Goal: Task Accomplishment & Management: Manage account settings

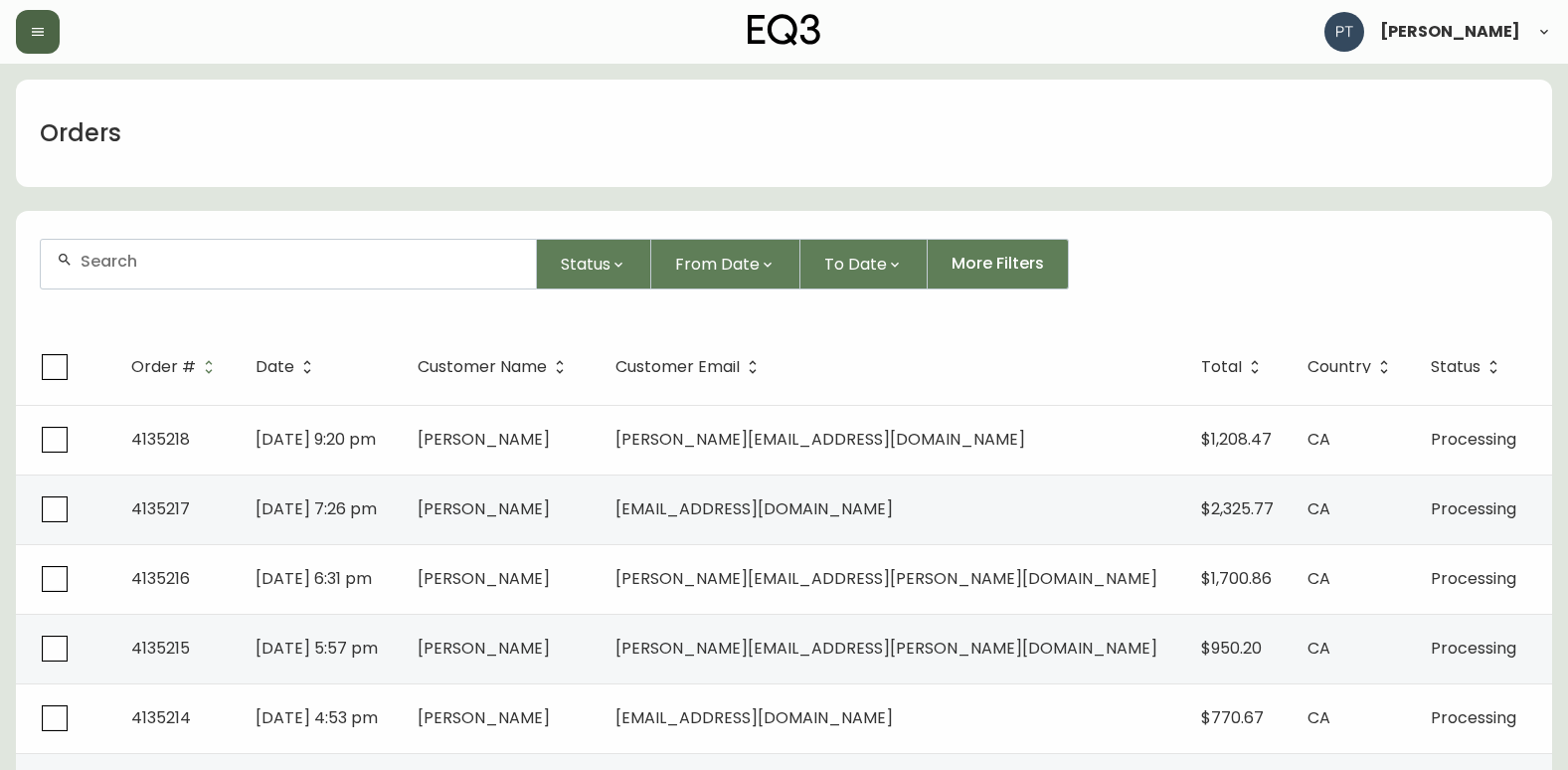
click at [46, 27] on button "button" at bounding box center [38, 32] width 44 height 44
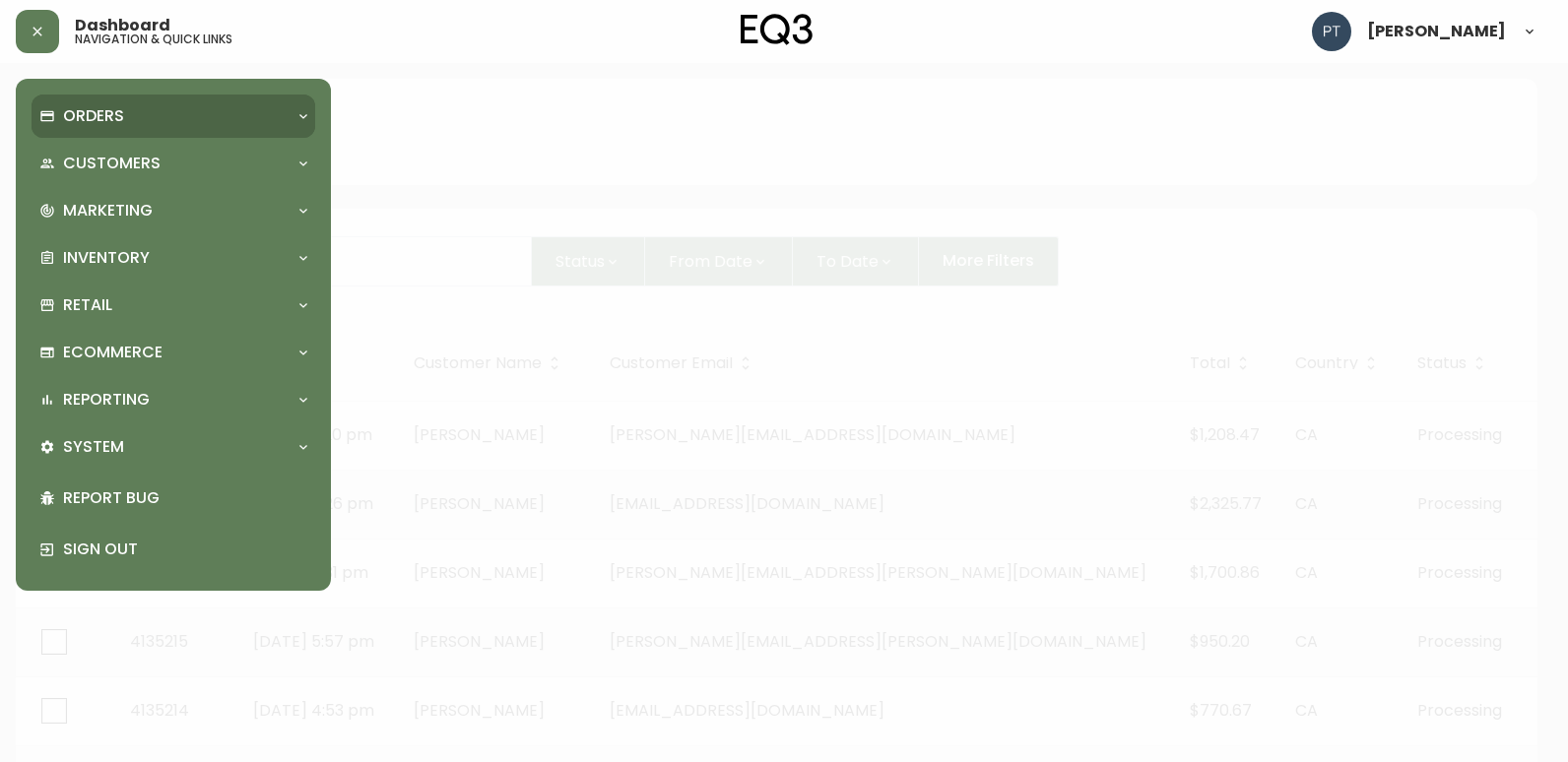
click at [144, 121] on div "Orders" at bounding box center [163, 117] width 248 height 22
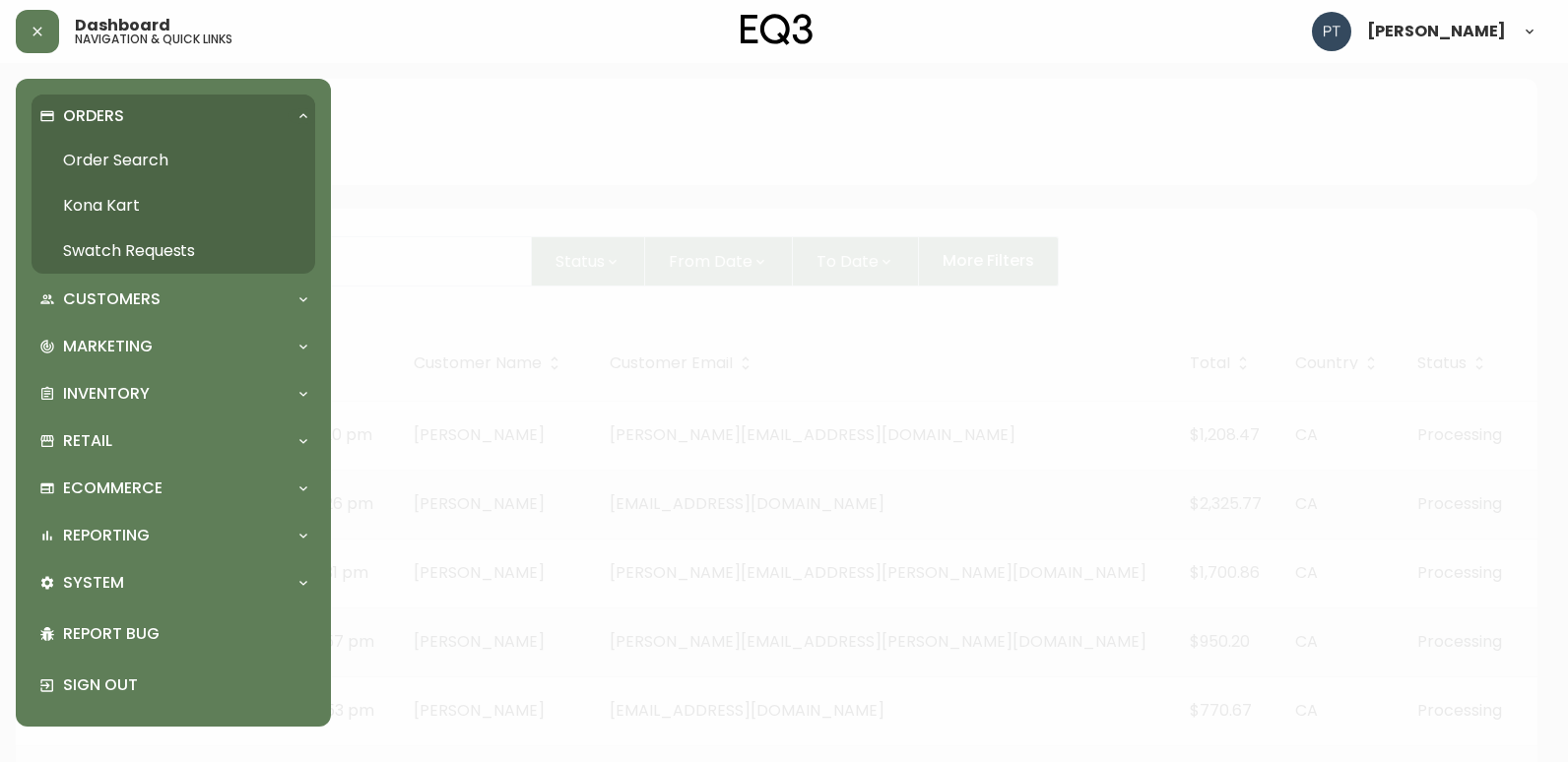
click at [195, 251] on link "Swatch Requests" at bounding box center [173, 251] width 284 height 45
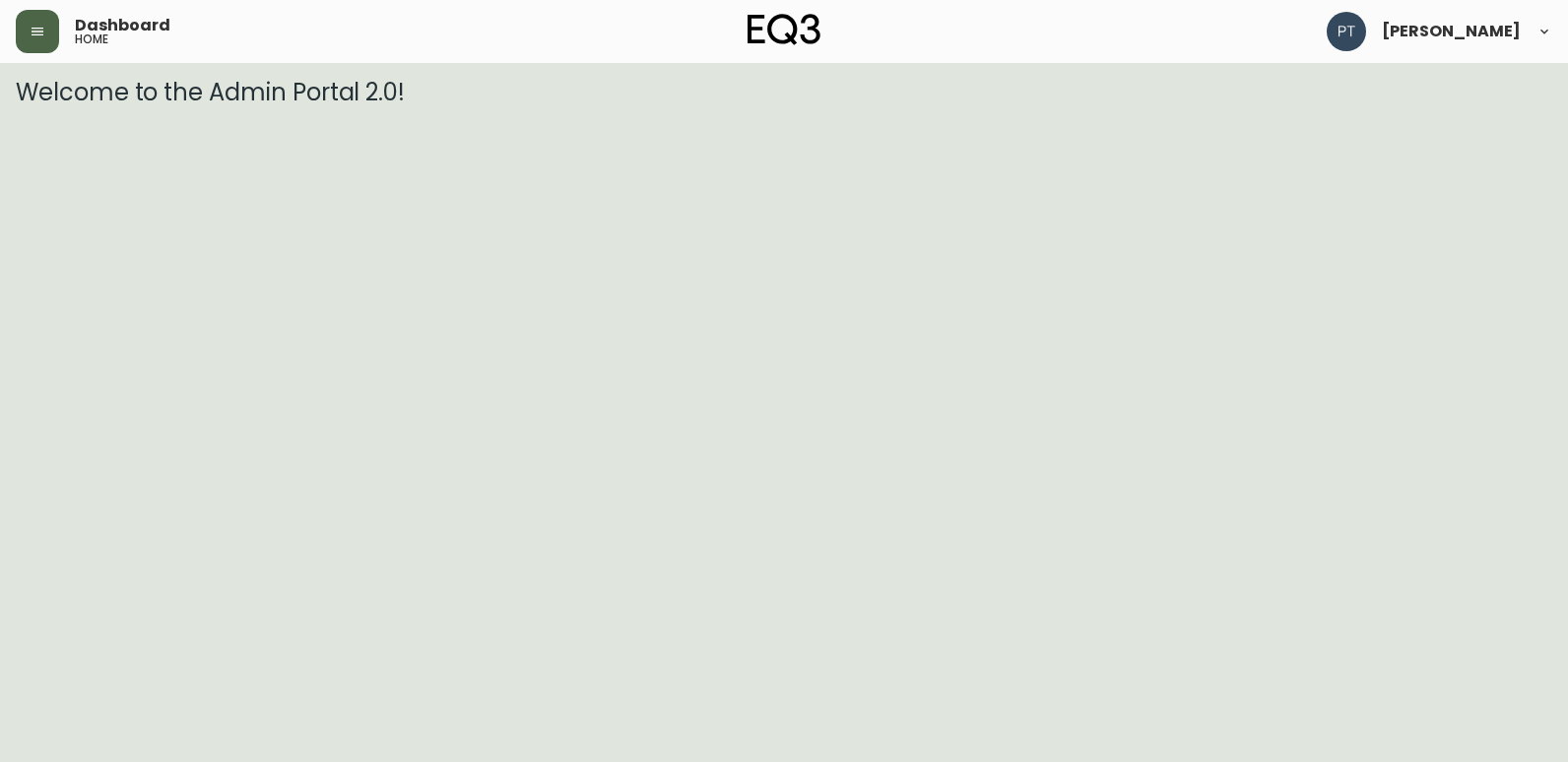
click at [20, 38] on button "button" at bounding box center [38, 32] width 44 height 43
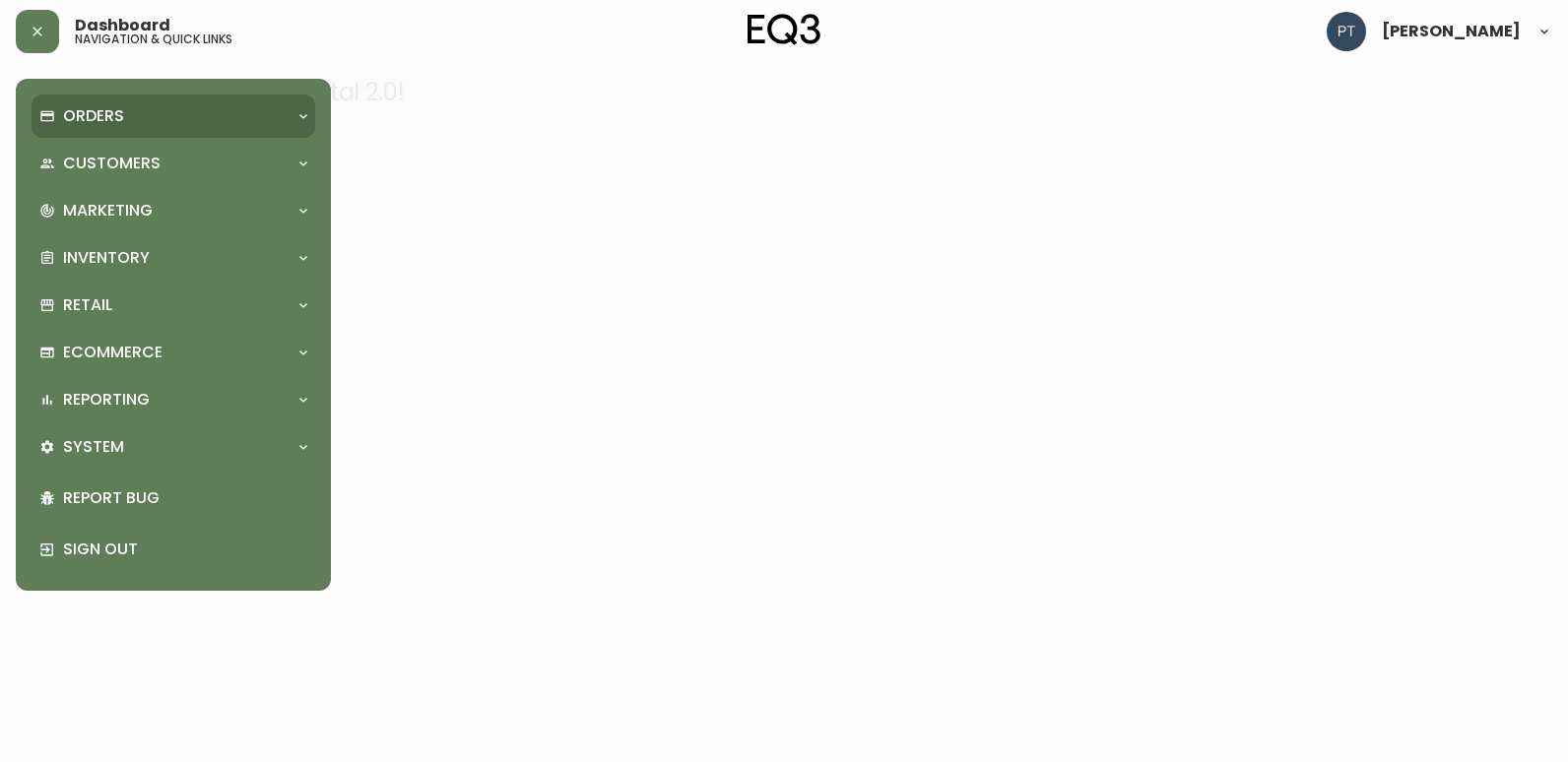
click at [124, 124] on div "Orders" at bounding box center [163, 117] width 248 height 22
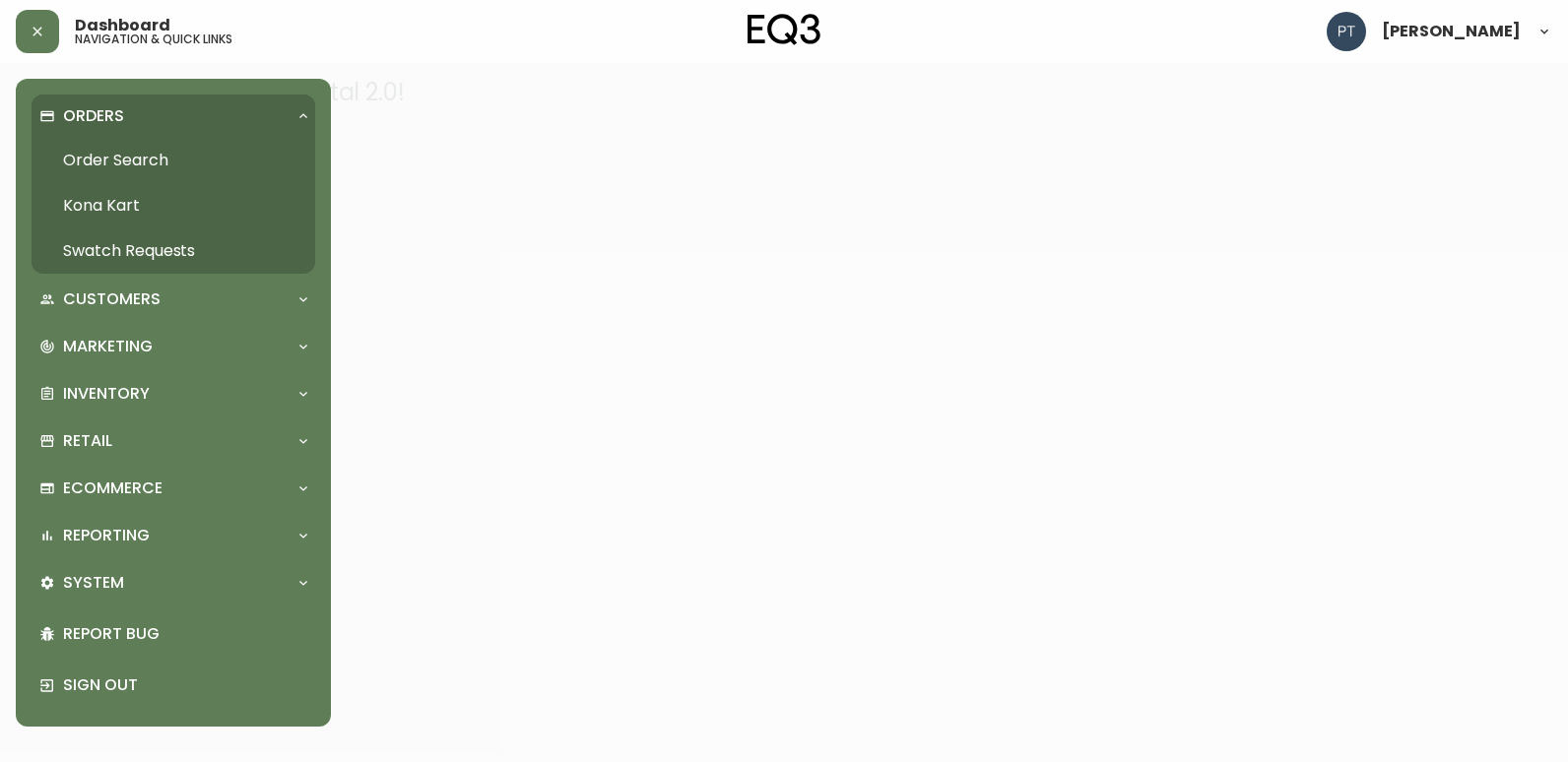
click at [149, 253] on link "Swatch Requests" at bounding box center [173, 251] width 284 height 45
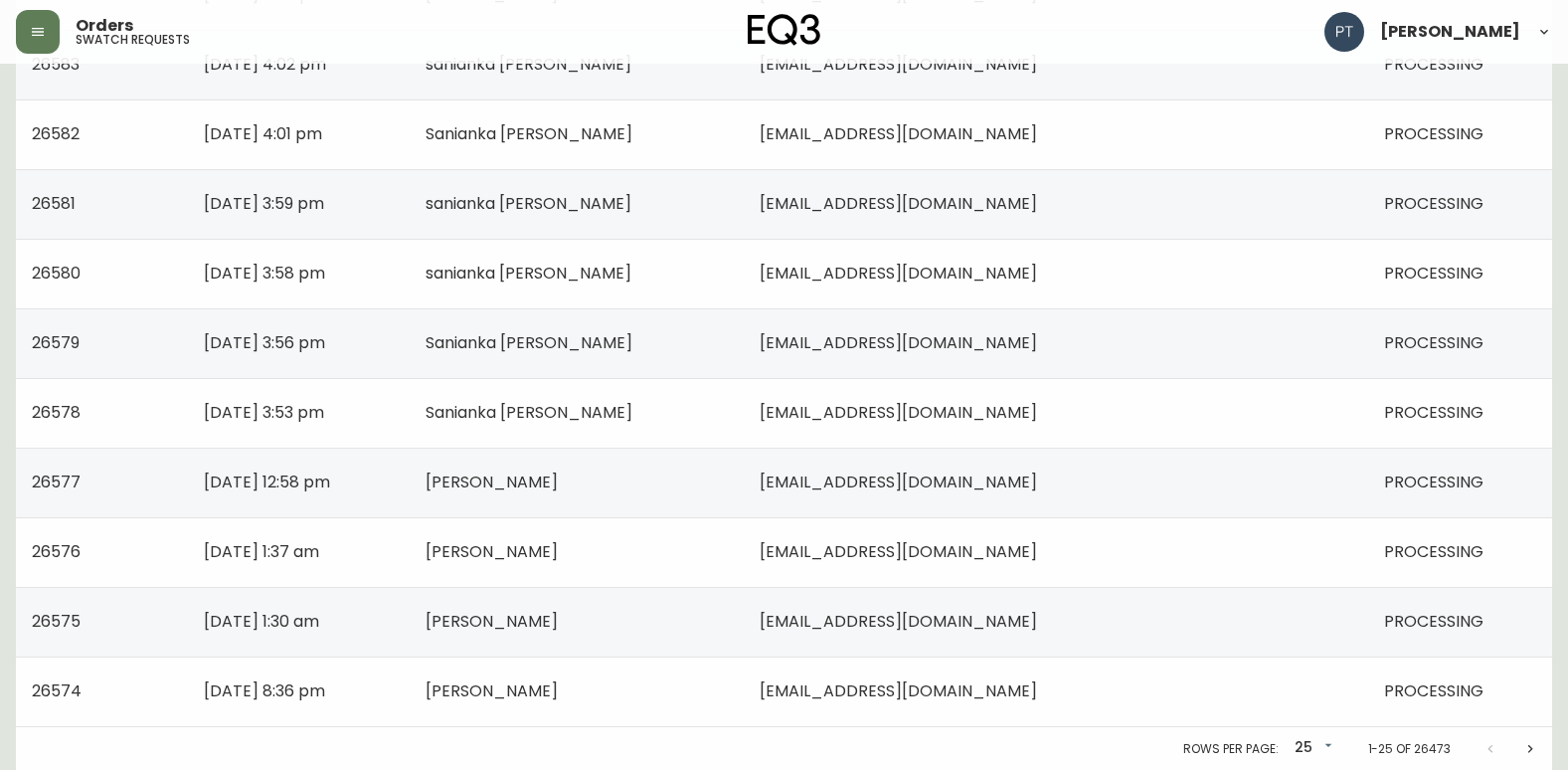
scroll to position [1420, 0]
click at [1518, 754] on button "Next page" at bounding box center [1530, 748] width 40 height 40
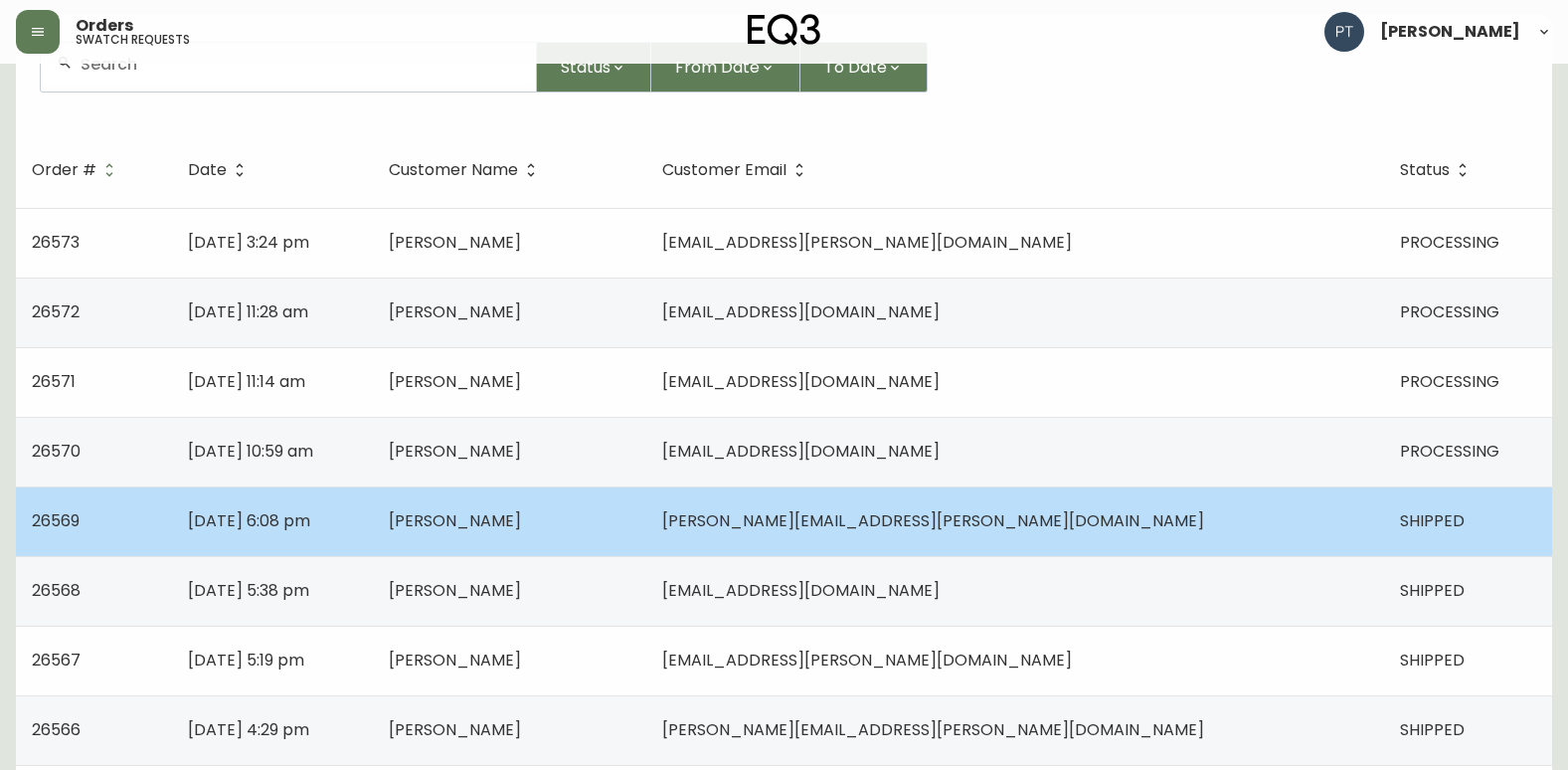
scroll to position [199, 0]
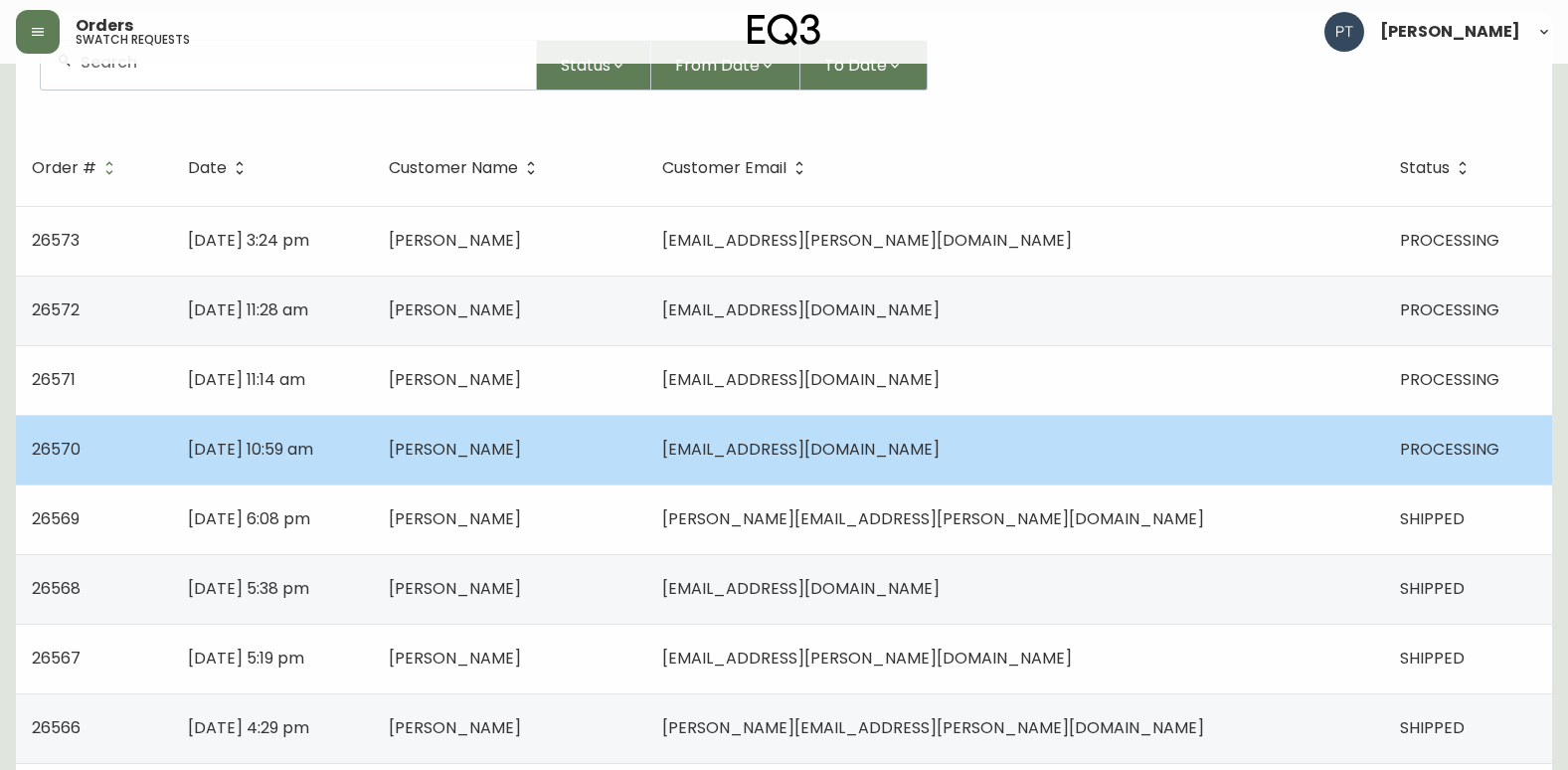
click at [962, 461] on td "[EMAIL_ADDRESS][DOMAIN_NAME]" at bounding box center [1014, 449] width 738 height 70
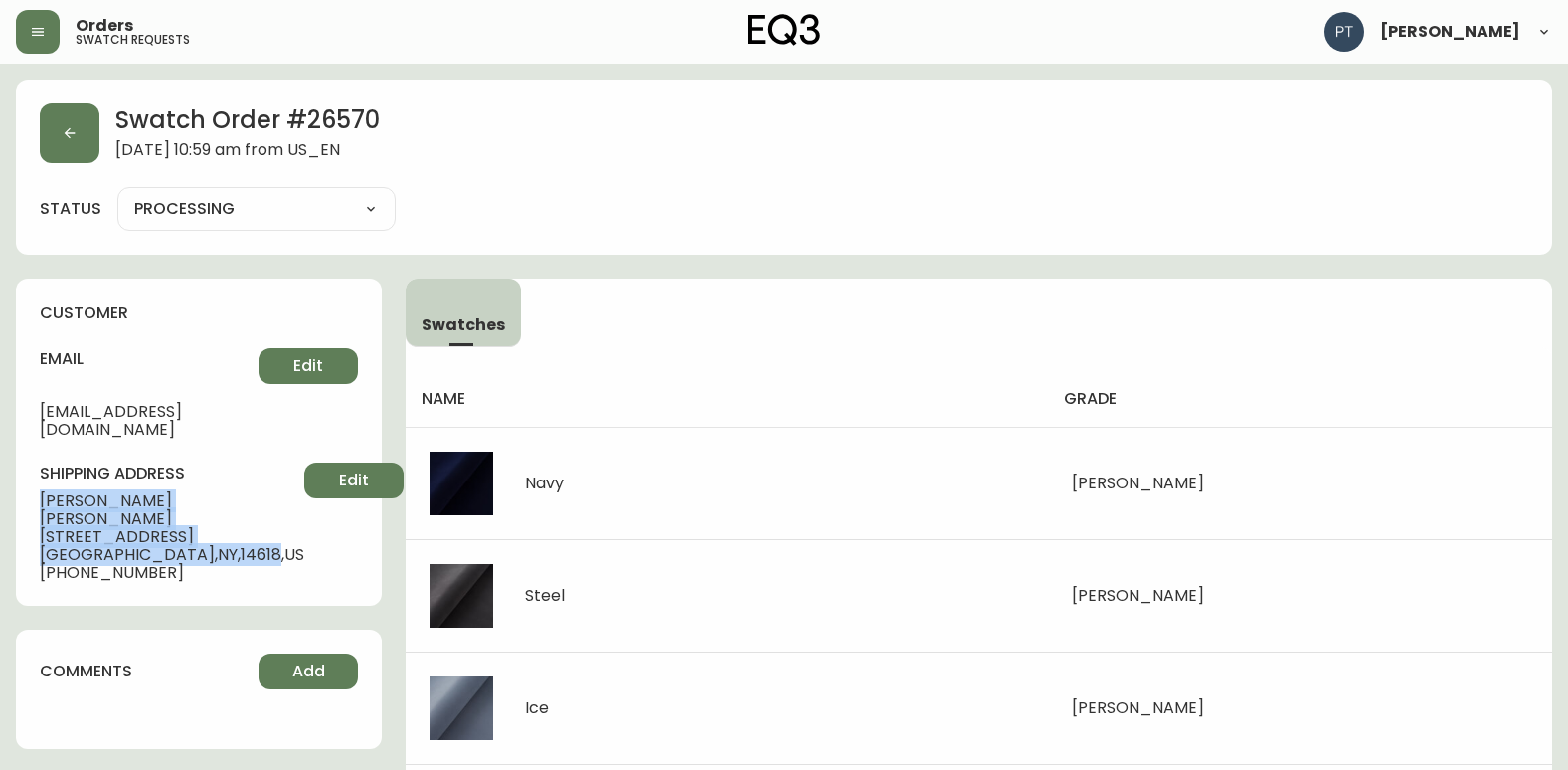
drag, startPoint x: 36, startPoint y: 475, endPoint x: 193, endPoint y: 525, distance: 164.8
click at [193, 525] on div "customer email [EMAIL_ADDRESS][DOMAIN_NAME] Edit shipping address [PERSON_NAME]…" at bounding box center [199, 442] width 366 height 328
copy div "[PERSON_NAME] [STREET_ADDRESS]"
click at [62, 137] on icon "button" at bounding box center [70, 133] width 16 height 16
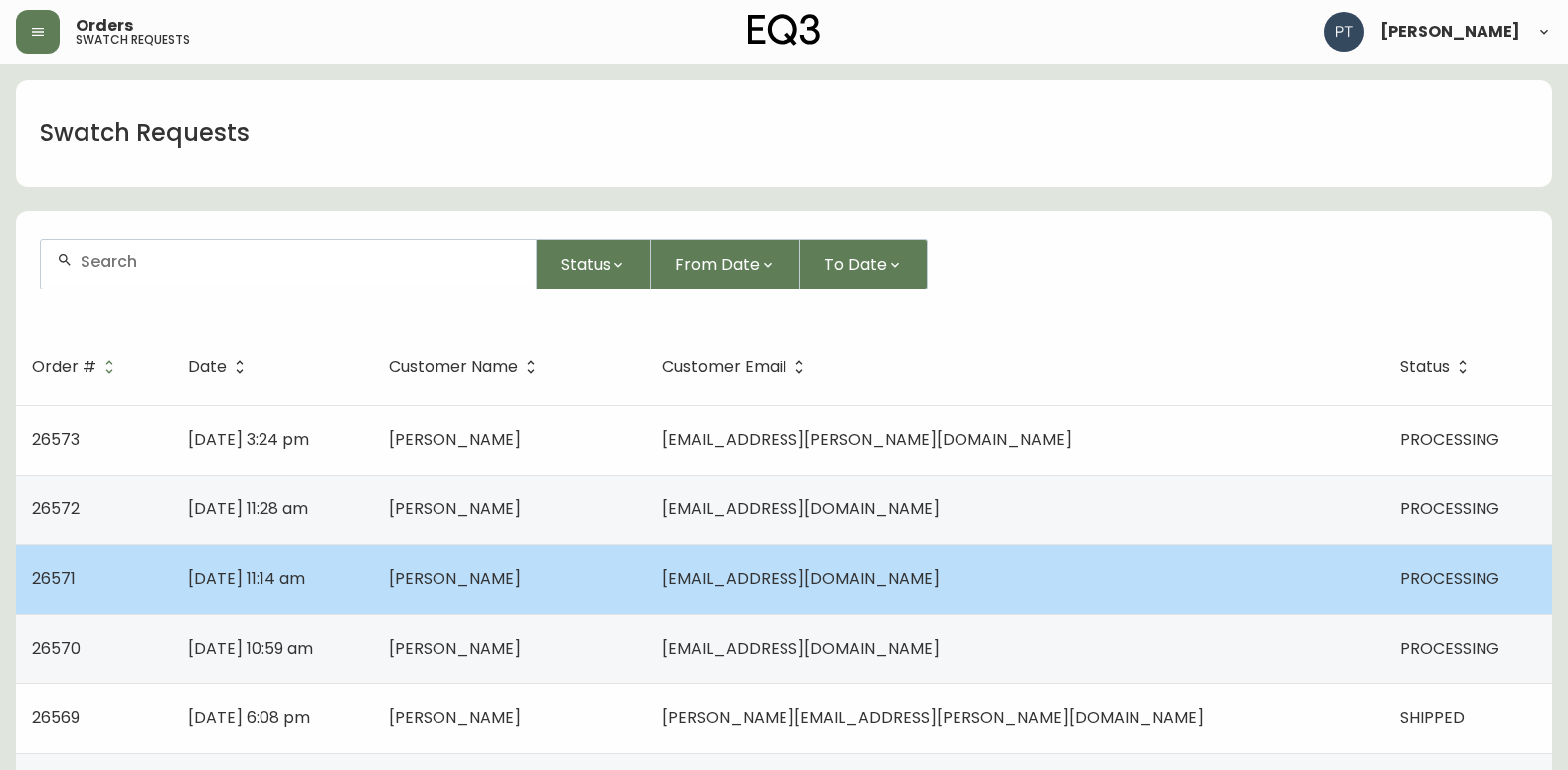
click at [646, 568] on td "[PERSON_NAME]" at bounding box center [509, 579] width 273 height 70
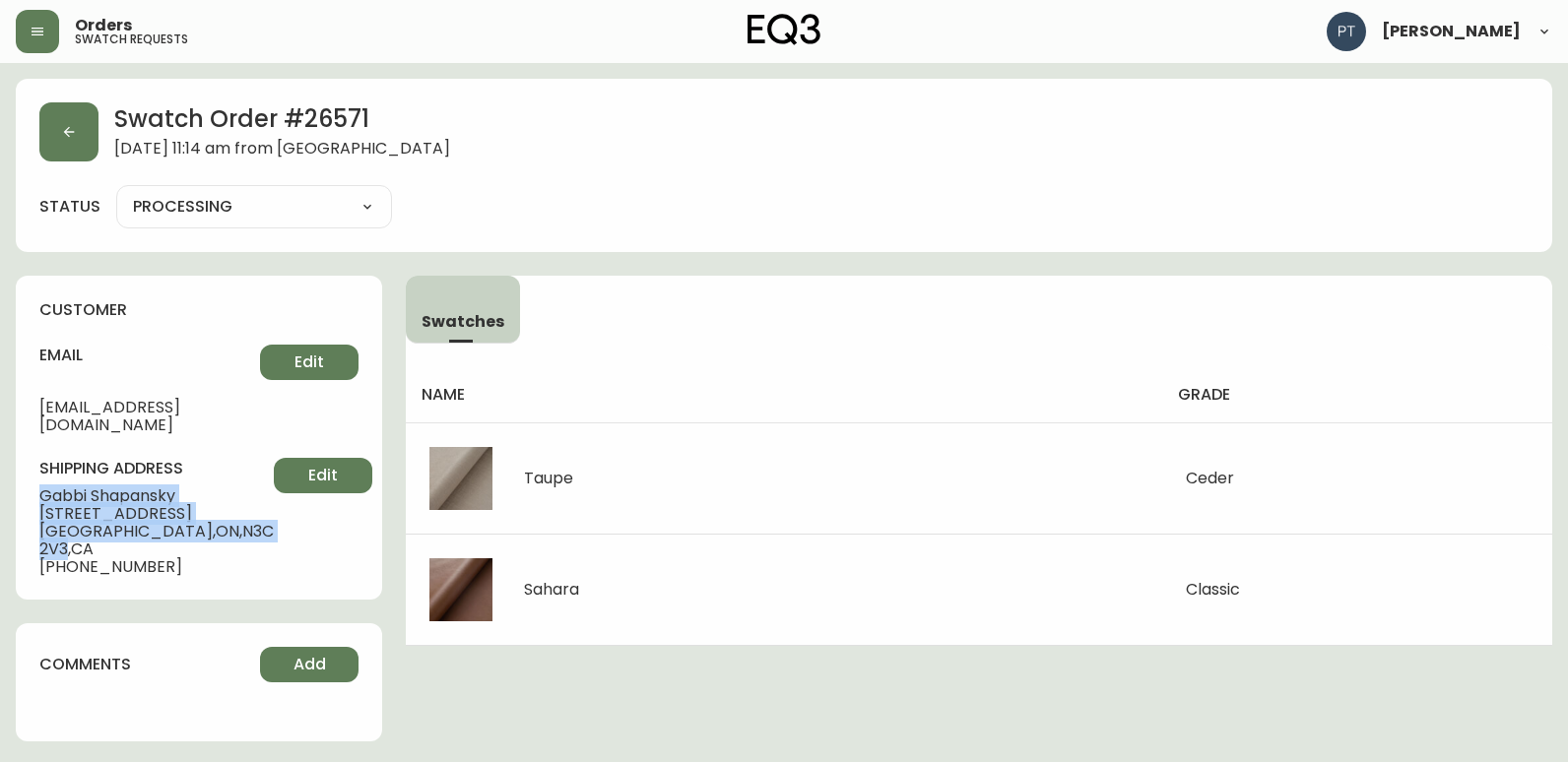
drag, startPoint x: 34, startPoint y: 470, endPoint x: 229, endPoint y: 518, distance: 200.8
click at [229, 518] on div "customer email [EMAIL_ADDRESS][DOMAIN_NAME] Edit shipping address [PERSON_NAME]…" at bounding box center [199, 438] width 367 height 324
copy div "[PERSON_NAME] [STREET_ADDRESS]"
click at [41, 138] on button "button" at bounding box center [69, 132] width 59 height 59
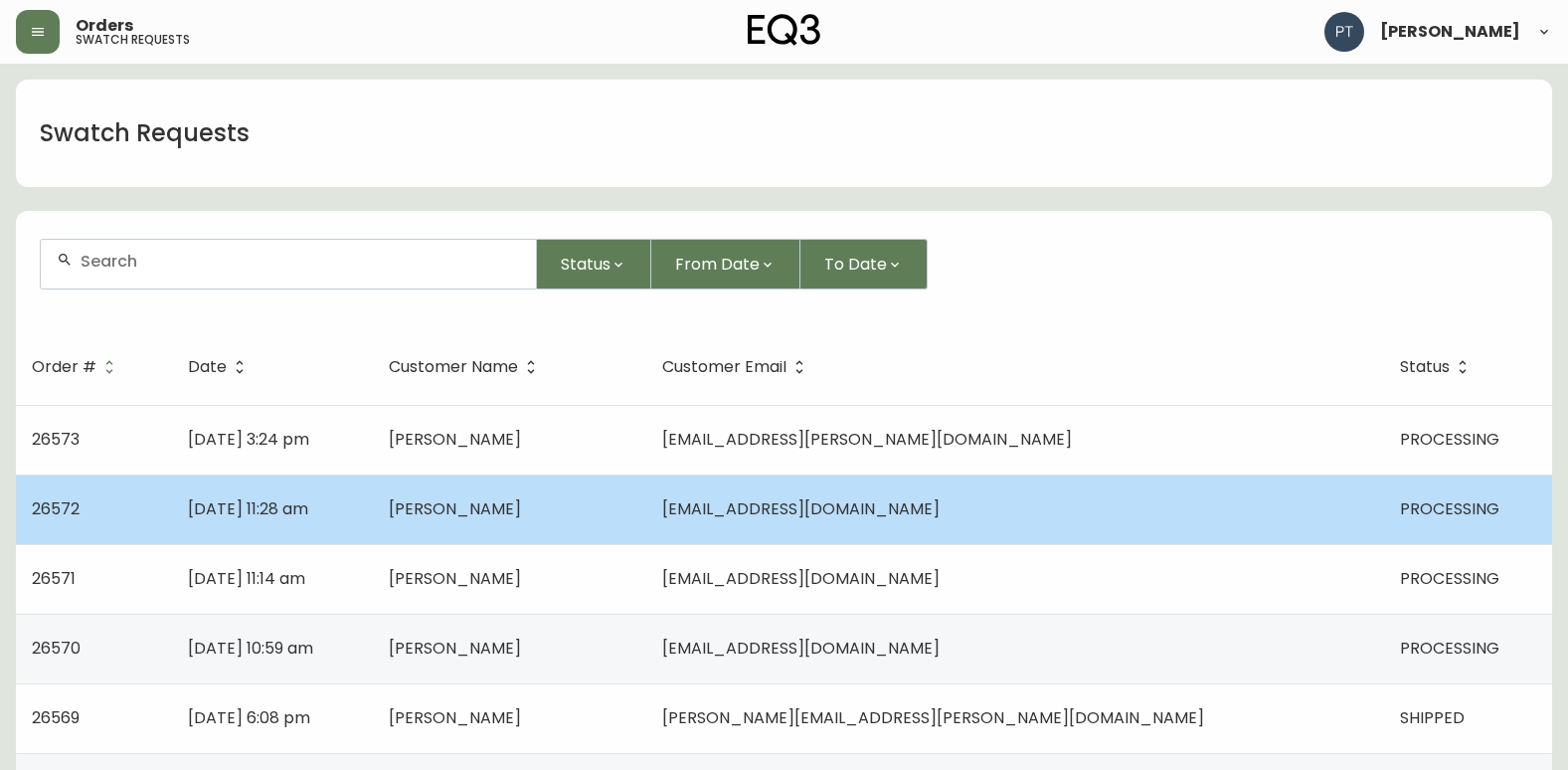
click at [372, 494] on td "[DATE] 11:28 am" at bounding box center [271, 509] width 201 height 70
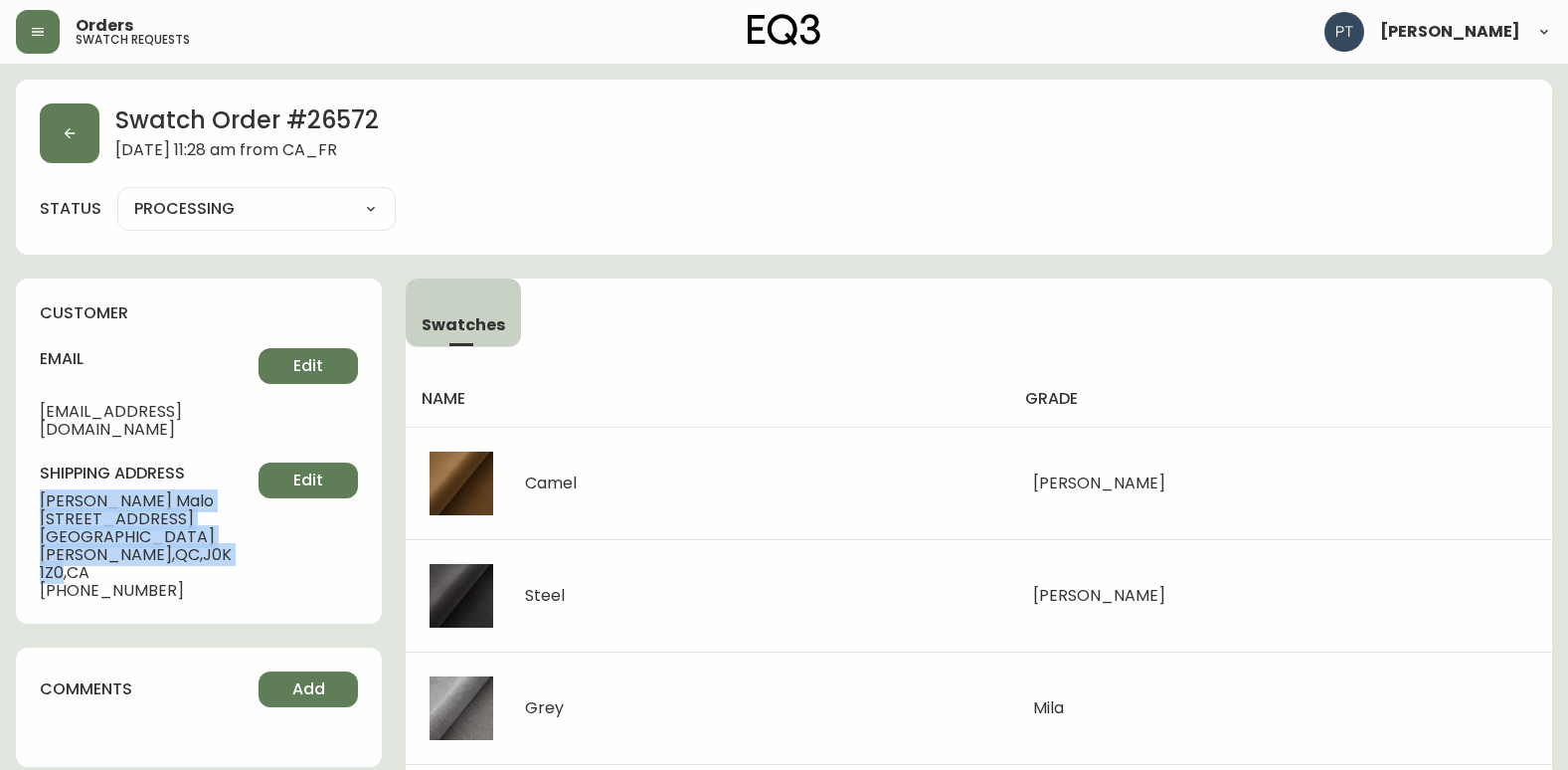
drag, startPoint x: 32, startPoint y: 485, endPoint x: 236, endPoint y: 512, distance: 205.8
click at [236, 512] on div "customer email [EMAIL_ADDRESS][DOMAIN_NAME] Edit shipping address [PERSON_NAME]…" at bounding box center [199, 451] width 366 height 346
copy div "[PERSON_NAME] [STREET_ADDRESS][PERSON_NAME]"
click at [78, 152] on button "button" at bounding box center [70, 134] width 60 height 60
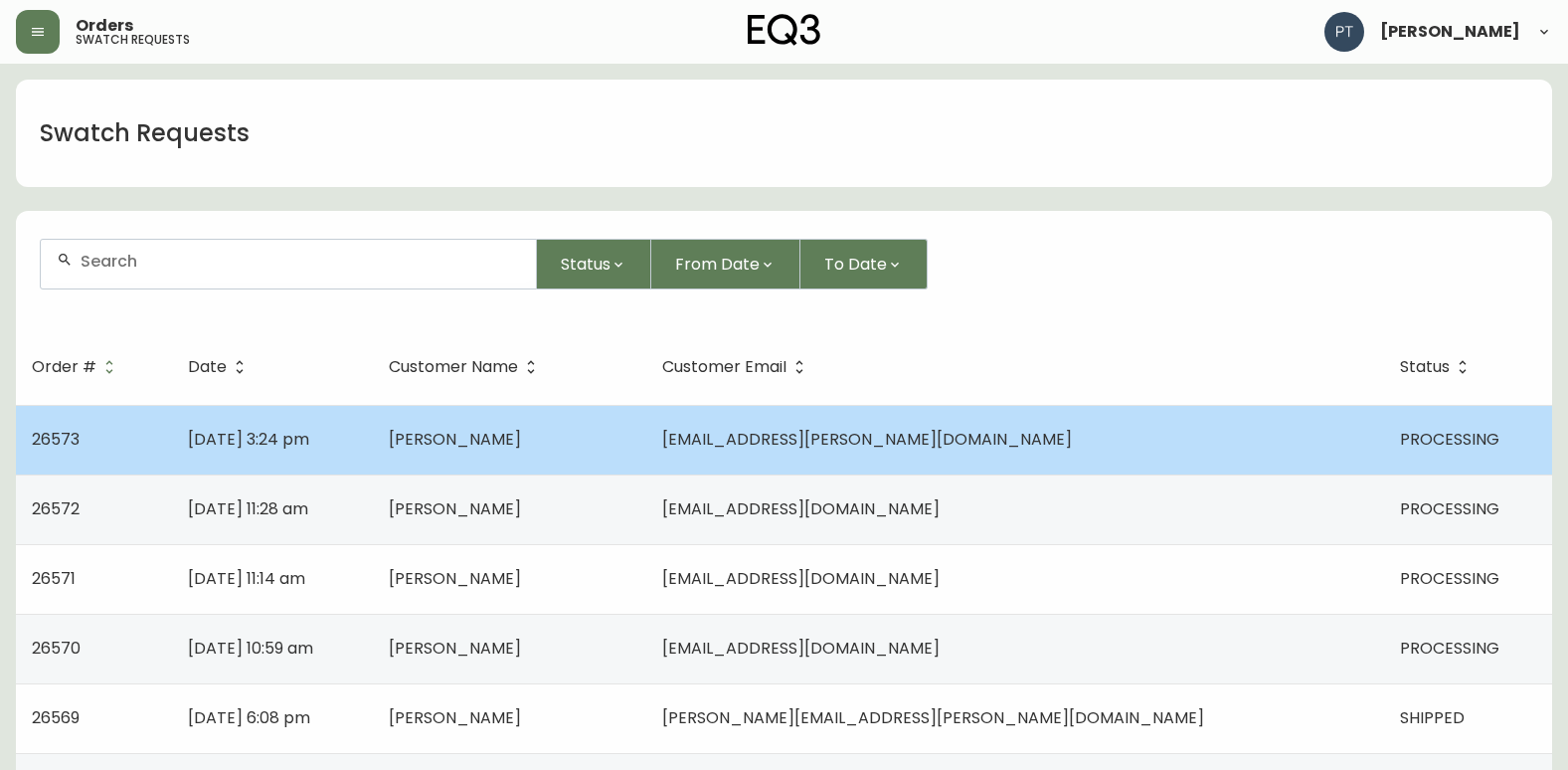
click at [372, 466] on td "[DATE] 3:24 pm" at bounding box center [271, 439] width 201 height 70
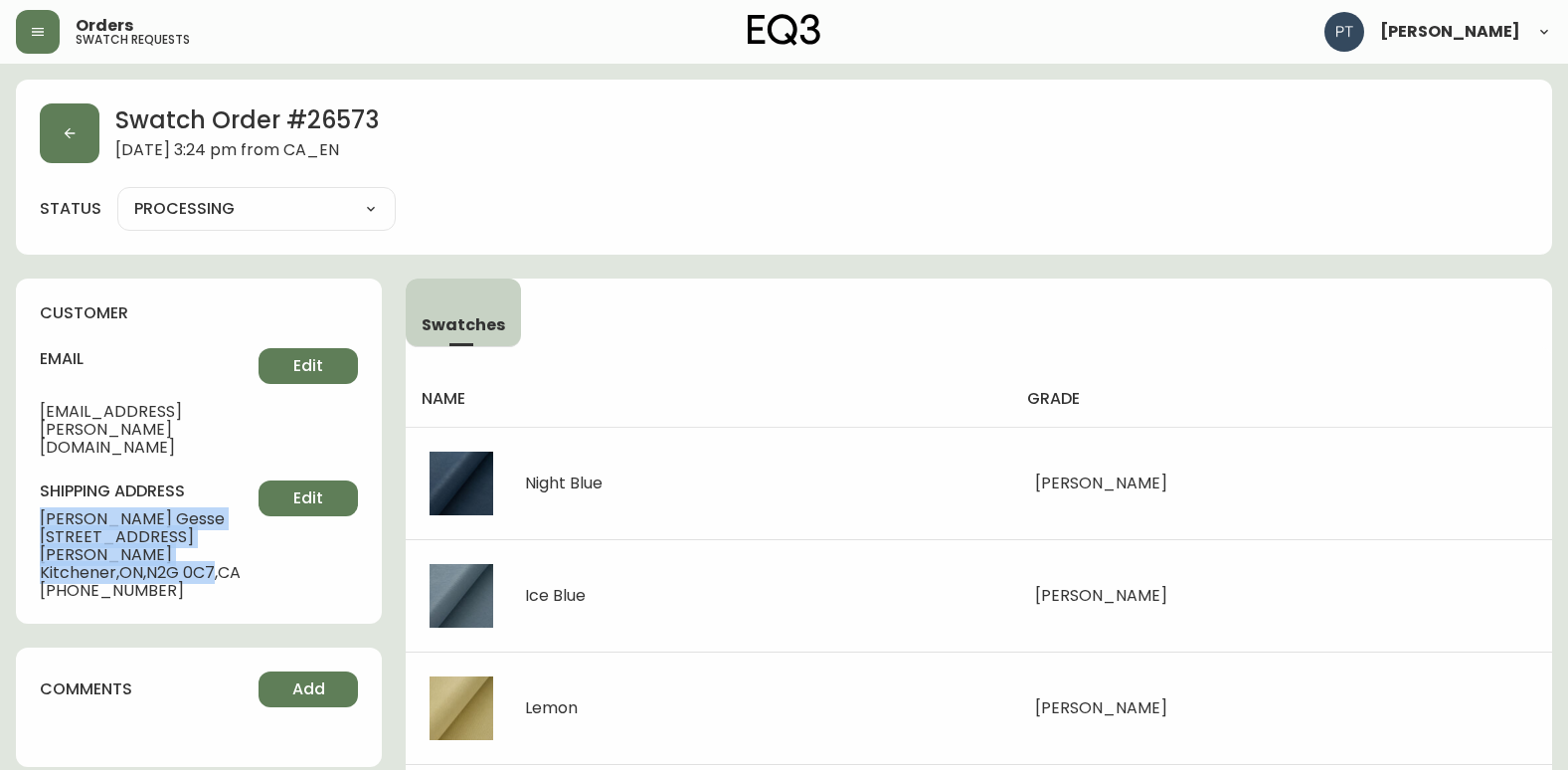
drag, startPoint x: 42, startPoint y: 482, endPoint x: 220, endPoint y: 510, distance: 180.2
click at [220, 510] on div "shipping address [PERSON_NAME][GEOGRAPHIC_DATA][STREET_ADDRESS][PERSON_NAME] [P…" at bounding box center [199, 540] width 318 height 120
copy div "[PERSON_NAME] [STREET_ADDRESS][PERSON_NAME]"
click at [53, 126] on button "button" at bounding box center [70, 134] width 60 height 60
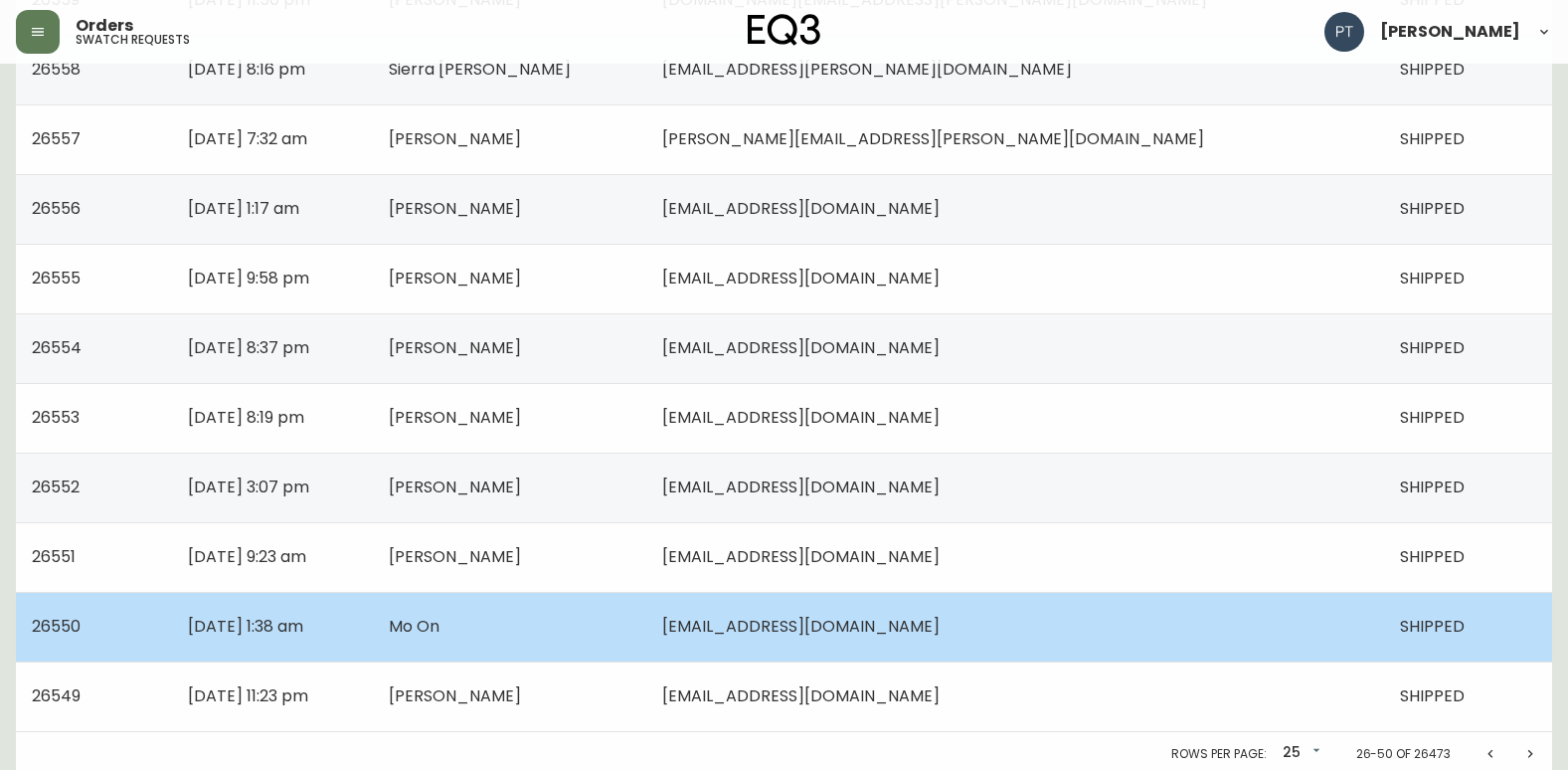
scroll to position [1420, 0]
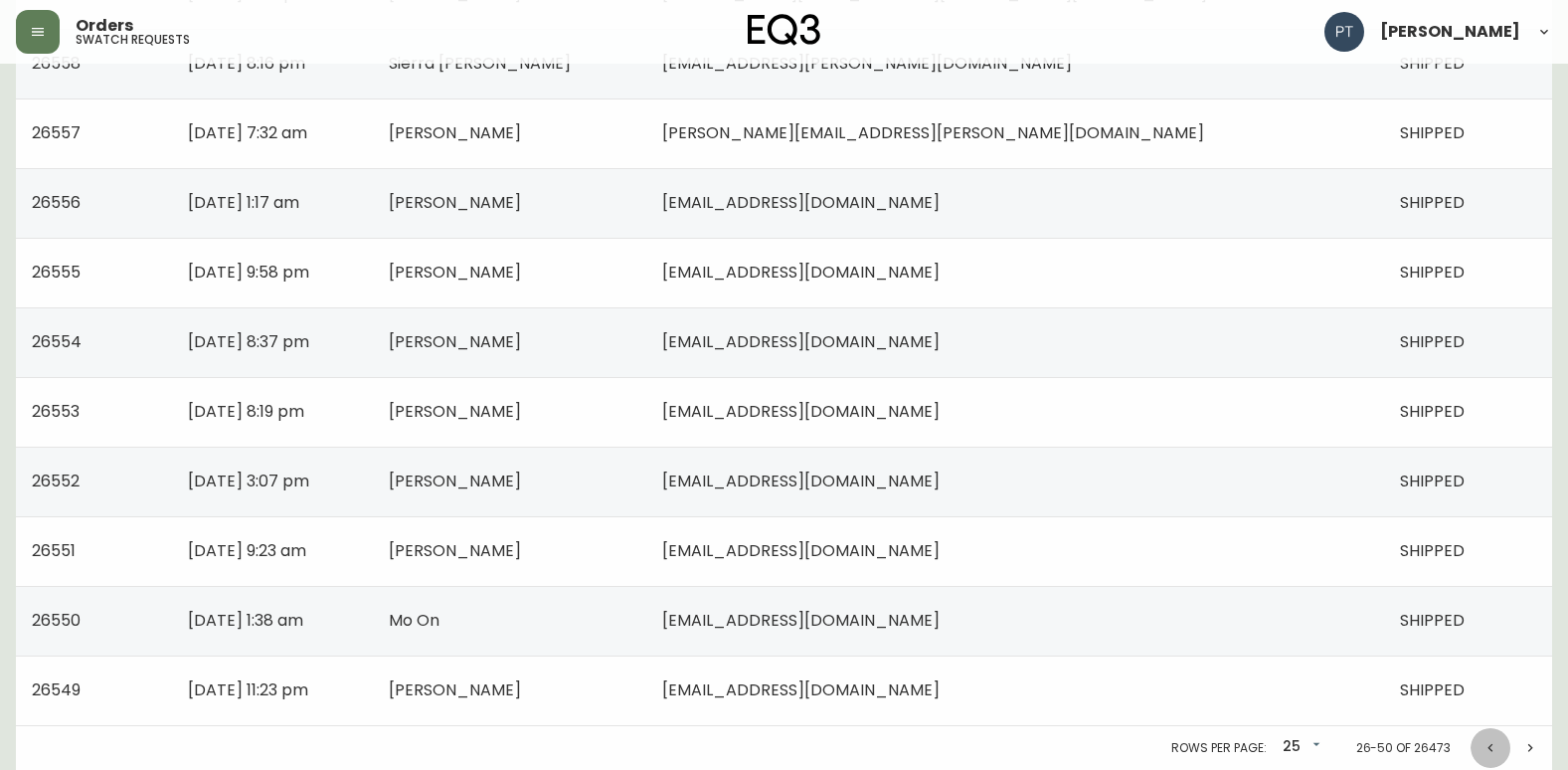
click at [1485, 748] on icon "Previous page" at bounding box center [1490, 748] width 16 height 16
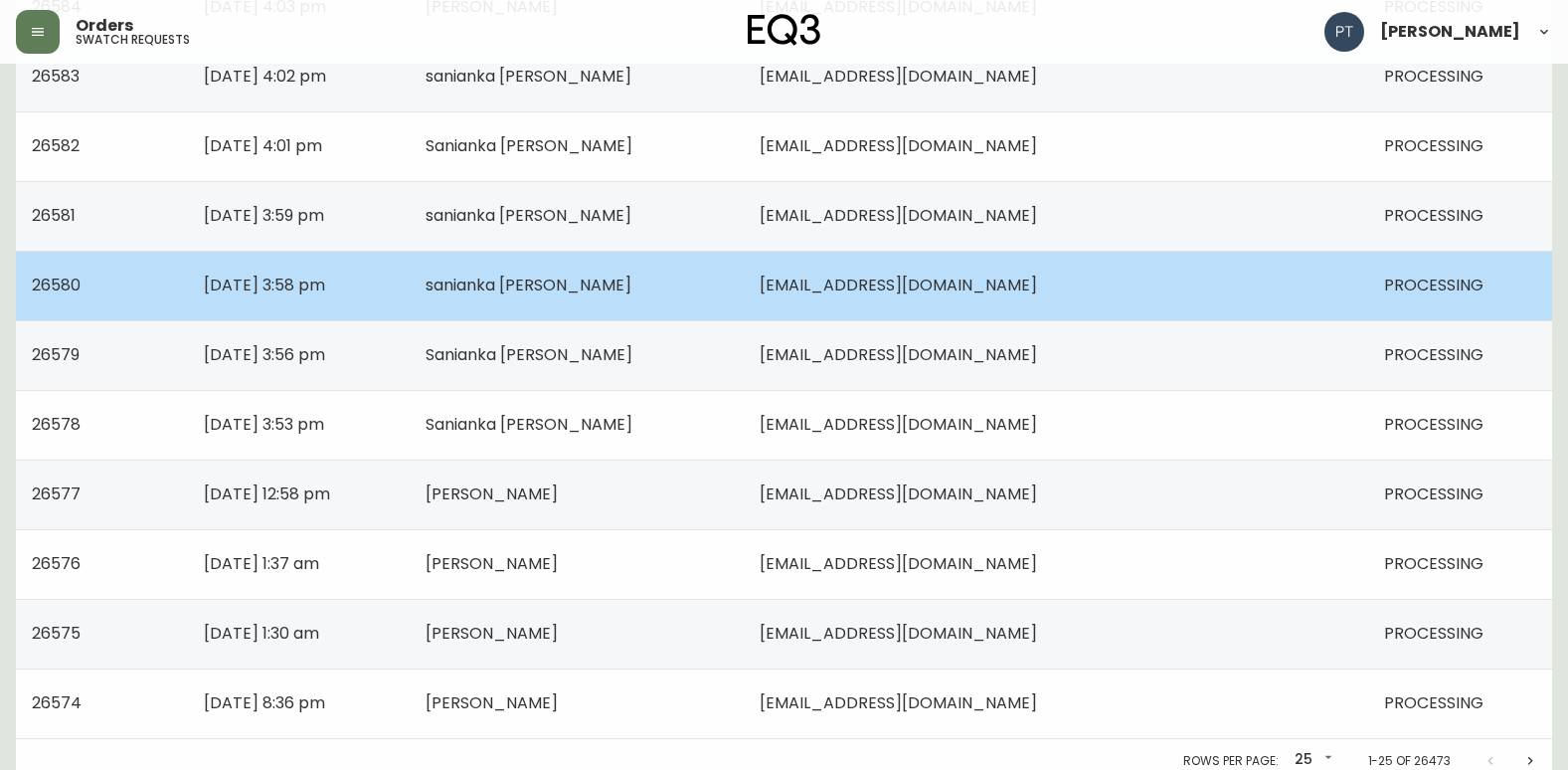
scroll to position [1420, 0]
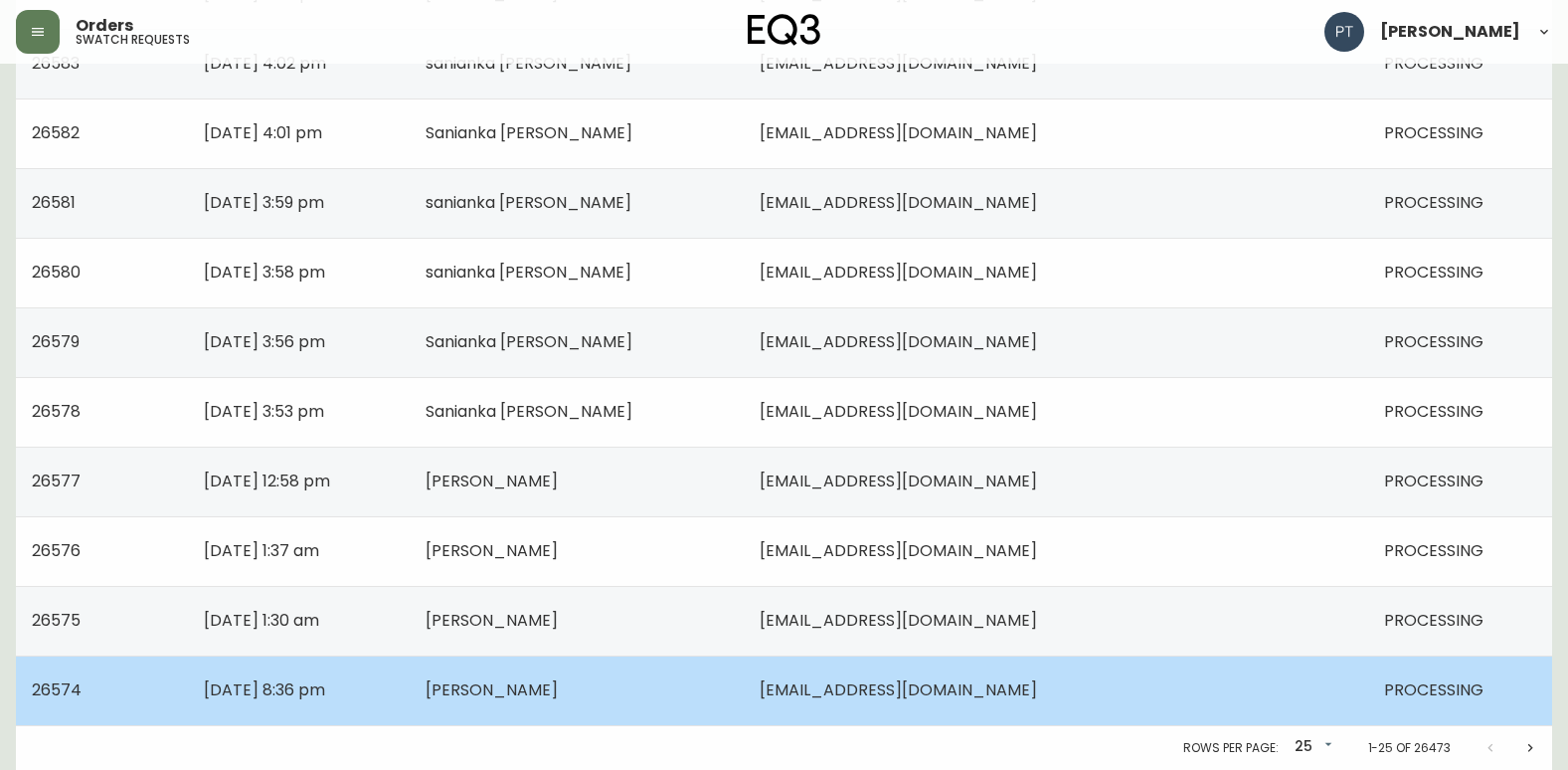
click at [745, 686] on td "[PERSON_NAME]" at bounding box center [577, 690] width 335 height 70
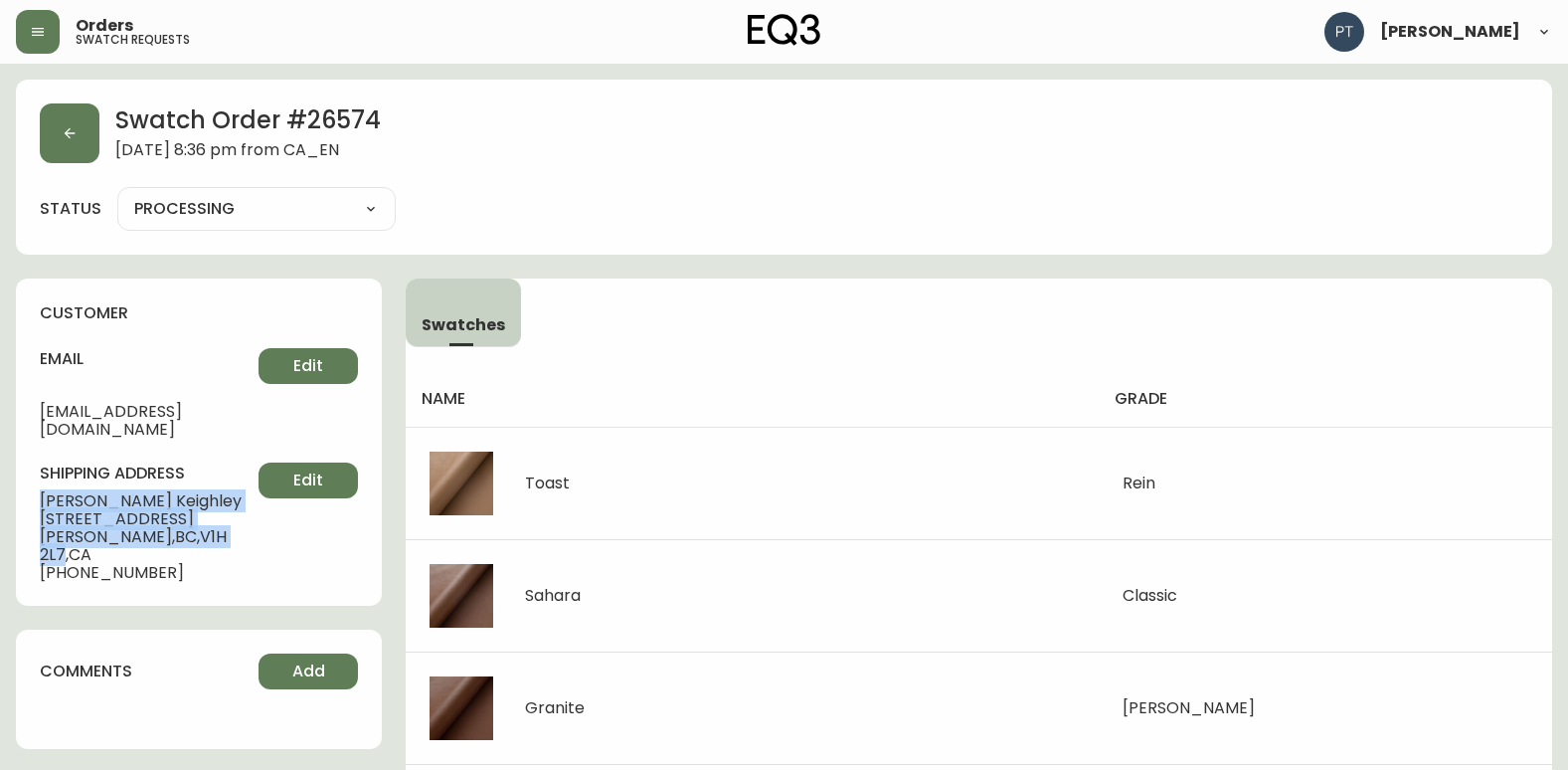
drag, startPoint x: 37, startPoint y: 482, endPoint x: 190, endPoint y: 515, distance: 156.5
click at [190, 515] on div "customer email [EMAIL_ADDRESS][DOMAIN_NAME] Edit shipping address [PERSON_NAME]…" at bounding box center [199, 442] width 366 height 328
copy div "[PERSON_NAME] [STREET_ADDRESS]"
click at [74, 122] on button "button" at bounding box center [70, 134] width 60 height 60
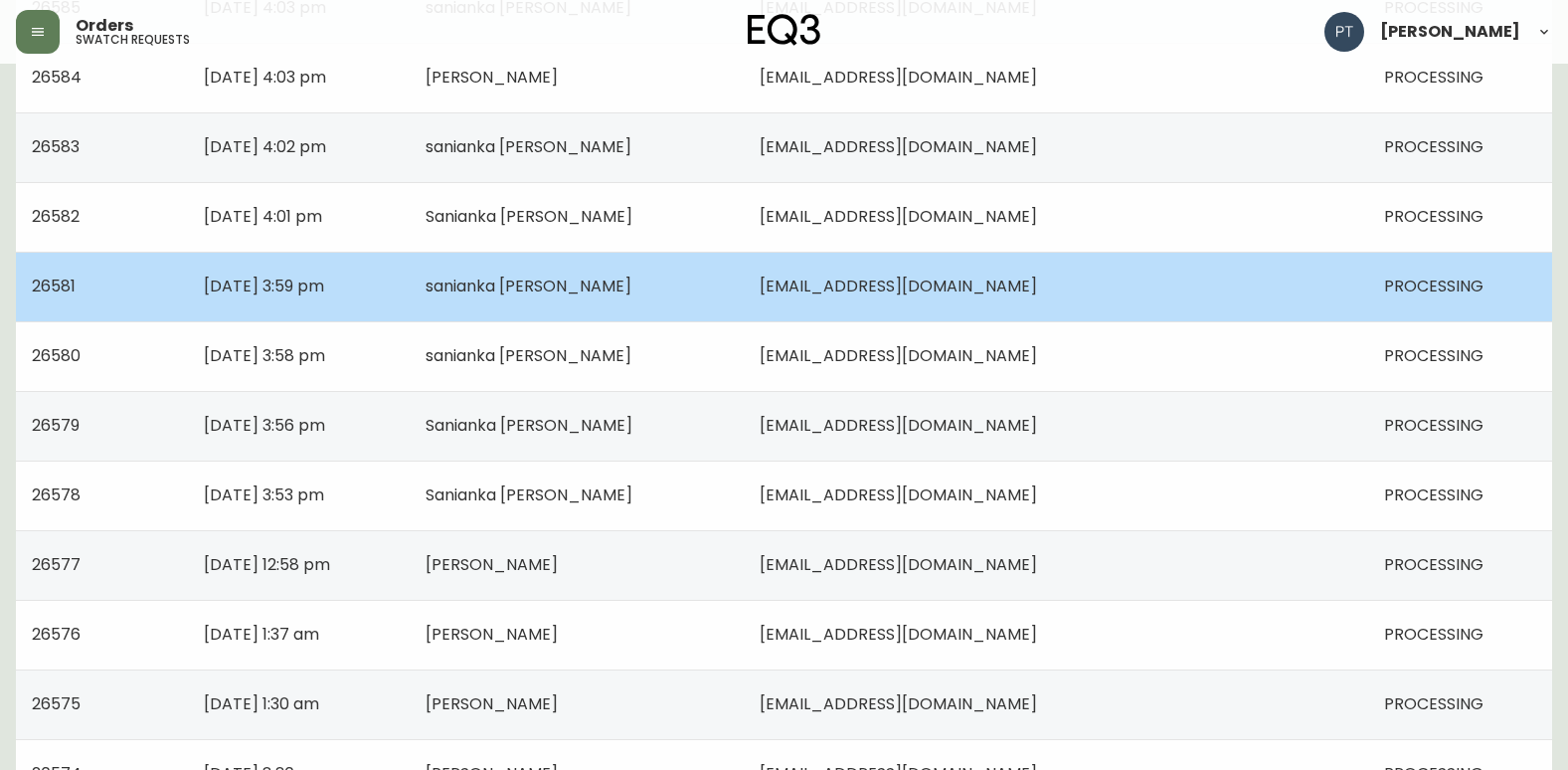
scroll to position [1420, 0]
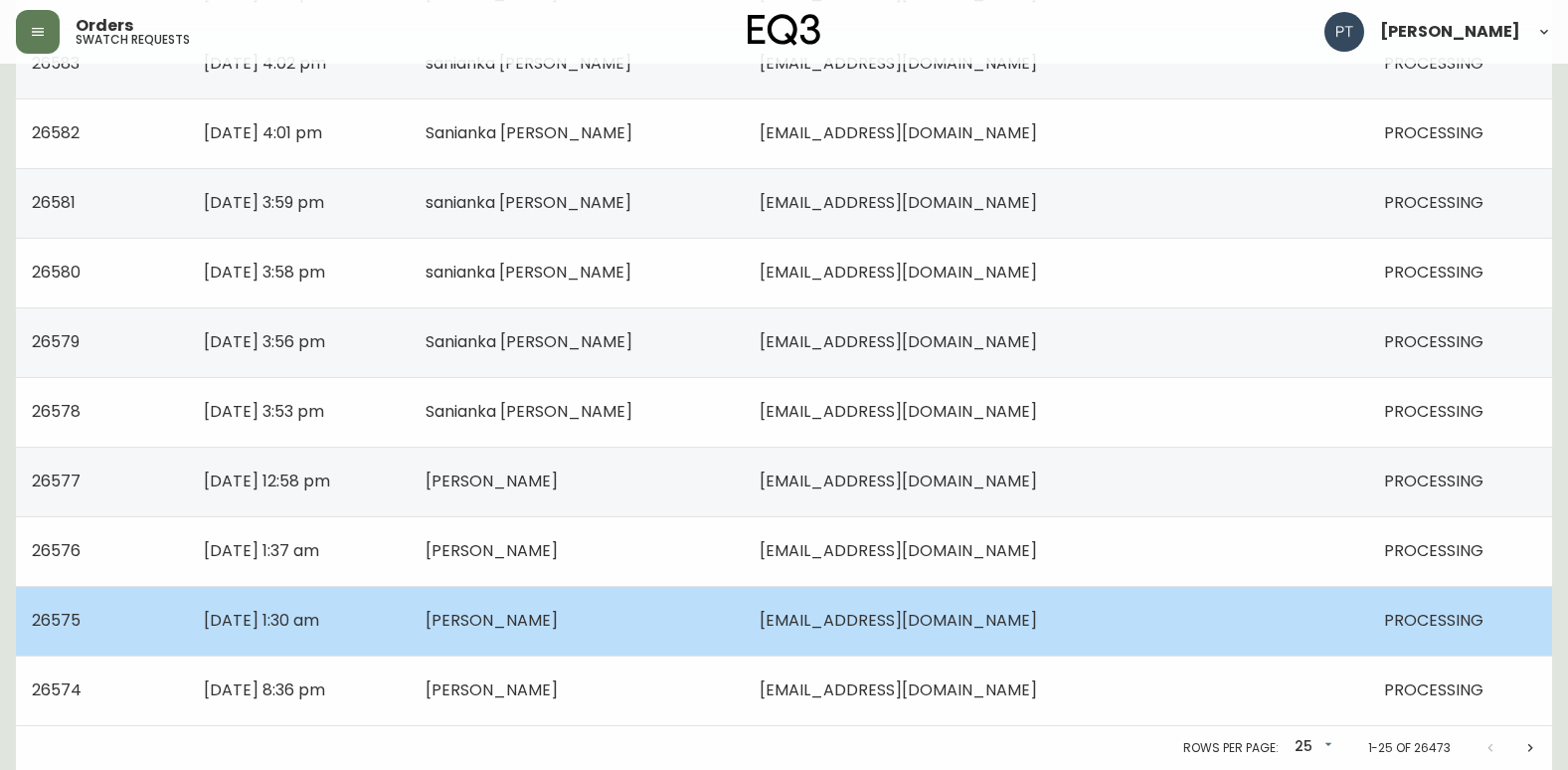
click at [682, 619] on td "[PERSON_NAME]" at bounding box center [577, 621] width 335 height 70
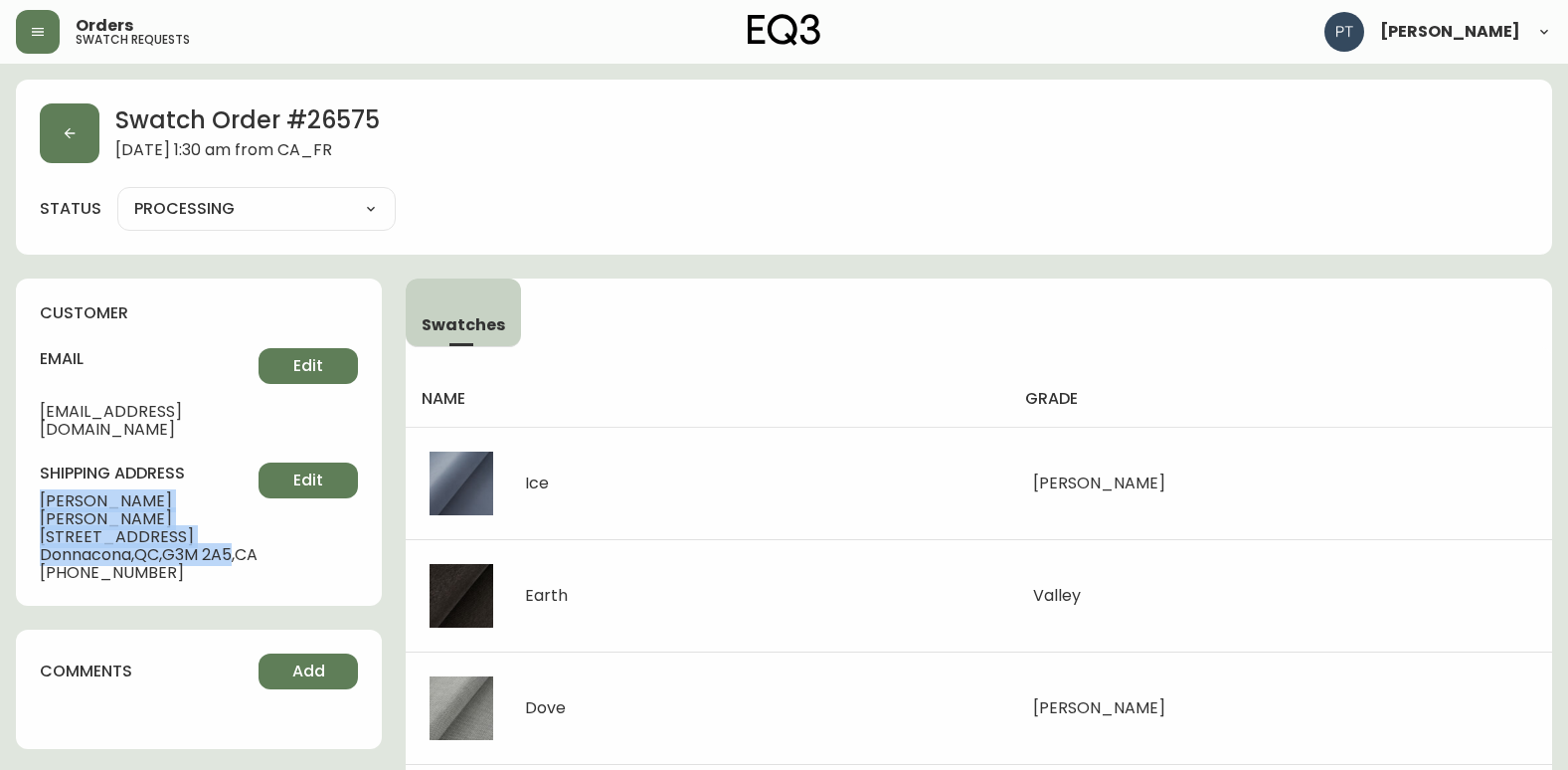
drag, startPoint x: 44, startPoint y: 479, endPoint x: 243, endPoint y: 516, distance: 202.4
click at [243, 516] on div "shipping address [PERSON_NAME] [STREET_ADDRESS][PERSON_NAME] [PHONE_NUMBER] Edit" at bounding box center [199, 522] width 318 height 120
copy div "[PERSON_NAME] [STREET_ADDRESS][PERSON_NAME]"
click at [78, 124] on button "button" at bounding box center [70, 134] width 60 height 60
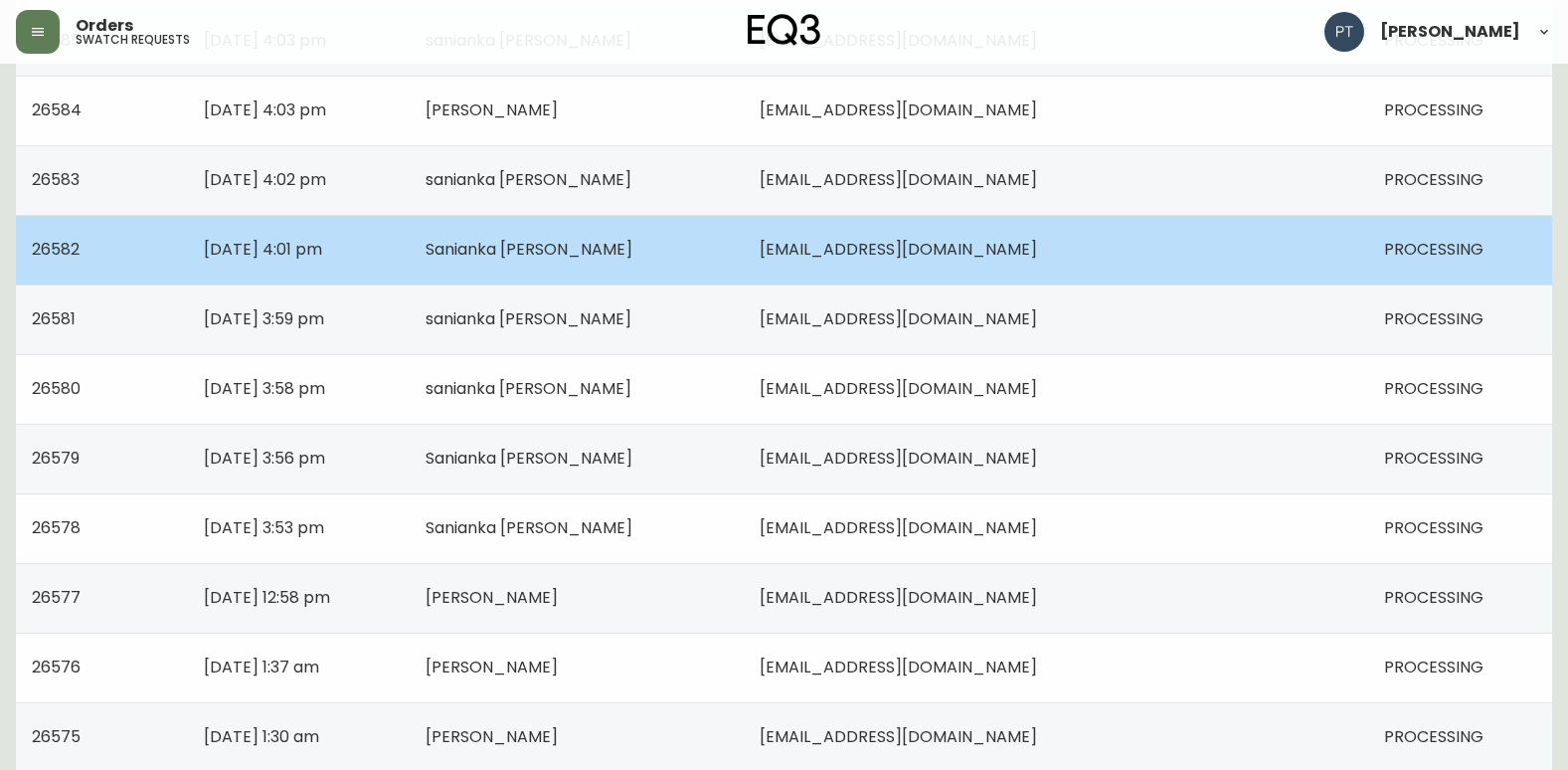
scroll to position [1420, 0]
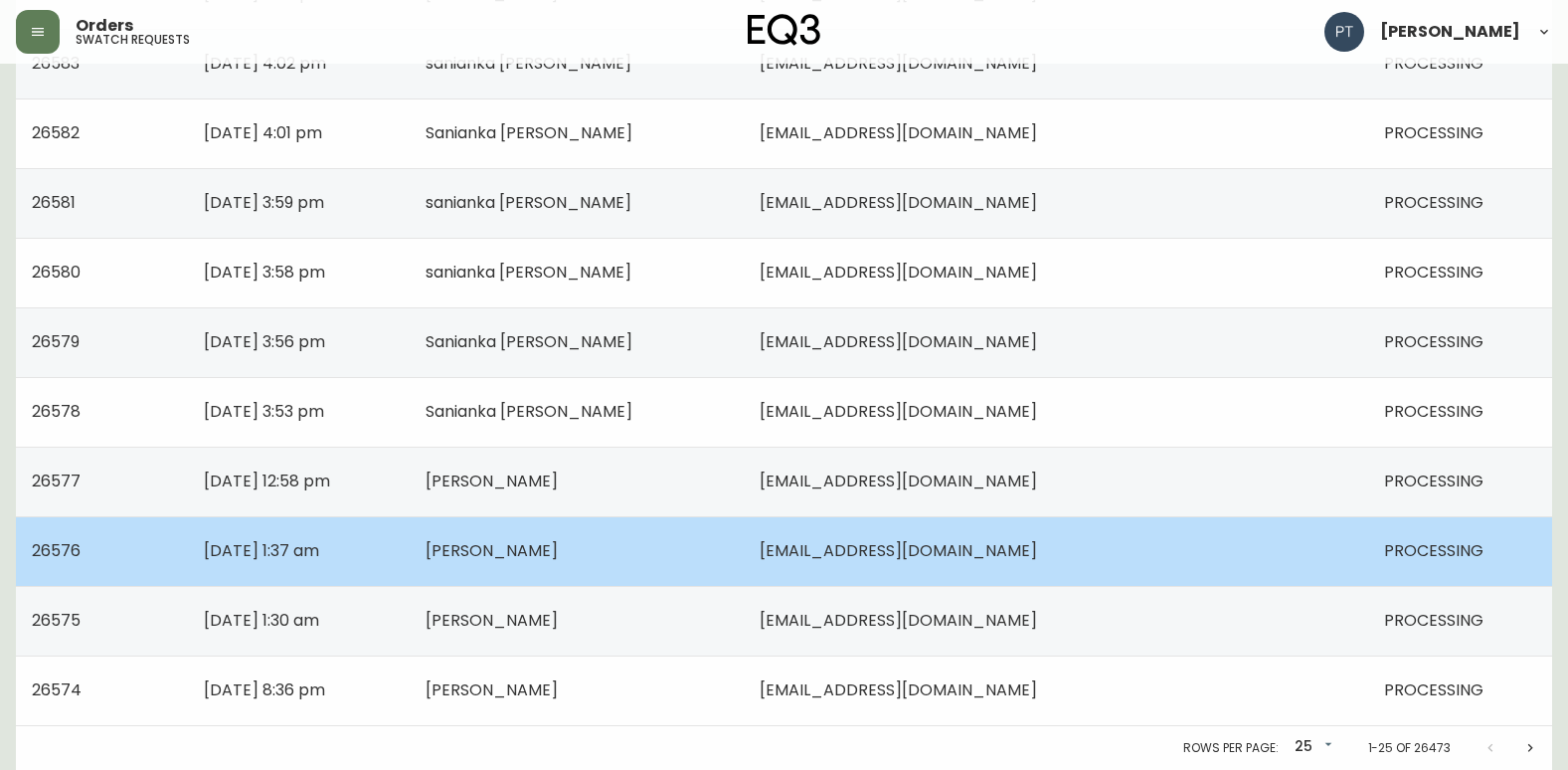
click at [745, 557] on td "[PERSON_NAME]" at bounding box center [577, 551] width 335 height 70
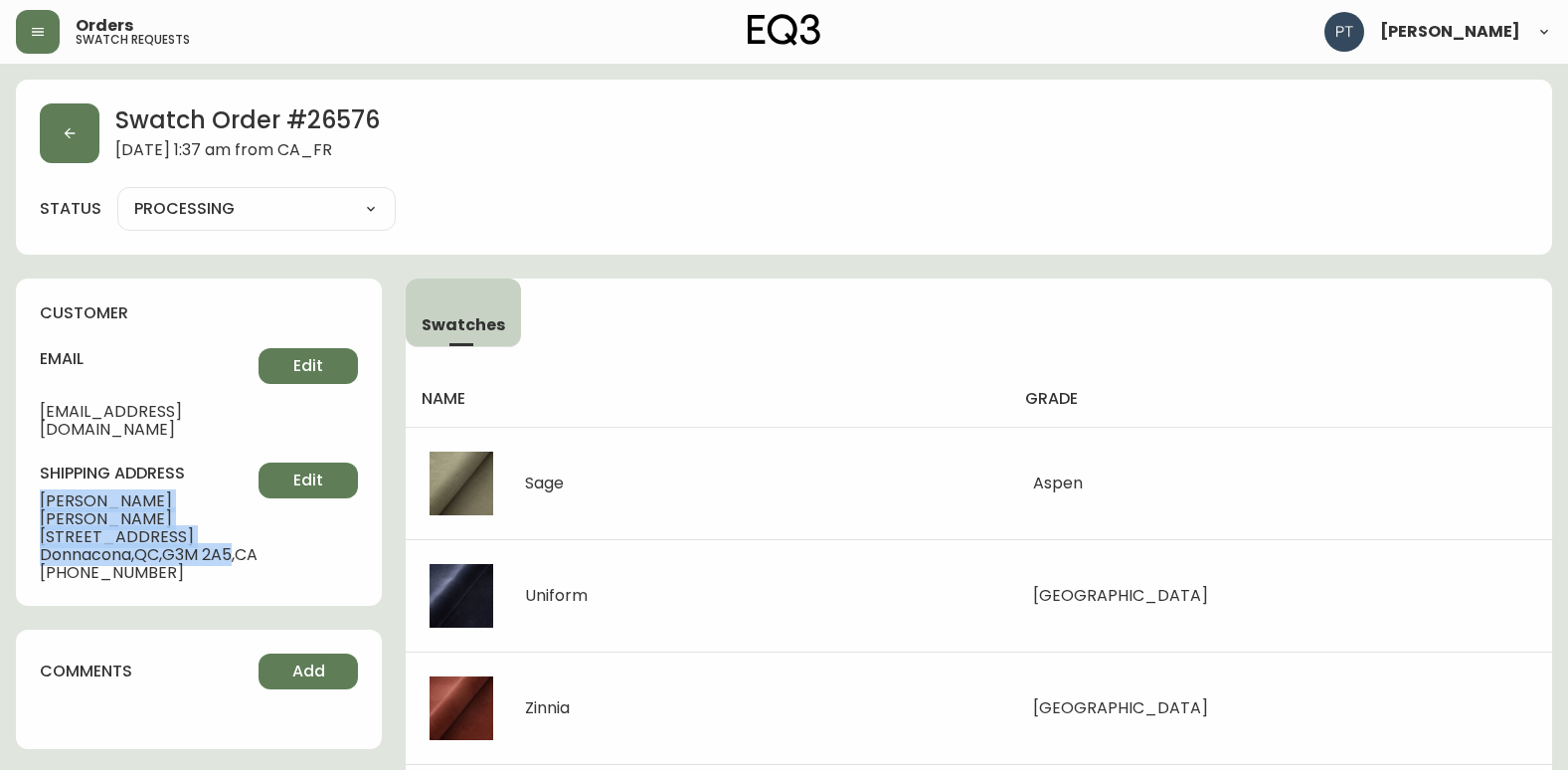
drag, startPoint x: 33, startPoint y: 470, endPoint x: 241, endPoint y: 516, distance: 213.0
click at [241, 516] on div "customer email [EMAIL_ADDRESS][DOMAIN_NAME] Edit shipping address [PERSON_NAME]…" at bounding box center [199, 442] width 366 height 328
copy div "[PERSON_NAME] [STREET_ADDRESS][PERSON_NAME]"
drag, startPoint x: 49, startPoint y: 142, endPoint x: 63, endPoint y: 140, distance: 14.1
click at [61, 140] on button "button" at bounding box center [70, 134] width 60 height 60
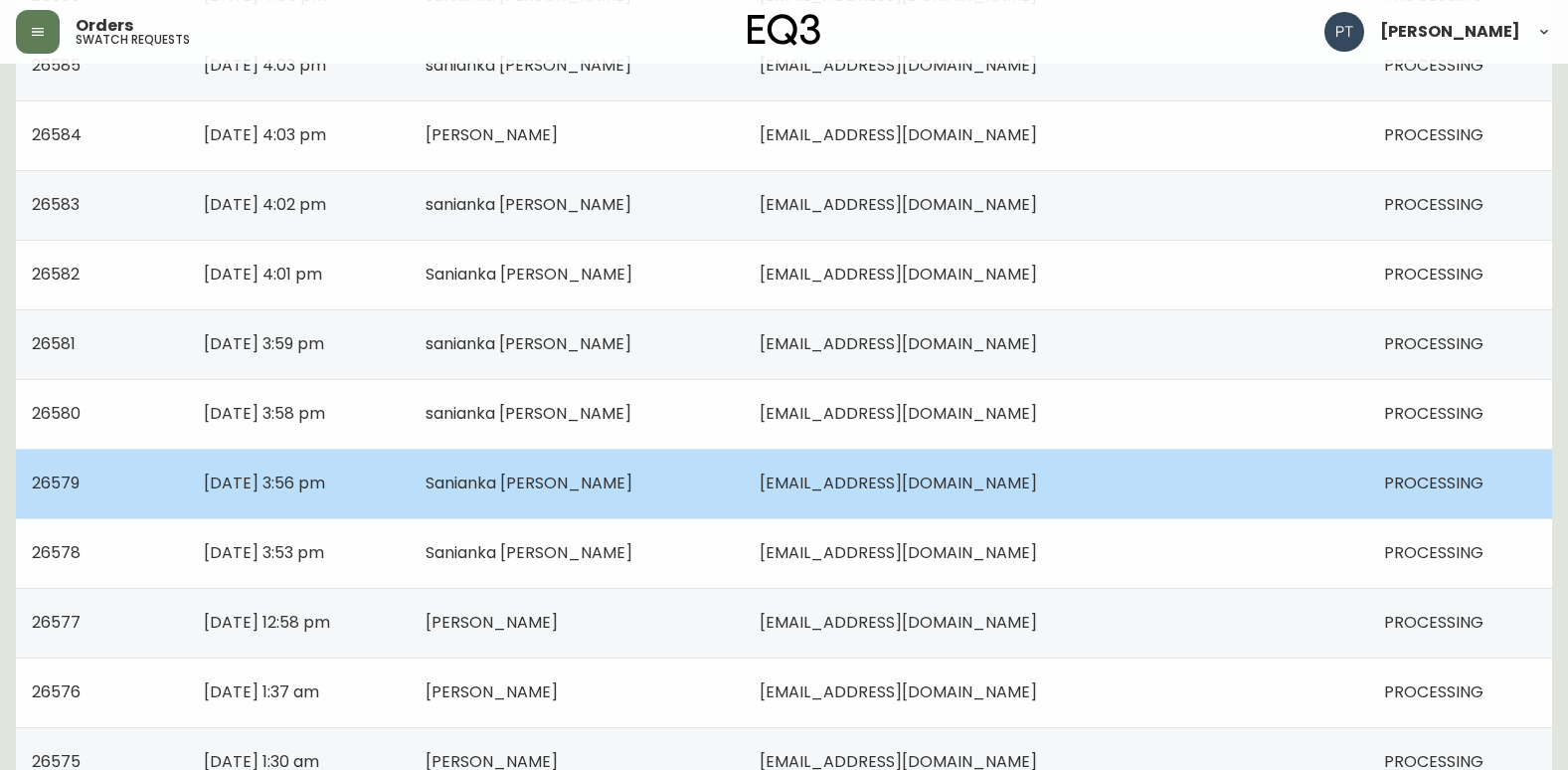
scroll to position [1420, 0]
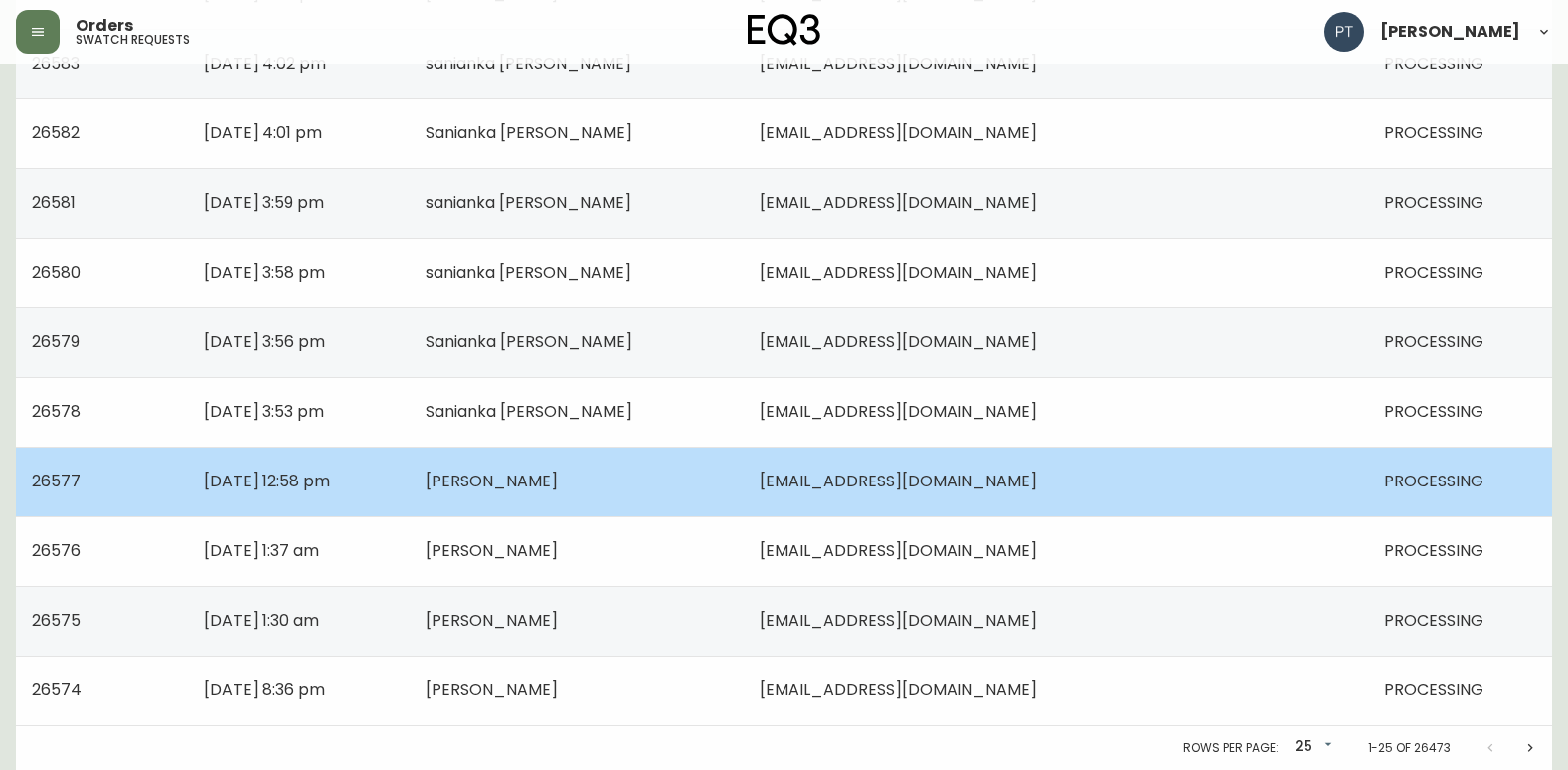
click at [745, 484] on td "[PERSON_NAME]" at bounding box center [577, 481] width 335 height 70
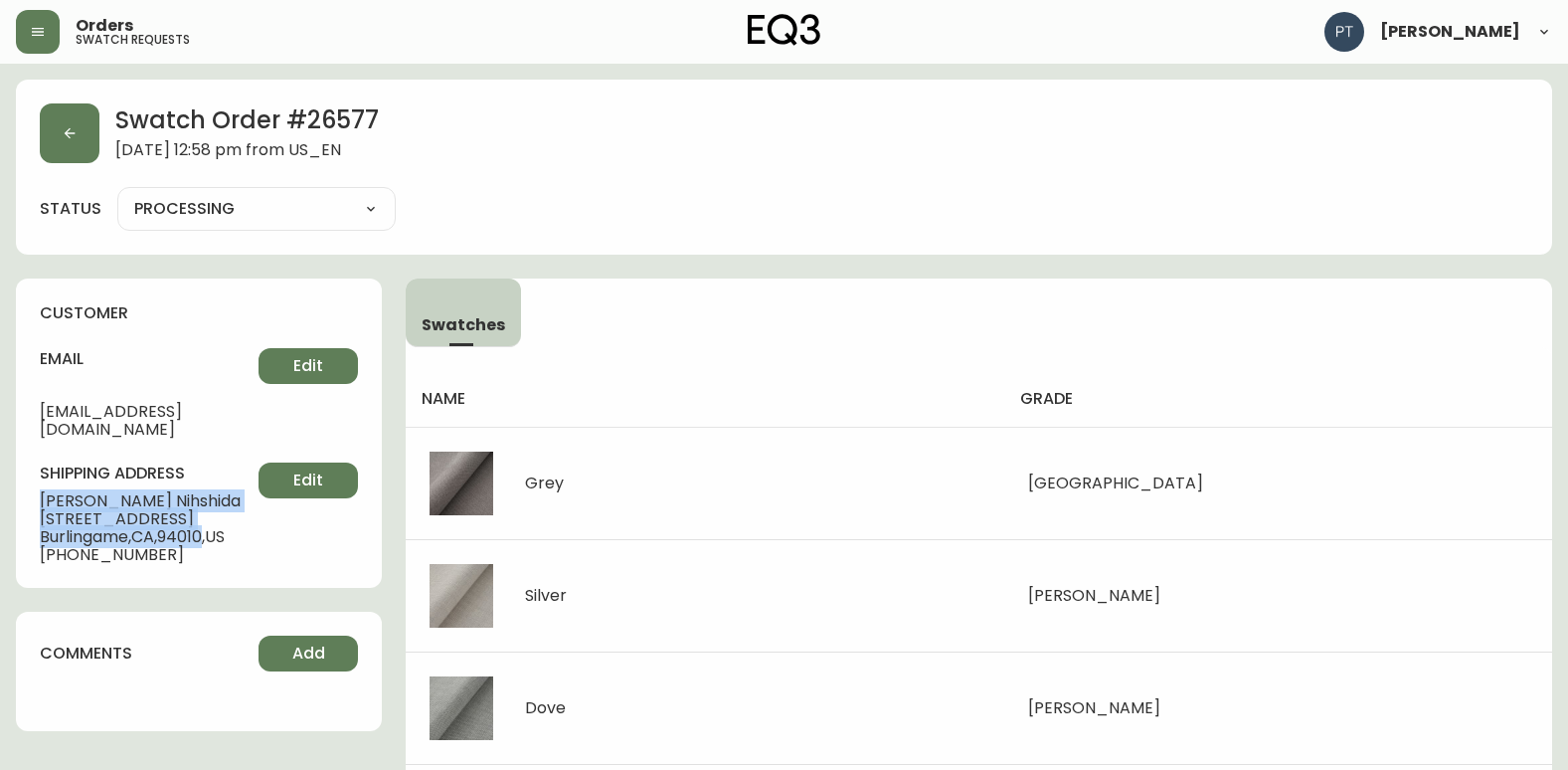
drag, startPoint x: 37, startPoint y: 482, endPoint x: 212, endPoint y: 517, distance: 178.5
click at [212, 517] on div "customer email [EMAIL_ADDRESS][DOMAIN_NAME] Edit shipping address [PERSON_NAME]…" at bounding box center [199, 433] width 366 height 310
copy div "[PERSON_NAME] [STREET_ADDRESS]"
click at [61, 135] on button "button" at bounding box center [70, 134] width 60 height 60
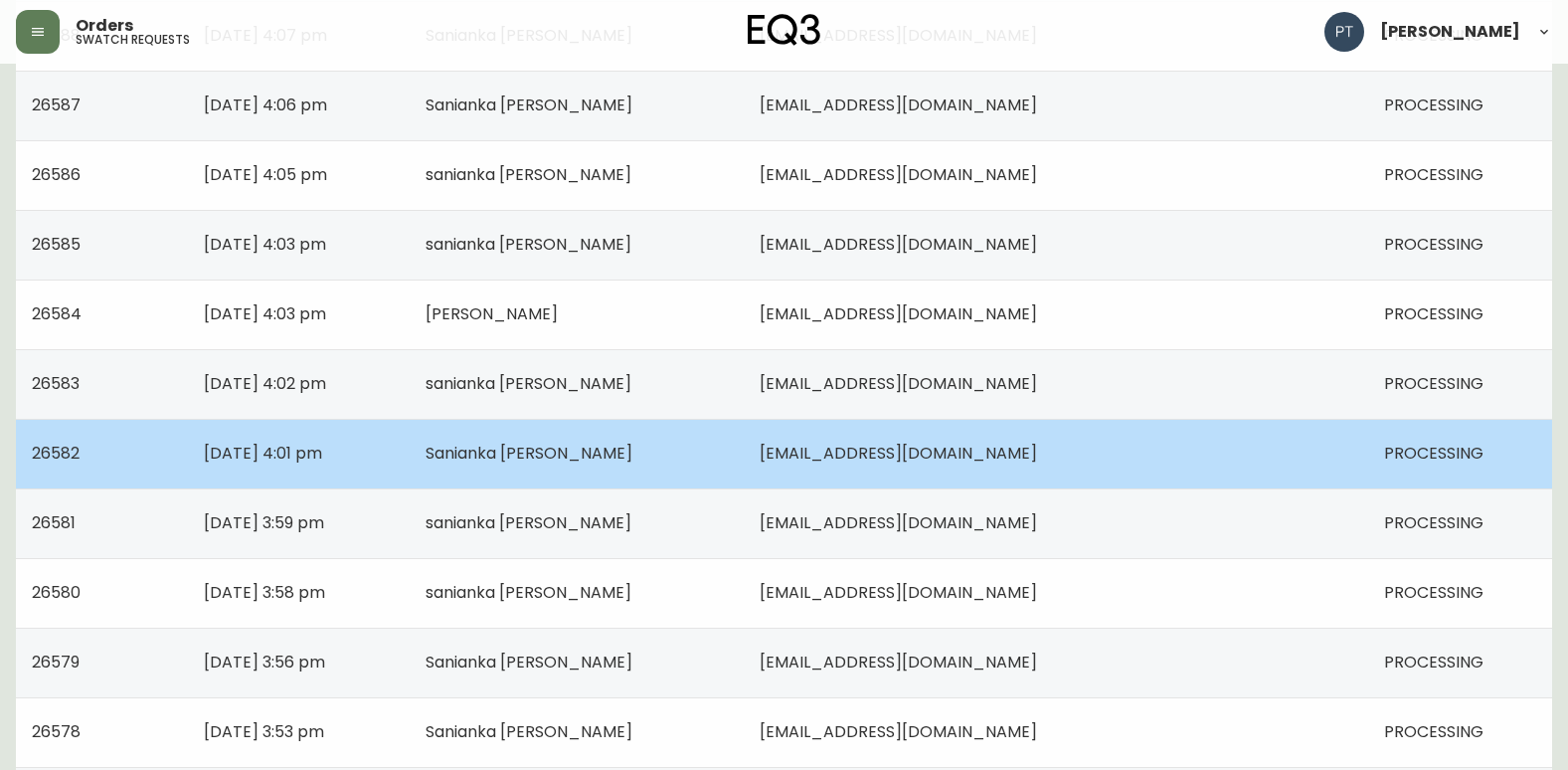
scroll to position [923, 0]
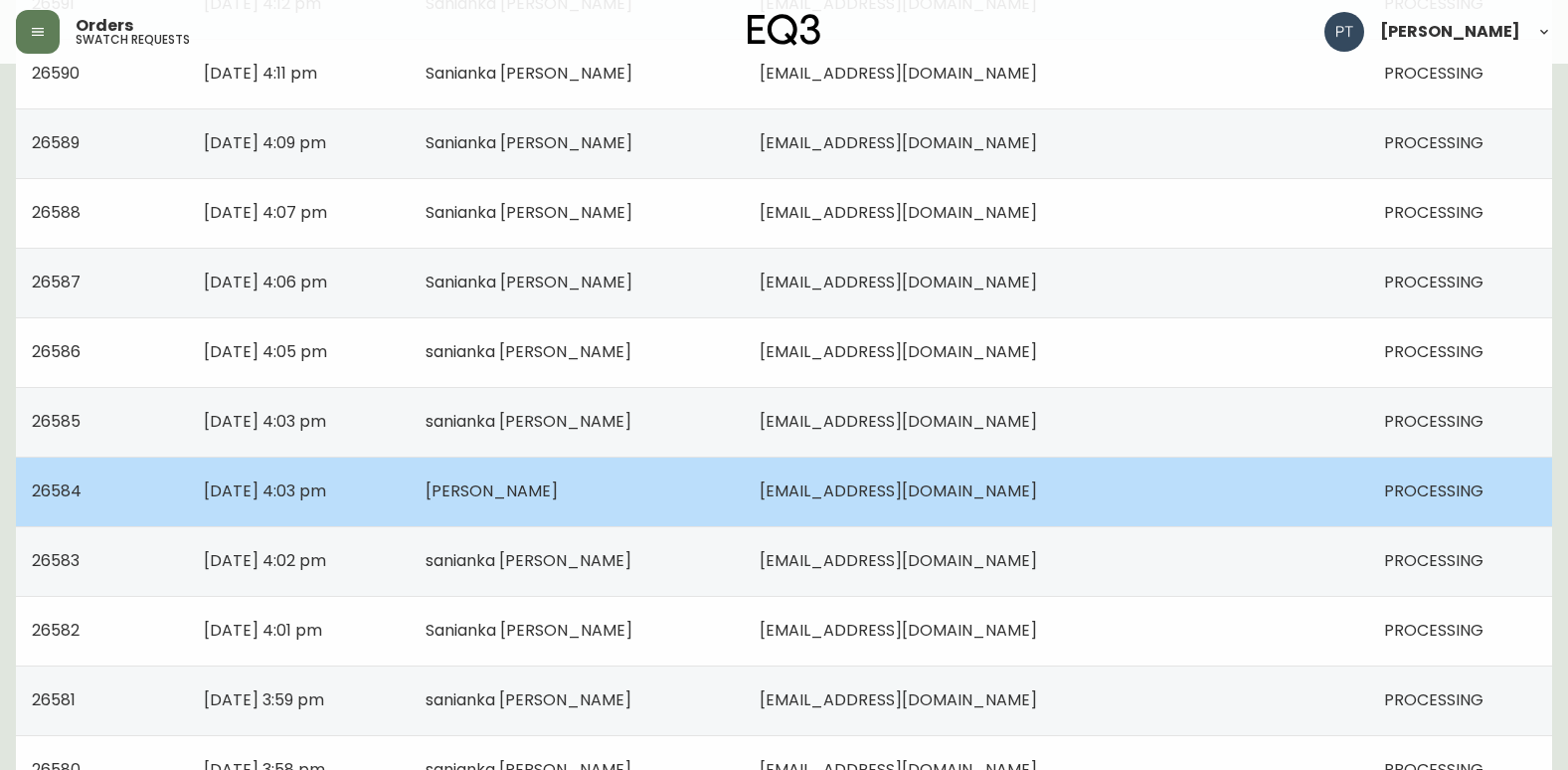
click at [739, 486] on td "[PERSON_NAME]" at bounding box center [577, 491] width 335 height 70
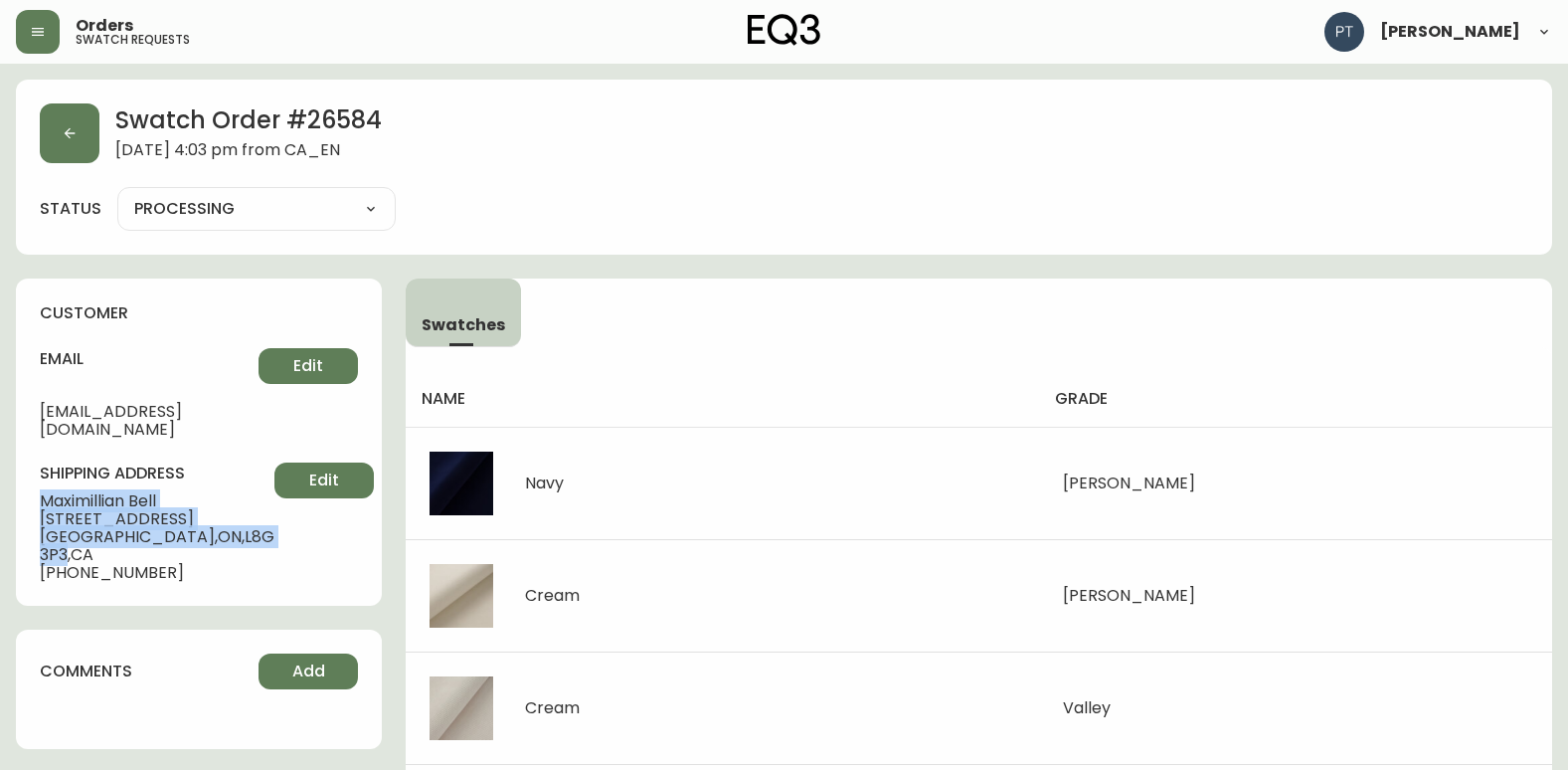
drag, startPoint x: 38, startPoint y: 482, endPoint x: 241, endPoint y: 518, distance: 206.2
click at [241, 518] on div "customer email [EMAIL_ADDRESS][DOMAIN_NAME] Edit shipping address [PERSON_NAME]…" at bounding box center [199, 442] width 366 height 328
copy div "[PERSON_NAME] [STREET_ADDRESS]"
click at [60, 123] on button "button" at bounding box center [70, 134] width 60 height 60
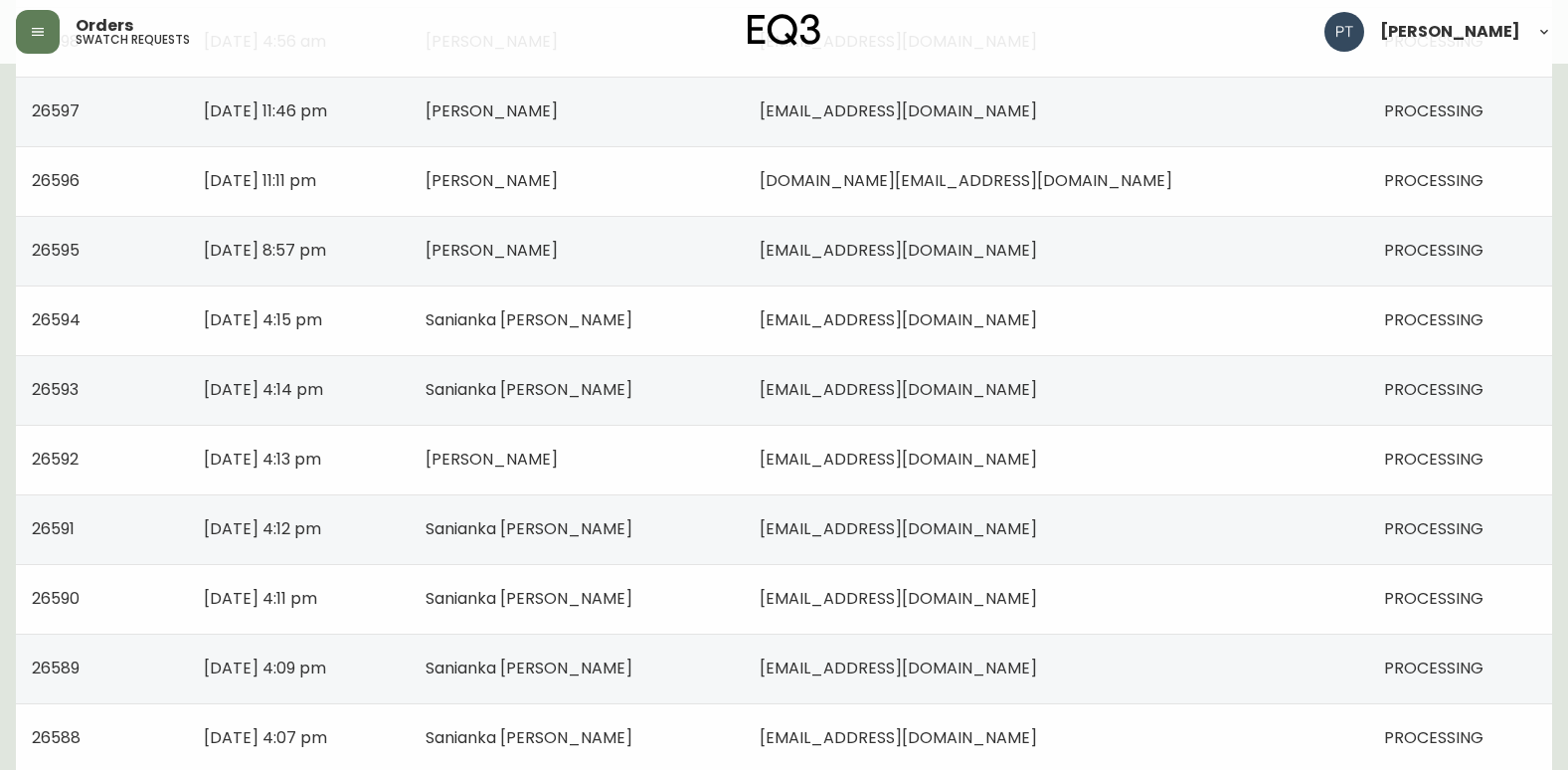
scroll to position [299, 0]
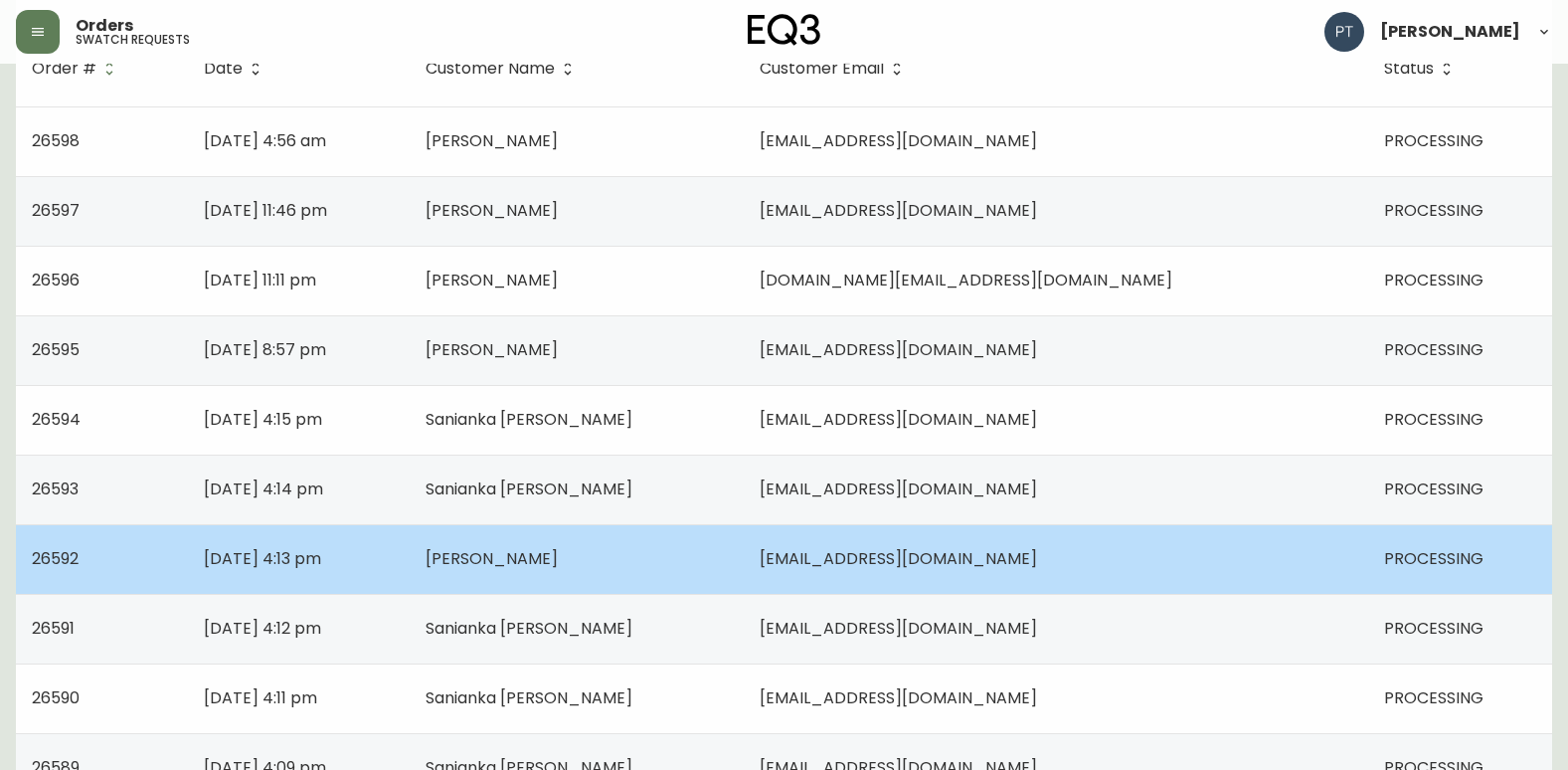
click at [721, 546] on td "[PERSON_NAME]" at bounding box center [577, 559] width 335 height 70
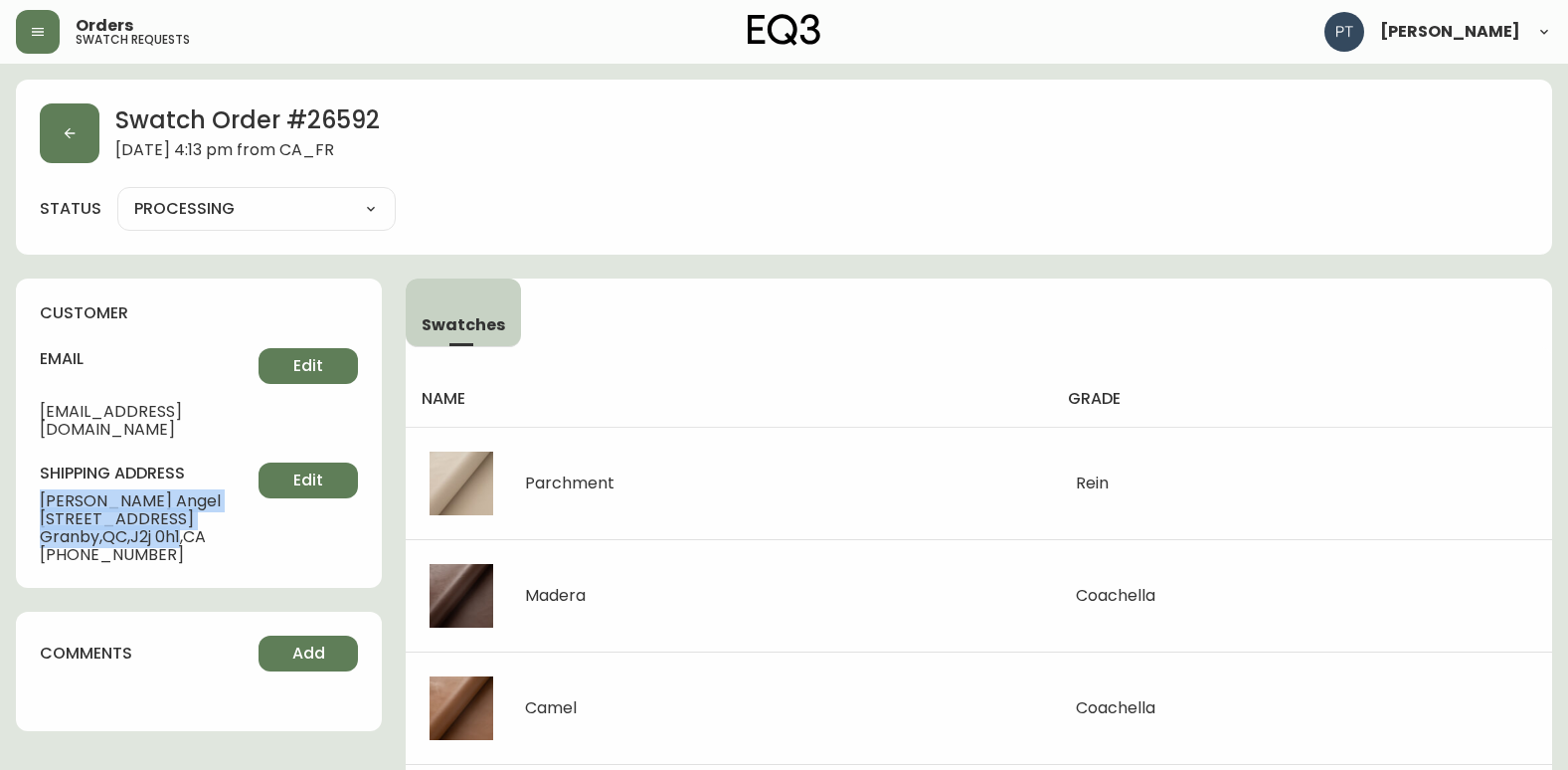
drag, startPoint x: 42, startPoint y: 482, endPoint x: 189, endPoint y: 516, distance: 150.9
click at [189, 516] on div "shipping address [PERSON_NAME] [STREET_ADDRESS][PERSON_NAME] [PHONE_NUMBER] Edit" at bounding box center [199, 513] width 318 height 102
copy div "[PERSON_NAME] [STREET_ADDRESS]"
click at [87, 141] on button "button" at bounding box center [70, 134] width 60 height 60
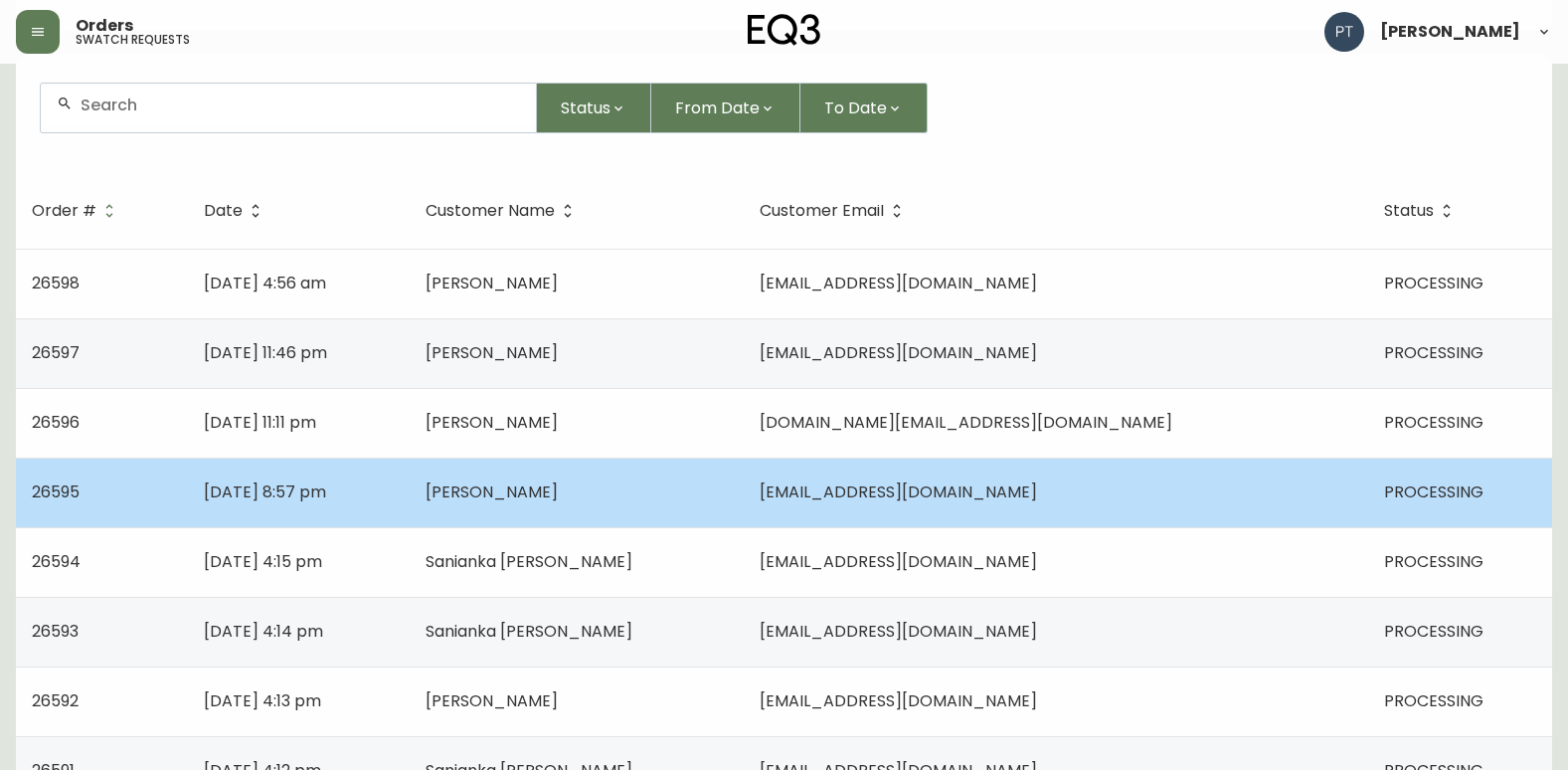
scroll to position [299, 0]
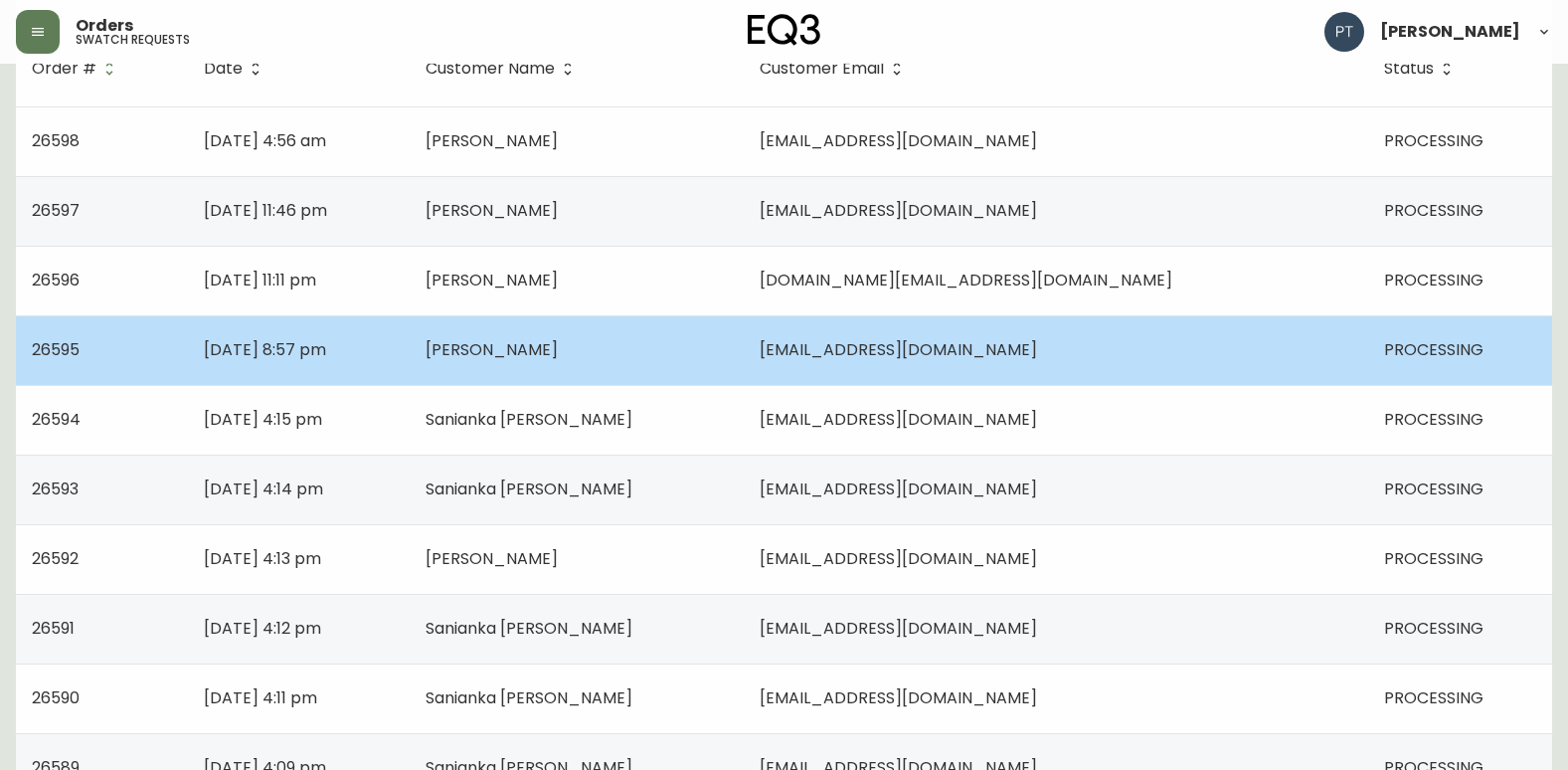
click at [741, 362] on td "[PERSON_NAME]" at bounding box center [577, 351] width 335 height 70
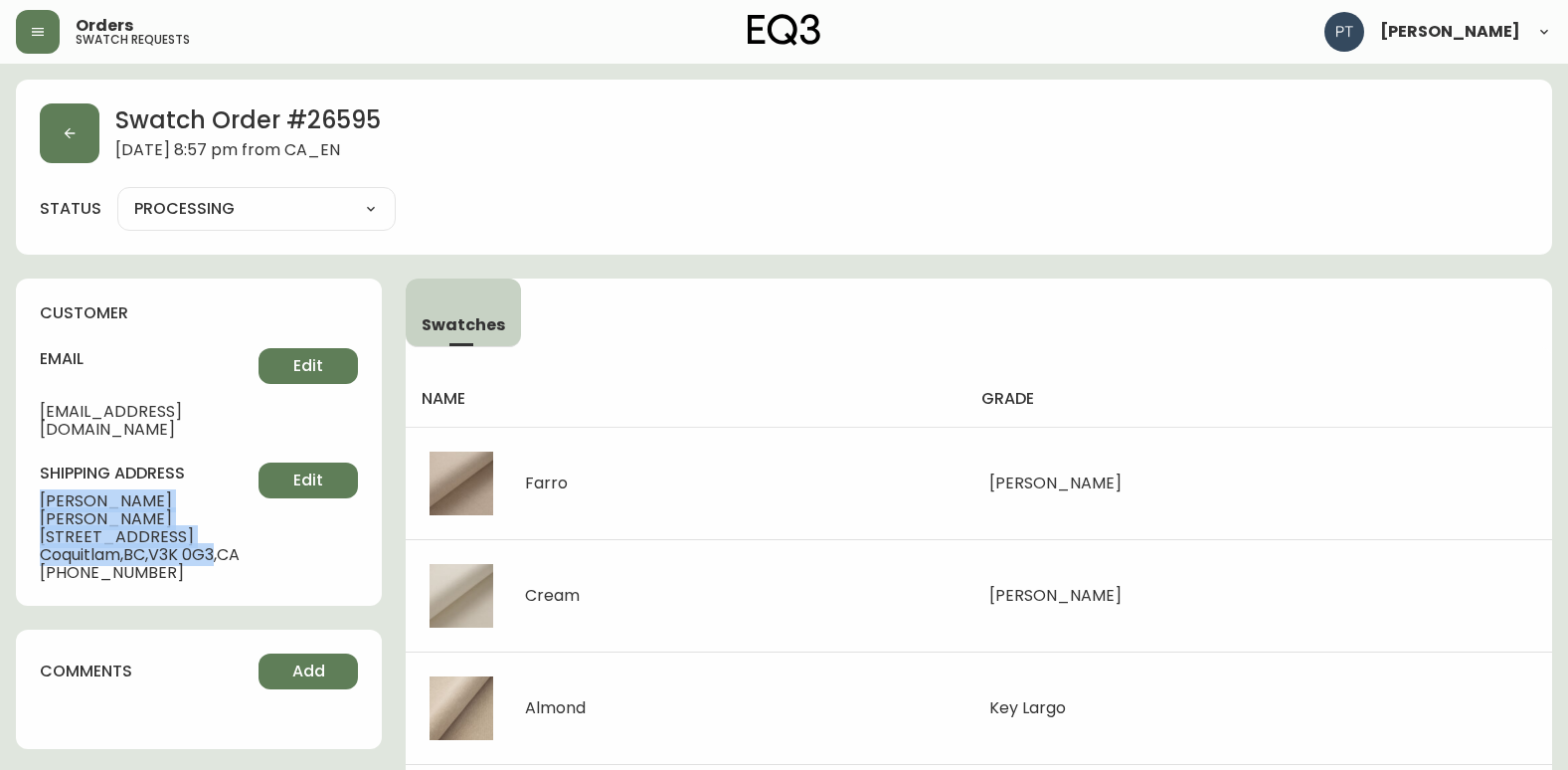
drag, startPoint x: 42, startPoint y: 475, endPoint x: 223, endPoint y: 520, distance: 186.5
click at [223, 520] on div "shipping address [PERSON_NAME] [STREET_ADDRESS] [PHONE_NUMBER] Edit" at bounding box center [199, 522] width 318 height 120
click at [82, 127] on button "button" at bounding box center [70, 134] width 60 height 60
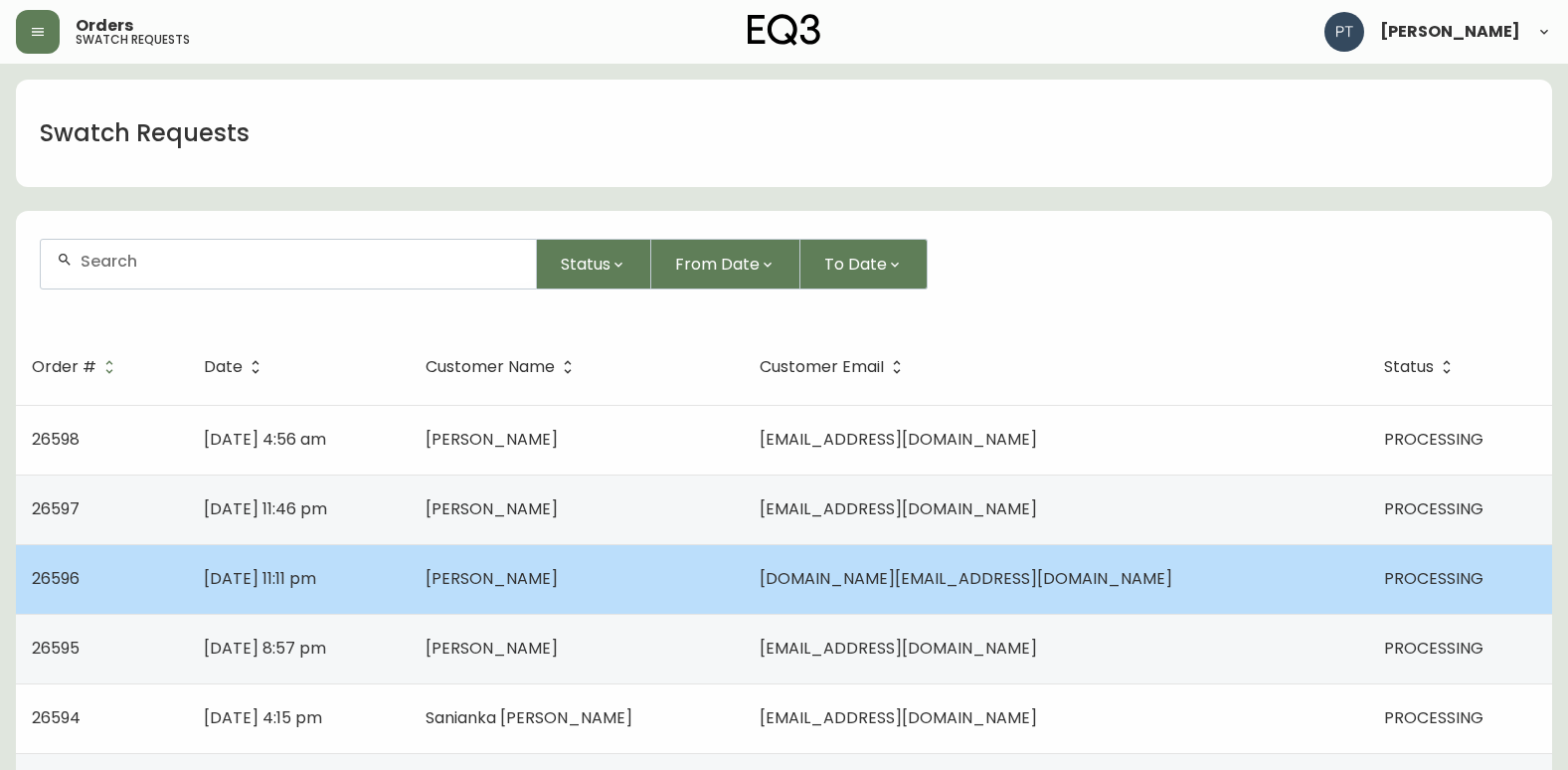
click at [715, 582] on td "[PERSON_NAME]" at bounding box center [577, 579] width 335 height 70
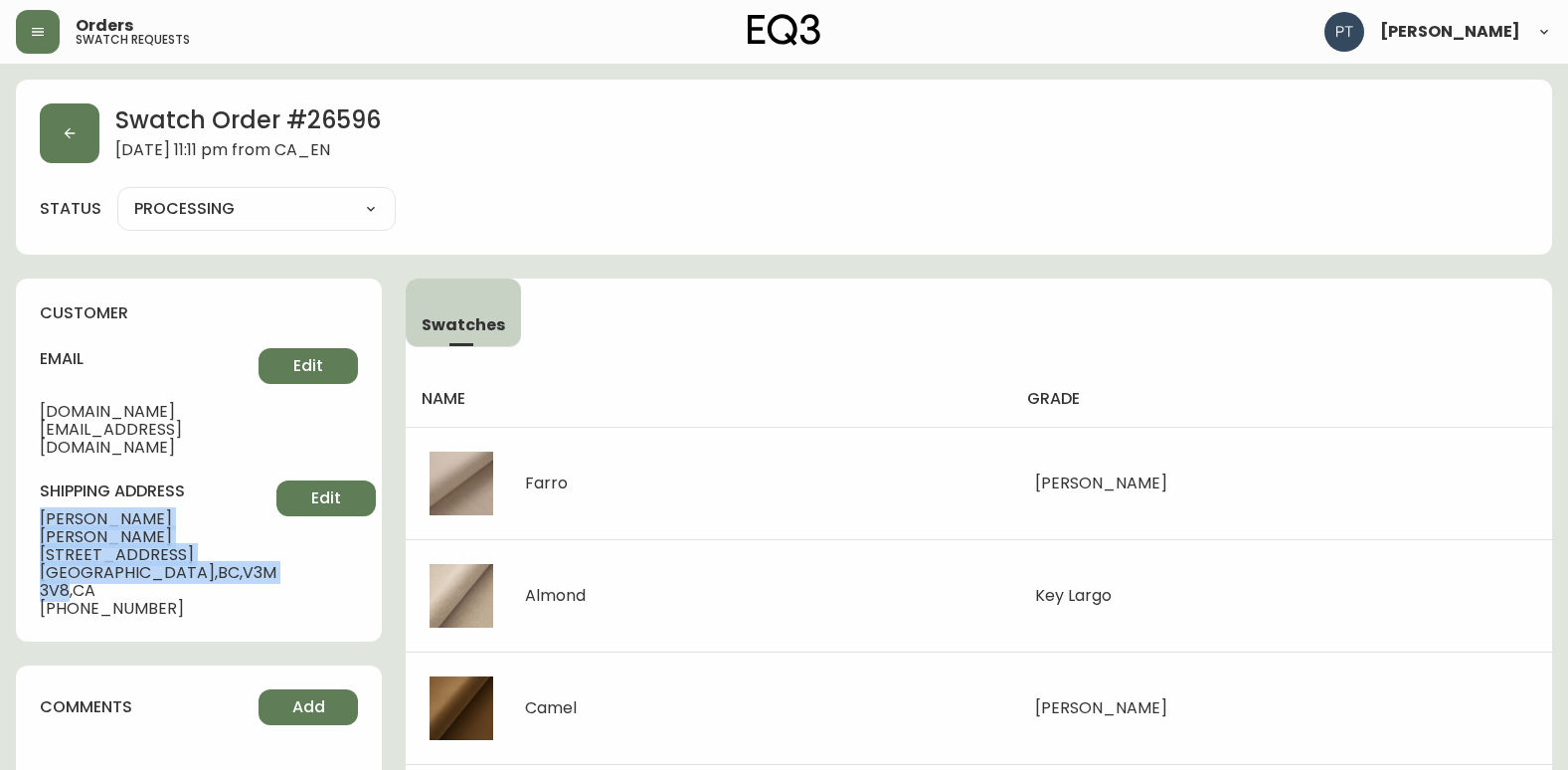
drag, startPoint x: 36, startPoint y: 482, endPoint x: 70, endPoint y: 531, distance: 59.6
click at [70, 531] on div "customer email [DOMAIN_NAME][EMAIL_ADDRESS][DOMAIN_NAME] Edit shipping address …" at bounding box center [199, 460] width 366 height 364
click at [78, 139] on button "button" at bounding box center [70, 134] width 60 height 60
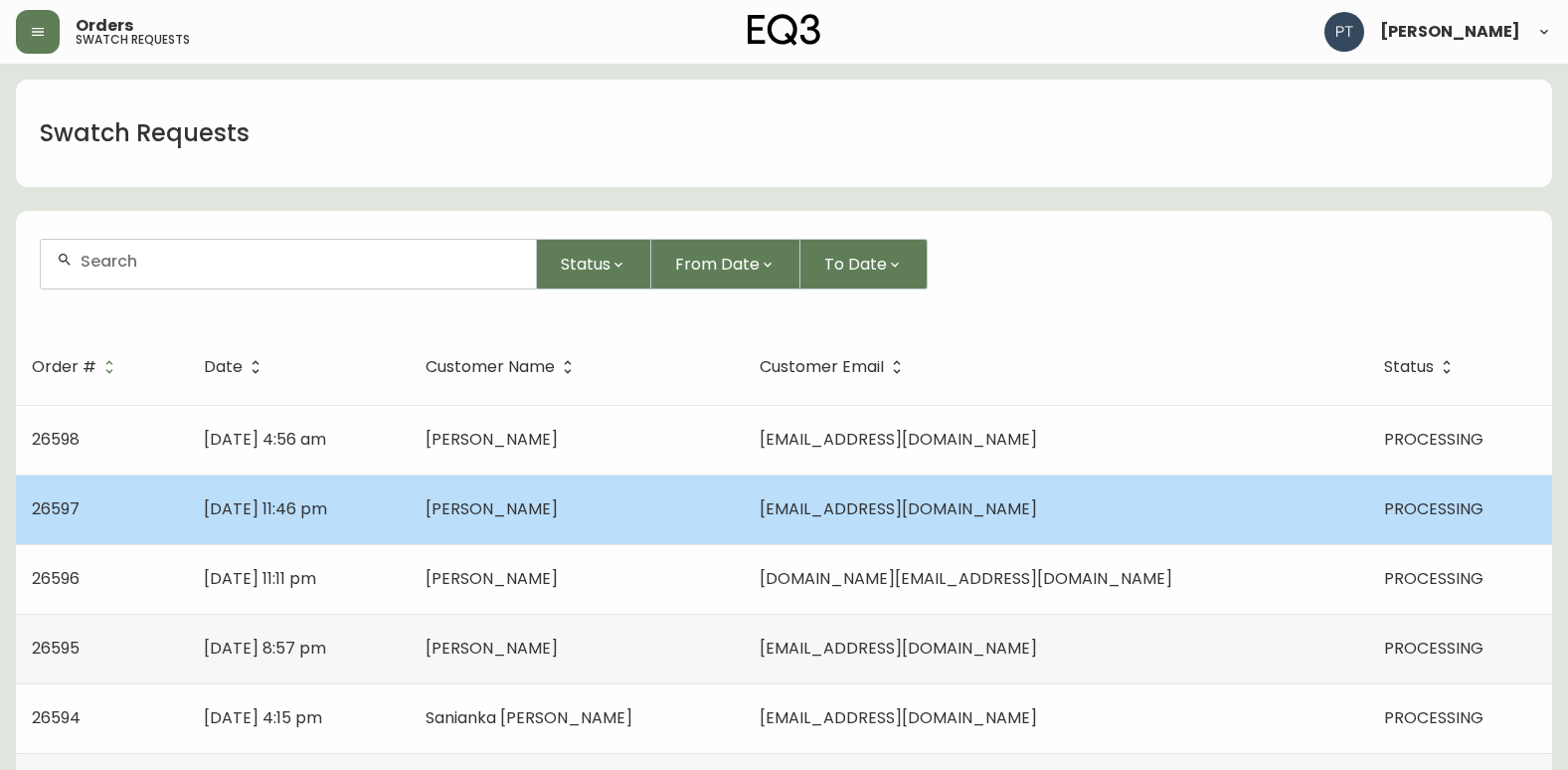
click at [409, 490] on td "[DATE] 11:46 pm" at bounding box center [298, 509] width 222 height 70
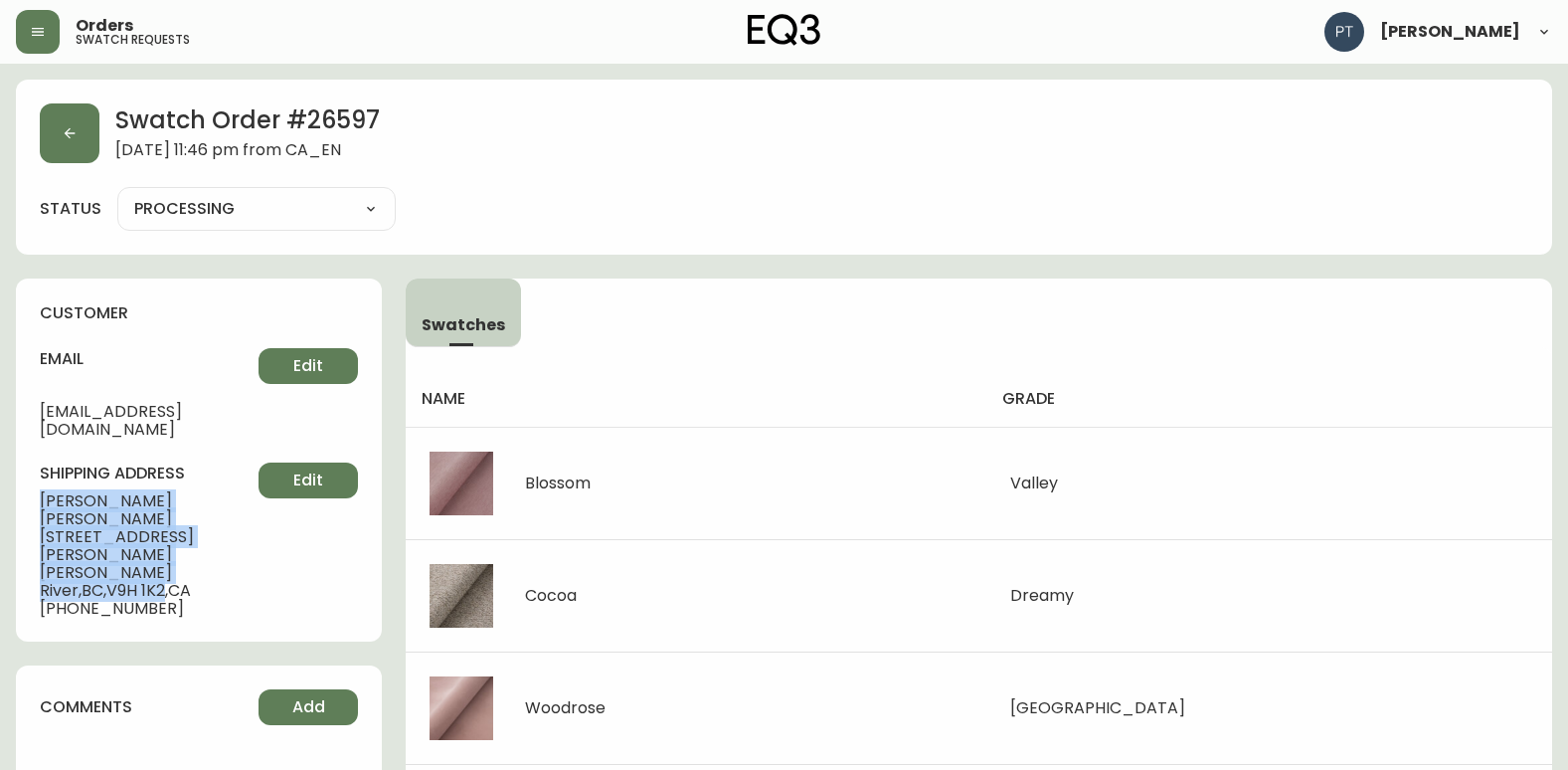
drag, startPoint x: 42, startPoint y: 483, endPoint x: 64, endPoint y: 533, distance: 54.6
click at [64, 533] on div "shipping address [PERSON_NAME] [STREET_ADDRESS][PERSON_NAME][PERSON_NAME] [PHON…" at bounding box center [199, 539] width 318 height 155
click at [59, 136] on button "button" at bounding box center [70, 134] width 60 height 60
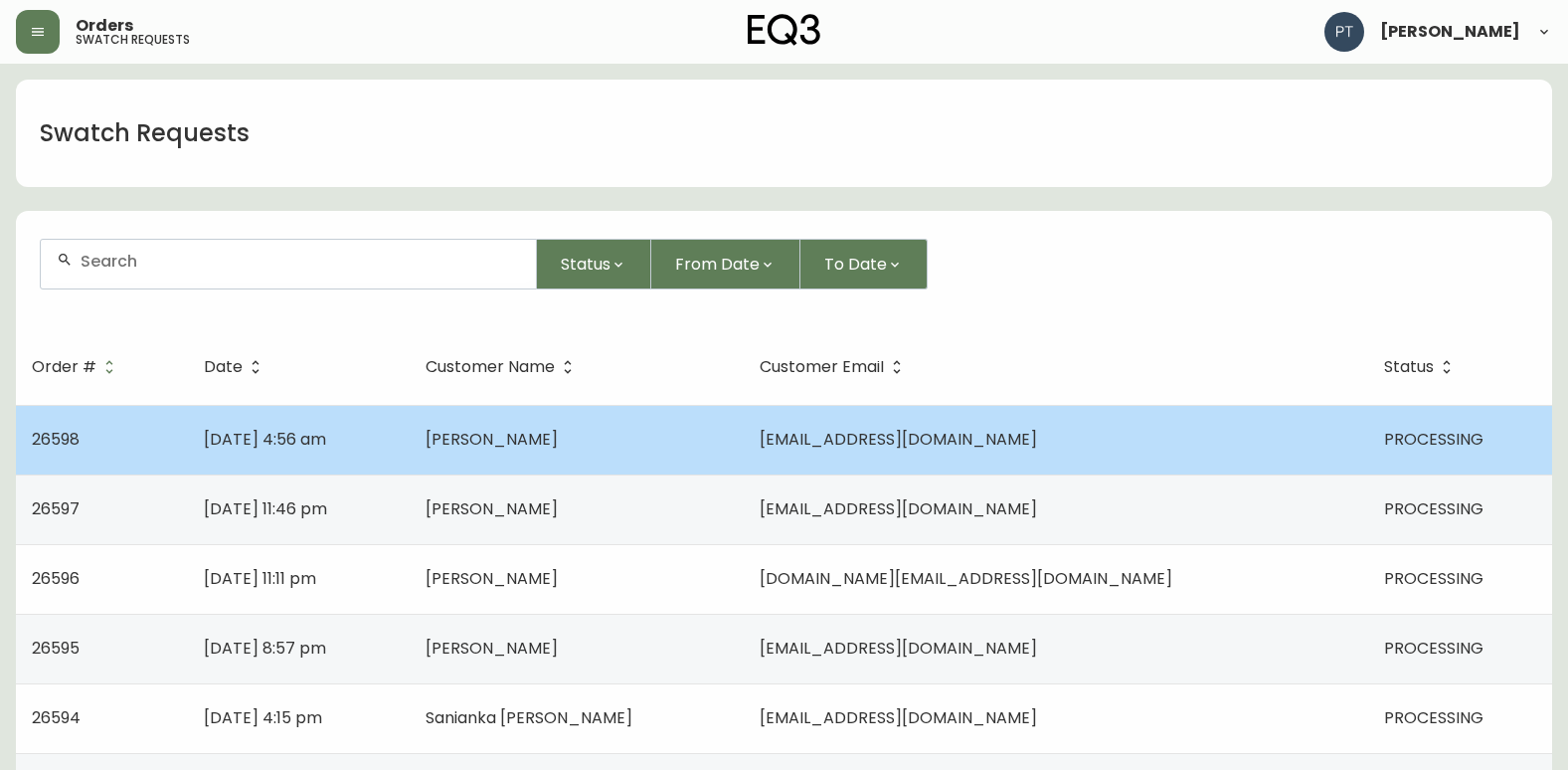
click at [409, 458] on td "[DATE] 4:56 am" at bounding box center [298, 439] width 222 height 70
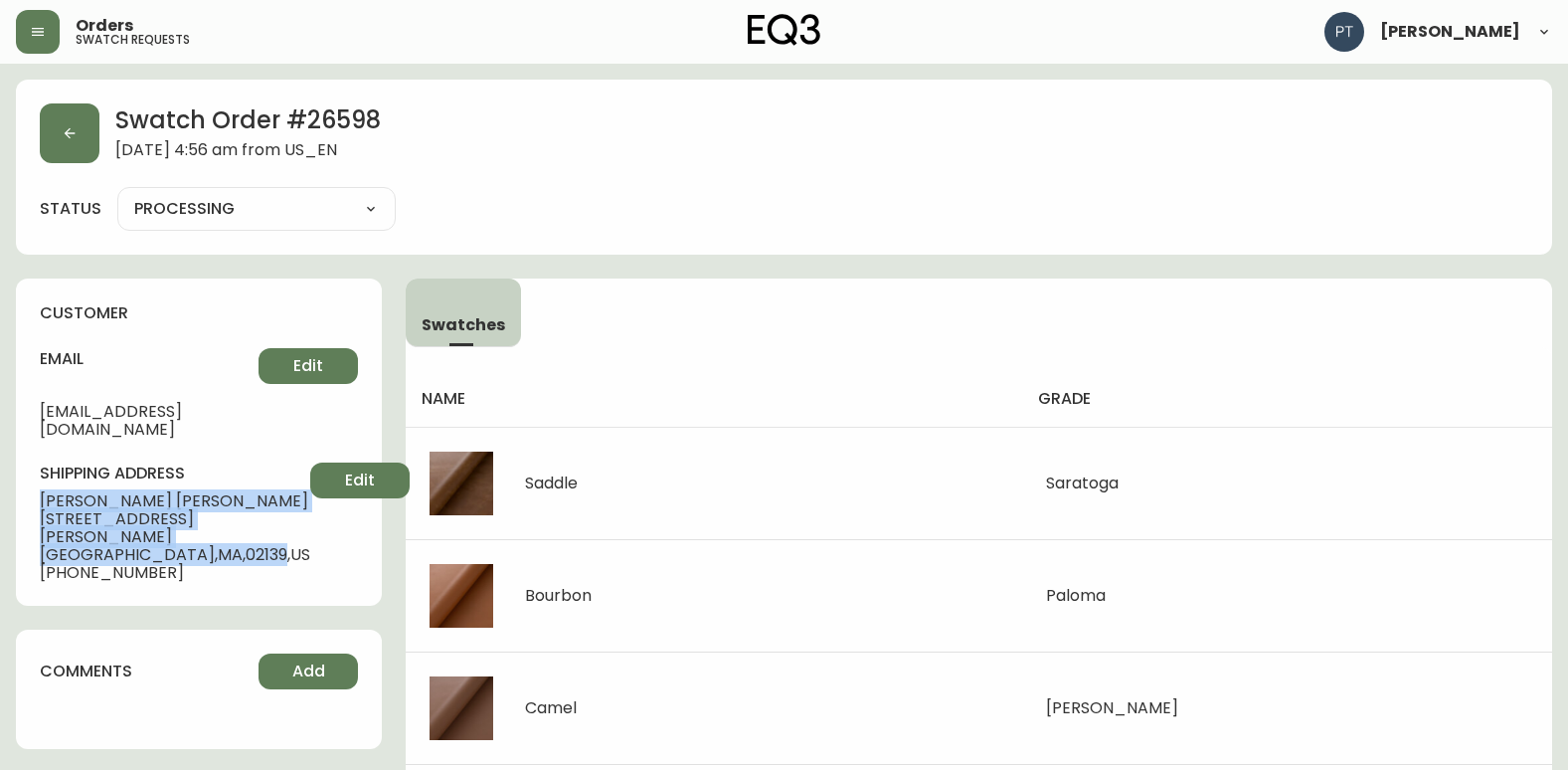
drag, startPoint x: 37, startPoint y: 481, endPoint x: 215, endPoint y: 520, distance: 182.2
click at [215, 520] on div "customer email [EMAIL_ADDRESS][DOMAIN_NAME] Edit shipping address [PERSON_NAME]…" at bounding box center [199, 442] width 366 height 328
click at [52, 138] on button "button" at bounding box center [70, 134] width 60 height 60
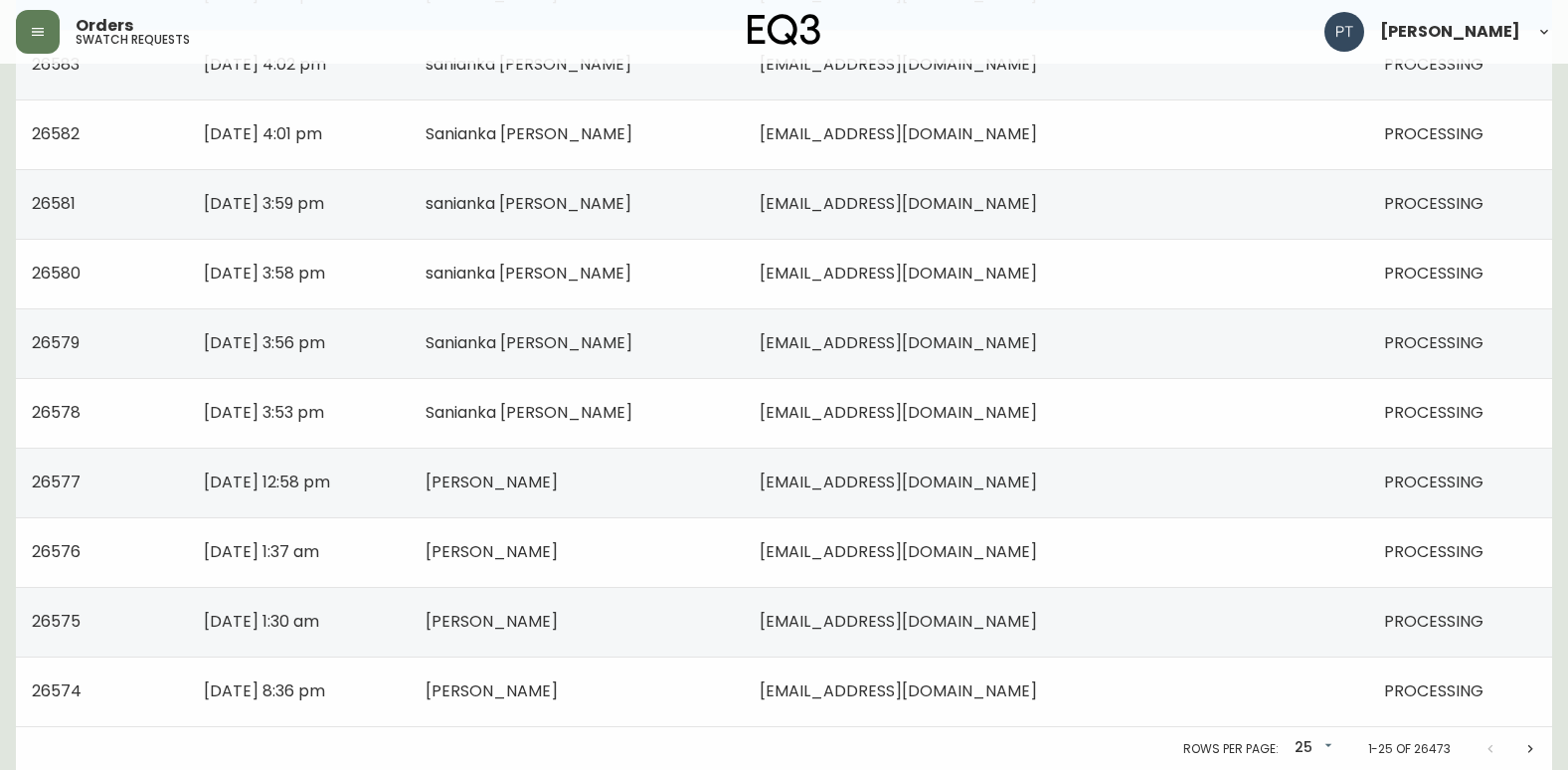
scroll to position [1420, 0]
click at [1532, 757] on button "Next page" at bounding box center [1530, 748] width 40 height 40
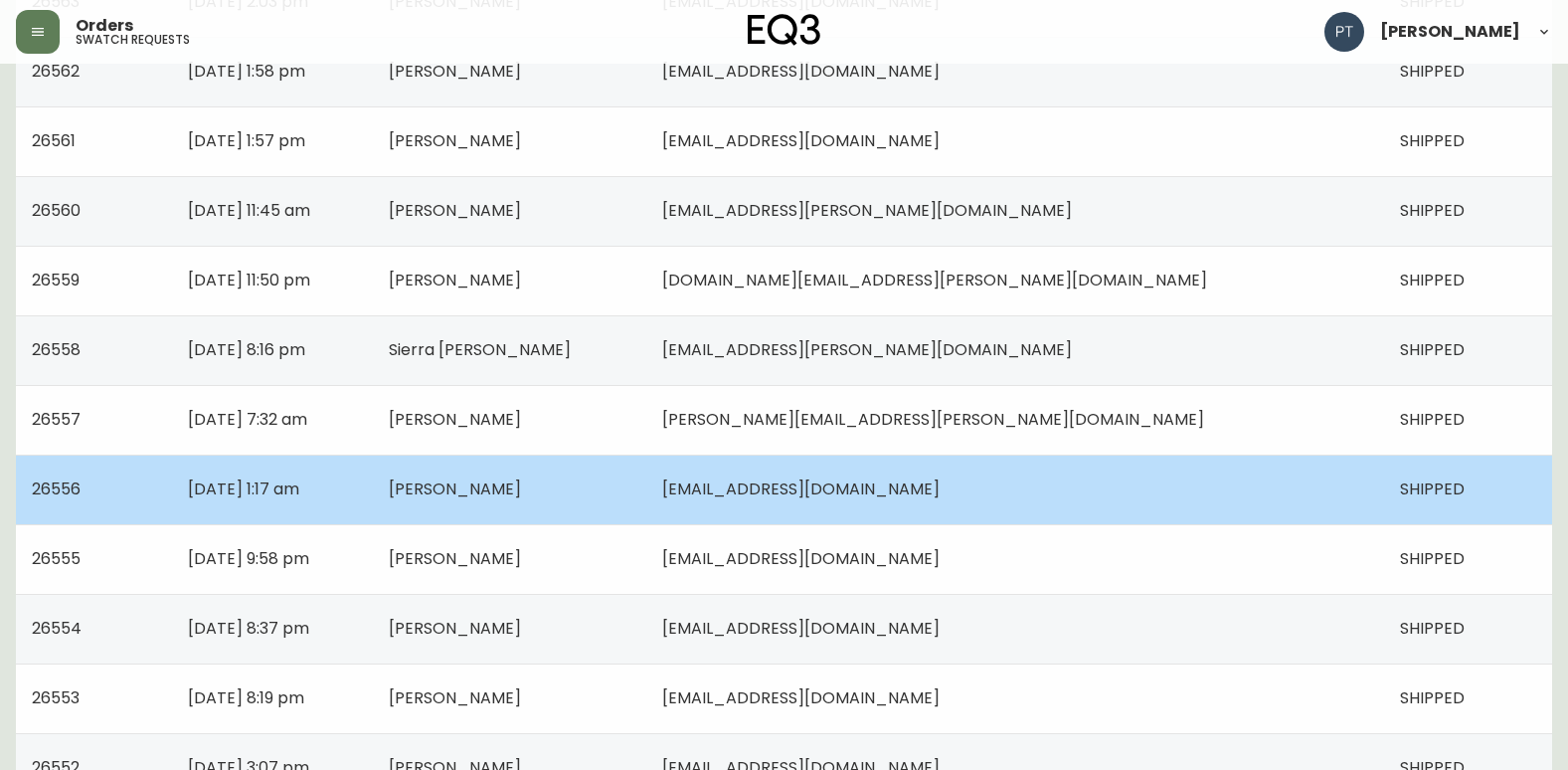
scroll to position [1420, 0]
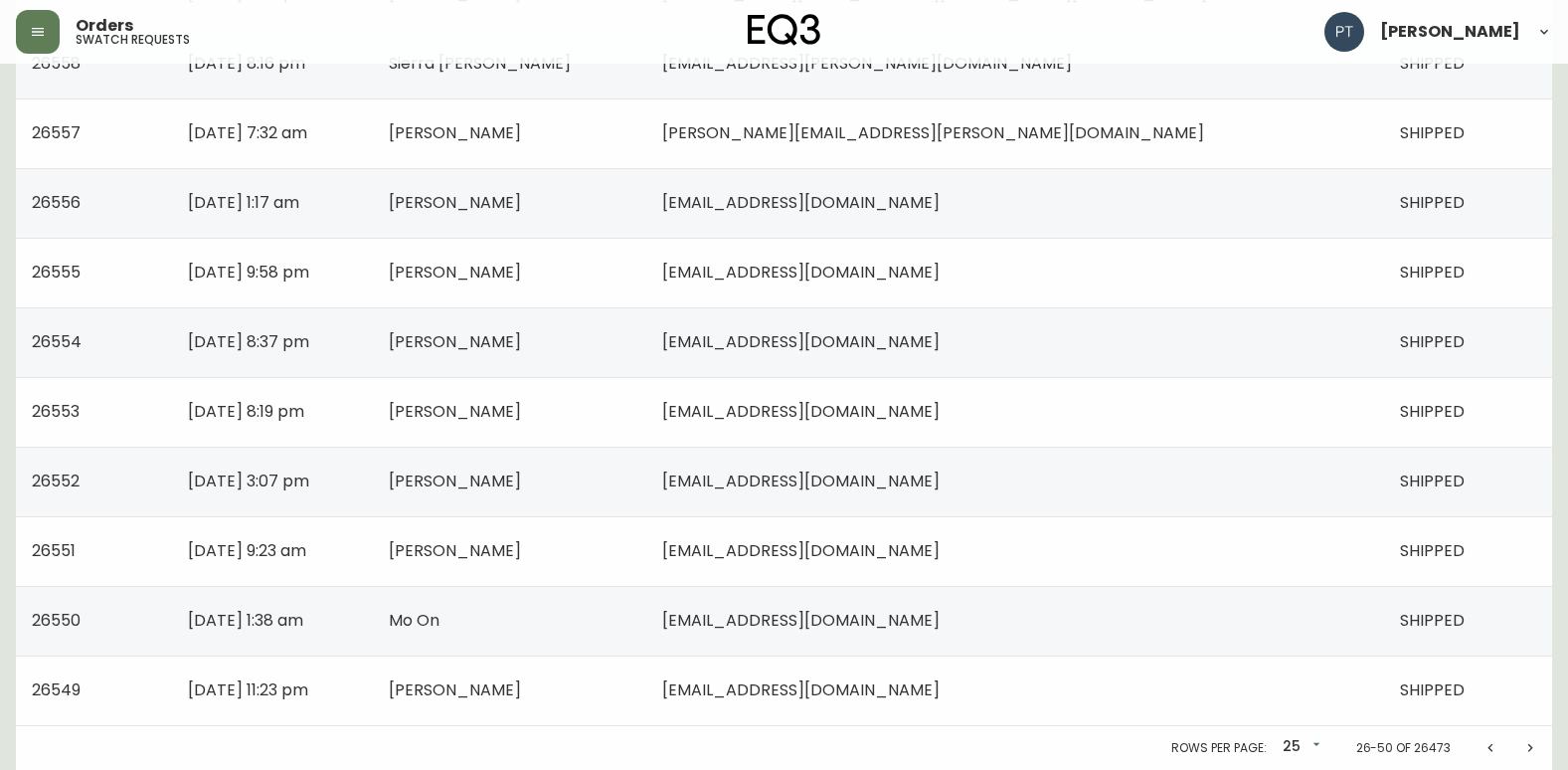
click at [1487, 745] on icon "Previous page" at bounding box center [1490, 748] width 16 height 16
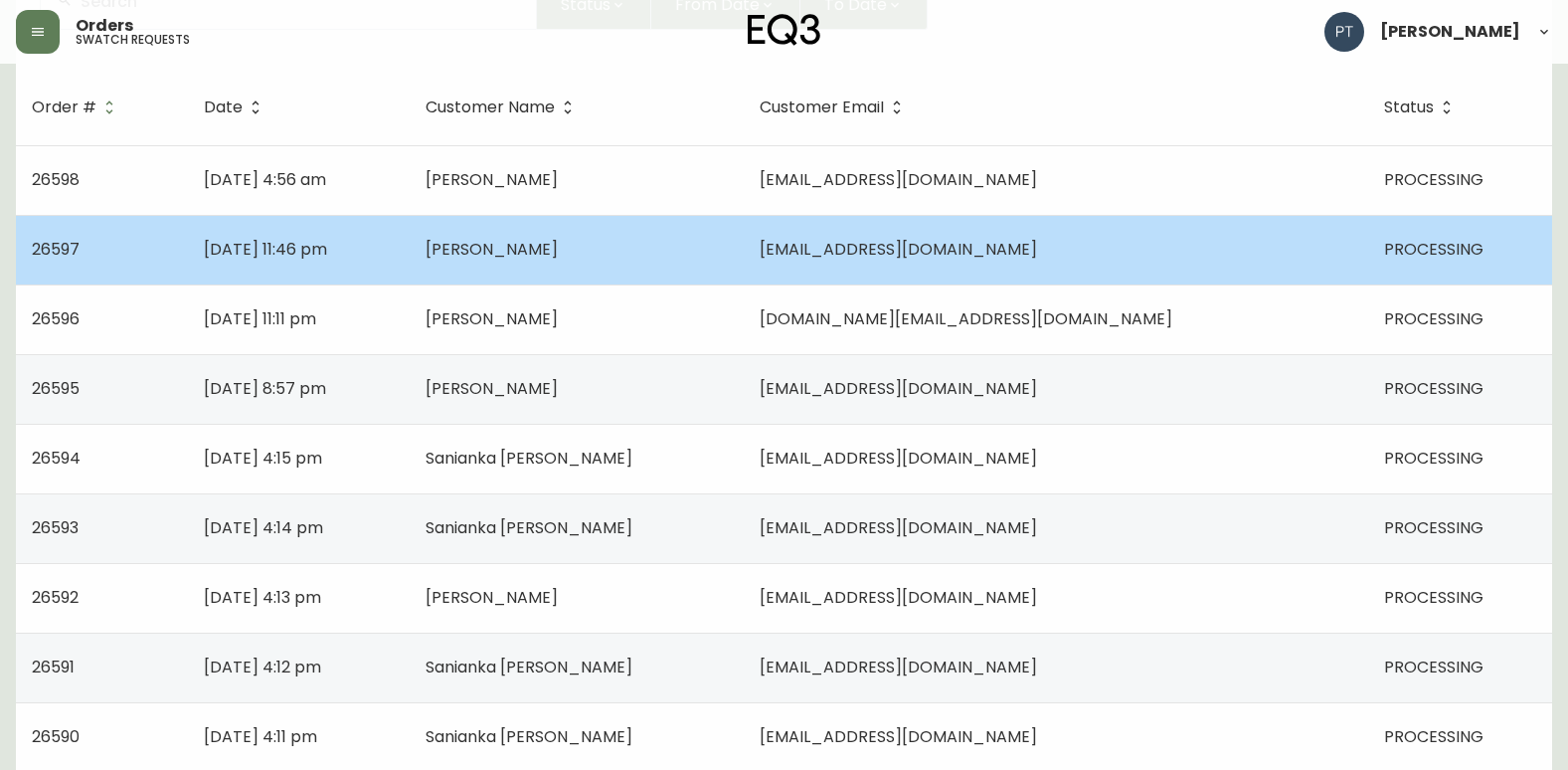
scroll to position [227, 0]
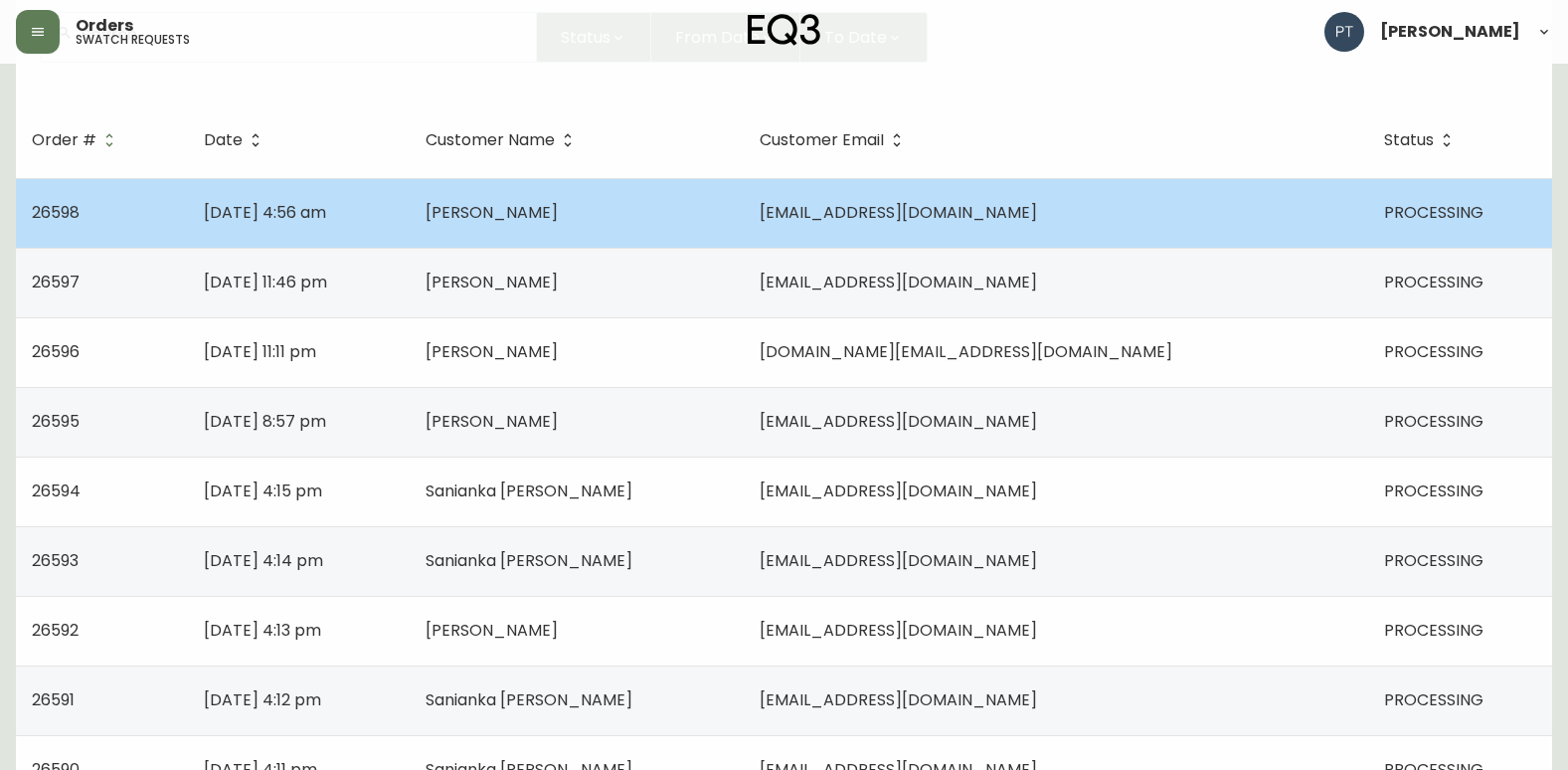
click at [745, 234] on td "[PERSON_NAME]" at bounding box center [577, 213] width 335 height 70
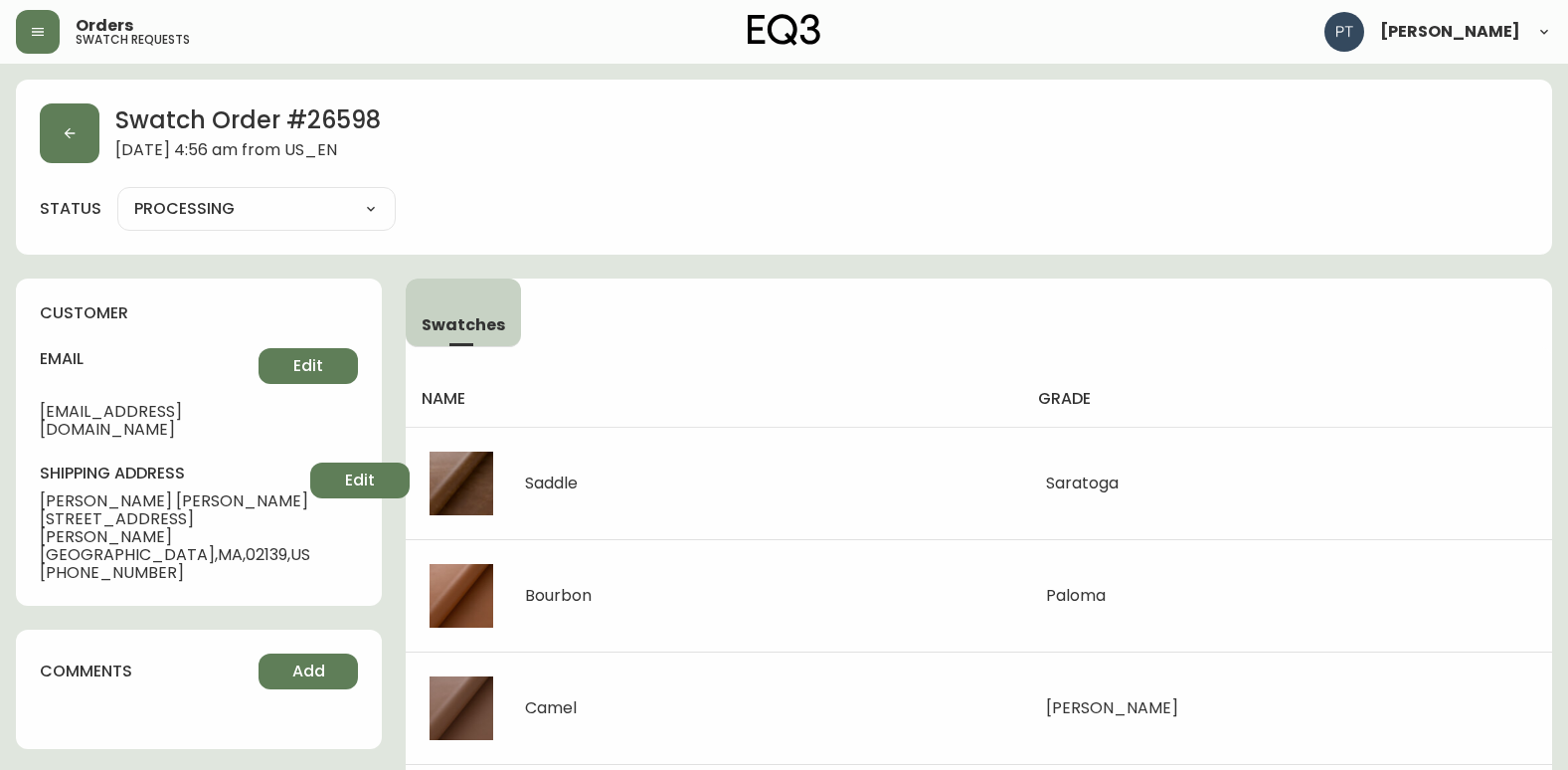
click at [305, 214] on select "PROCESSING SHIPPED CANCELLED" at bounding box center [257, 209] width 278 height 30
click at [118, 194] on select "PROCESSING SHIPPED CANCELLED" at bounding box center [257, 209] width 278 height 30
select select "PROCESSING"
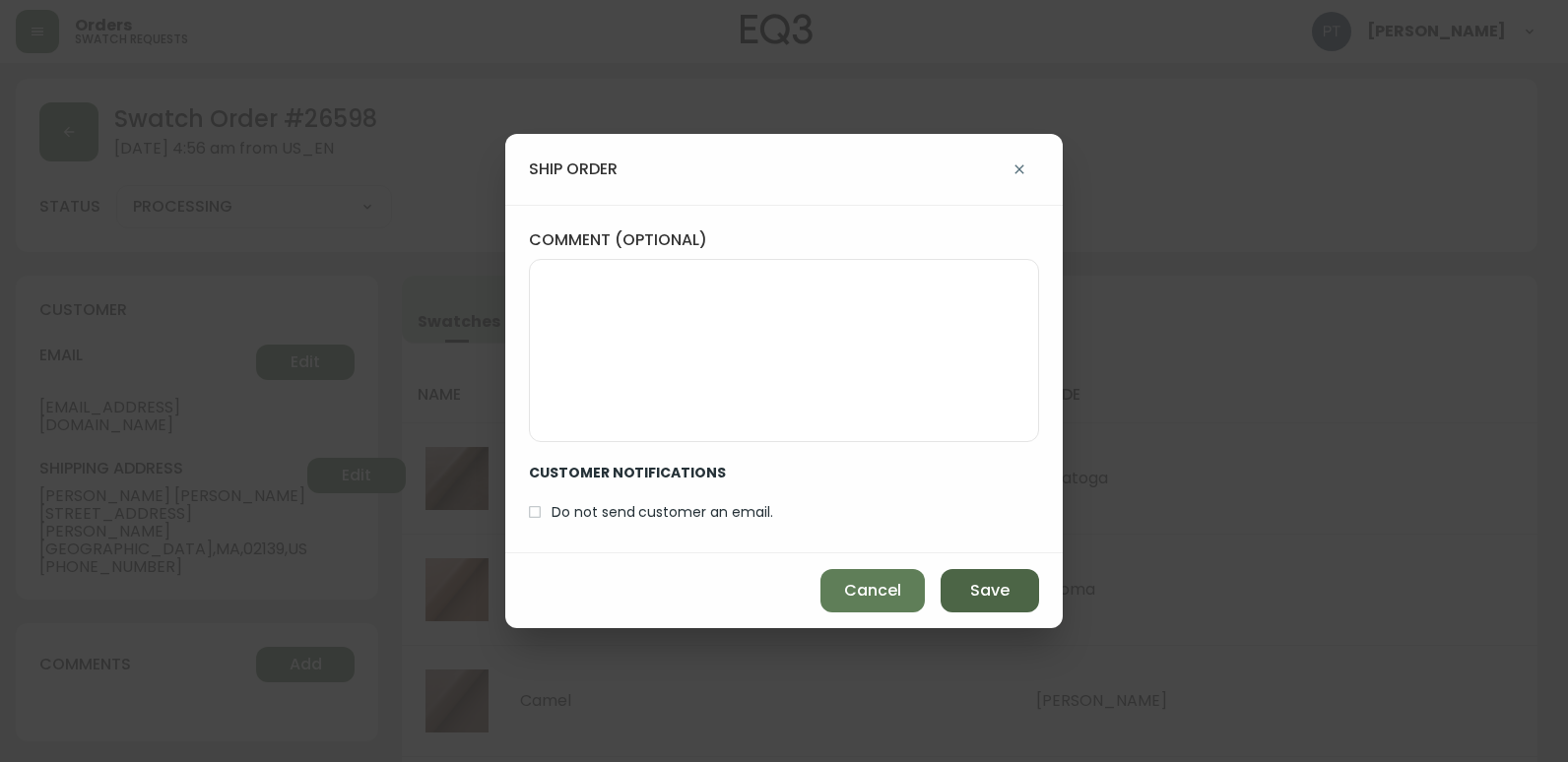
click at [952, 583] on button "Save" at bounding box center [990, 591] width 99 height 43
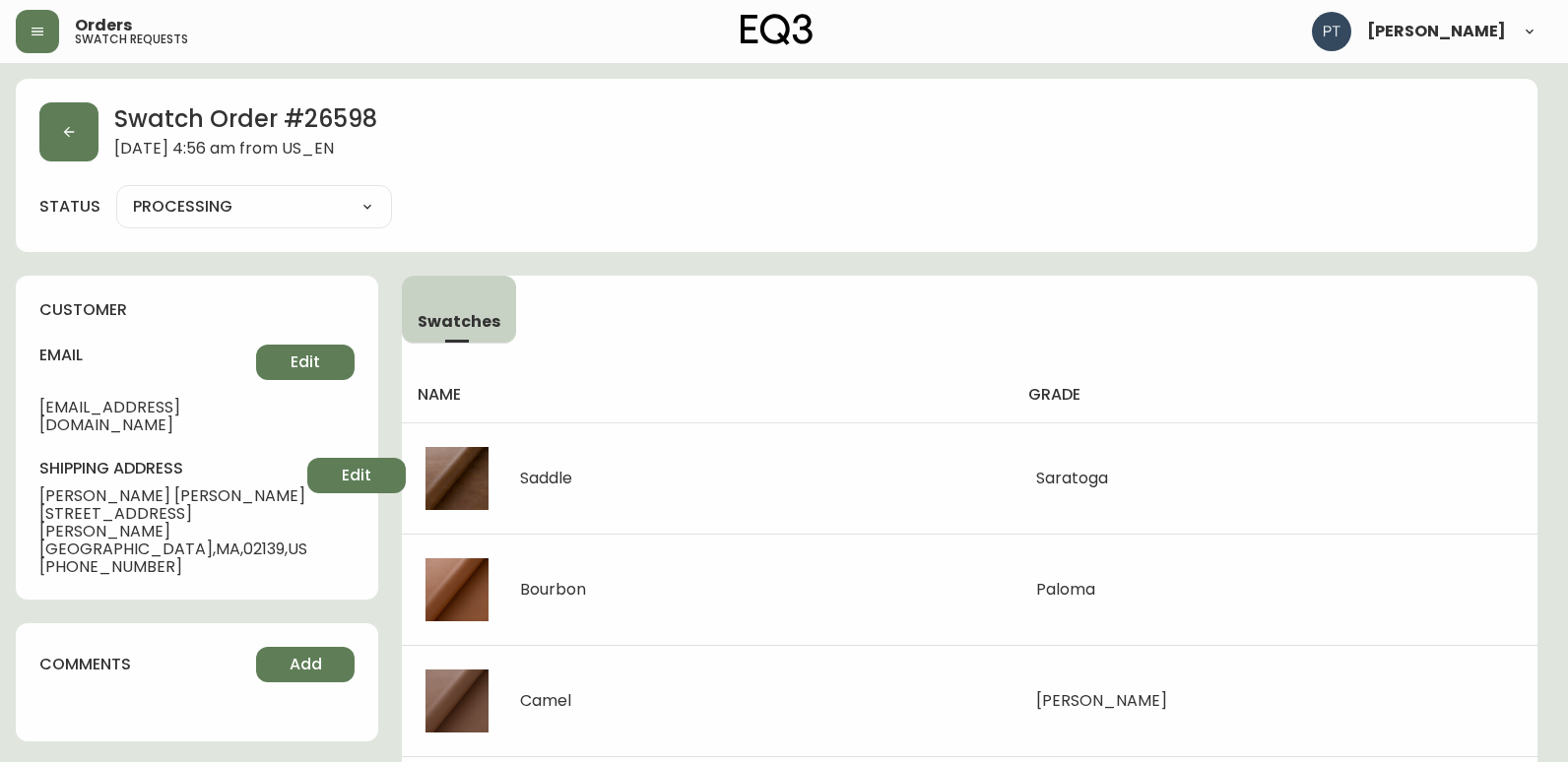
type input "SHIPPED"
select select "SHIPPED"
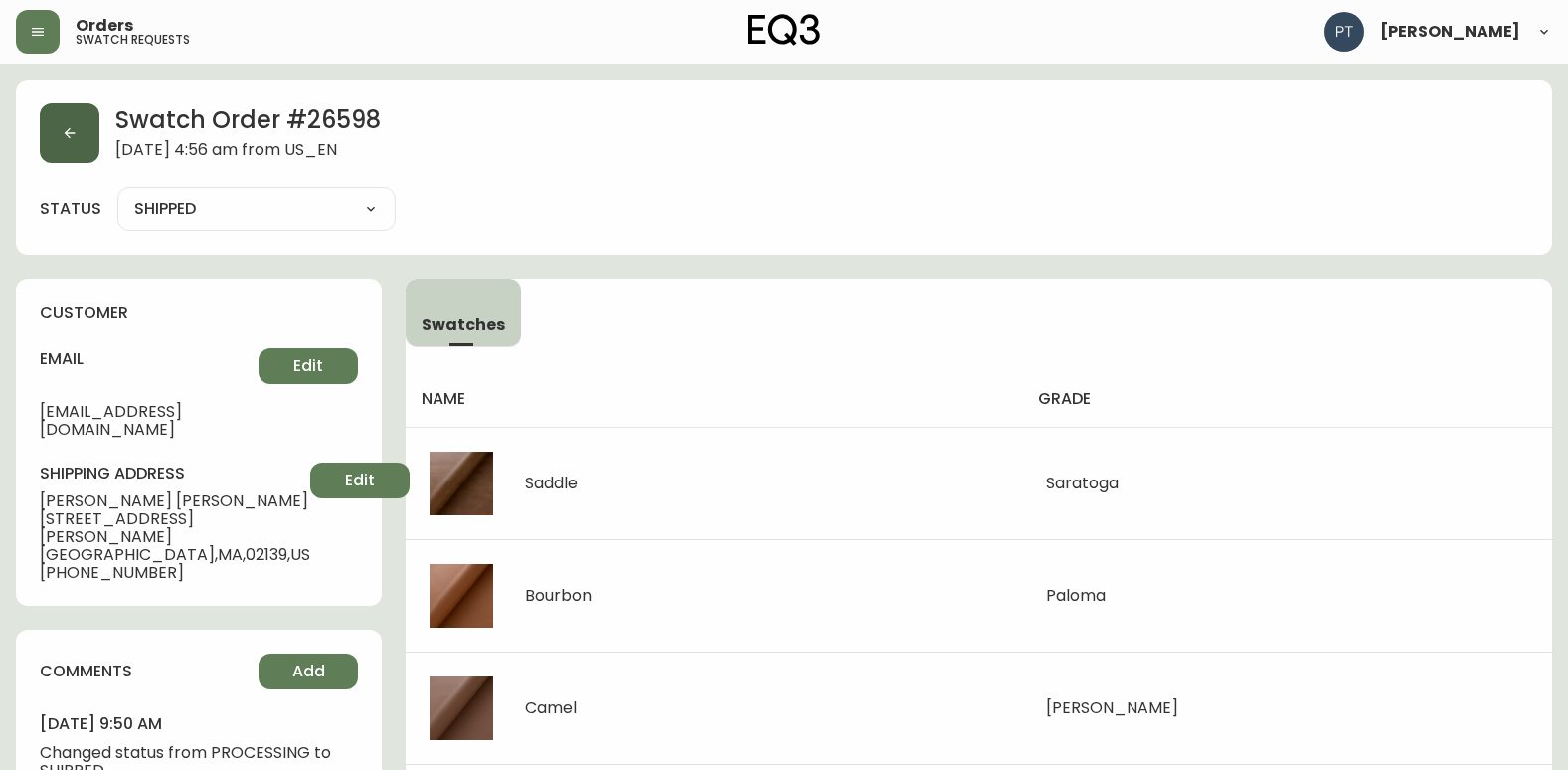
click at [89, 147] on button "button" at bounding box center [70, 134] width 60 height 60
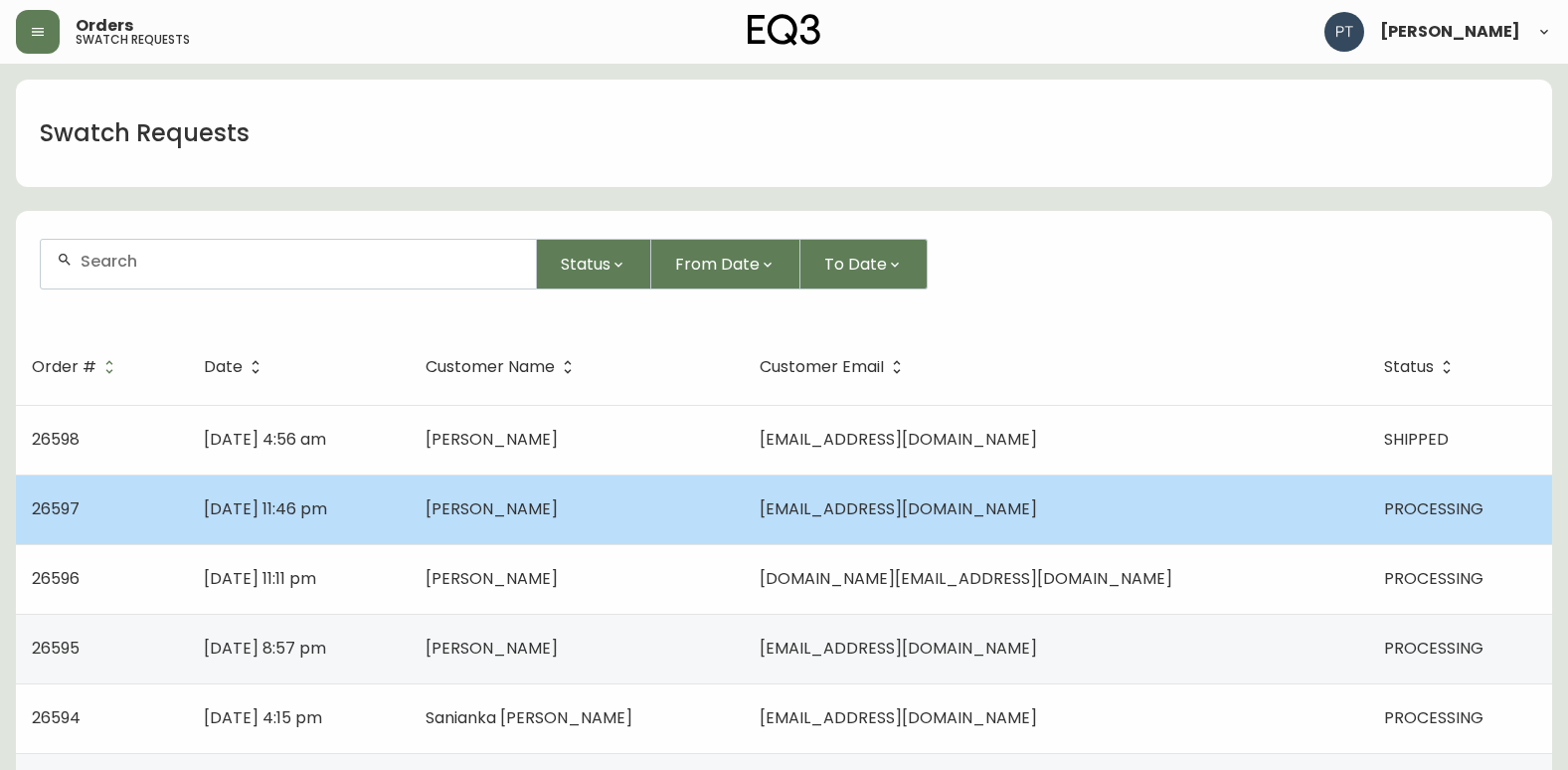
click at [927, 502] on span "[EMAIL_ADDRESS][DOMAIN_NAME]" at bounding box center [898, 508] width 277 height 23
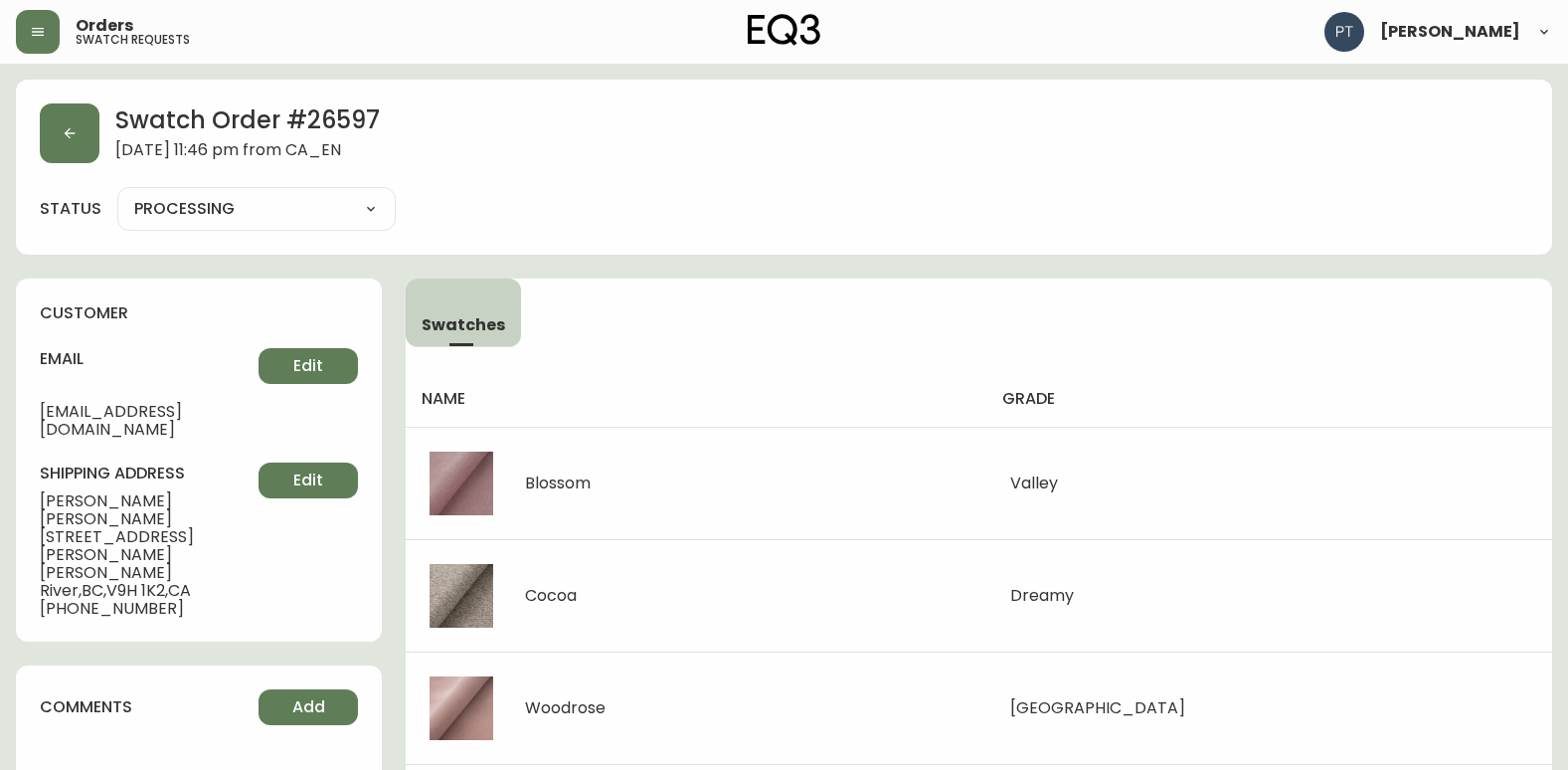
click at [367, 219] on select "PROCESSING SHIPPED CANCELLED" at bounding box center [257, 209] width 278 height 30
click at [118, 194] on select "PROCESSING SHIPPED CANCELLED" at bounding box center [257, 209] width 278 height 30
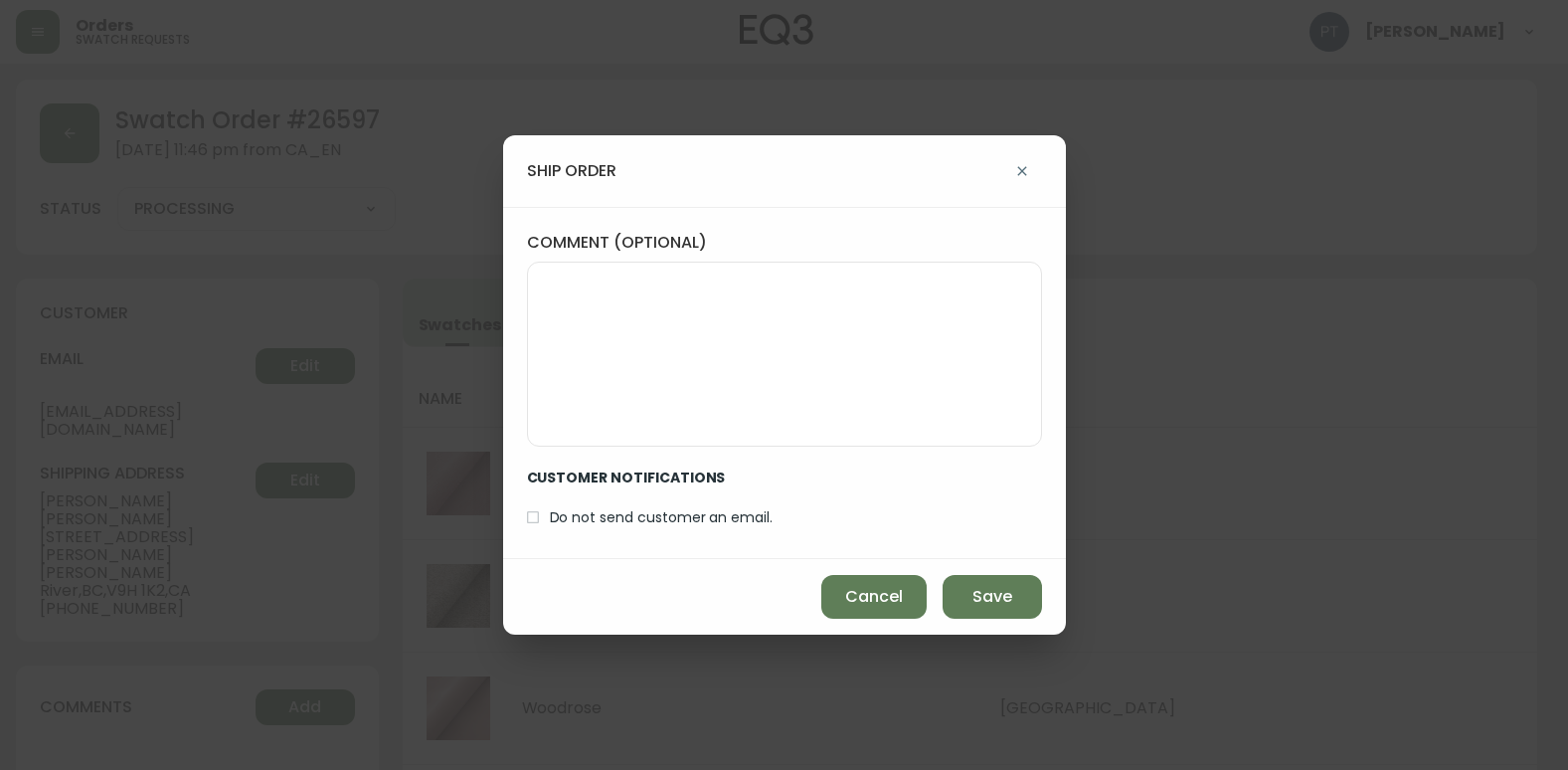
select select "PROCESSING"
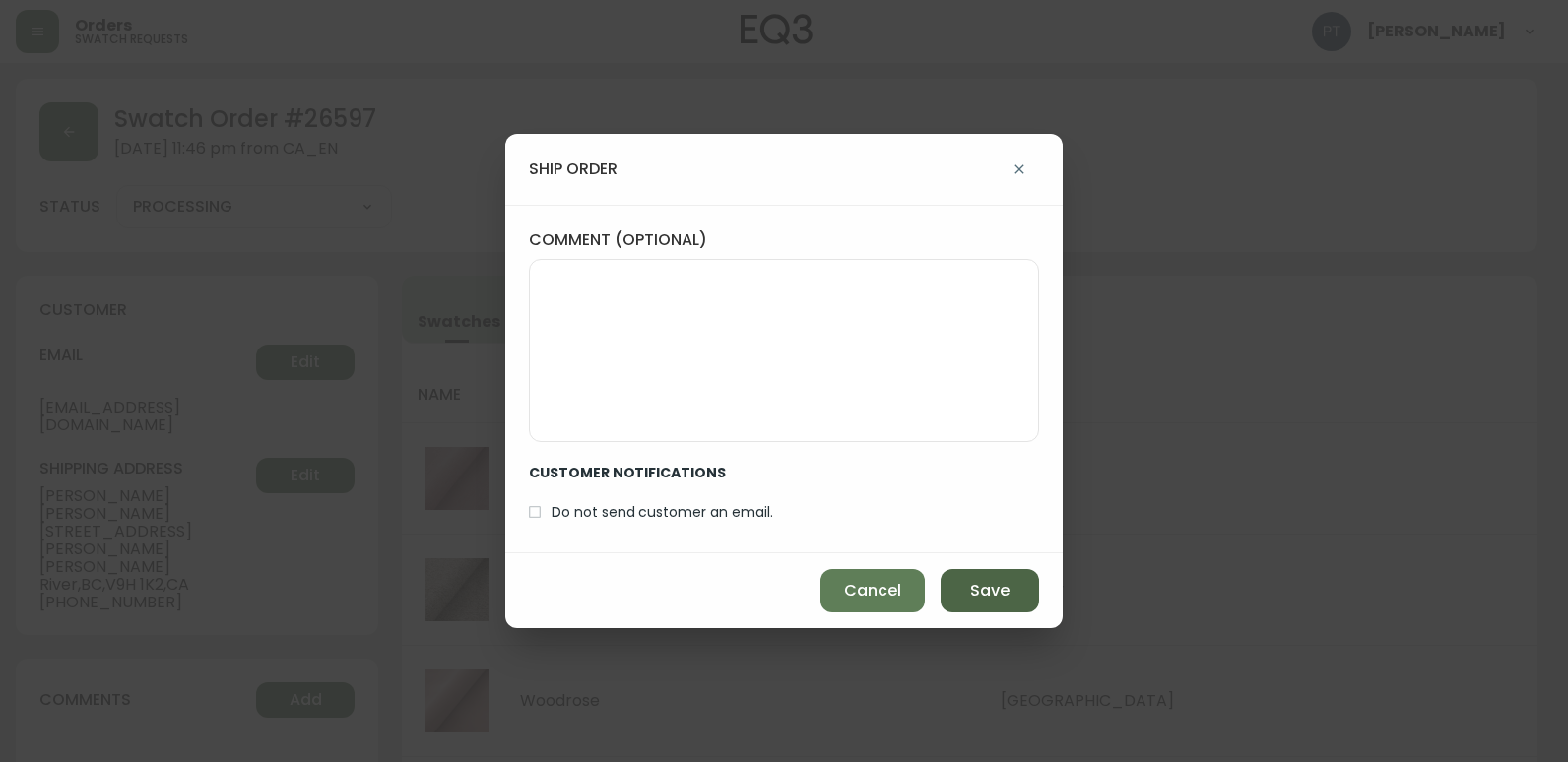
click at [1009, 600] on button "Save" at bounding box center [990, 591] width 99 height 43
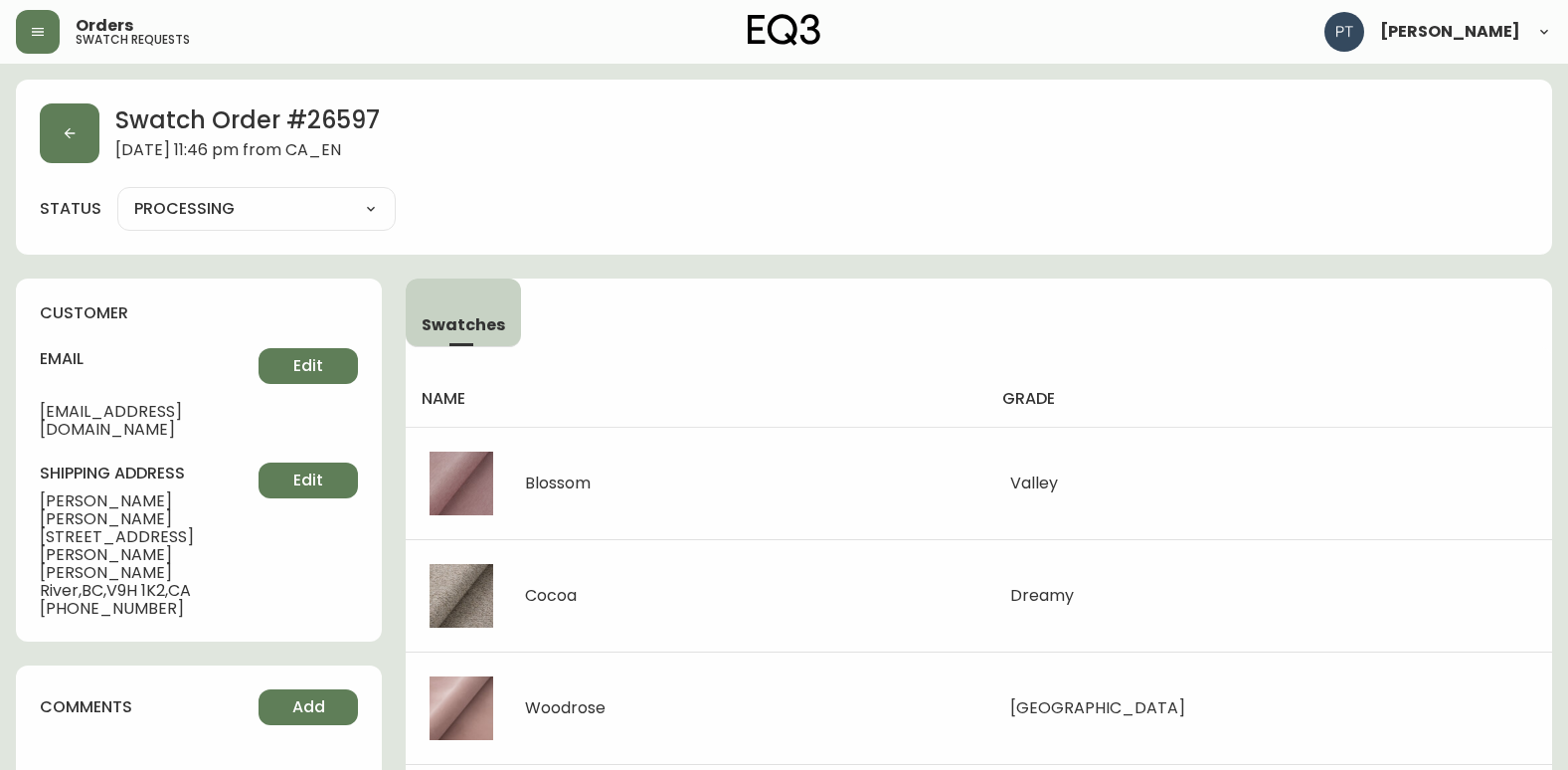
type input "SHIPPED"
select select "SHIPPED"
click at [75, 145] on button "button" at bounding box center [70, 134] width 60 height 60
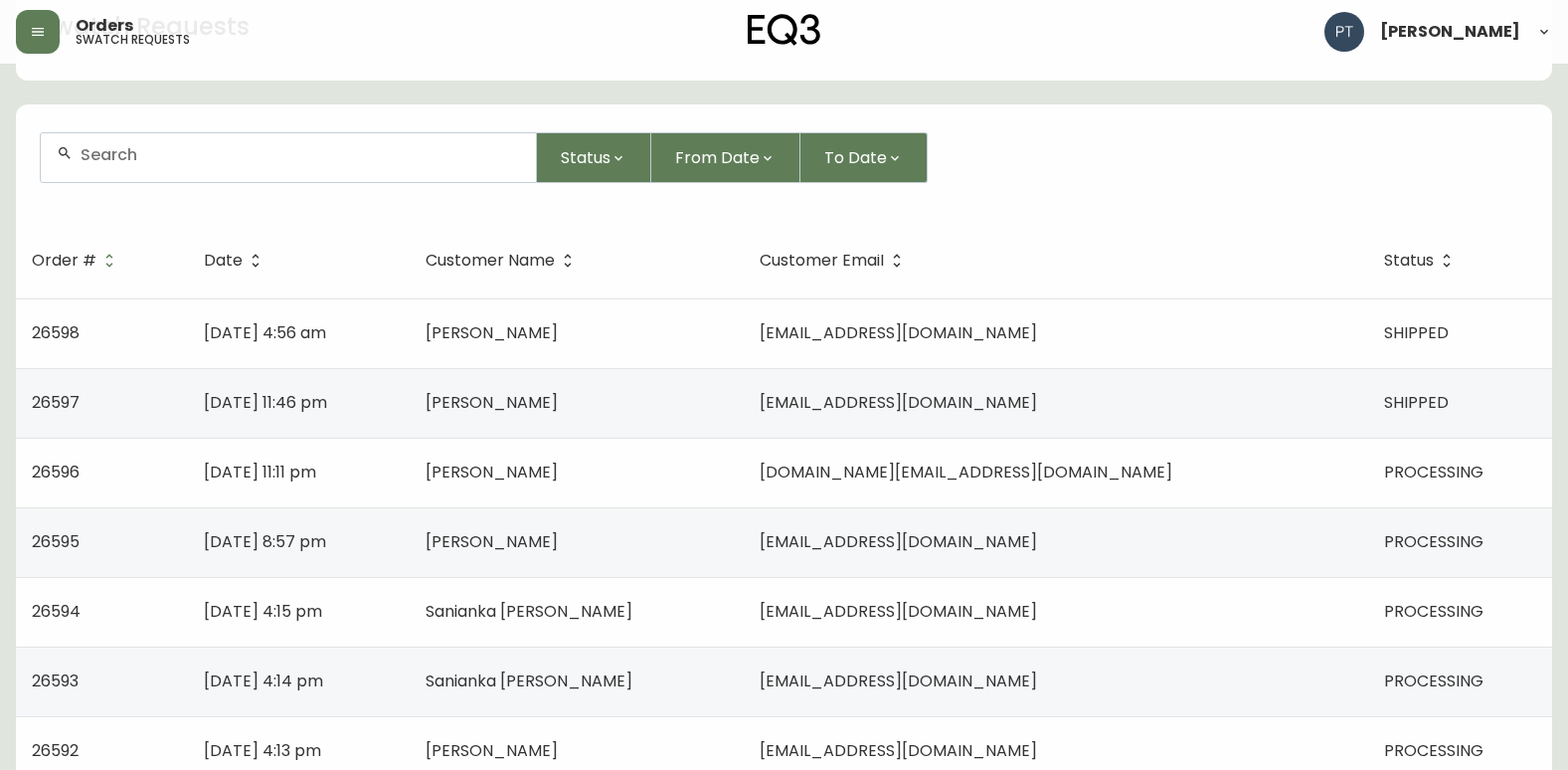
scroll to position [199, 0]
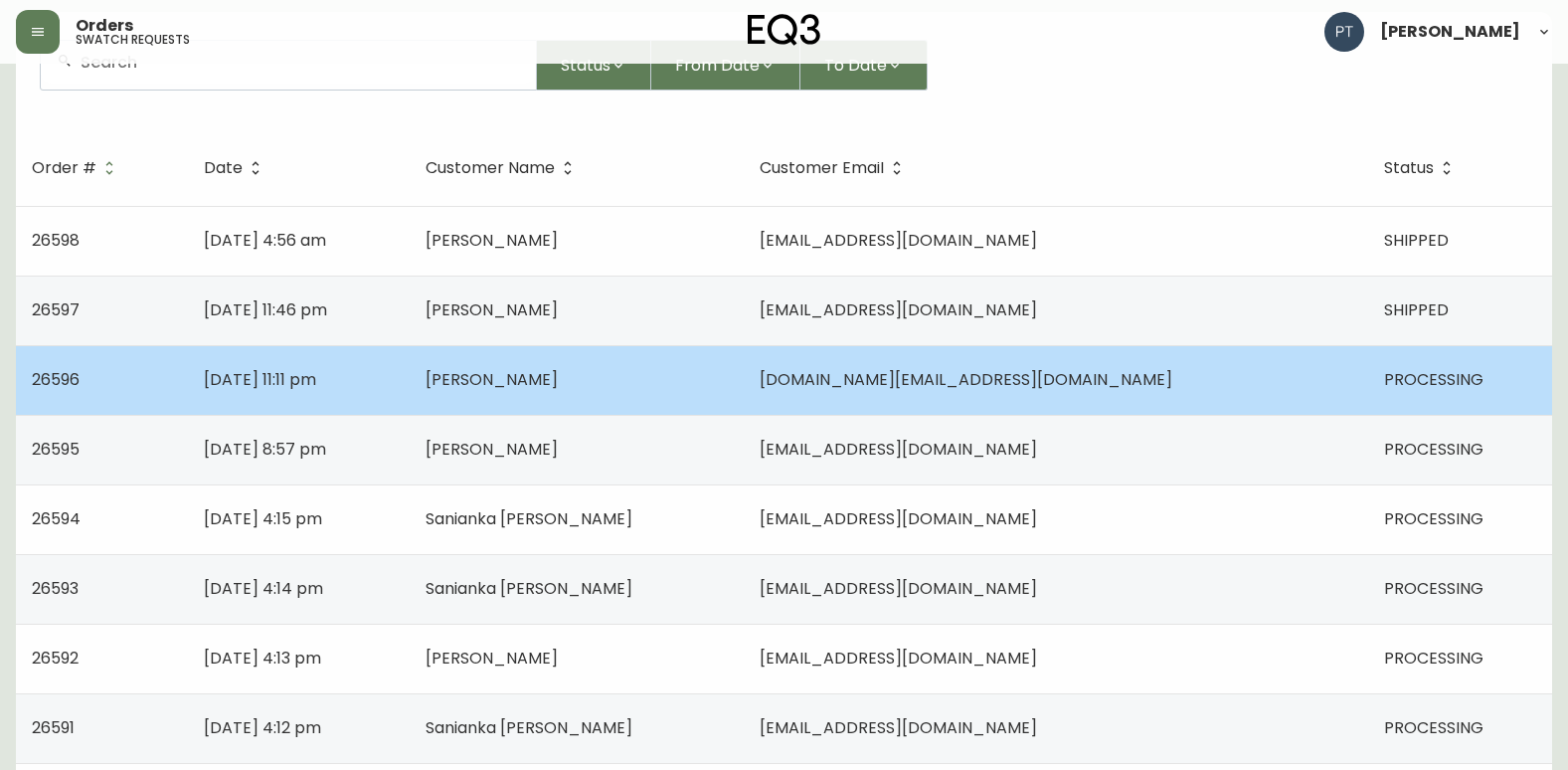
click at [721, 399] on td "[PERSON_NAME]" at bounding box center [577, 381] width 335 height 70
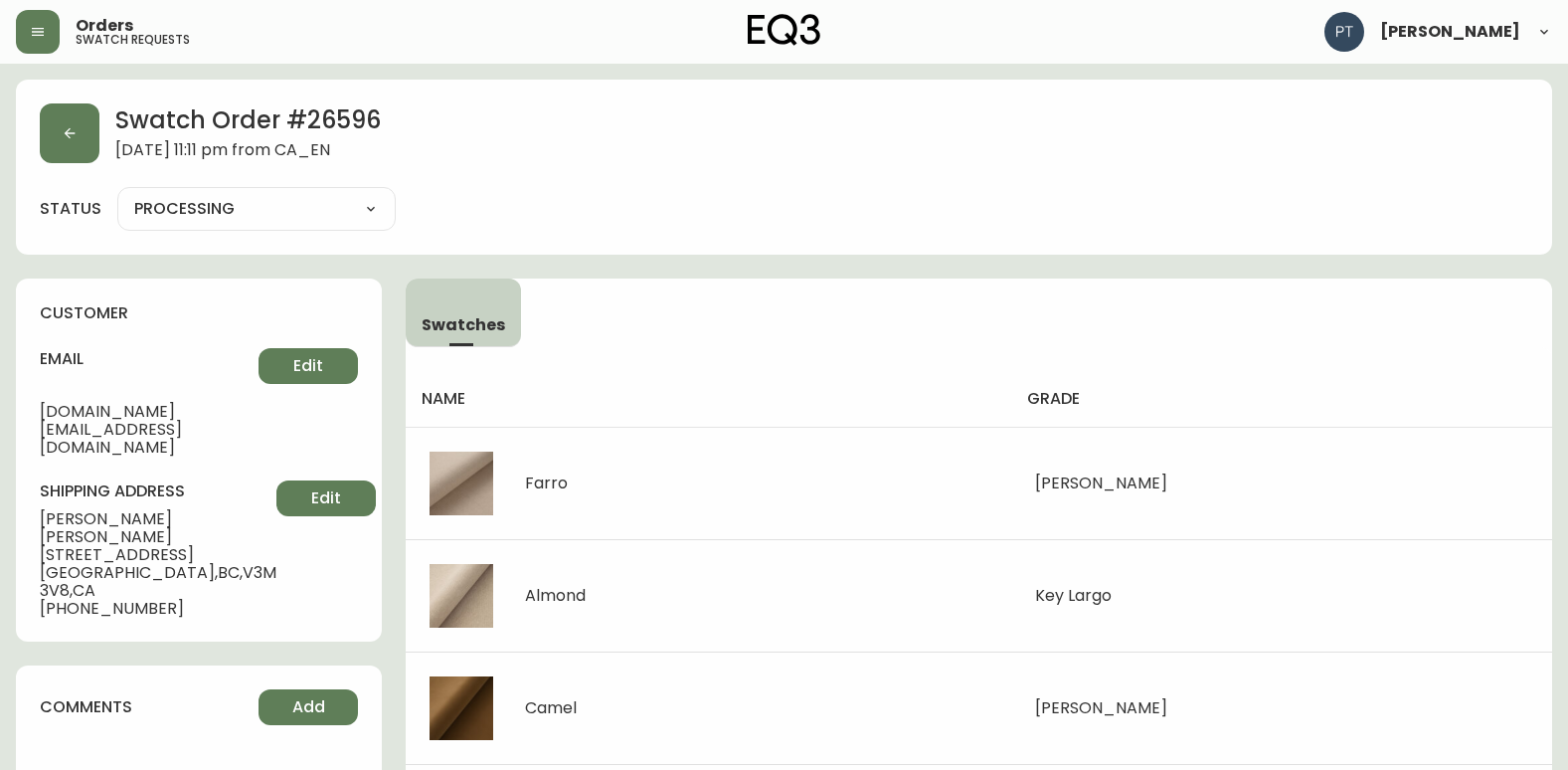
click at [271, 215] on select "PROCESSING SHIPPED CANCELLED" at bounding box center [257, 209] width 278 height 30
click at [118, 194] on select "PROCESSING SHIPPED CANCELLED" at bounding box center [257, 209] width 278 height 30
select select "PROCESSING"
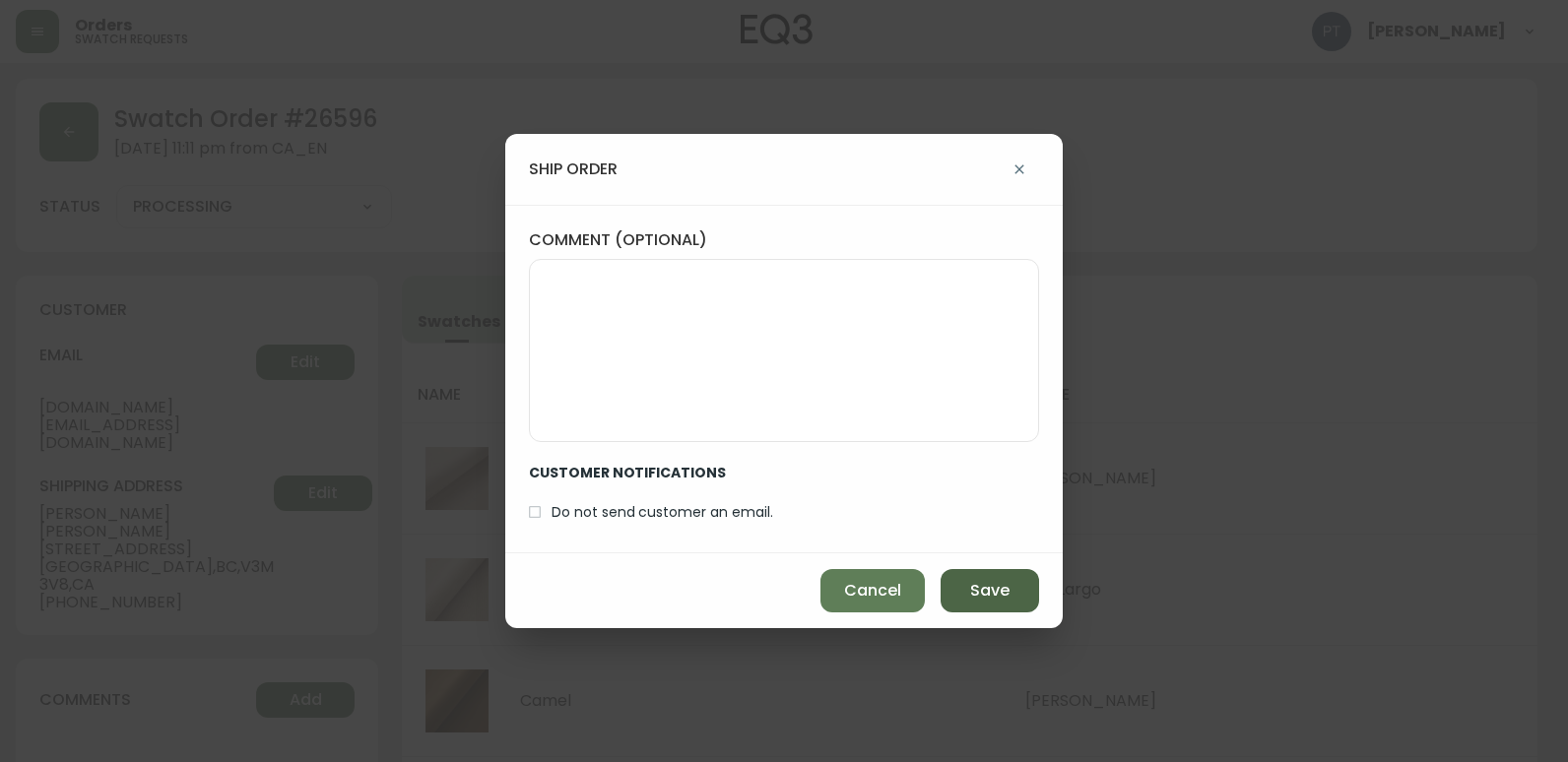
drag, startPoint x: 999, startPoint y: 593, endPoint x: 829, endPoint y: 529, distance: 181.6
click at [999, 591] on span "Save" at bounding box center [990, 591] width 40 height 22
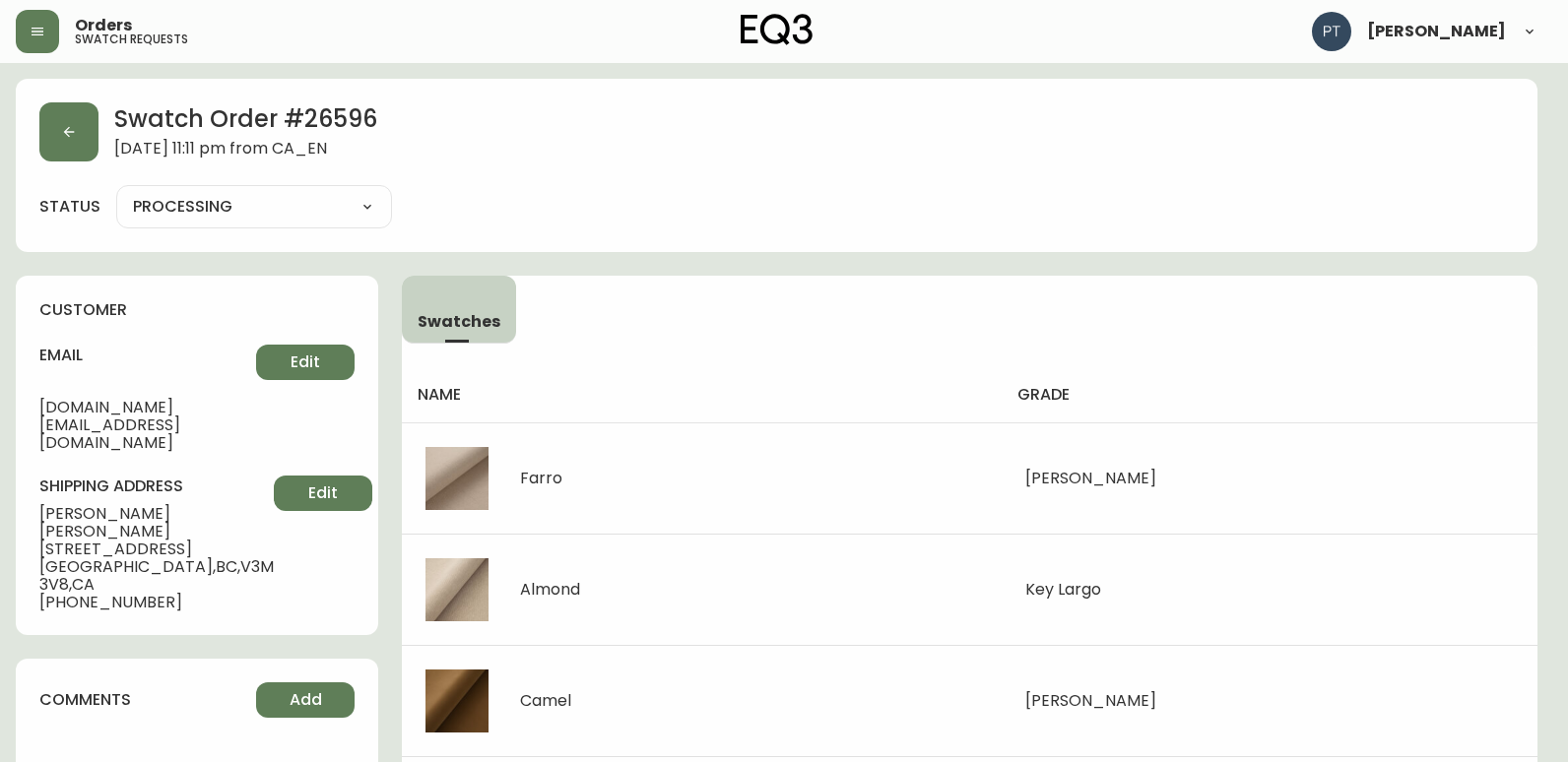
type input "SHIPPED"
select select "SHIPPED"
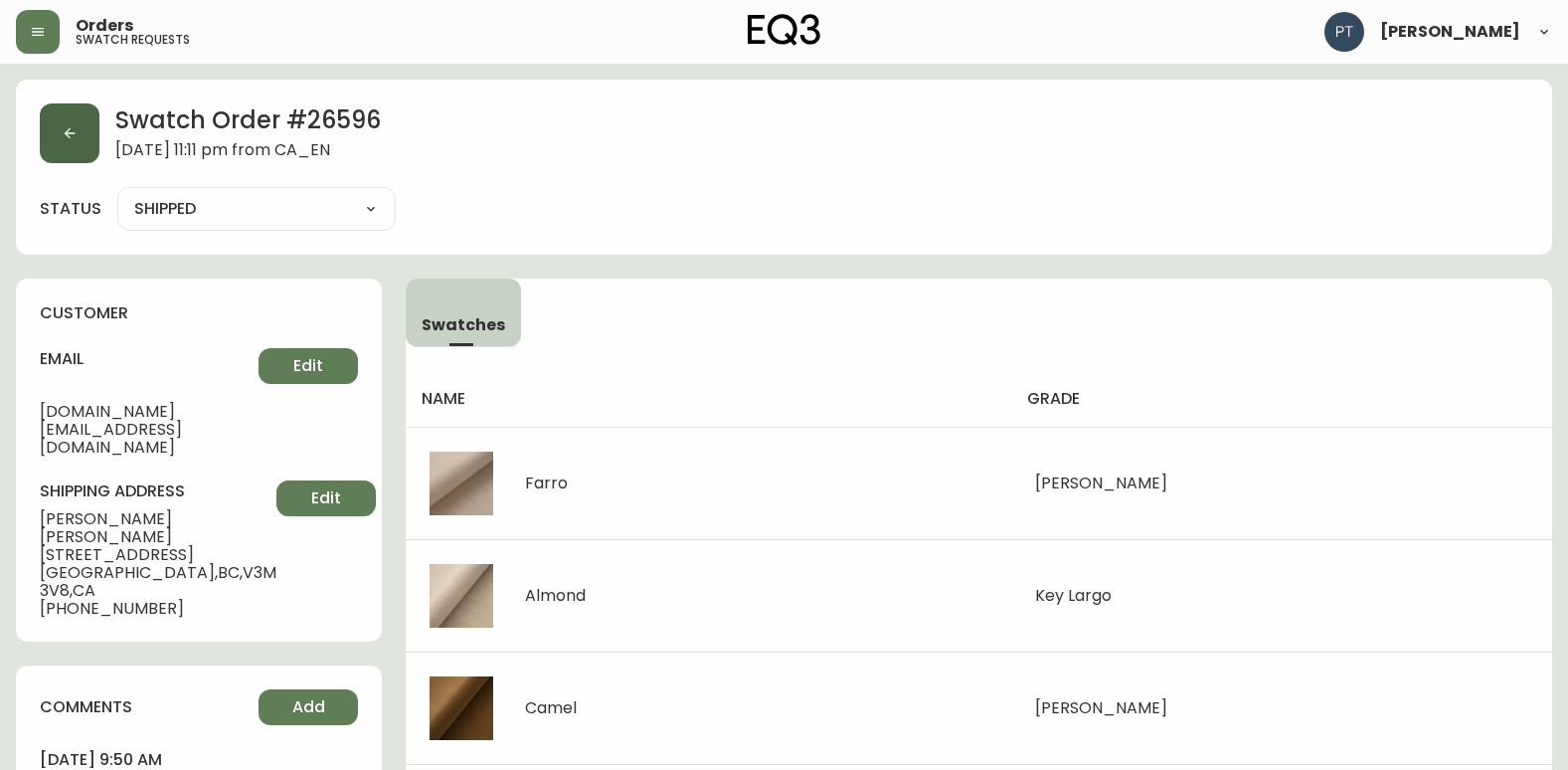
click at [94, 115] on button "button" at bounding box center [70, 134] width 60 height 60
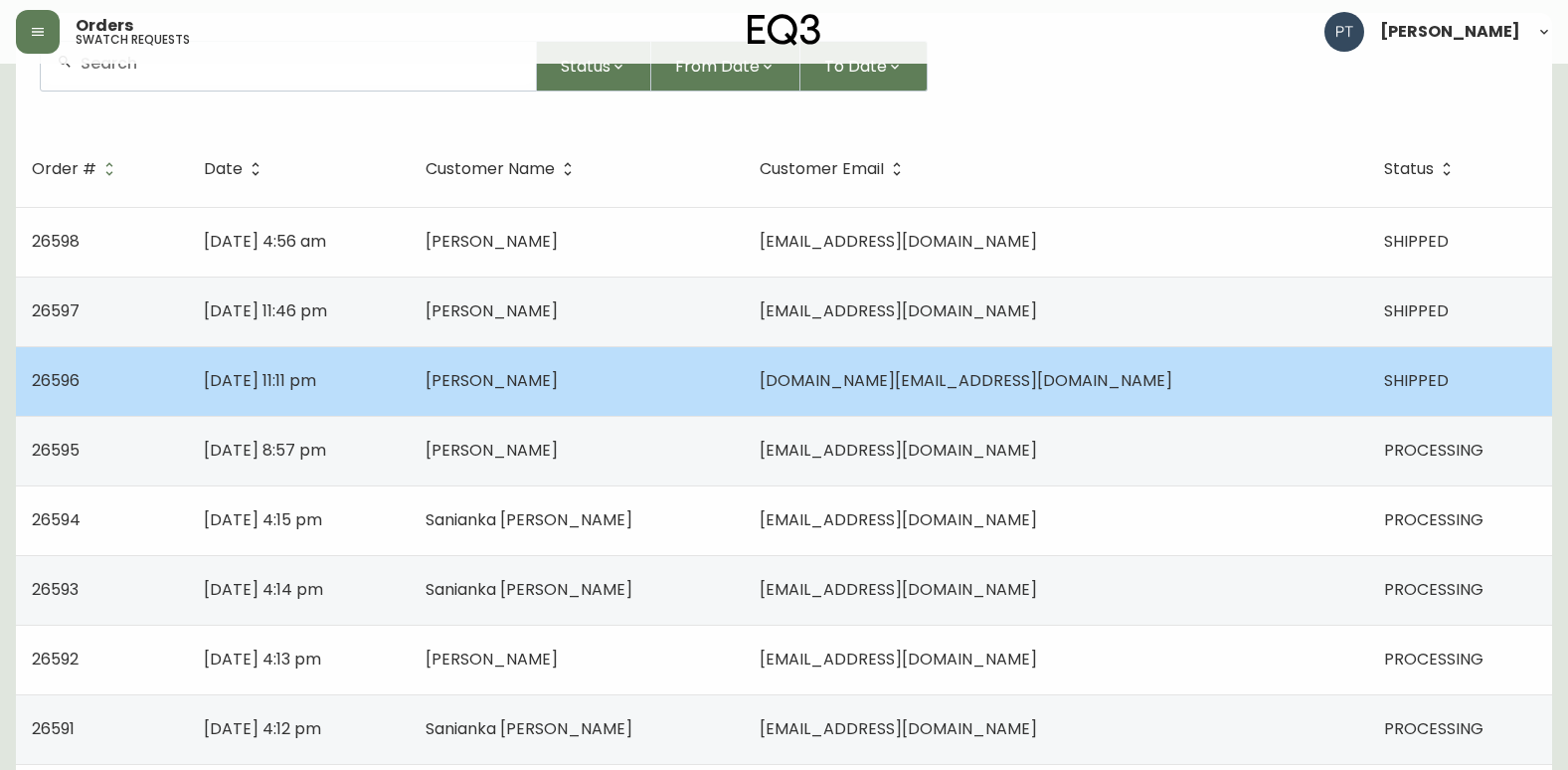
scroll to position [199, 0]
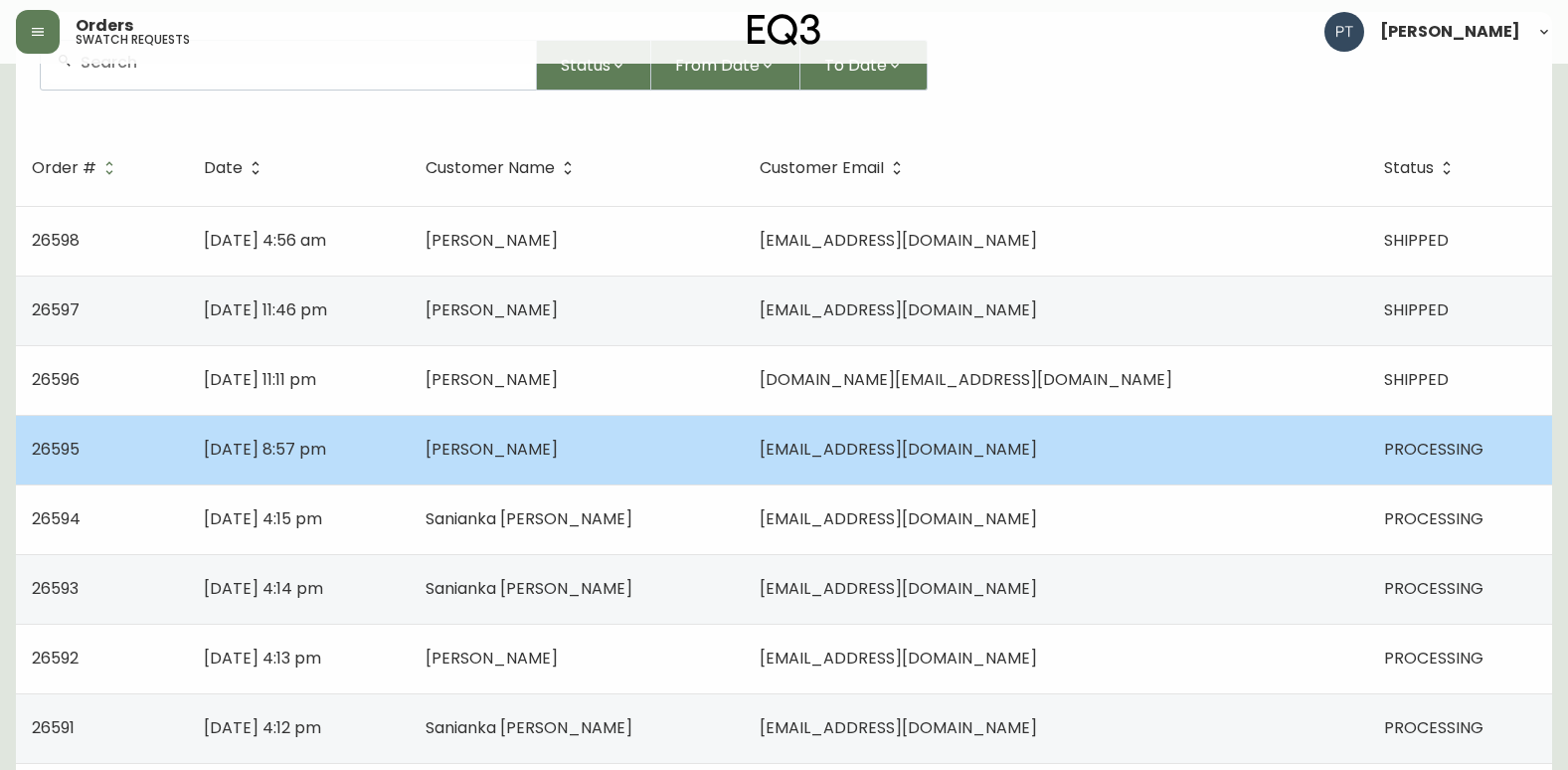
click at [684, 449] on td "[PERSON_NAME]" at bounding box center [577, 449] width 335 height 70
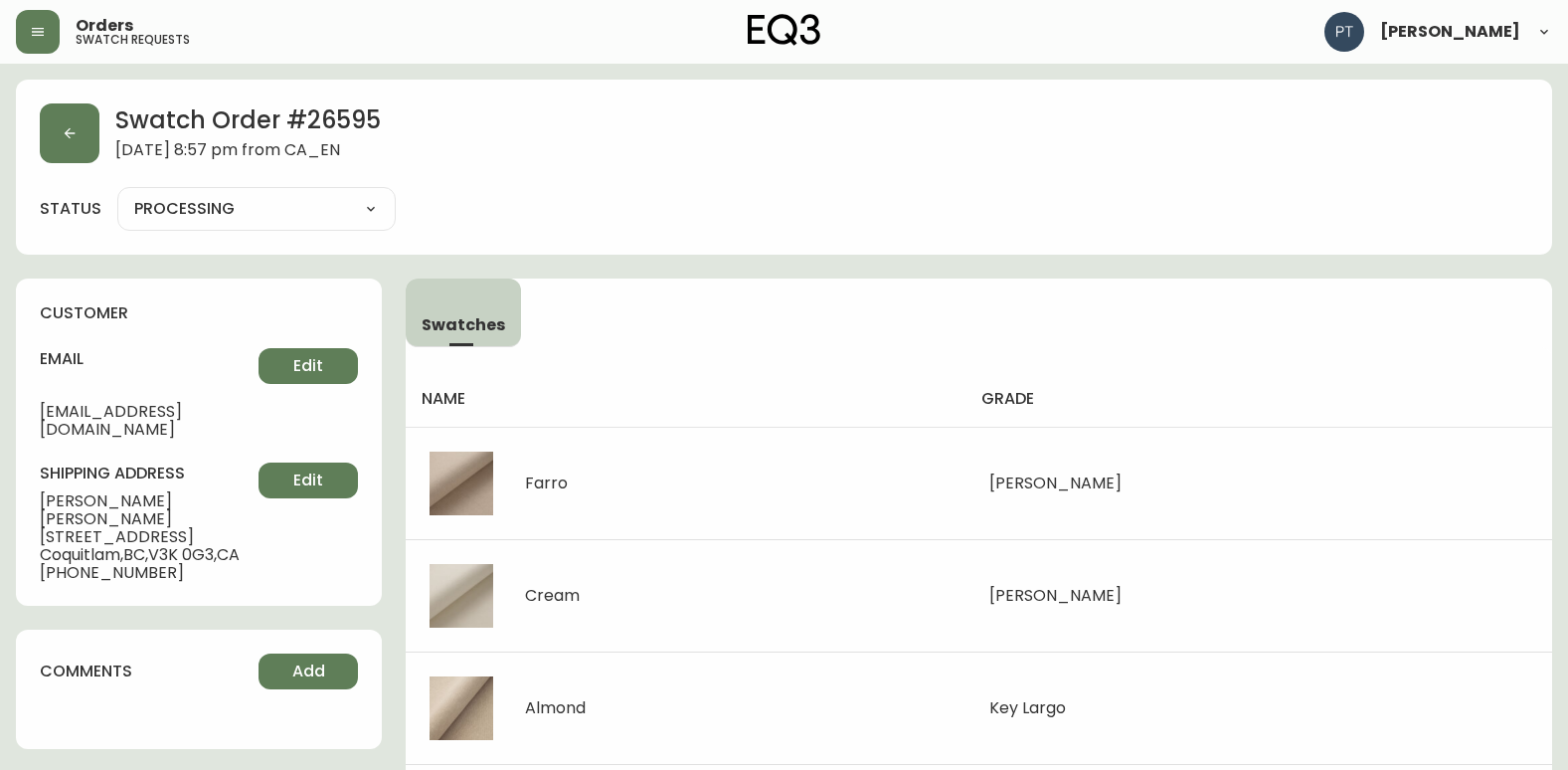
click at [339, 216] on select "PROCESSING SHIPPED CANCELLED" at bounding box center [257, 209] width 278 height 30
click at [118, 194] on select "PROCESSING SHIPPED CANCELLED" at bounding box center [257, 209] width 278 height 30
select select "PROCESSING"
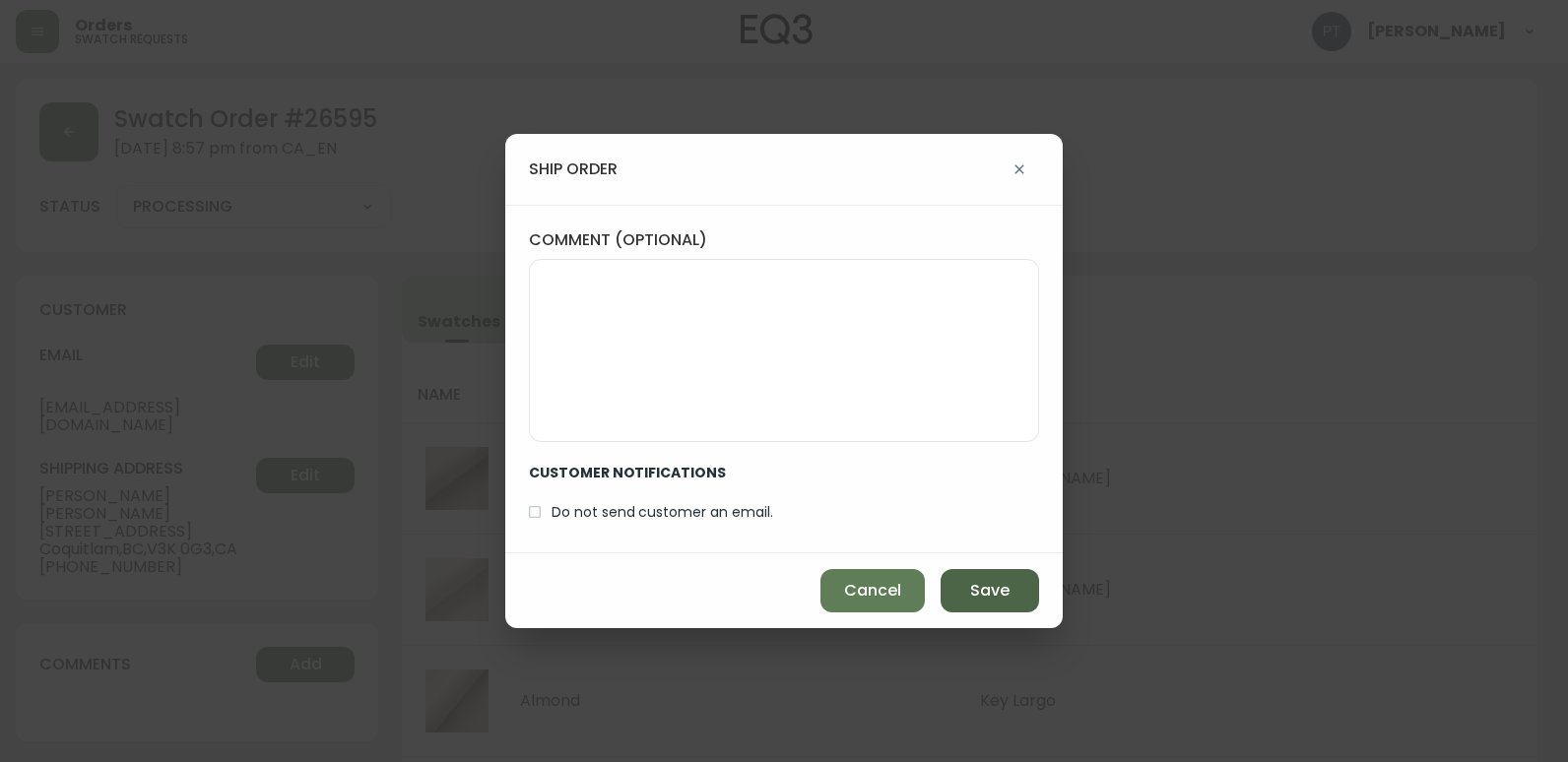
click at [966, 577] on button "Save" at bounding box center [990, 591] width 99 height 43
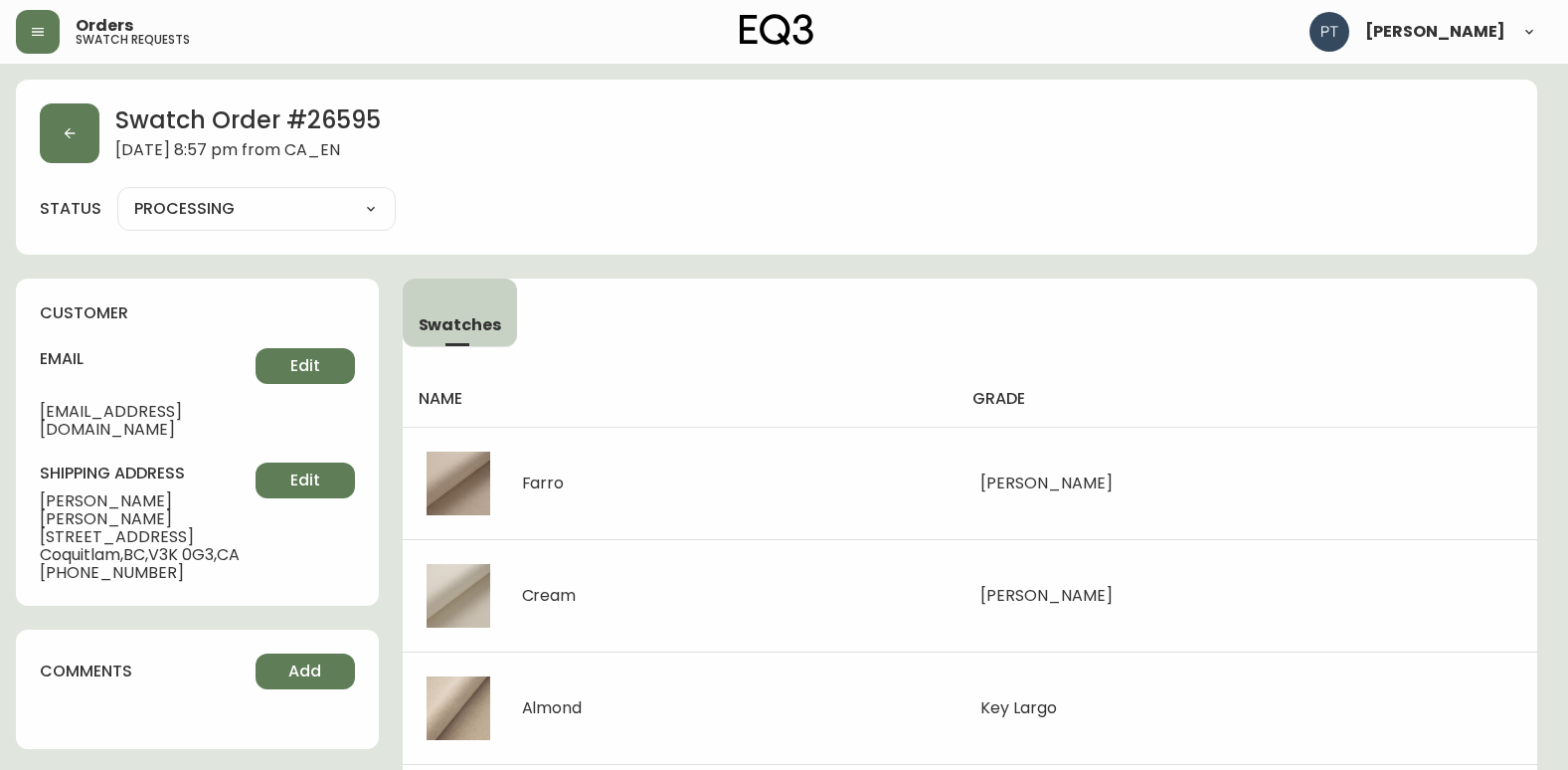
type input "SHIPPED"
select select "SHIPPED"
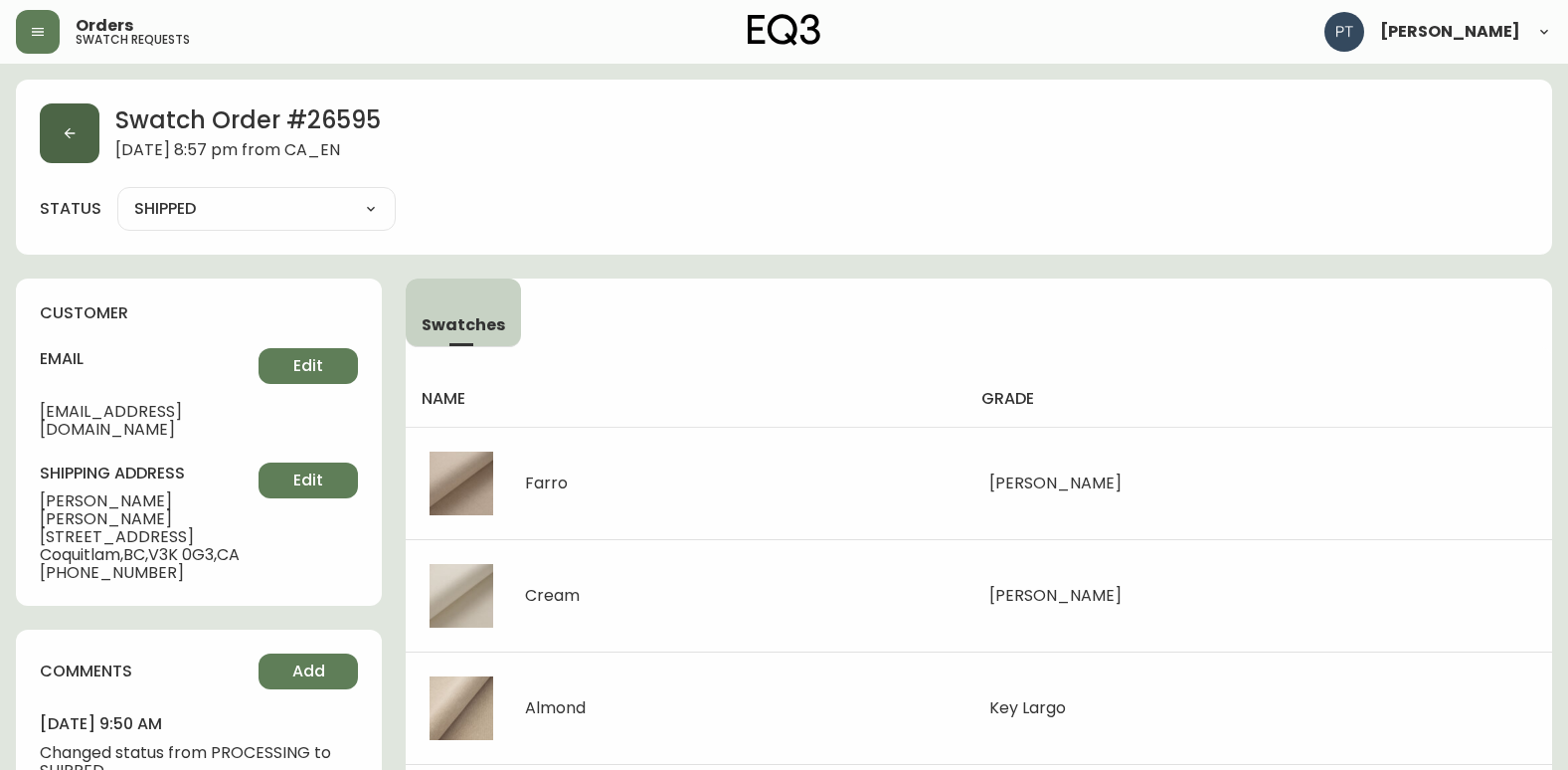
click at [76, 152] on button "button" at bounding box center [70, 134] width 60 height 60
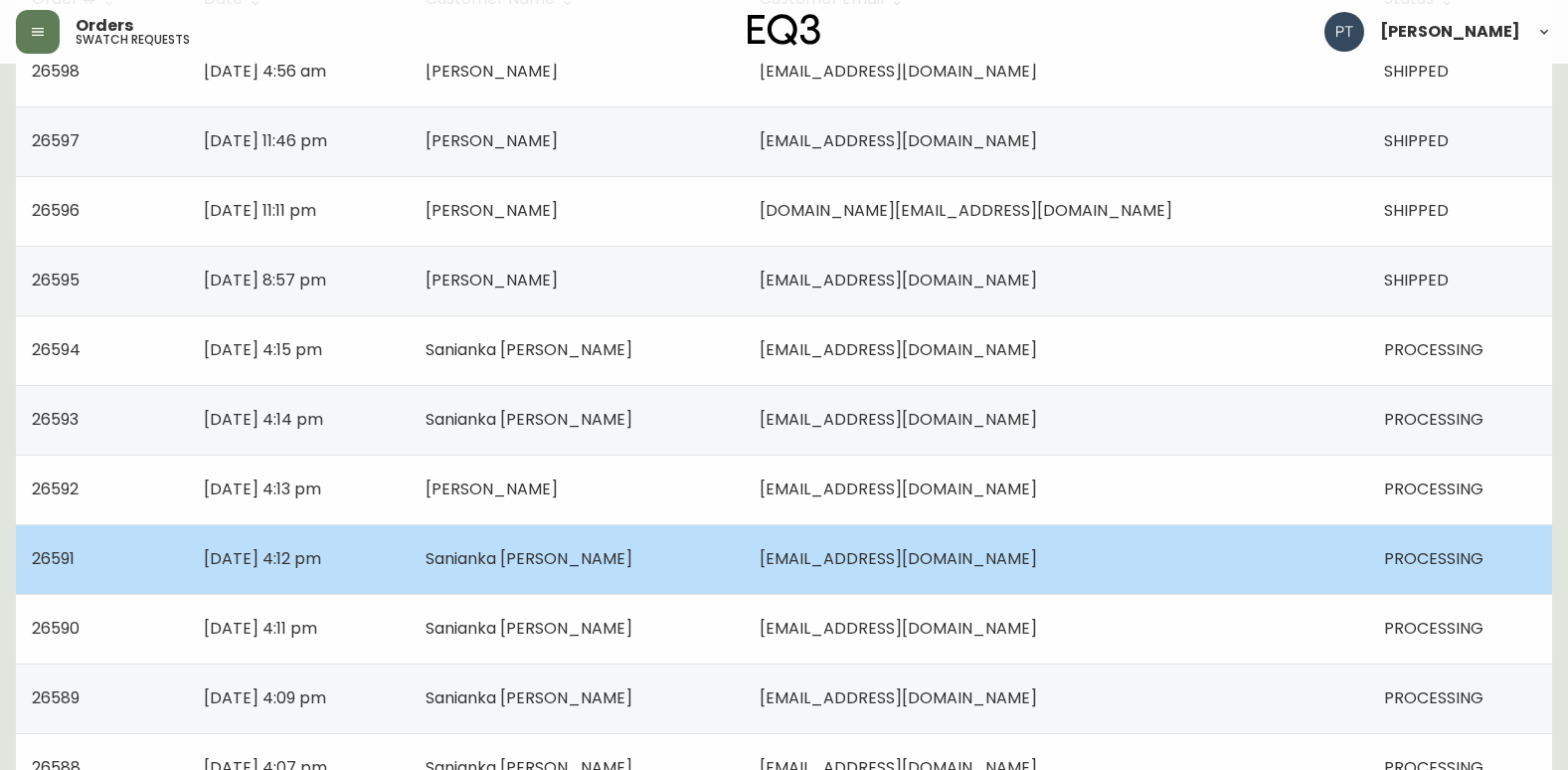
scroll to position [397, 0]
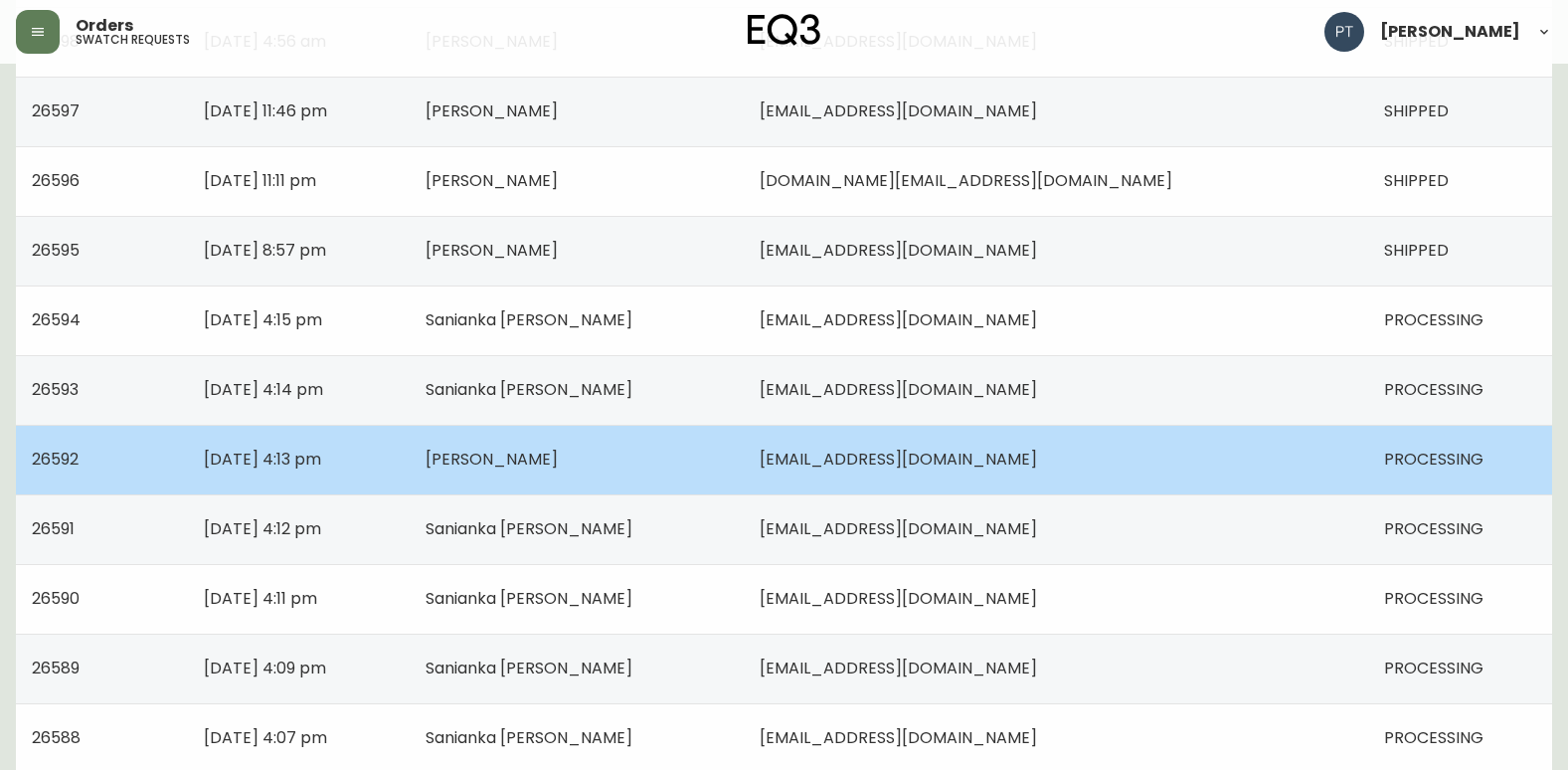
click at [745, 445] on td "[PERSON_NAME]" at bounding box center [577, 459] width 335 height 70
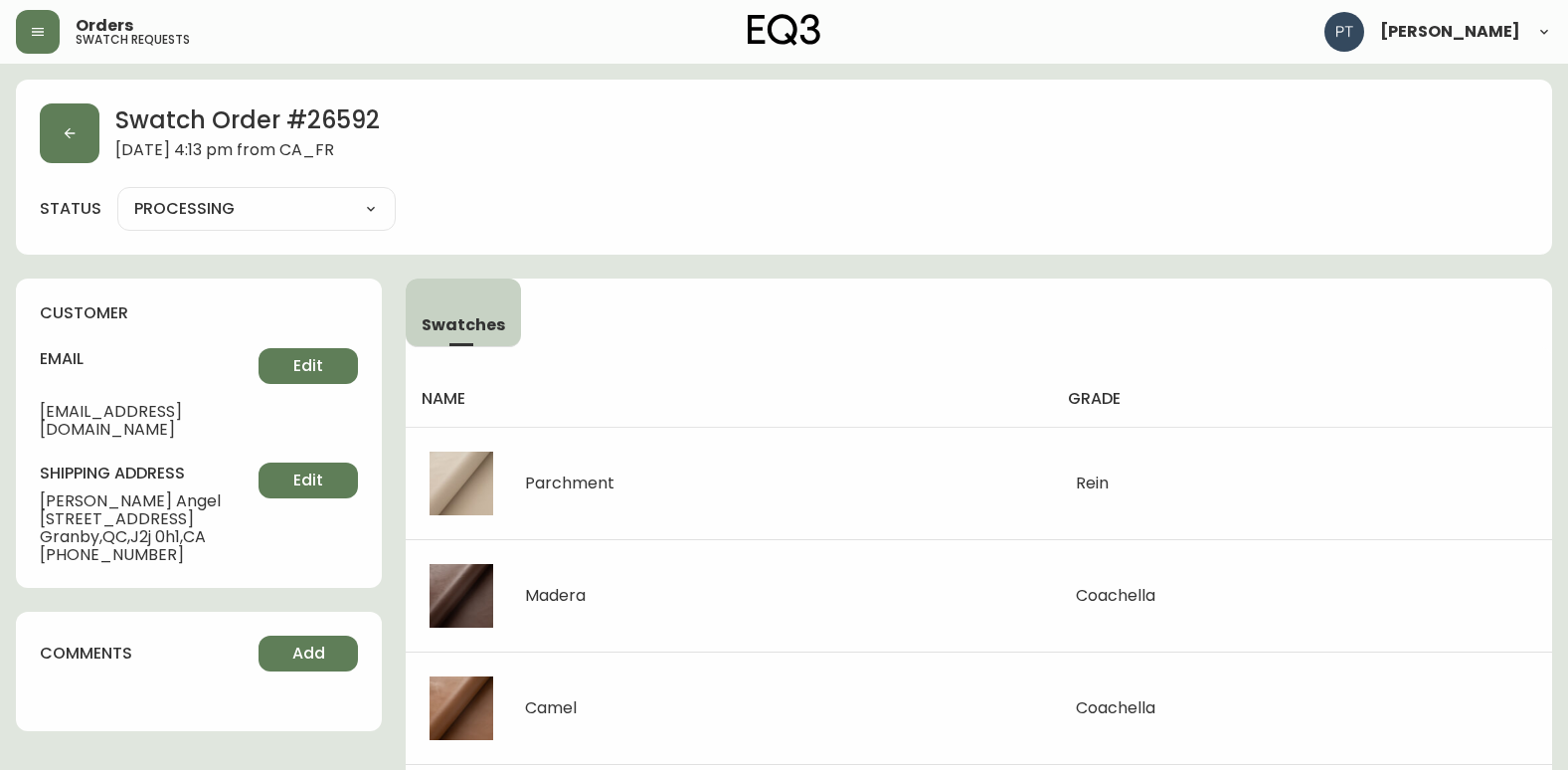
click at [249, 210] on select "PROCESSING SHIPPED CANCELLED" at bounding box center [257, 209] width 278 height 30
click at [118, 194] on select "PROCESSING SHIPPED CANCELLED" at bounding box center [257, 209] width 278 height 30
select select "PROCESSING"
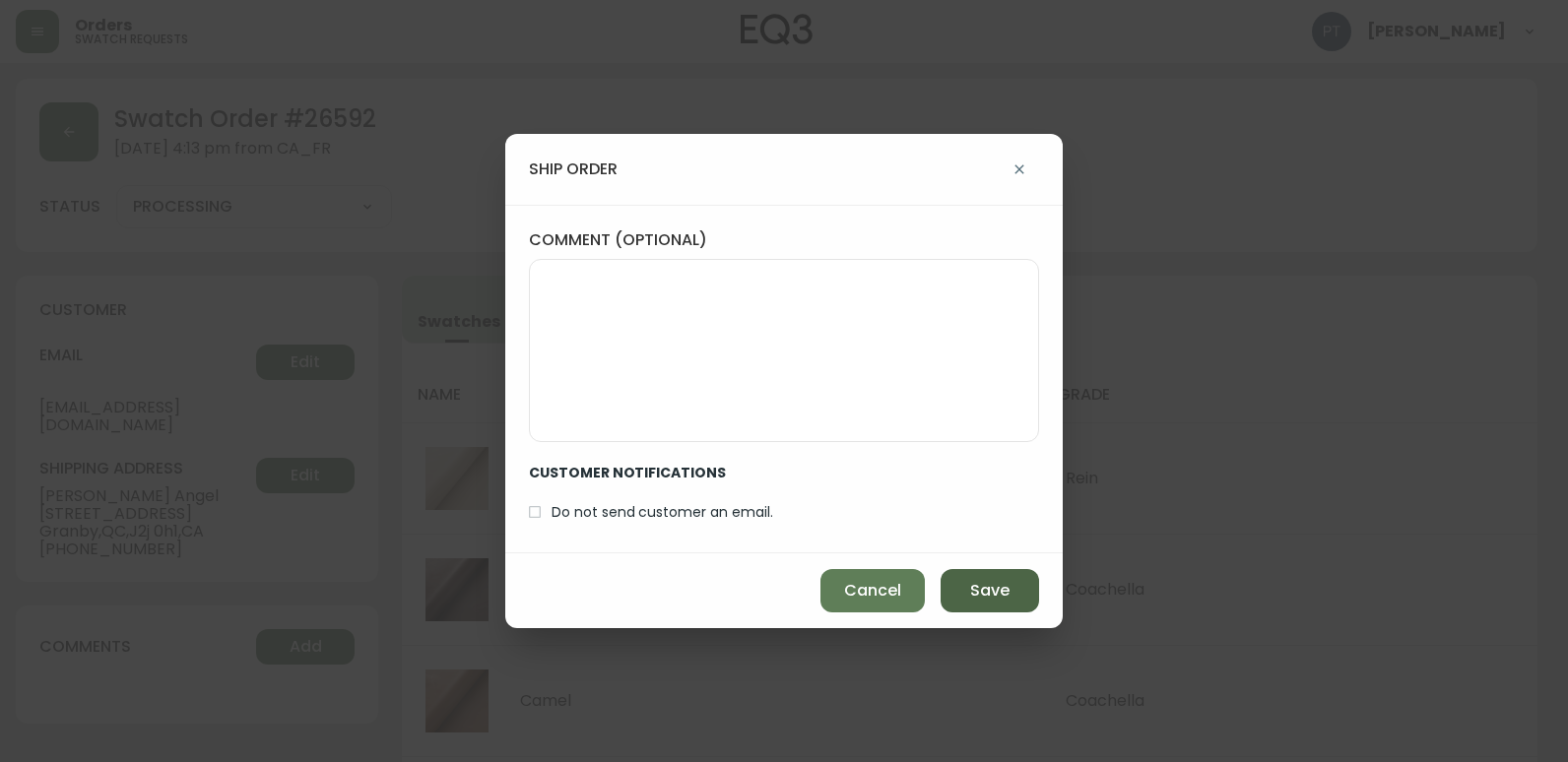
click at [985, 577] on button "Save" at bounding box center [990, 591] width 99 height 43
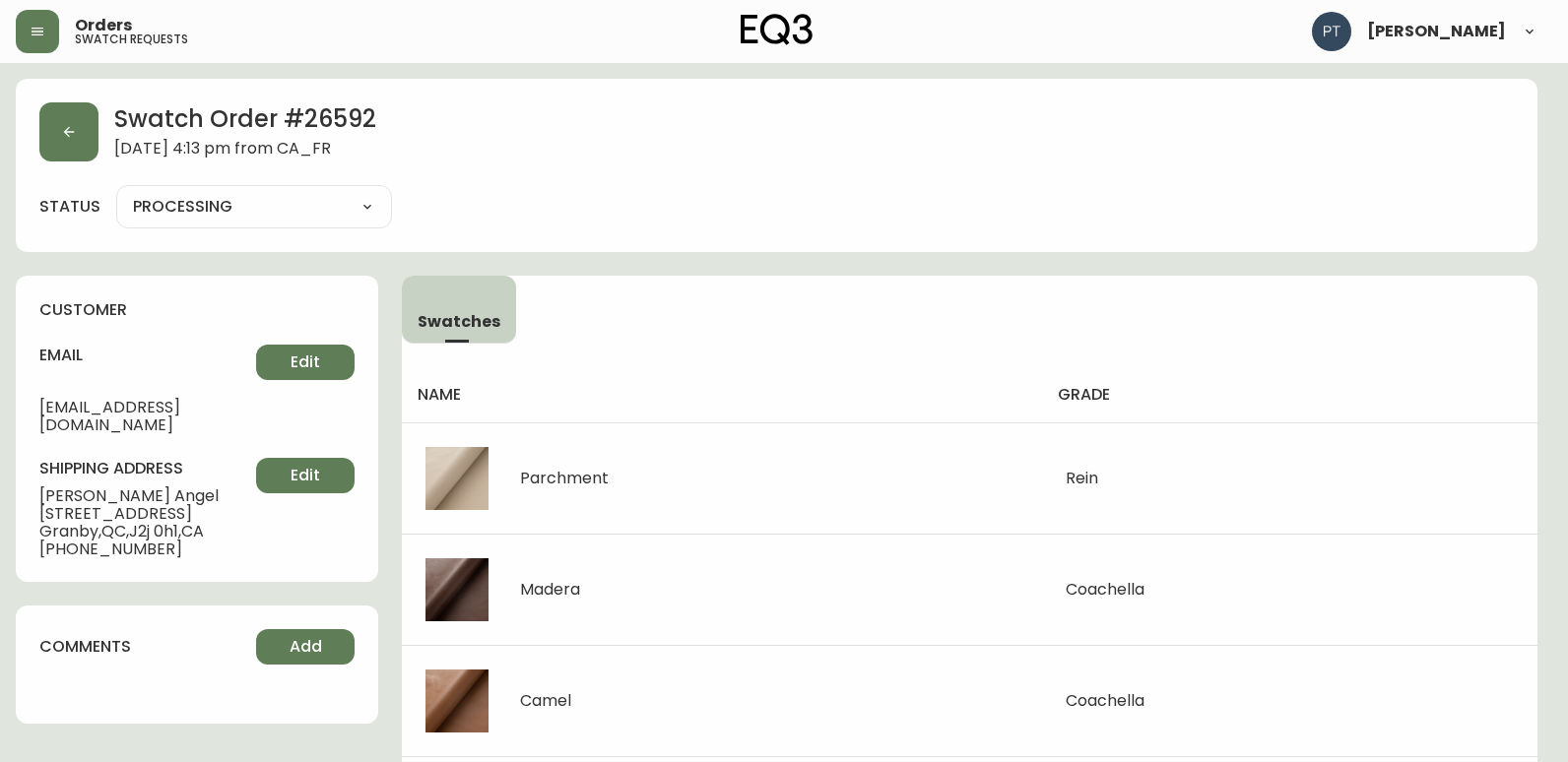
type input "SHIPPED"
select select "SHIPPED"
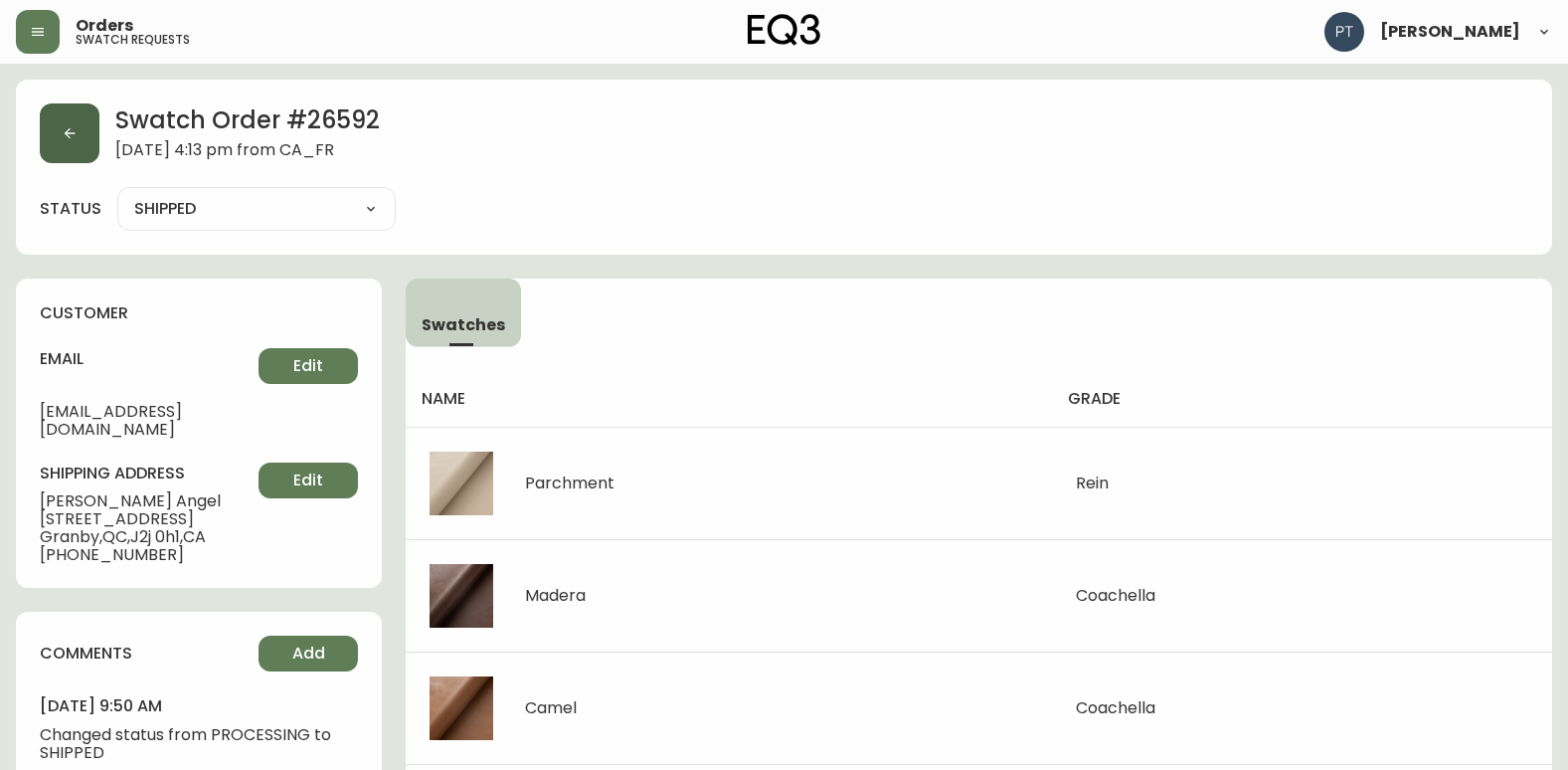
click at [60, 135] on button "button" at bounding box center [70, 134] width 60 height 60
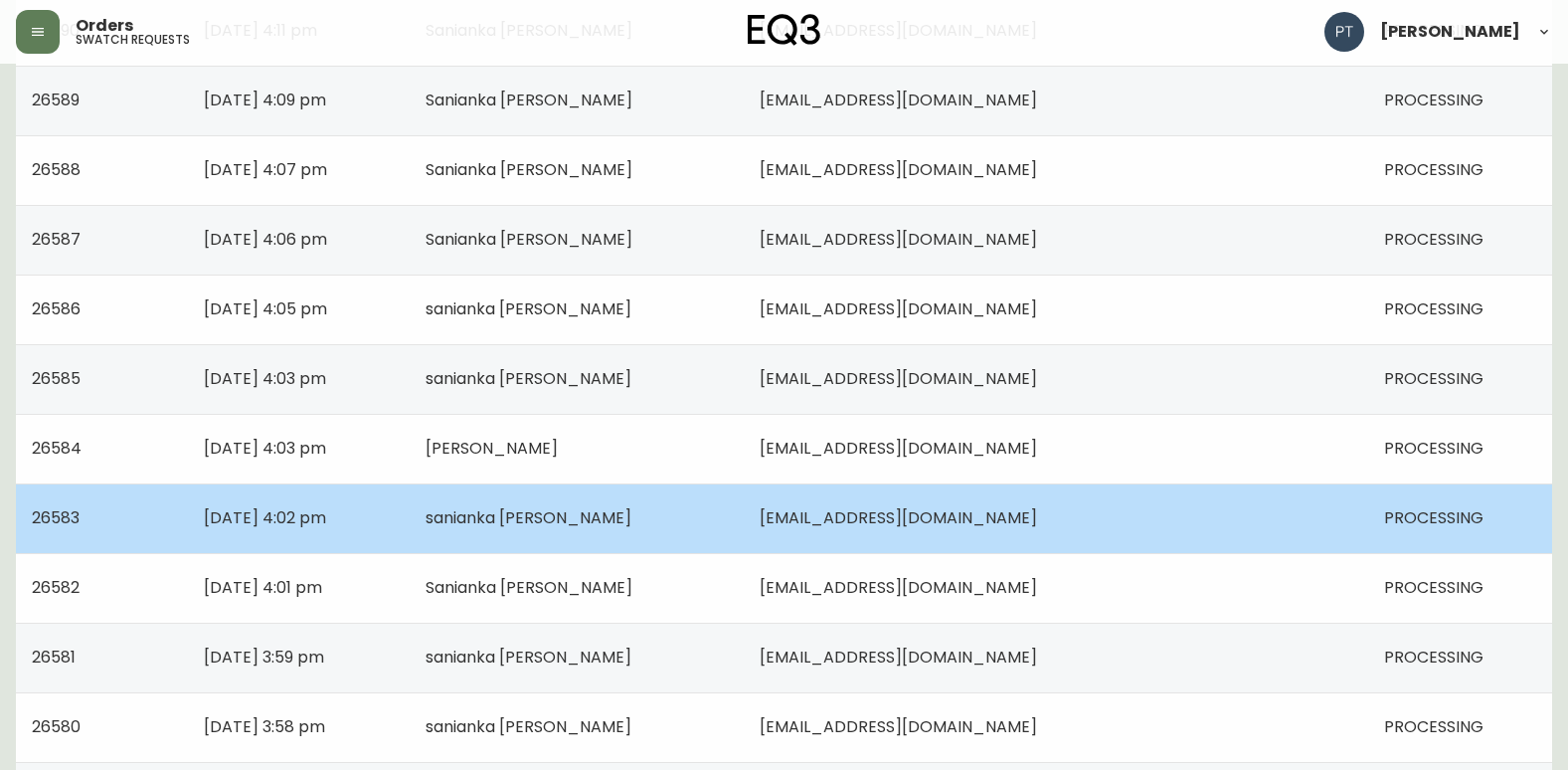
scroll to position [995, 0]
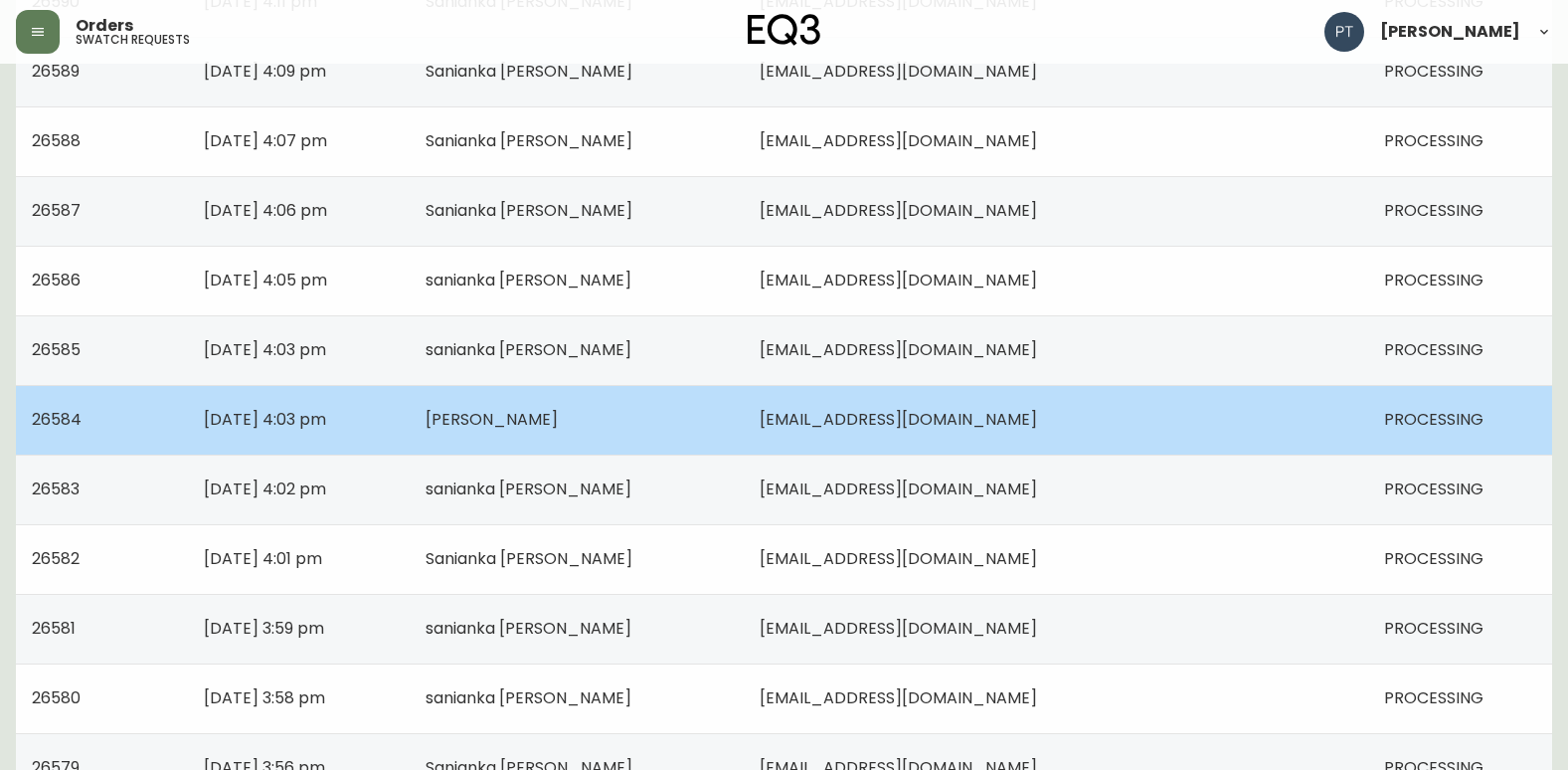
click at [602, 437] on td "[PERSON_NAME]" at bounding box center [577, 419] width 335 height 70
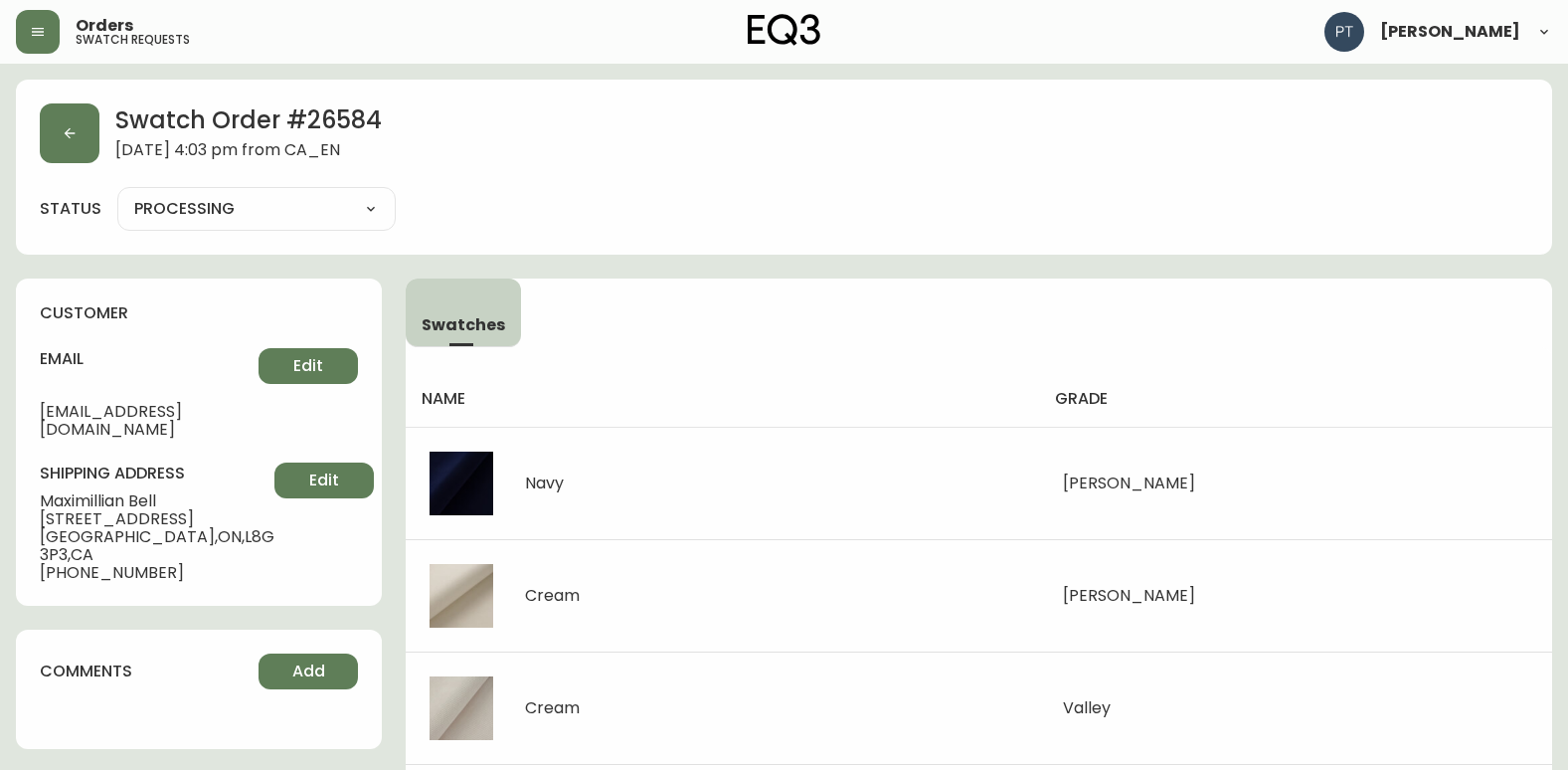
drag, startPoint x: 323, startPoint y: 196, endPoint x: 323, endPoint y: 208, distance: 12.0
click at [323, 196] on select "PROCESSING SHIPPED CANCELLED" at bounding box center [257, 209] width 278 height 30
click at [118, 194] on select "PROCESSING SHIPPED CANCELLED" at bounding box center [257, 209] width 278 height 30
select select "PROCESSING"
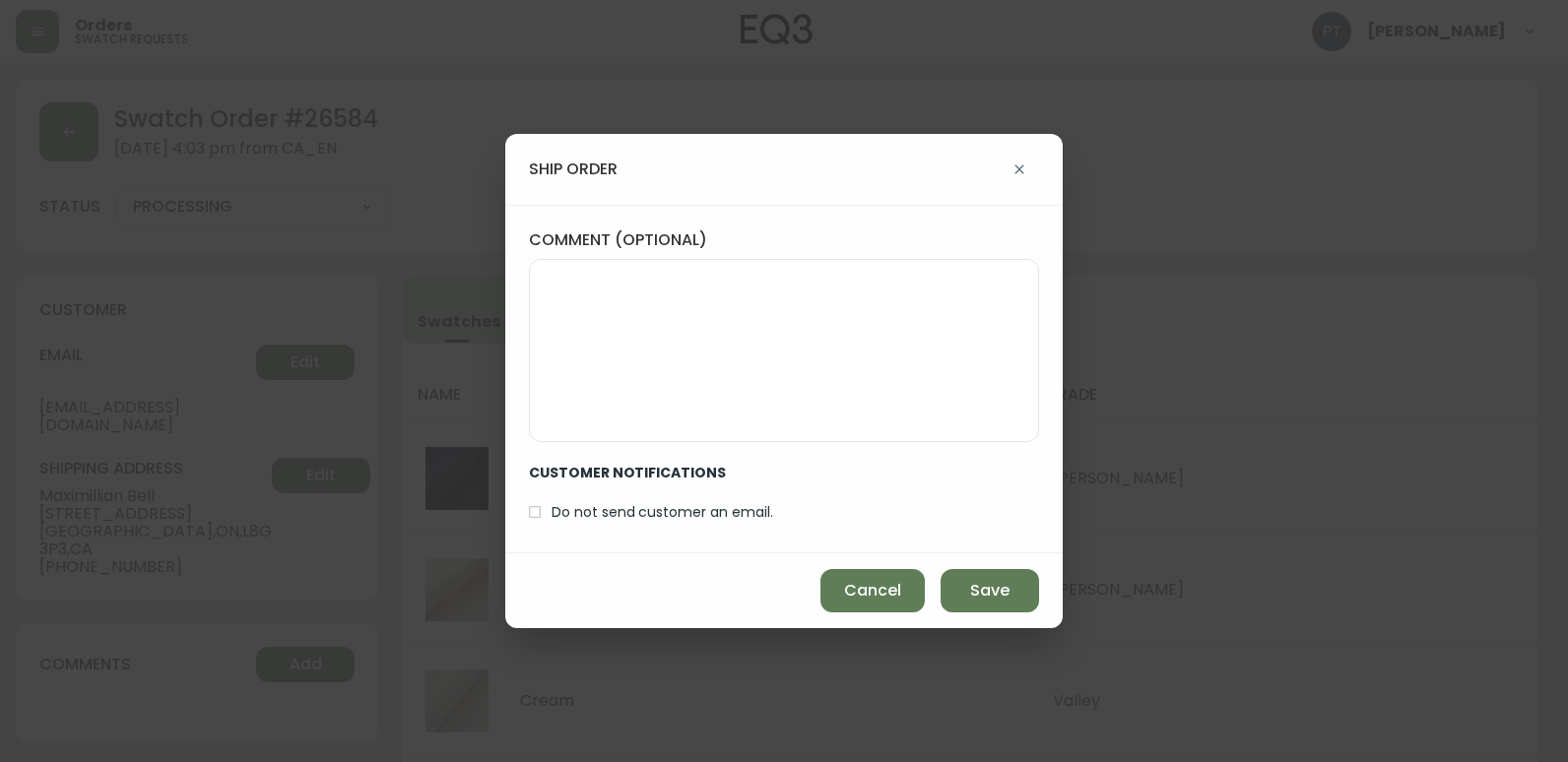
click at [991, 597] on span "Save" at bounding box center [990, 591] width 40 height 22
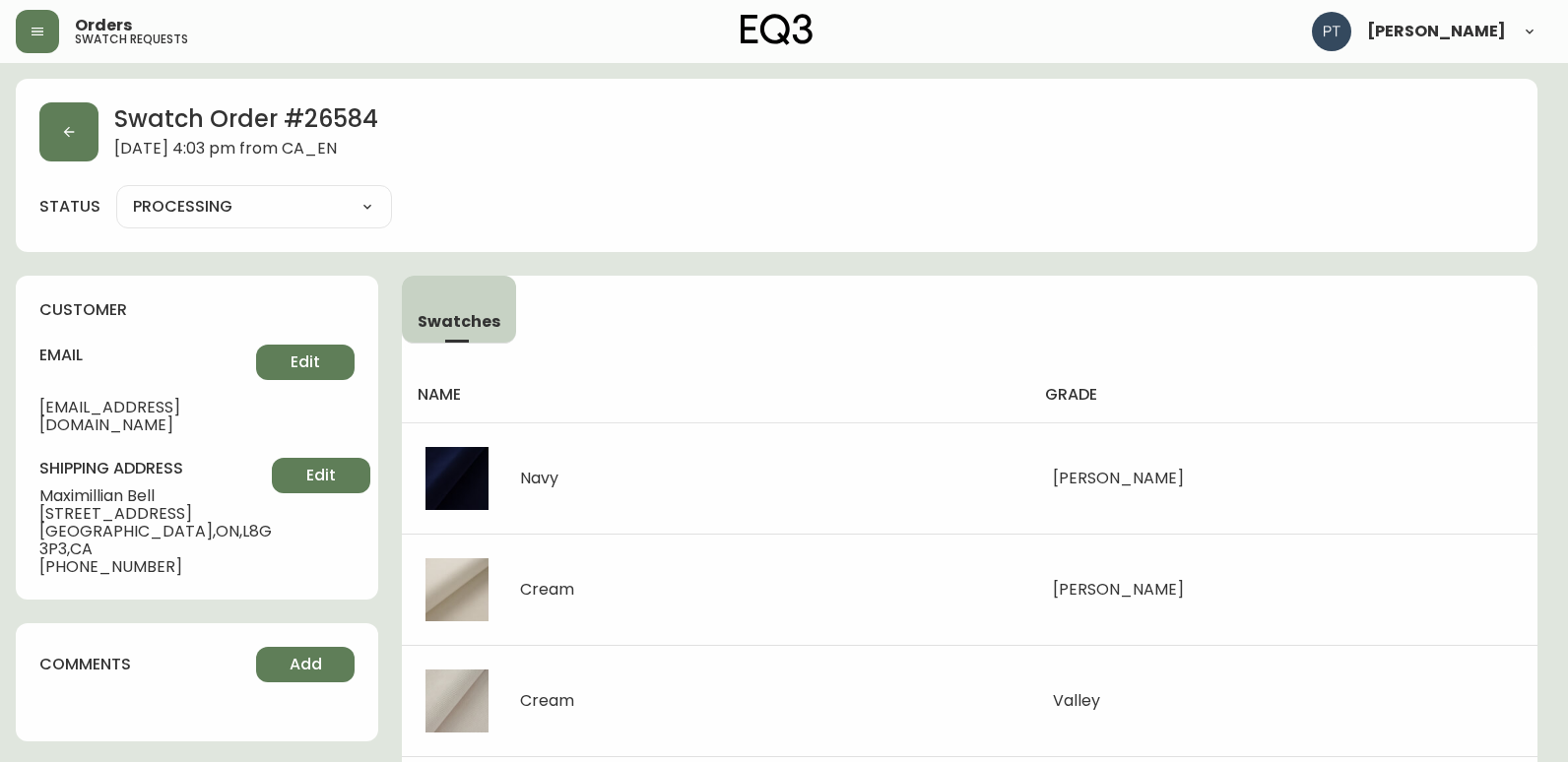
type input "SHIPPED"
select select "SHIPPED"
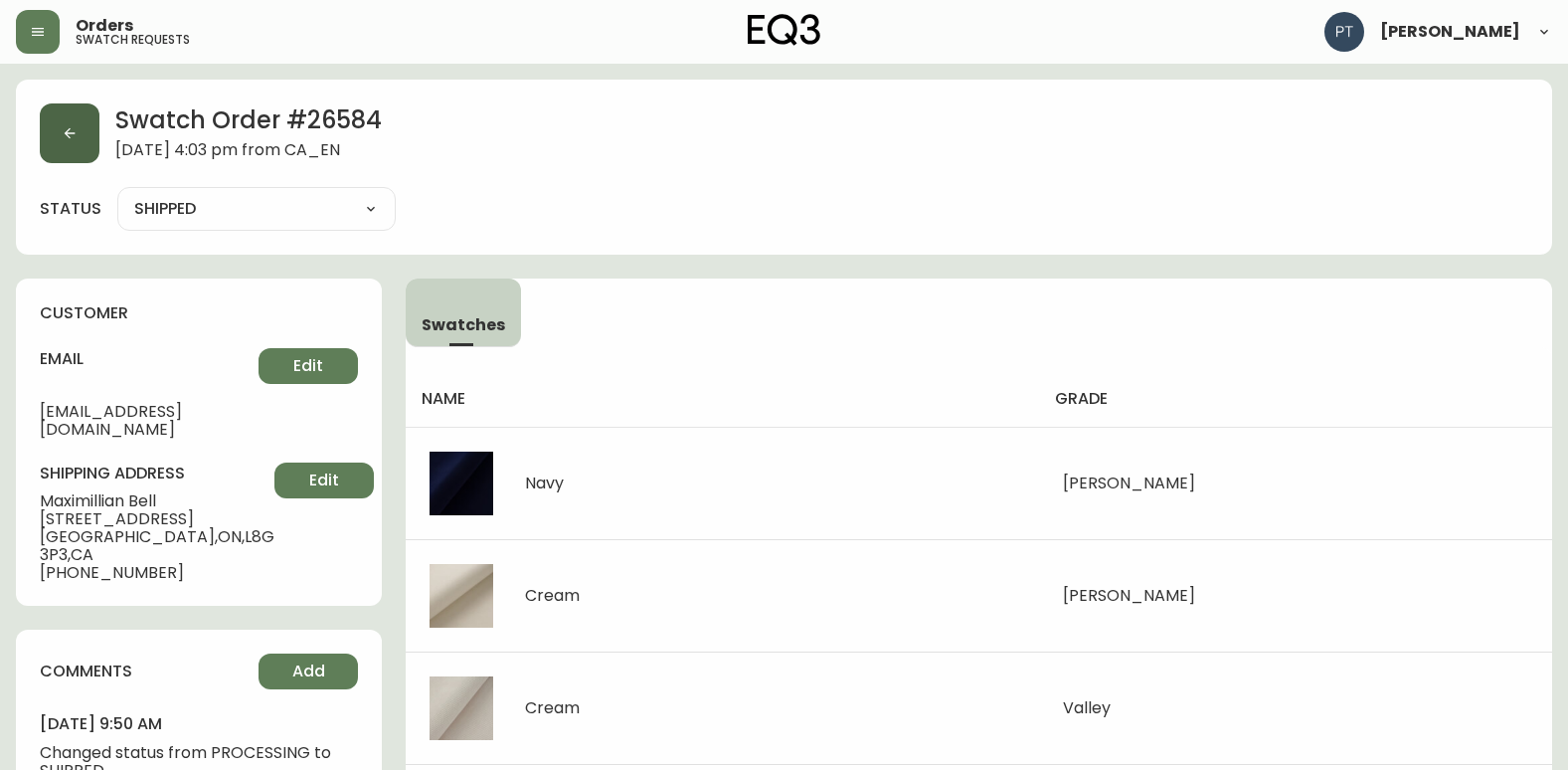
click at [56, 142] on button "button" at bounding box center [70, 134] width 60 height 60
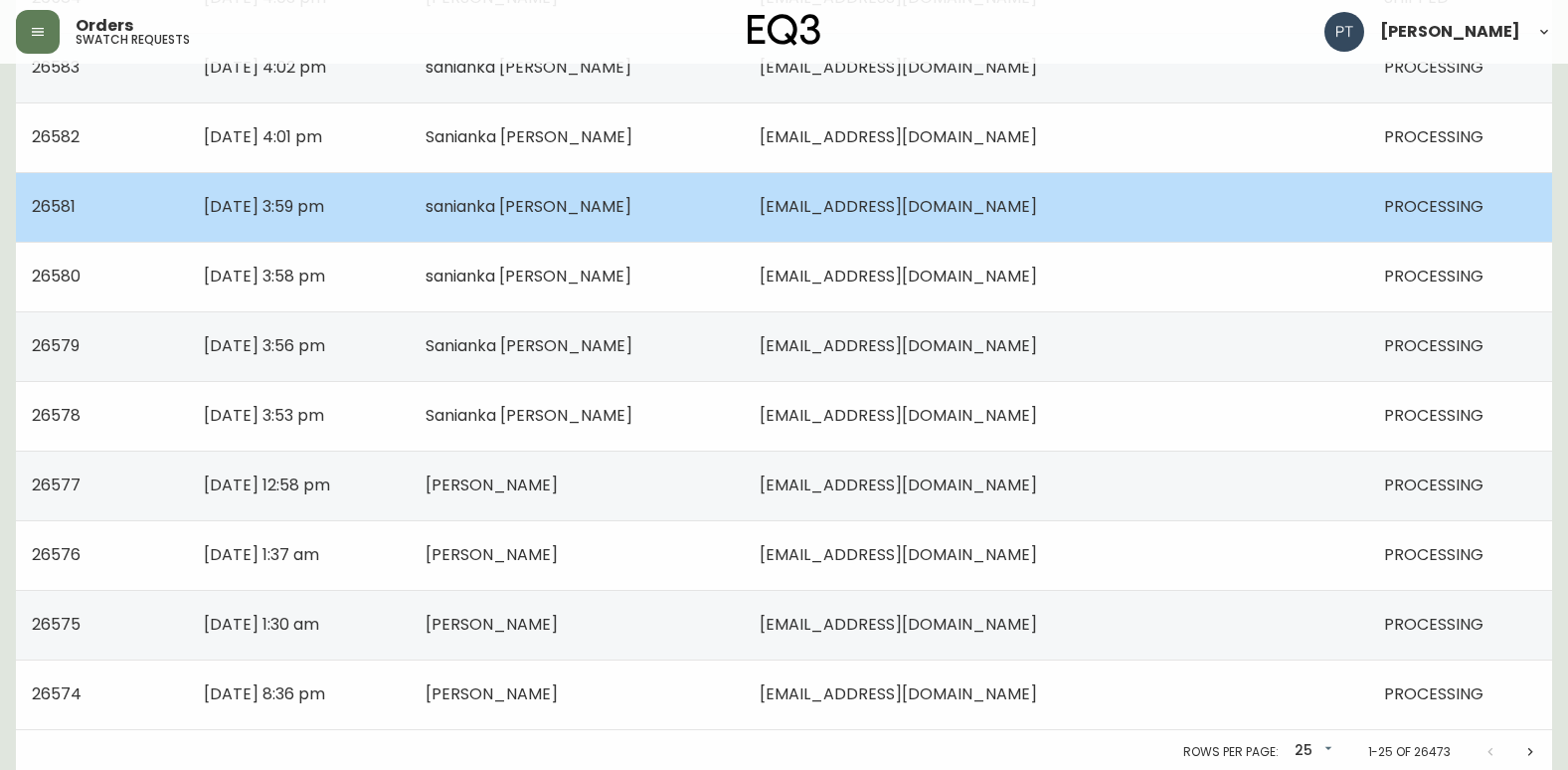
scroll to position [1420, 0]
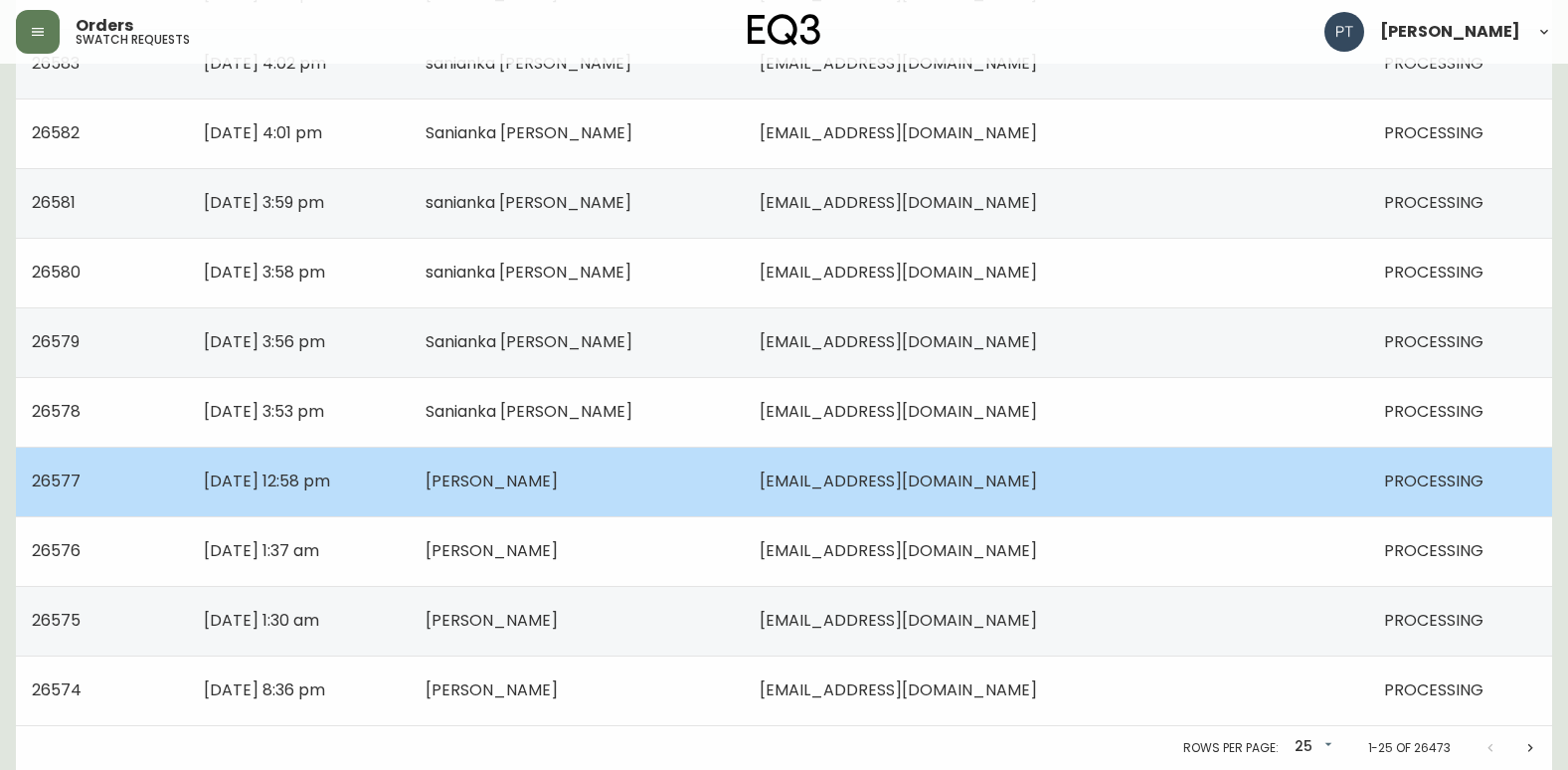
click at [687, 490] on td "[PERSON_NAME]" at bounding box center [577, 481] width 335 height 70
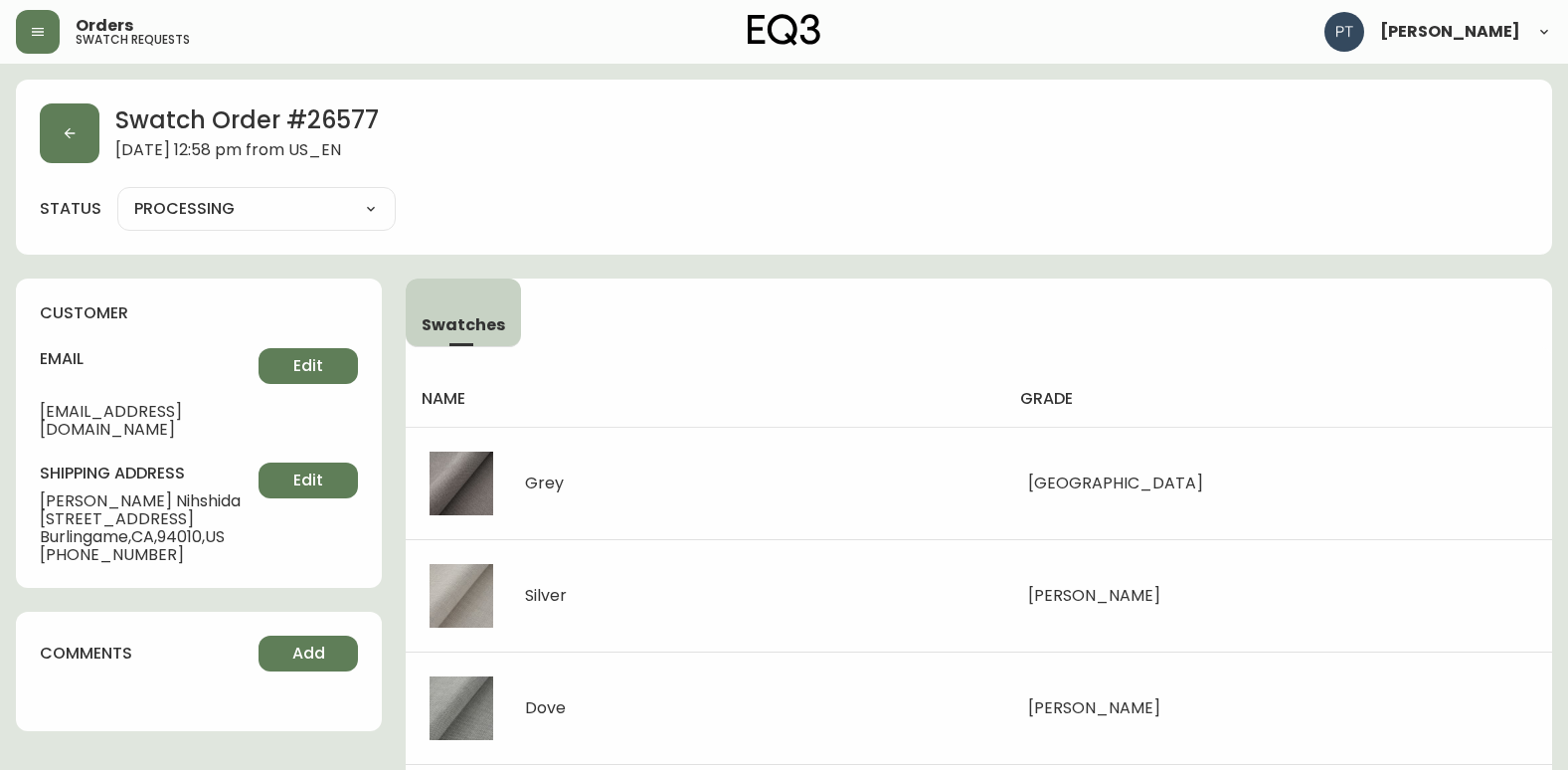
click at [255, 202] on select "PROCESSING SHIPPED CANCELLED" at bounding box center [257, 209] width 278 height 30
click at [118, 194] on select "PROCESSING SHIPPED CANCELLED" at bounding box center [257, 209] width 278 height 30
select select "PROCESSING"
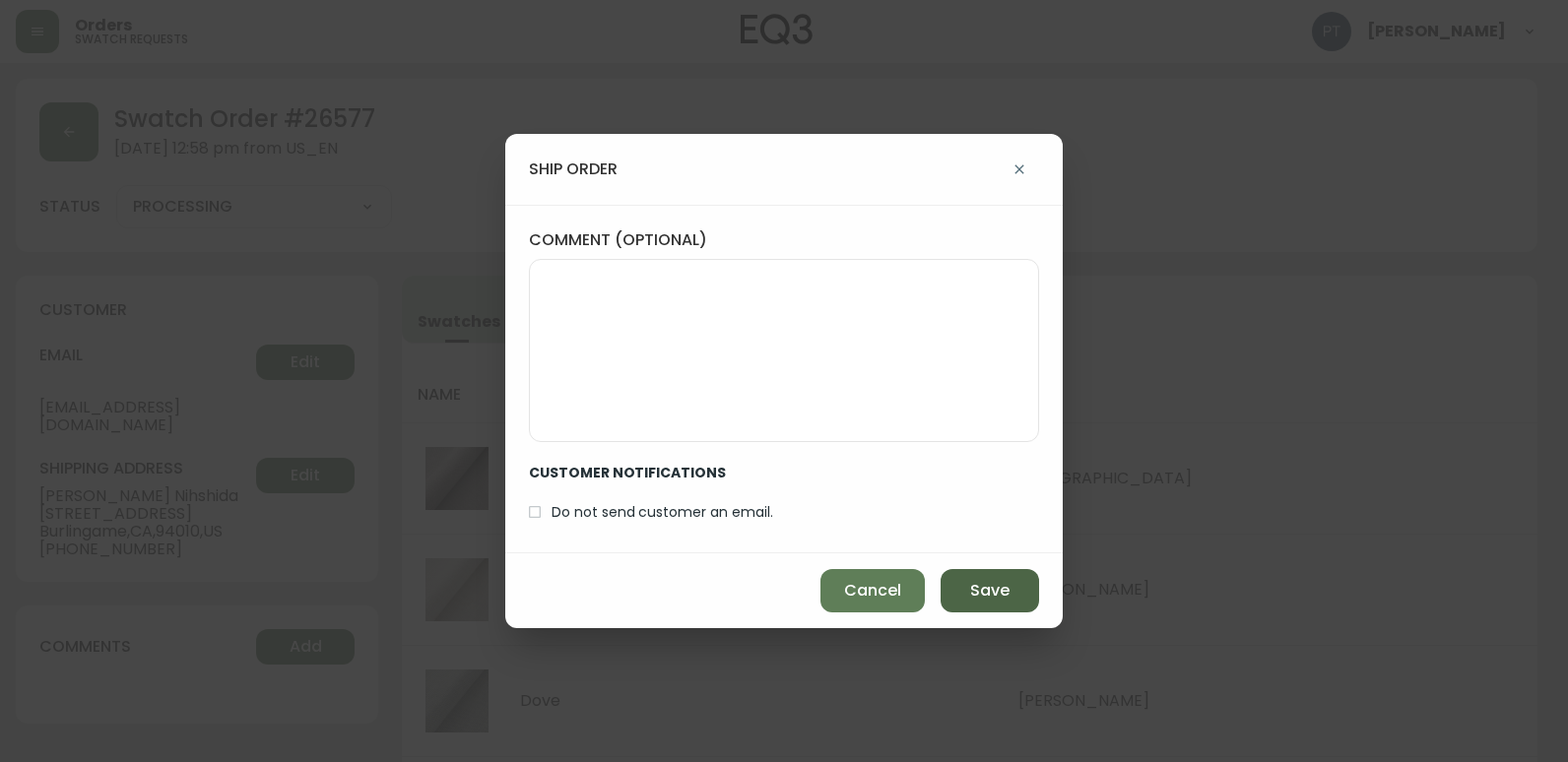
click at [998, 587] on span "Save" at bounding box center [990, 591] width 40 height 22
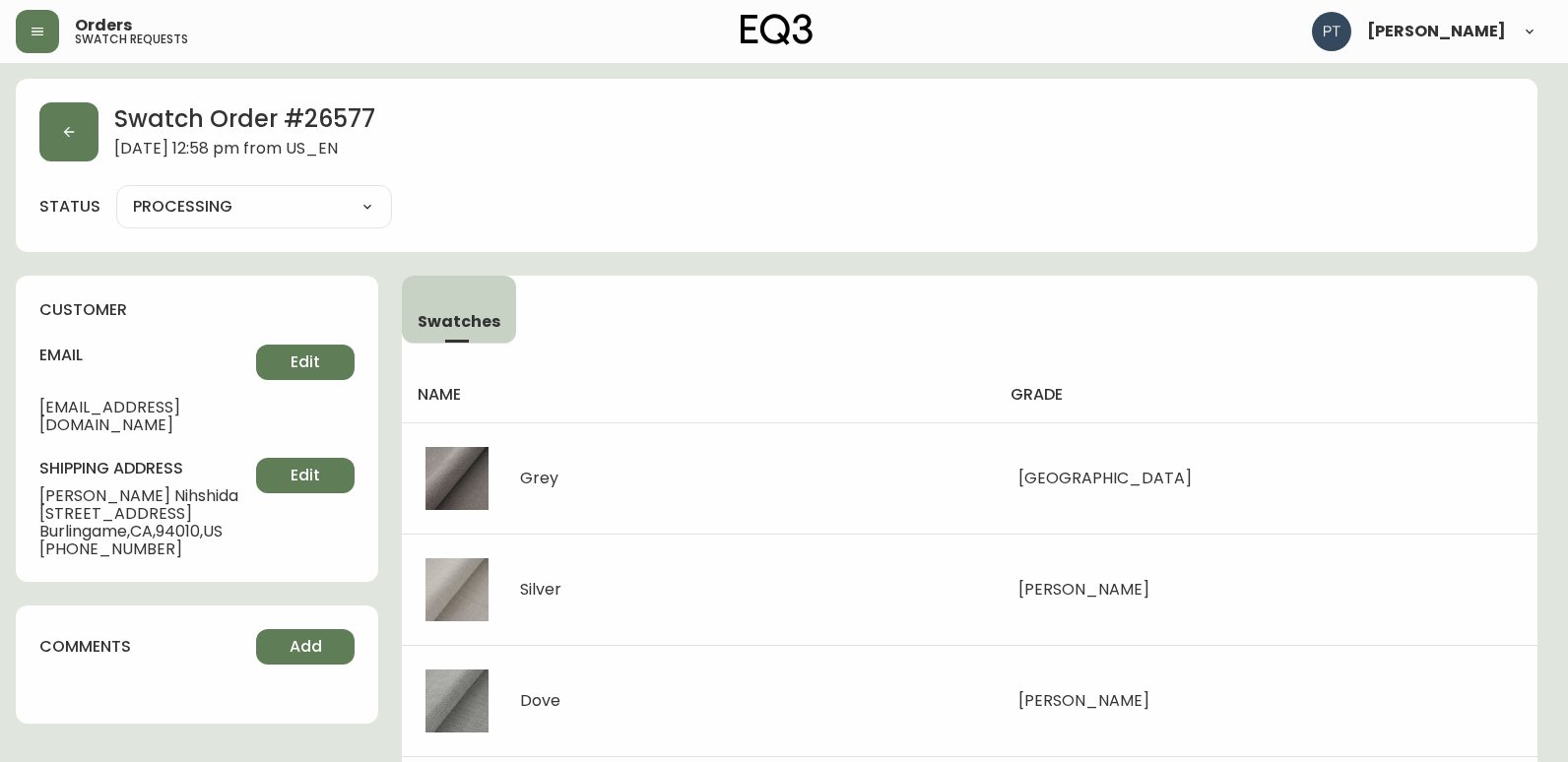
type input "SHIPPED"
select select "SHIPPED"
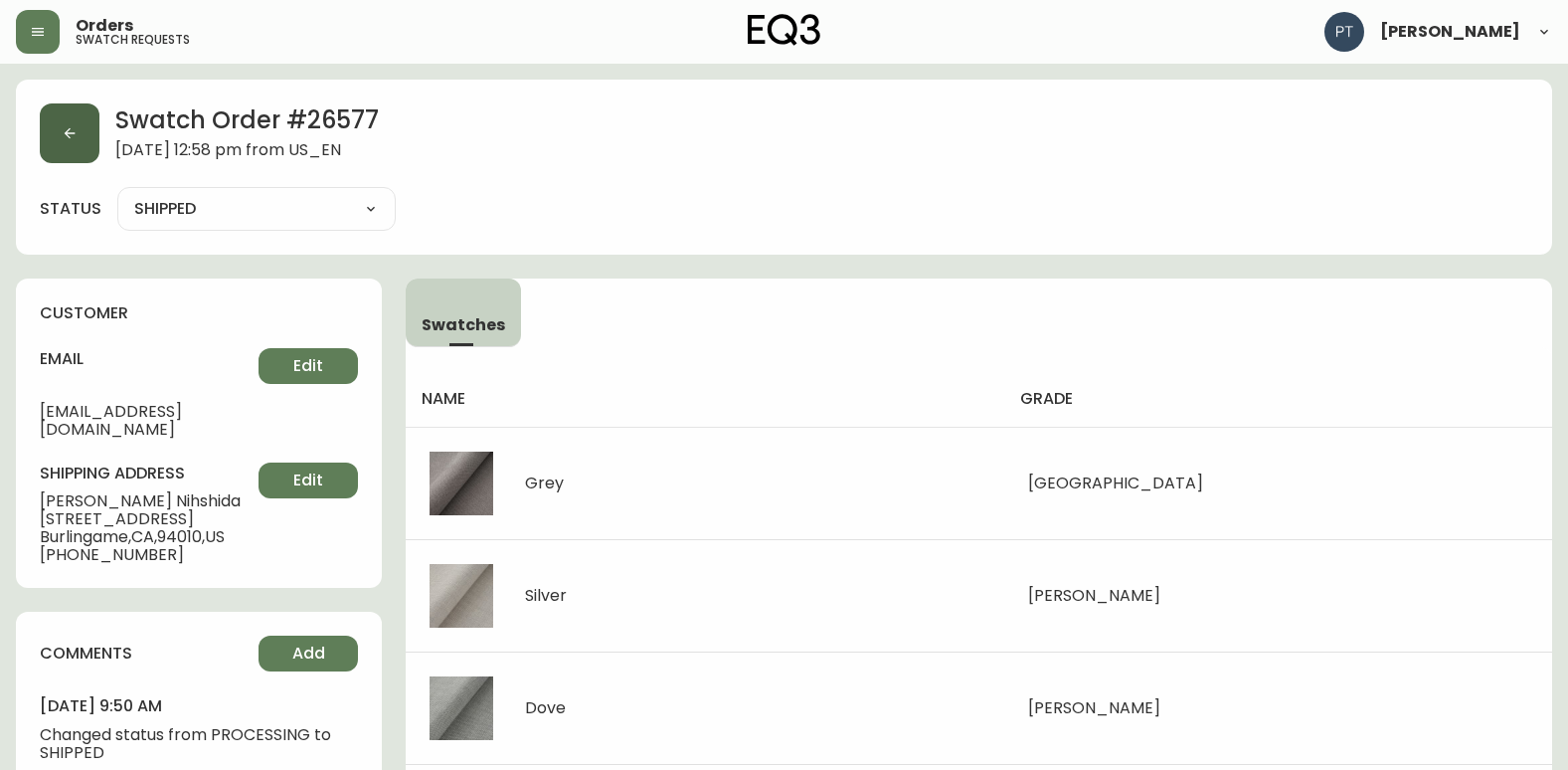
click at [96, 140] on button "button" at bounding box center [70, 134] width 60 height 60
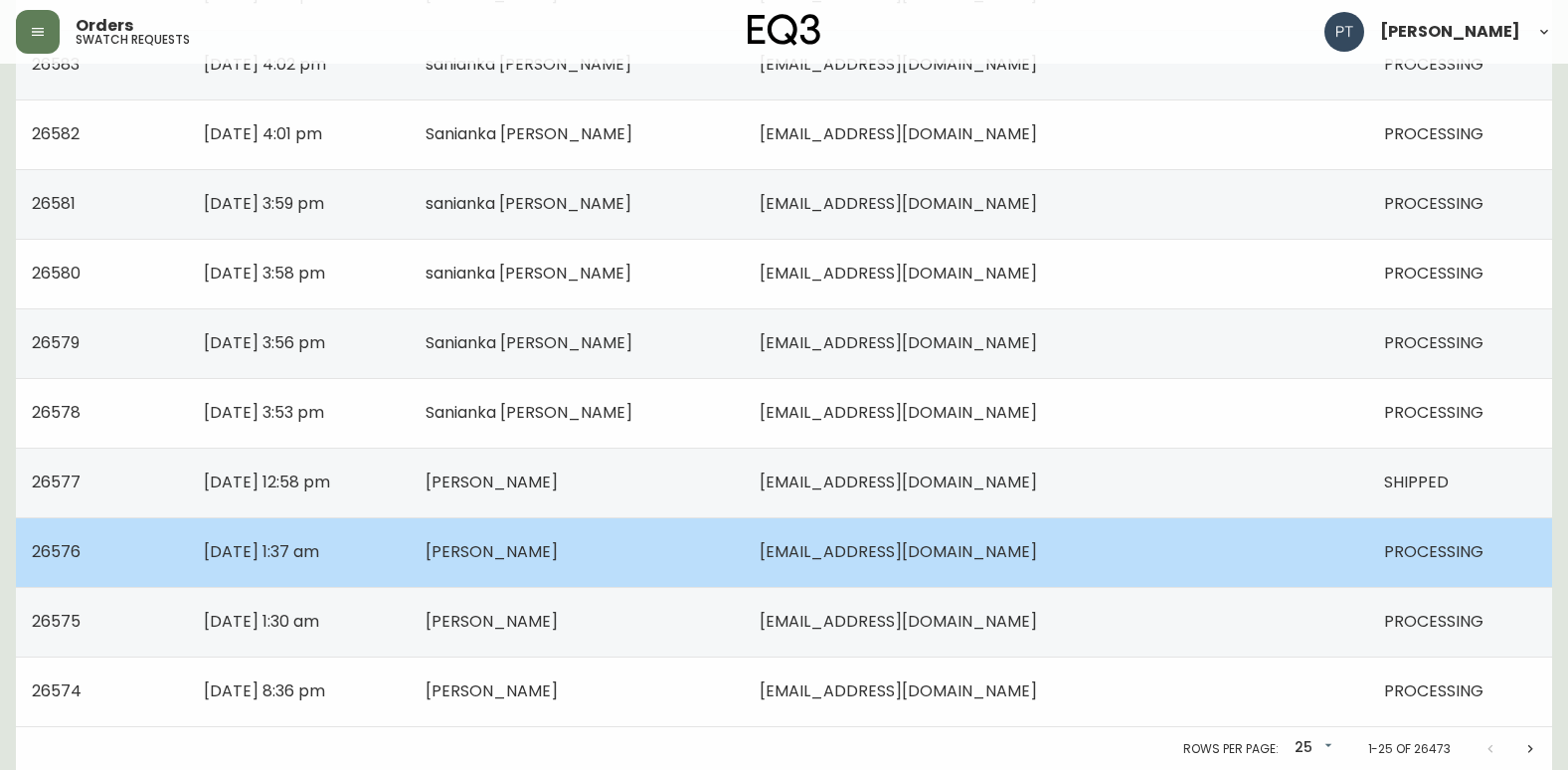
scroll to position [1420, 0]
click at [745, 561] on td "[PERSON_NAME]" at bounding box center [577, 551] width 335 height 70
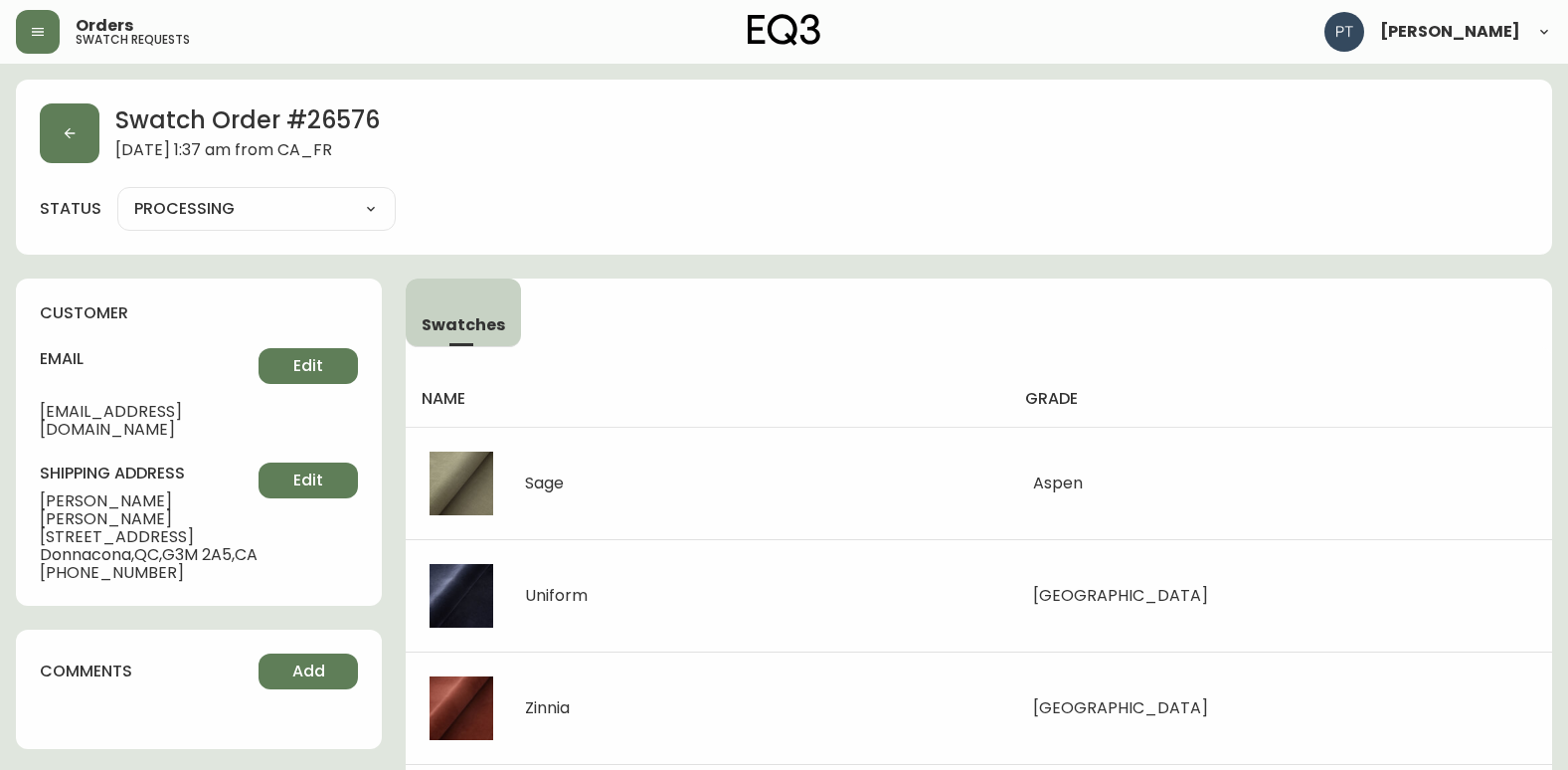
click at [331, 203] on select "PROCESSING SHIPPED CANCELLED" at bounding box center [257, 209] width 278 height 30
click at [118, 194] on select "PROCESSING SHIPPED CANCELLED" at bounding box center [257, 209] width 278 height 30
select select "PROCESSING"
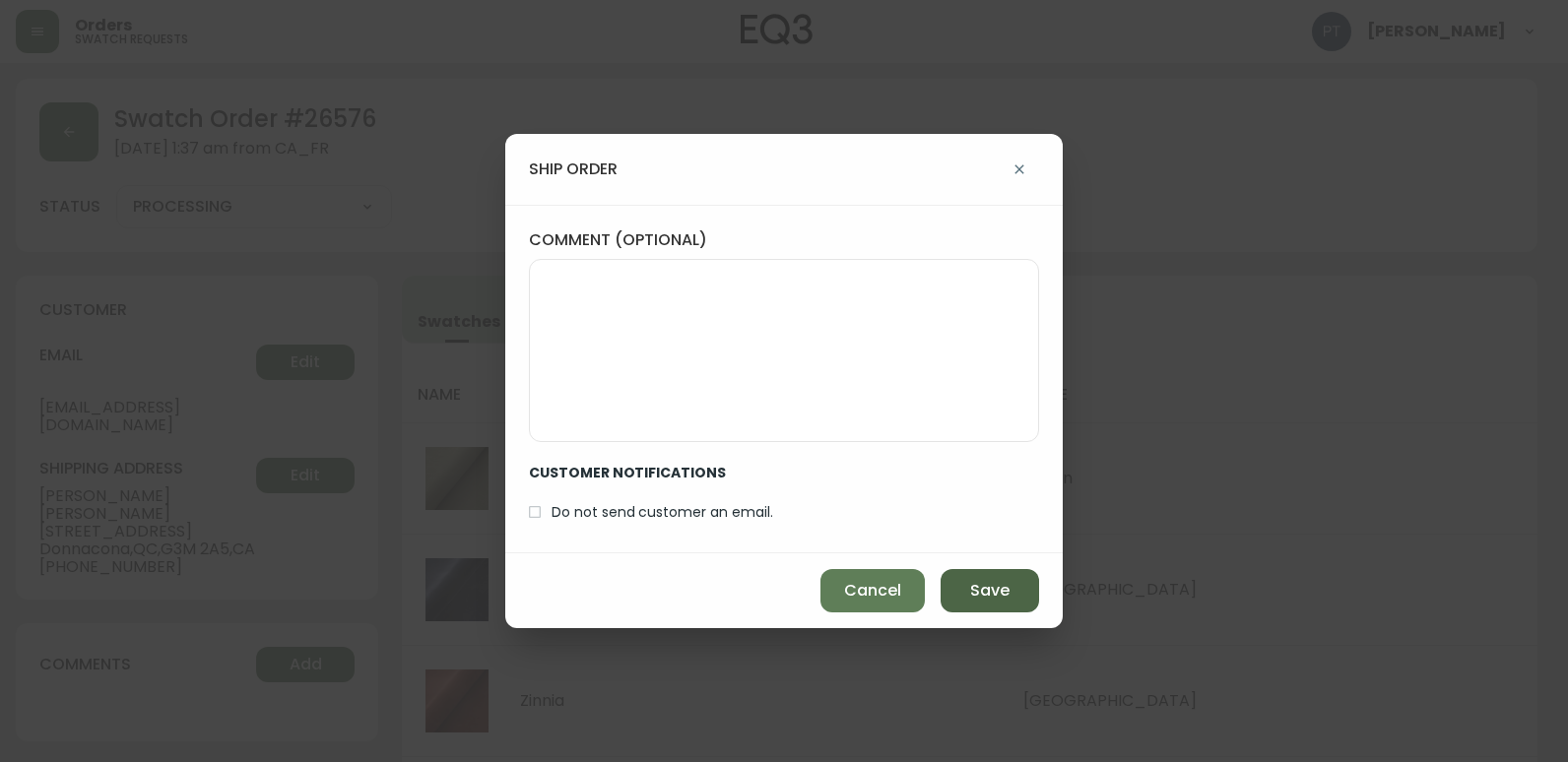
click at [1027, 581] on button "Save" at bounding box center [990, 591] width 99 height 43
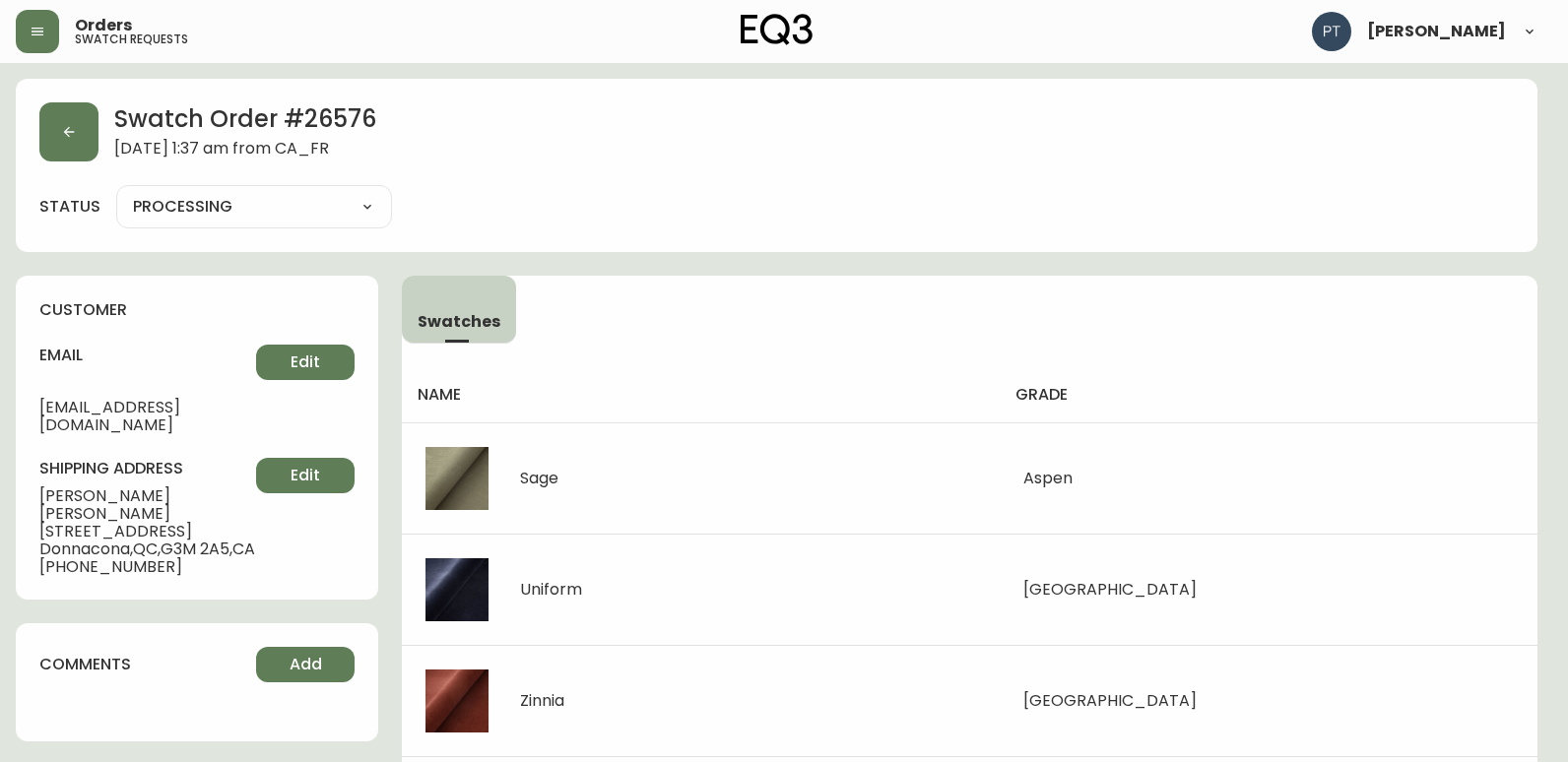
type input "SHIPPED"
select select "SHIPPED"
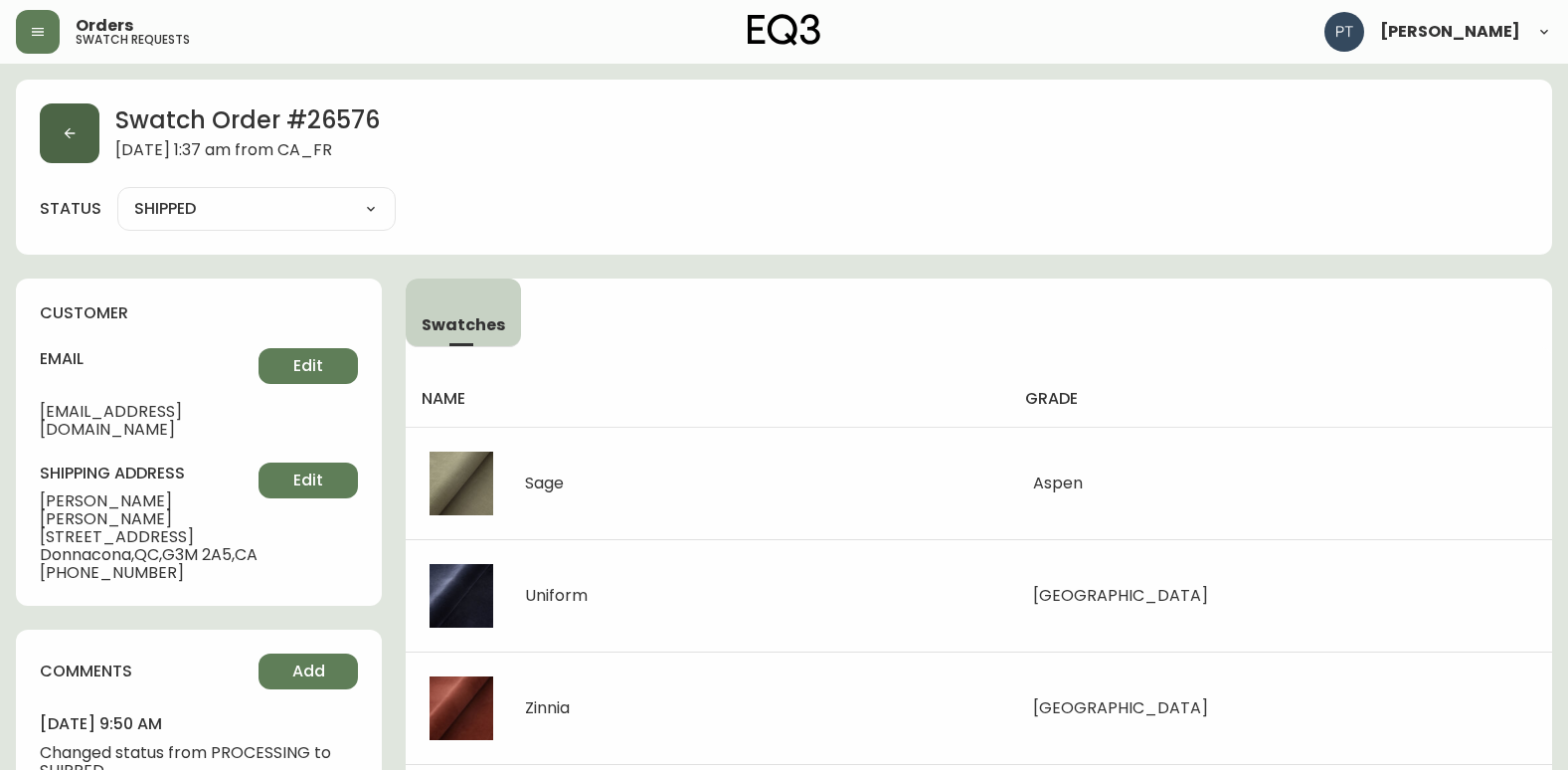
click at [99, 131] on div "Swatch Order # 26576 [DATE] 1:37 am from CA_FR" at bounding box center [784, 134] width 1488 height 60
click at [63, 139] on icon "button" at bounding box center [70, 133] width 16 height 16
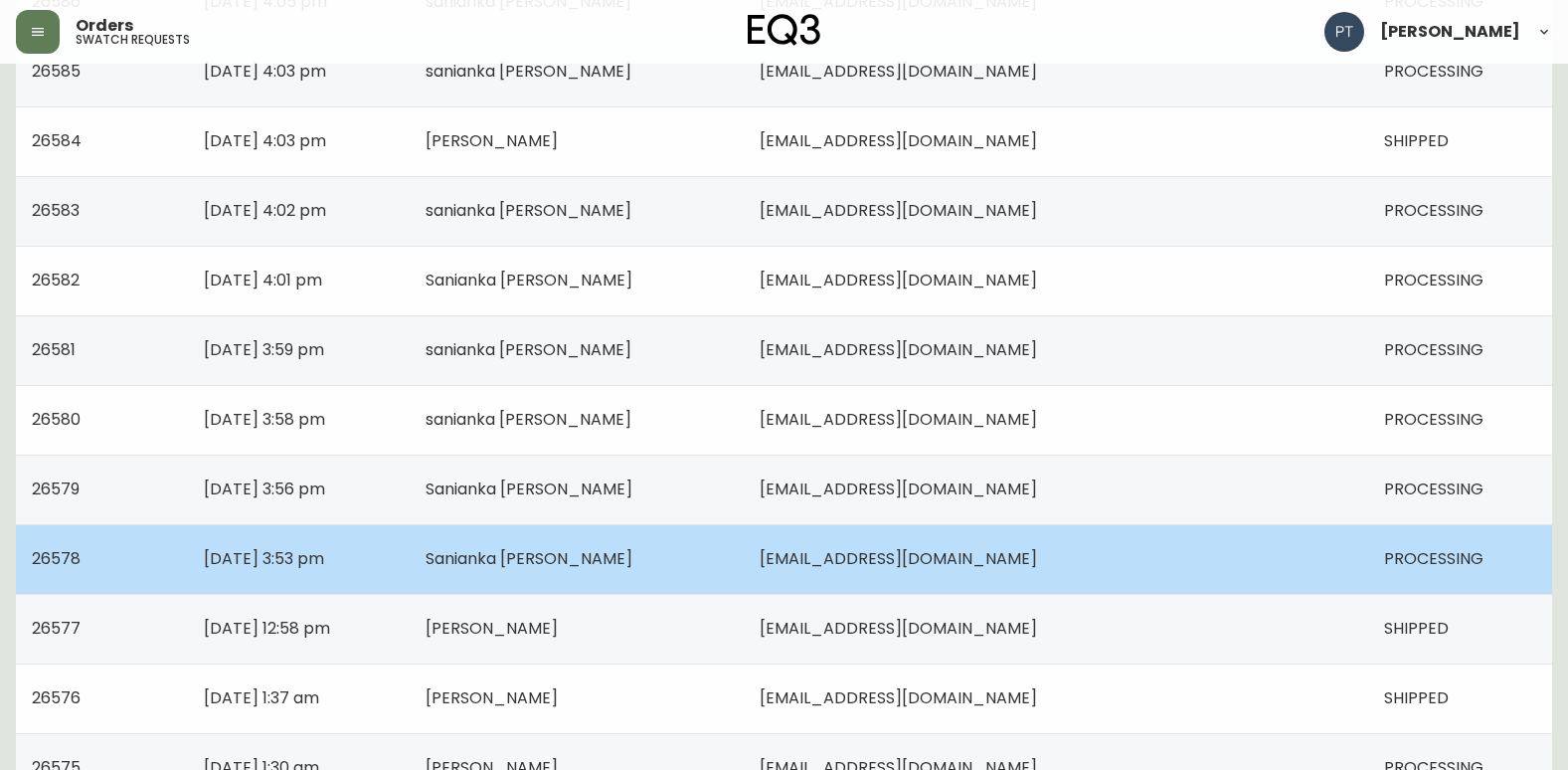
scroll to position [1420, 0]
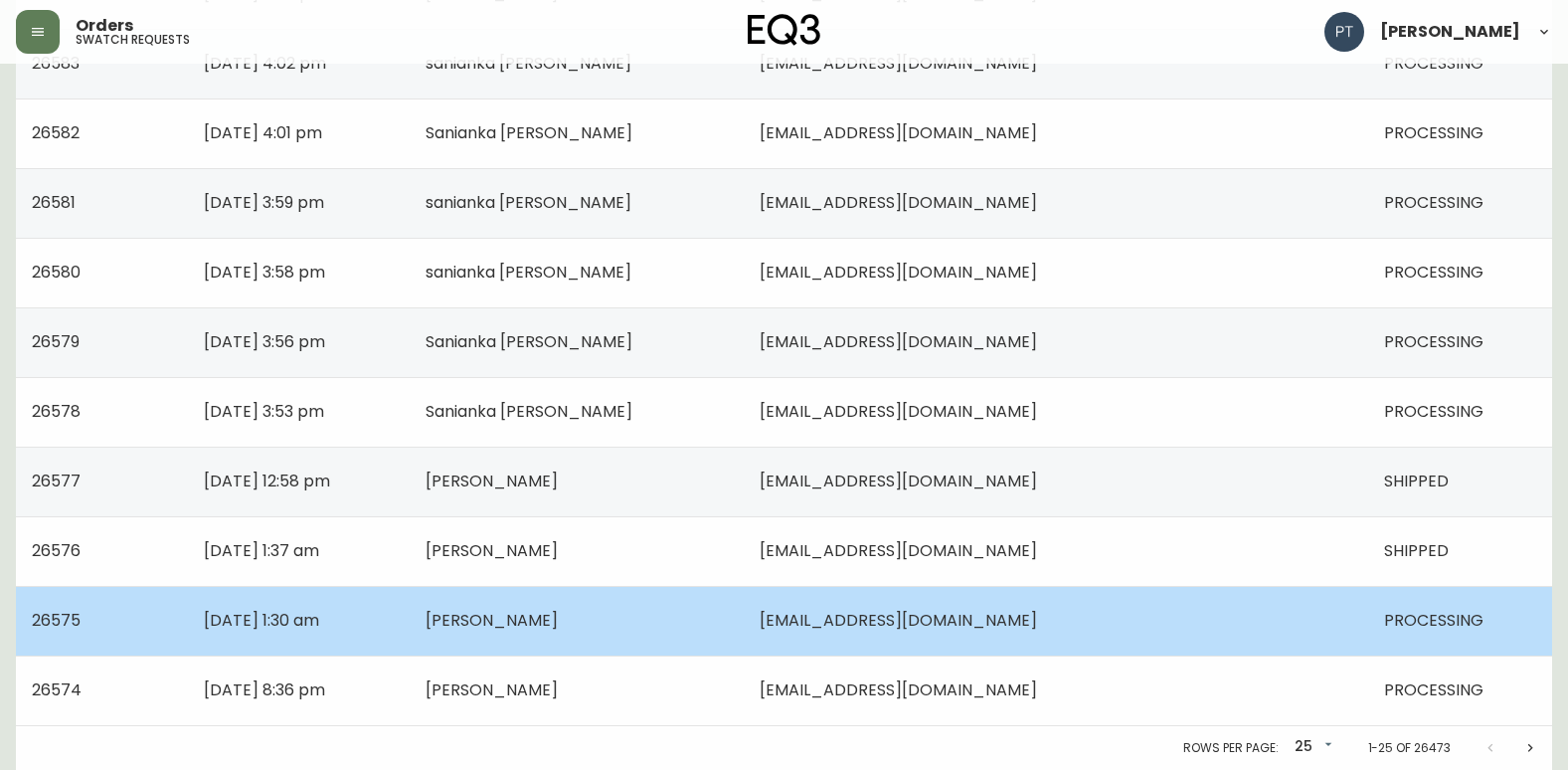
click at [1119, 607] on td "[EMAIL_ADDRESS][DOMAIN_NAME]" at bounding box center [1055, 621] width 623 height 70
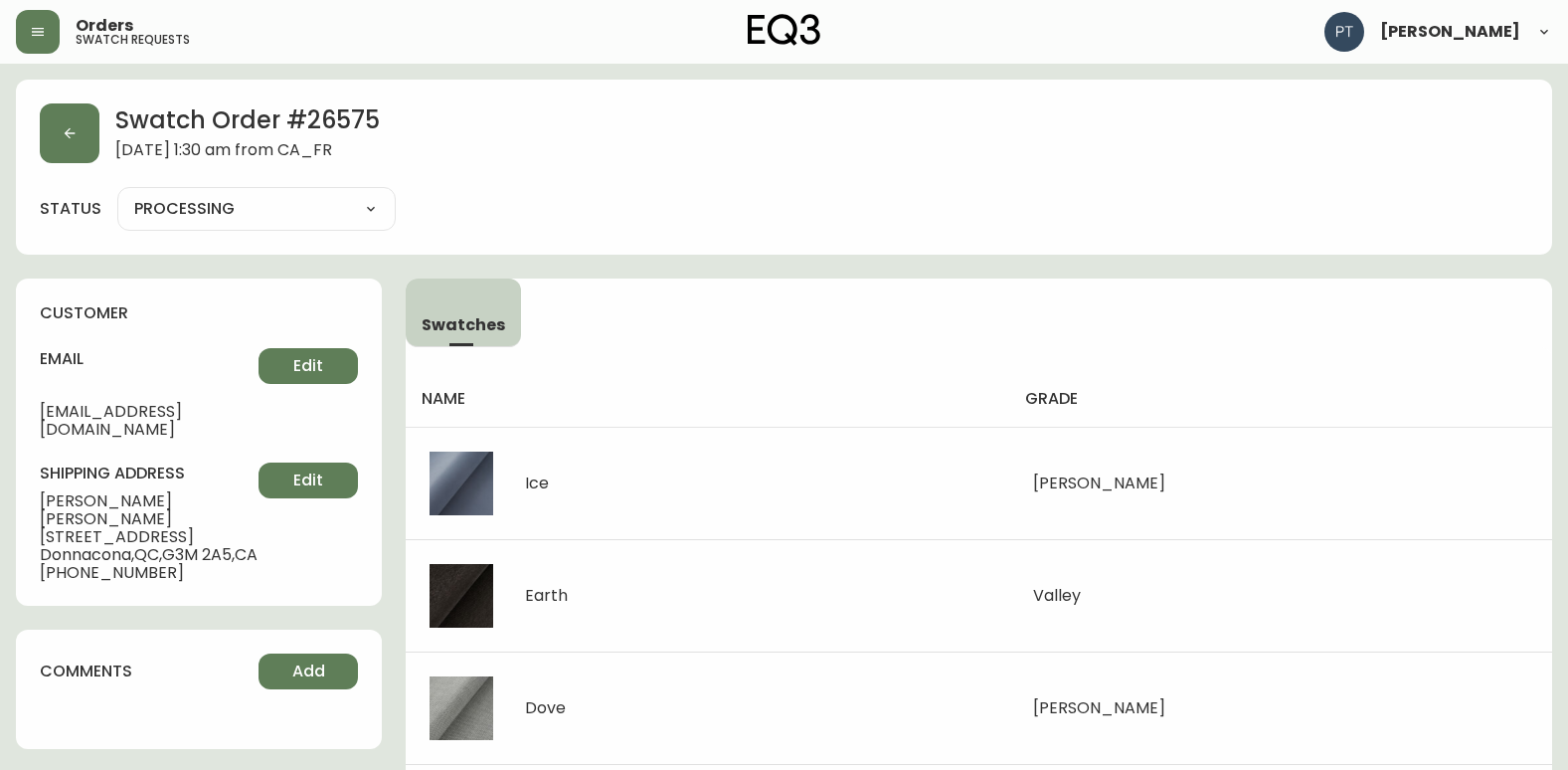
drag, startPoint x: 306, startPoint y: 205, endPoint x: 306, endPoint y: 217, distance: 12.0
click at [306, 205] on select "PROCESSING SHIPPED CANCELLED" at bounding box center [257, 209] width 278 height 30
click at [118, 194] on select "PROCESSING SHIPPED CANCELLED" at bounding box center [257, 209] width 278 height 30
select select "PROCESSING"
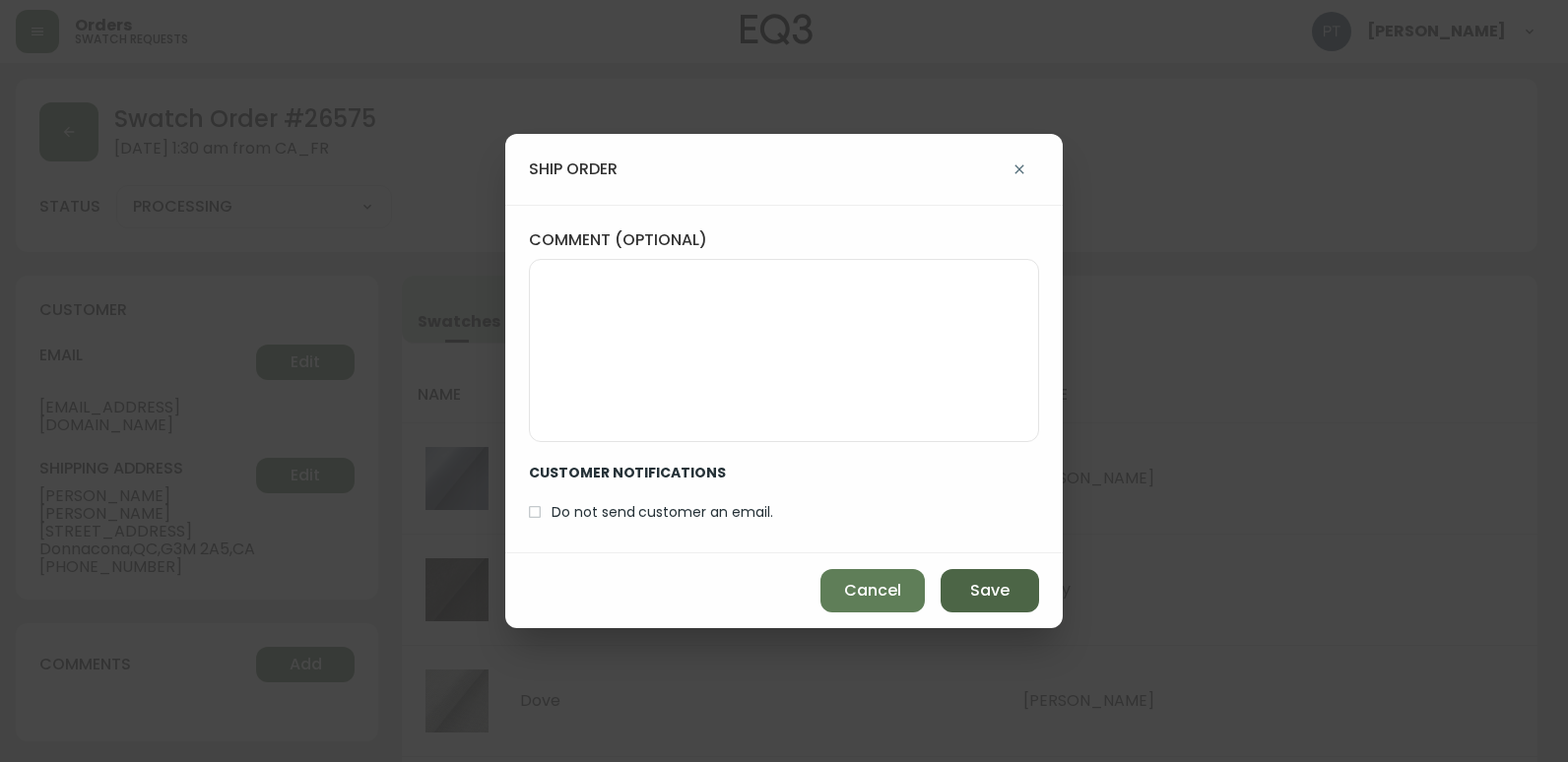
click at [996, 583] on span "Save" at bounding box center [990, 591] width 40 height 22
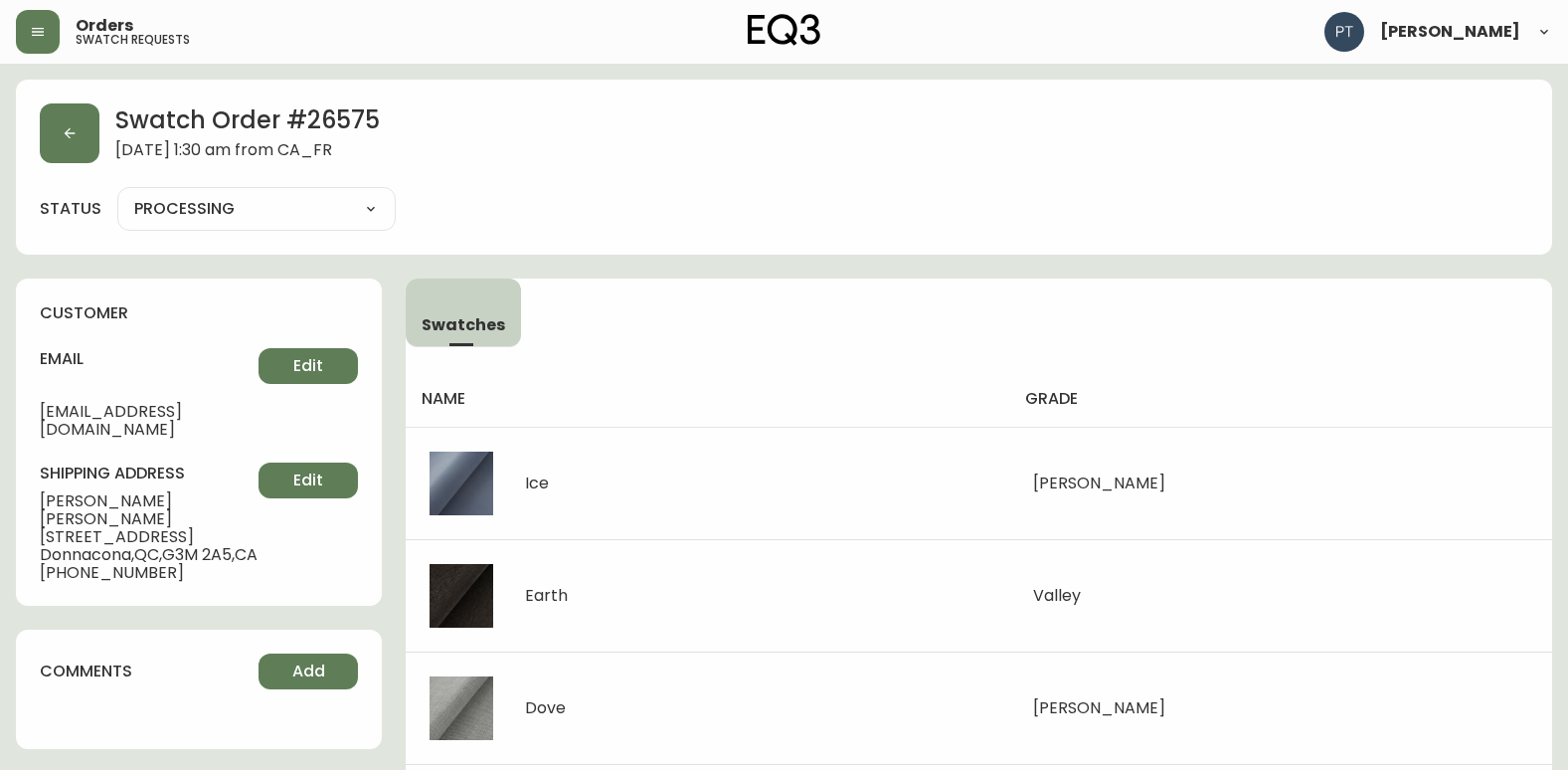
type input "SHIPPED"
select select "SHIPPED"
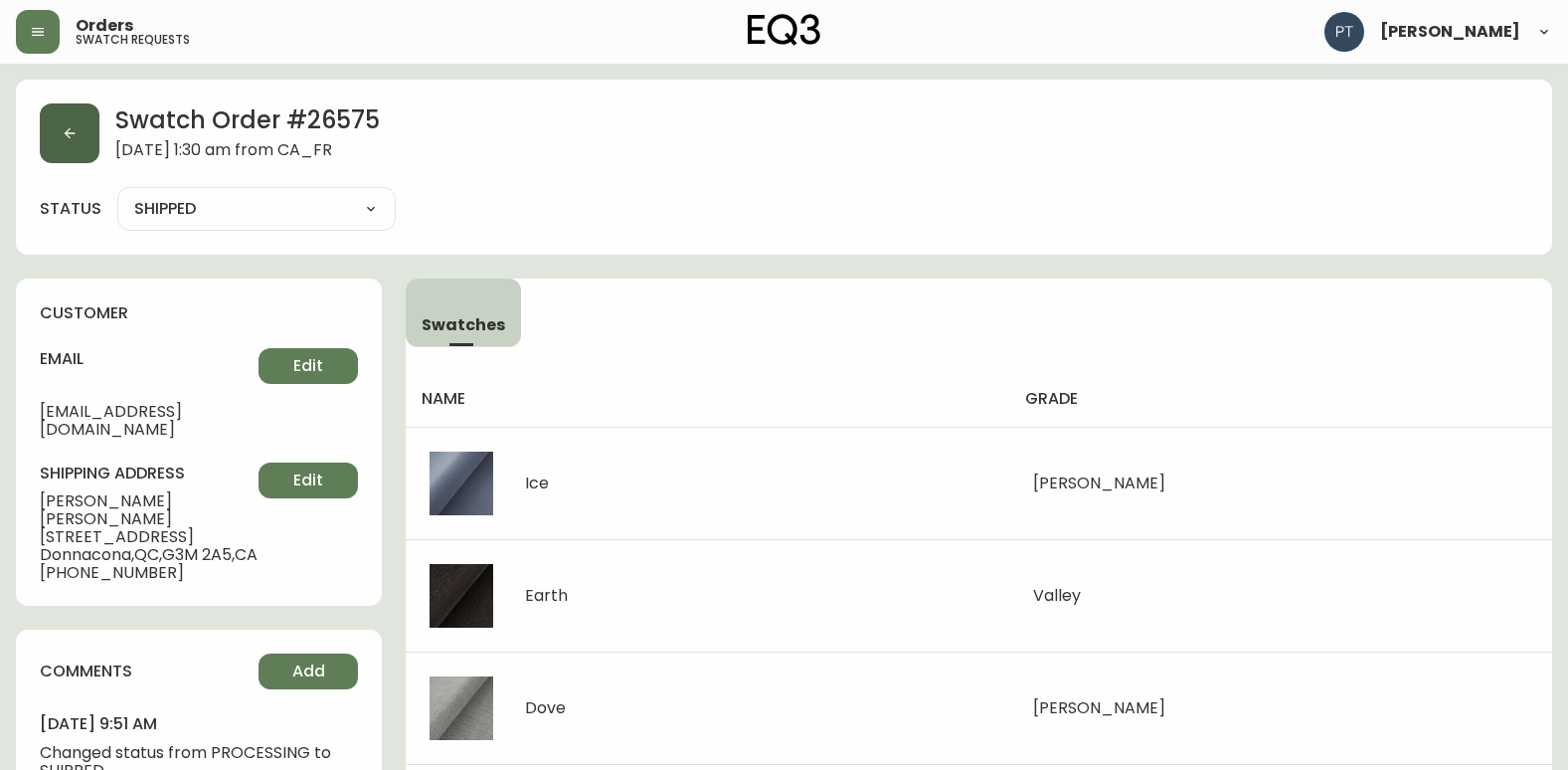
click at [87, 155] on button "button" at bounding box center [70, 134] width 60 height 60
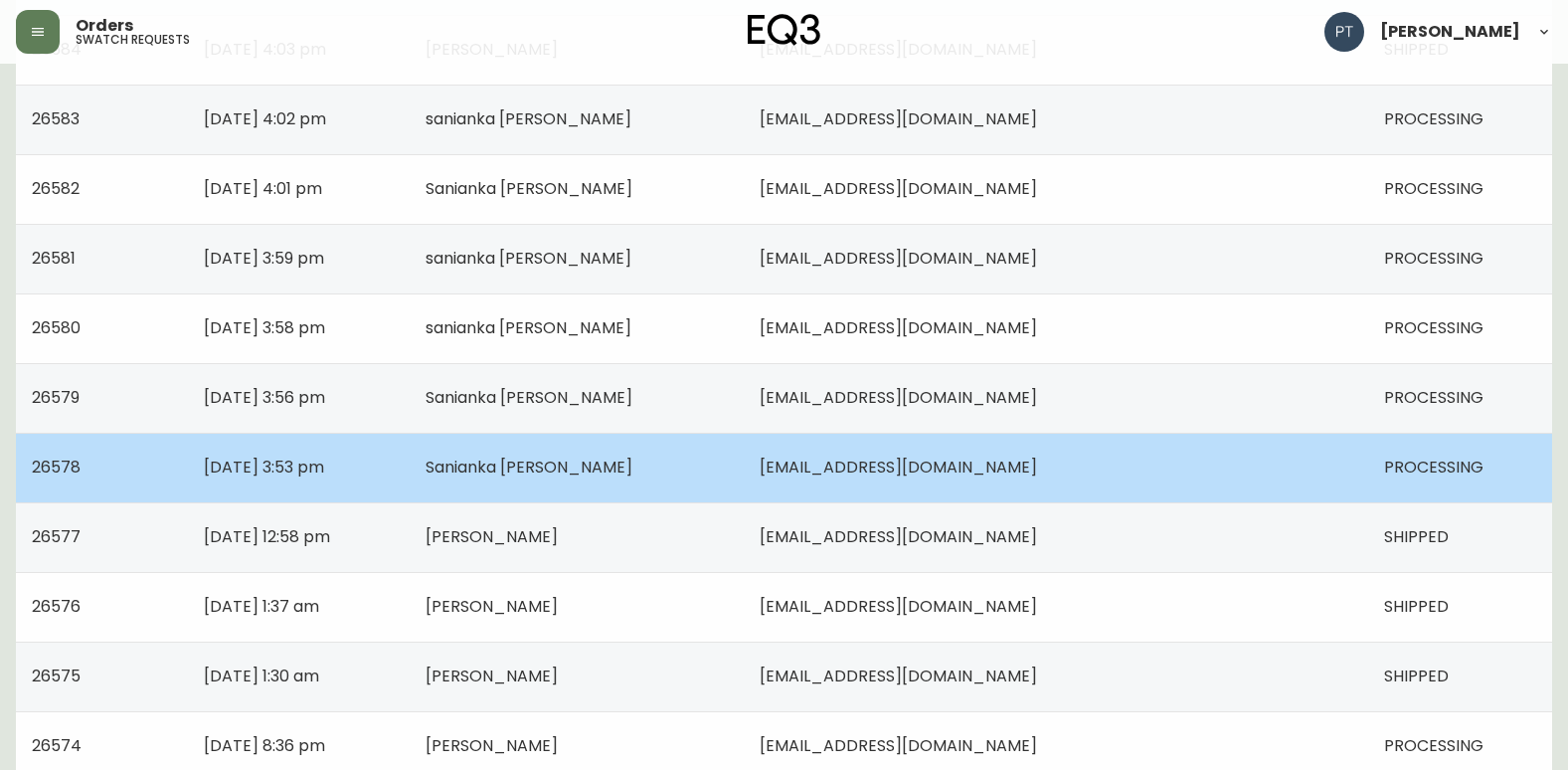
scroll to position [1420, 0]
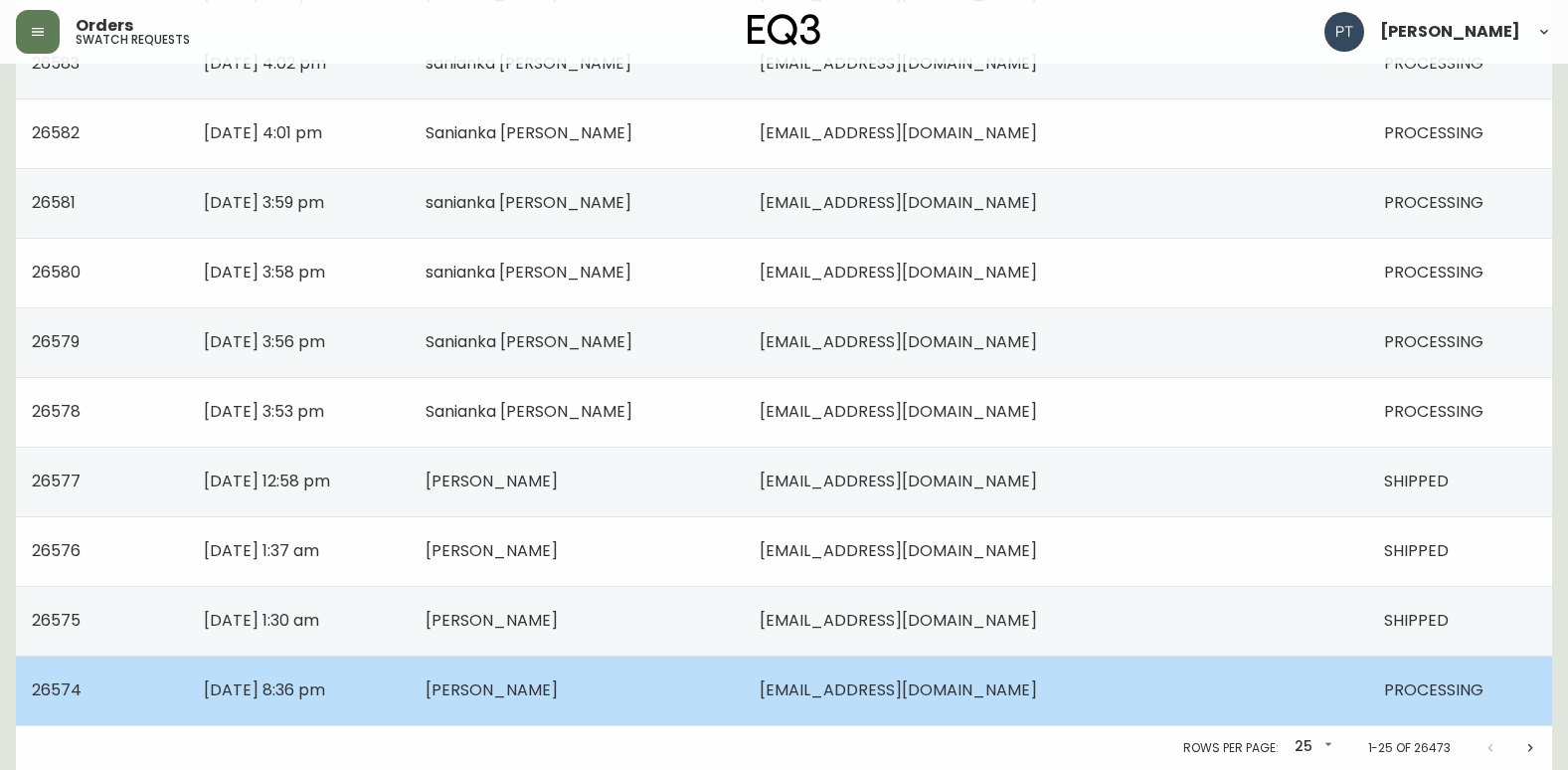
click at [1145, 699] on td "[EMAIL_ADDRESS][DOMAIN_NAME]" at bounding box center [1055, 690] width 623 height 70
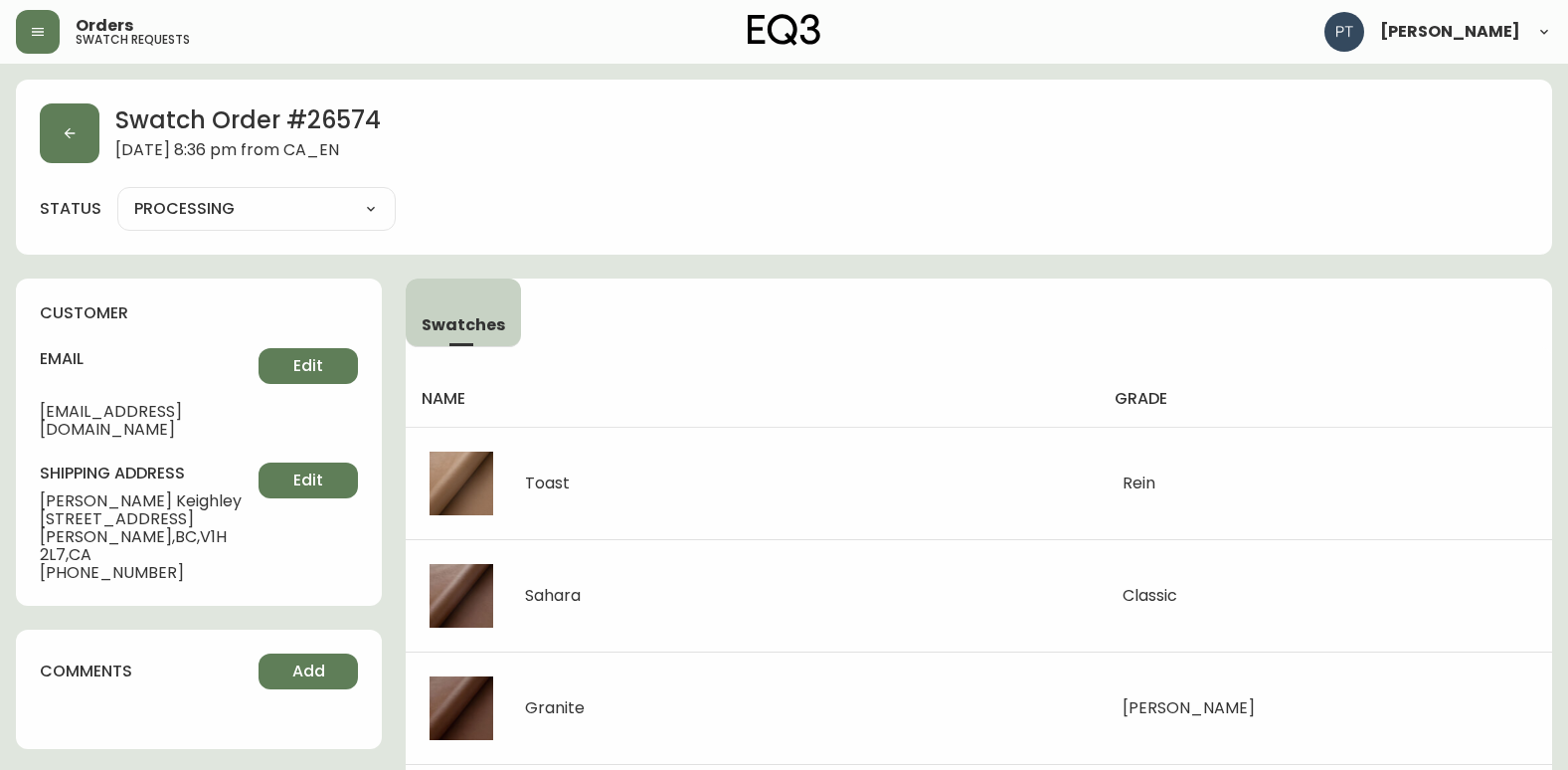
drag, startPoint x: 377, startPoint y: 188, endPoint x: 372, endPoint y: 197, distance: 10.3
click at [377, 191] on div "PROCESSING SHIPPED CANCELLED" at bounding box center [257, 209] width 278 height 44
click at [371, 211] on select "PROCESSING SHIPPED CANCELLED" at bounding box center [257, 209] width 278 height 30
click at [118, 194] on select "PROCESSING SHIPPED CANCELLED" at bounding box center [257, 209] width 278 height 30
select select "PROCESSING"
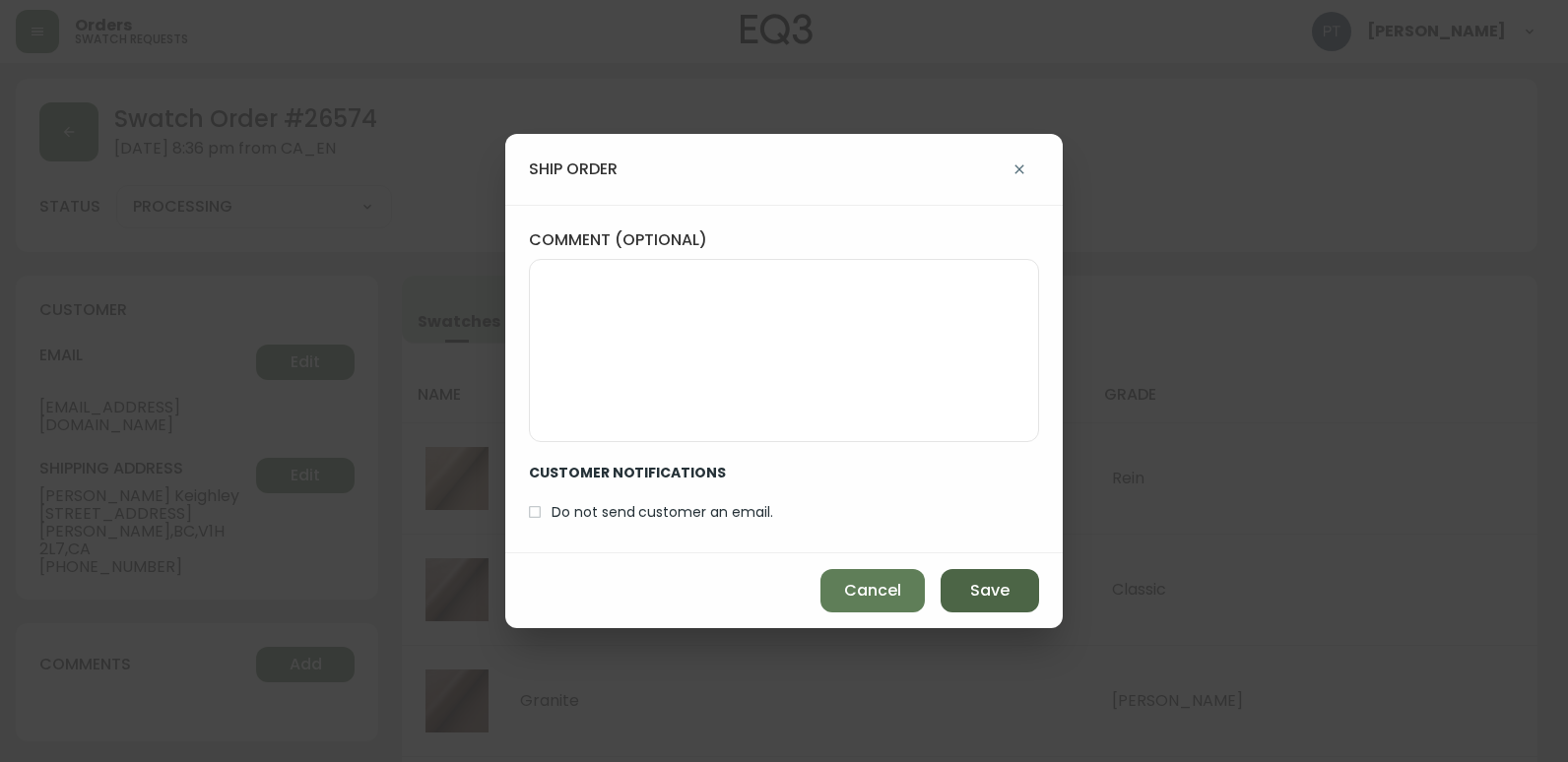
drag, startPoint x: 965, startPoint y: 586, endPoint x: 362, endPoint y: 355, distance: 645.7
click at [964, 584] on button "Save" at bounding box center [990, 591] width 99 height 43
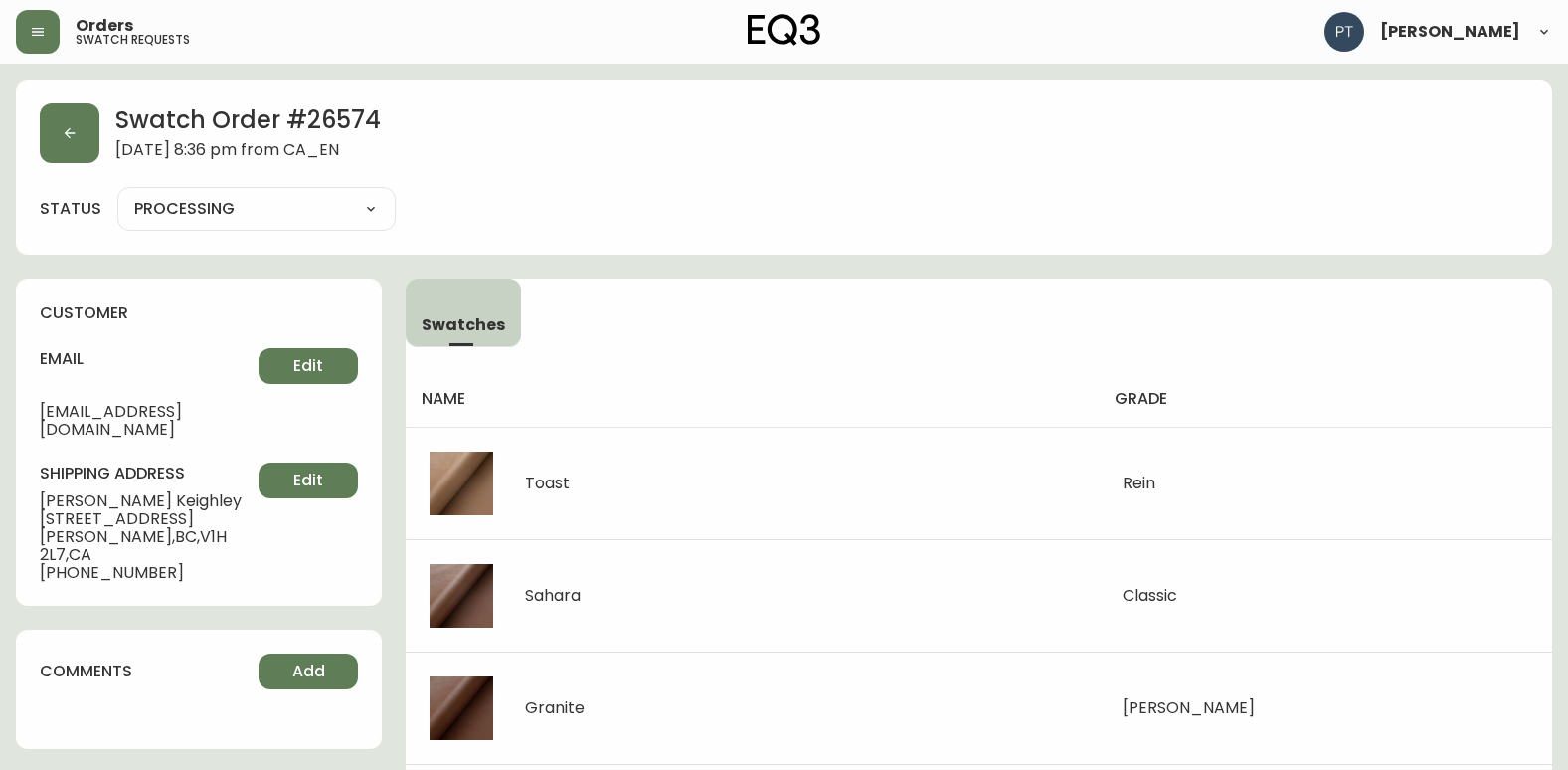
type input "SHIPPED"
select select "SHIPPED"
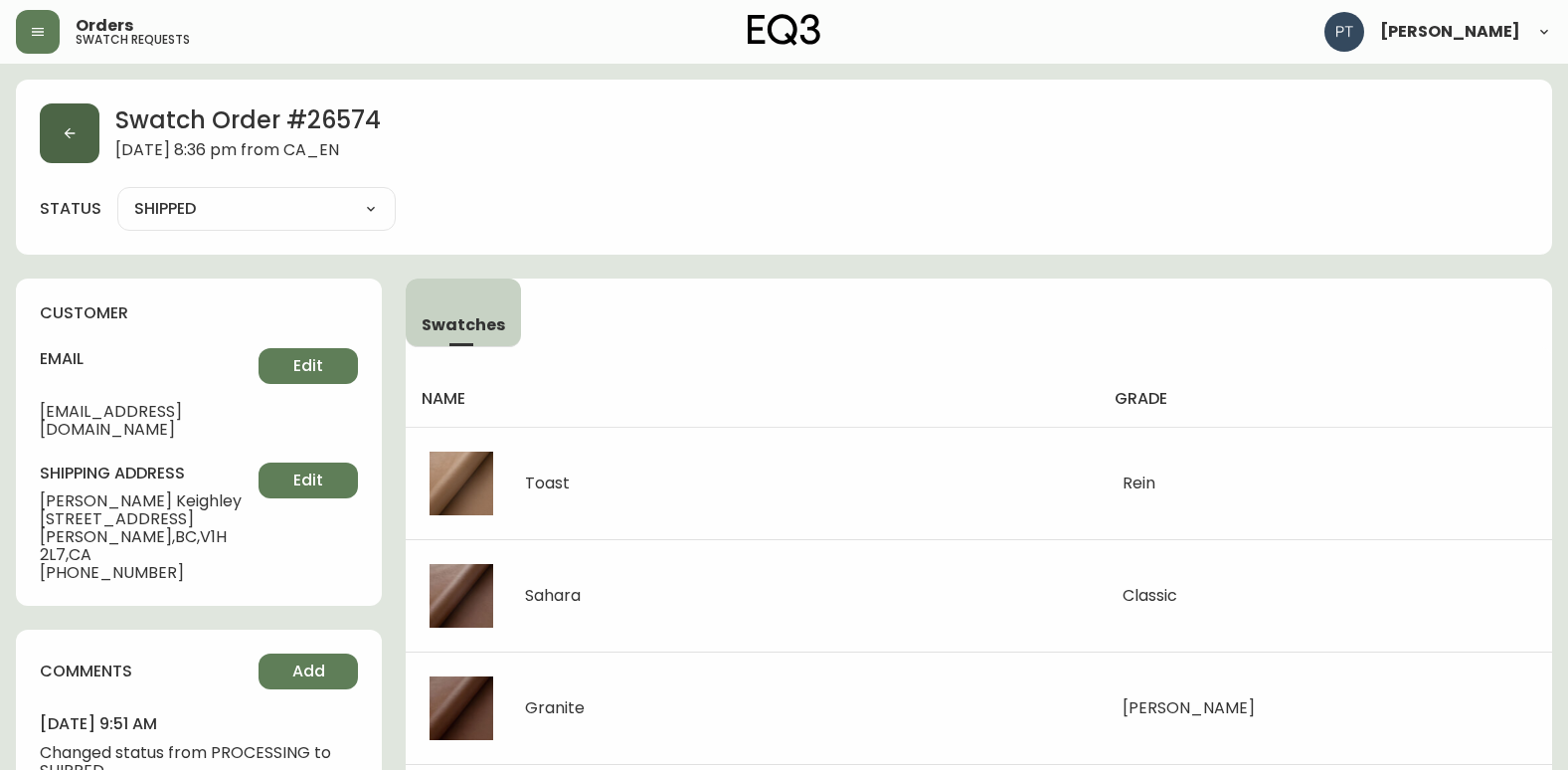
click at [62, 117] on button "button" at bounding box center [70, 134] width 60 height 60
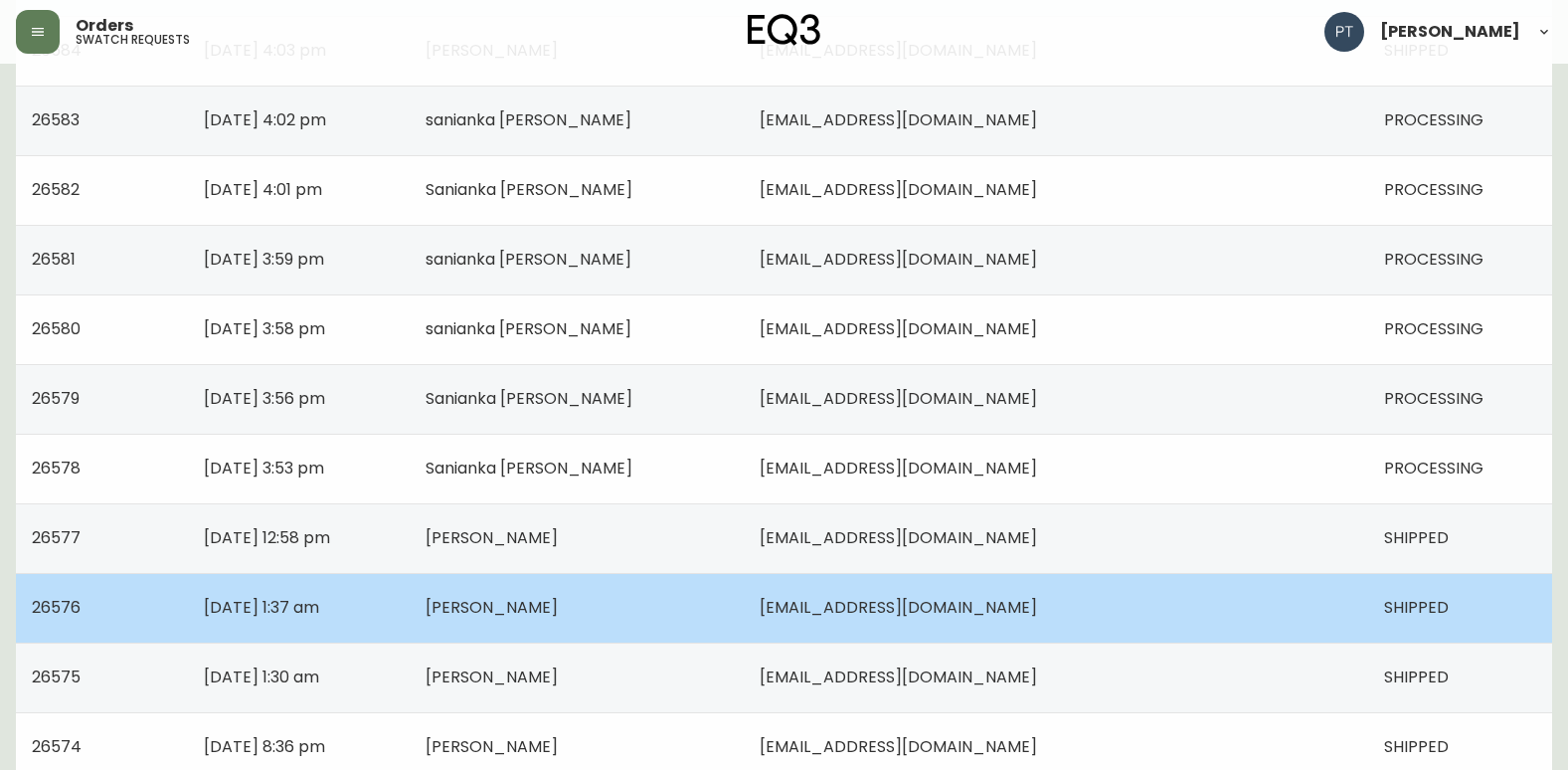
scroll to position [1420, 0]
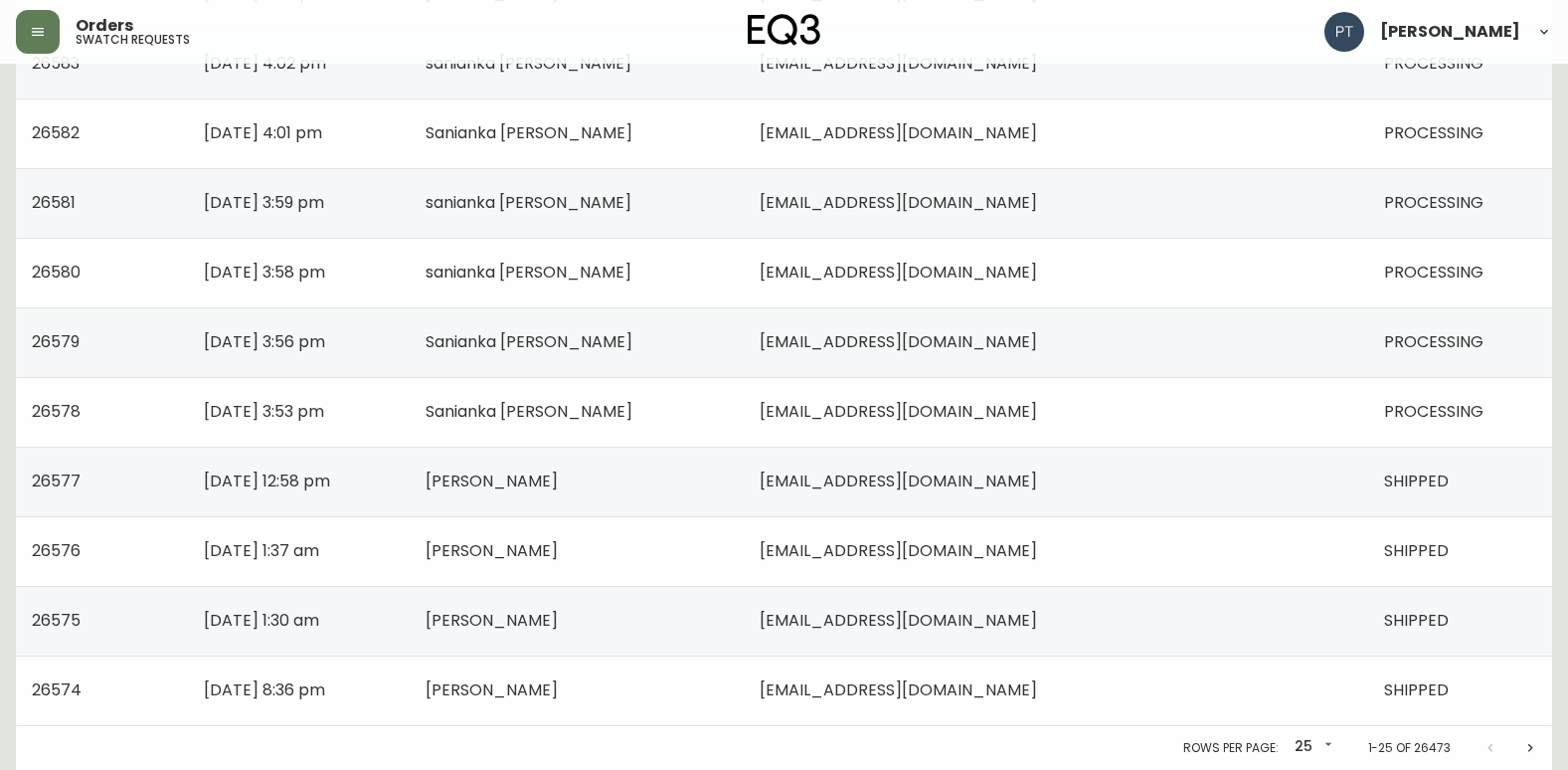
click at [1527, 744] on icon "Next page" at bounding box center [1530, 748] width 16 height 16
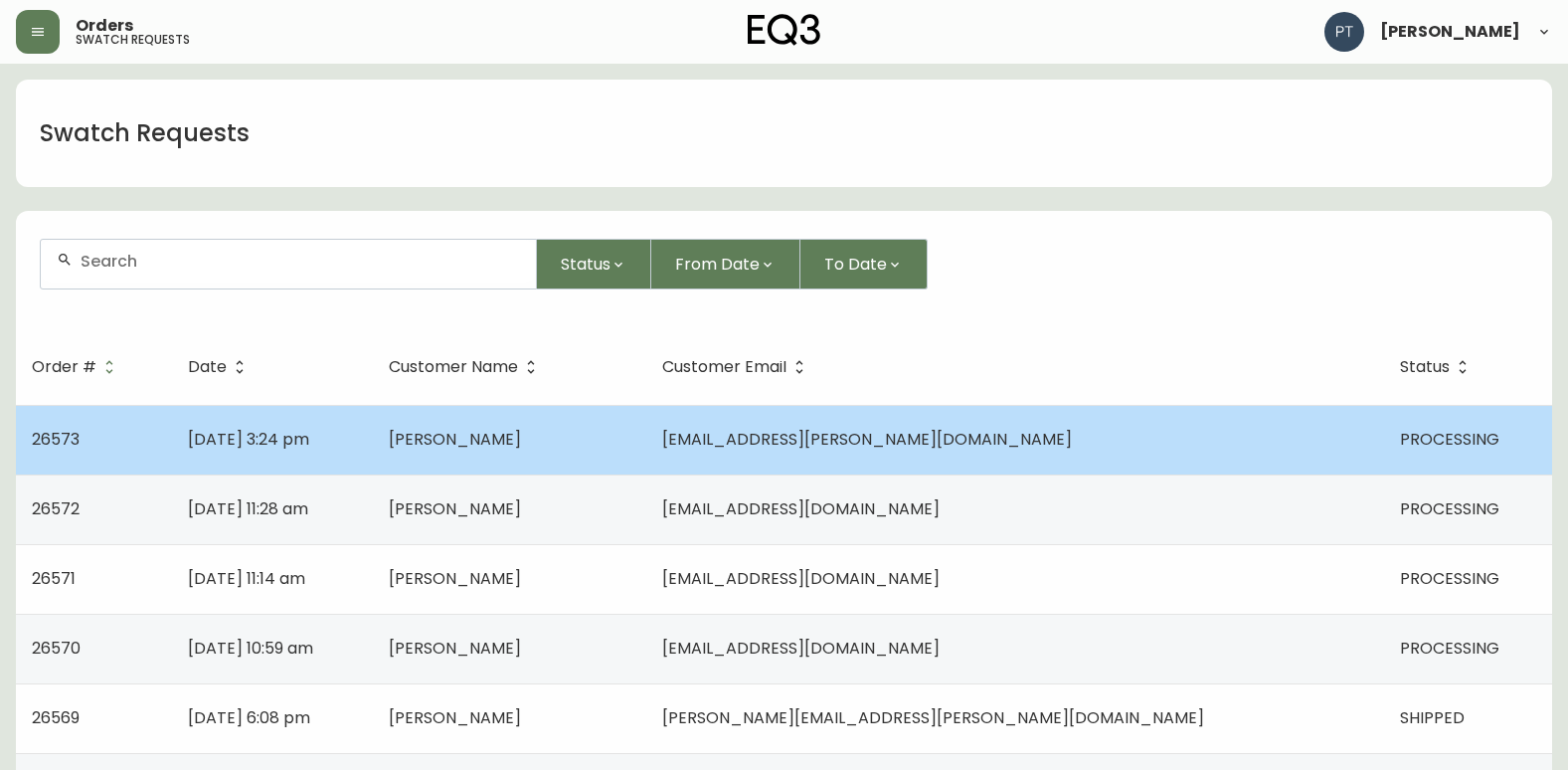
click at [1019, 442] on span "[EMAIL_ADDRESS][PERSON_NAME][DOMAIN_NAME]" at bounding box center [866, 438] width 409 height 23
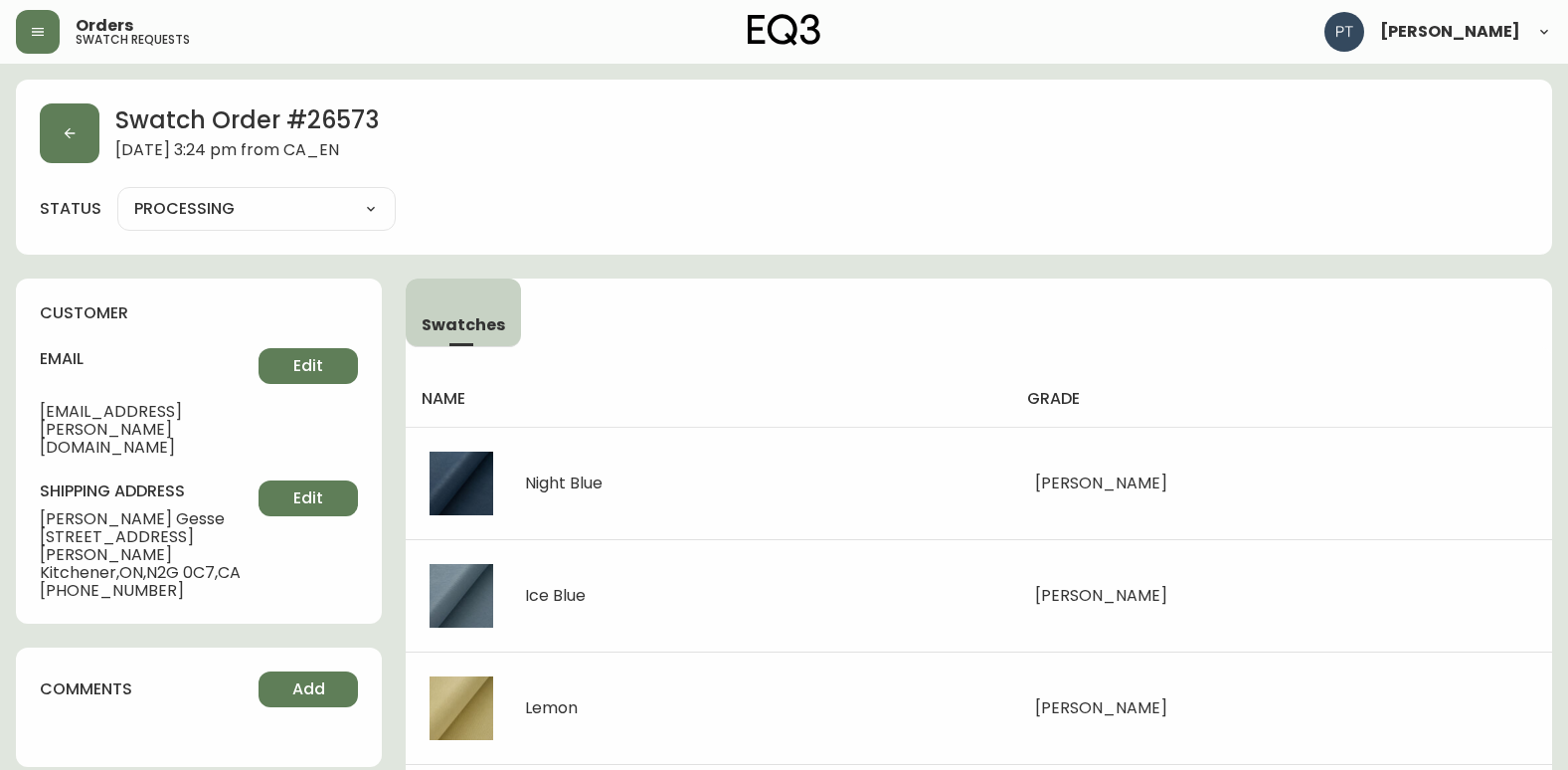
click at [358, 221] on select "PROCESSING SHIPPED CANCELLED" at bounding box center [257, 209] width 278 height 30
click at [118, 194] on select "PROCESSING SHIPPED CANCELLED" at bounding box center [257, 209] width 278 height 30
select select "PROCESSING"
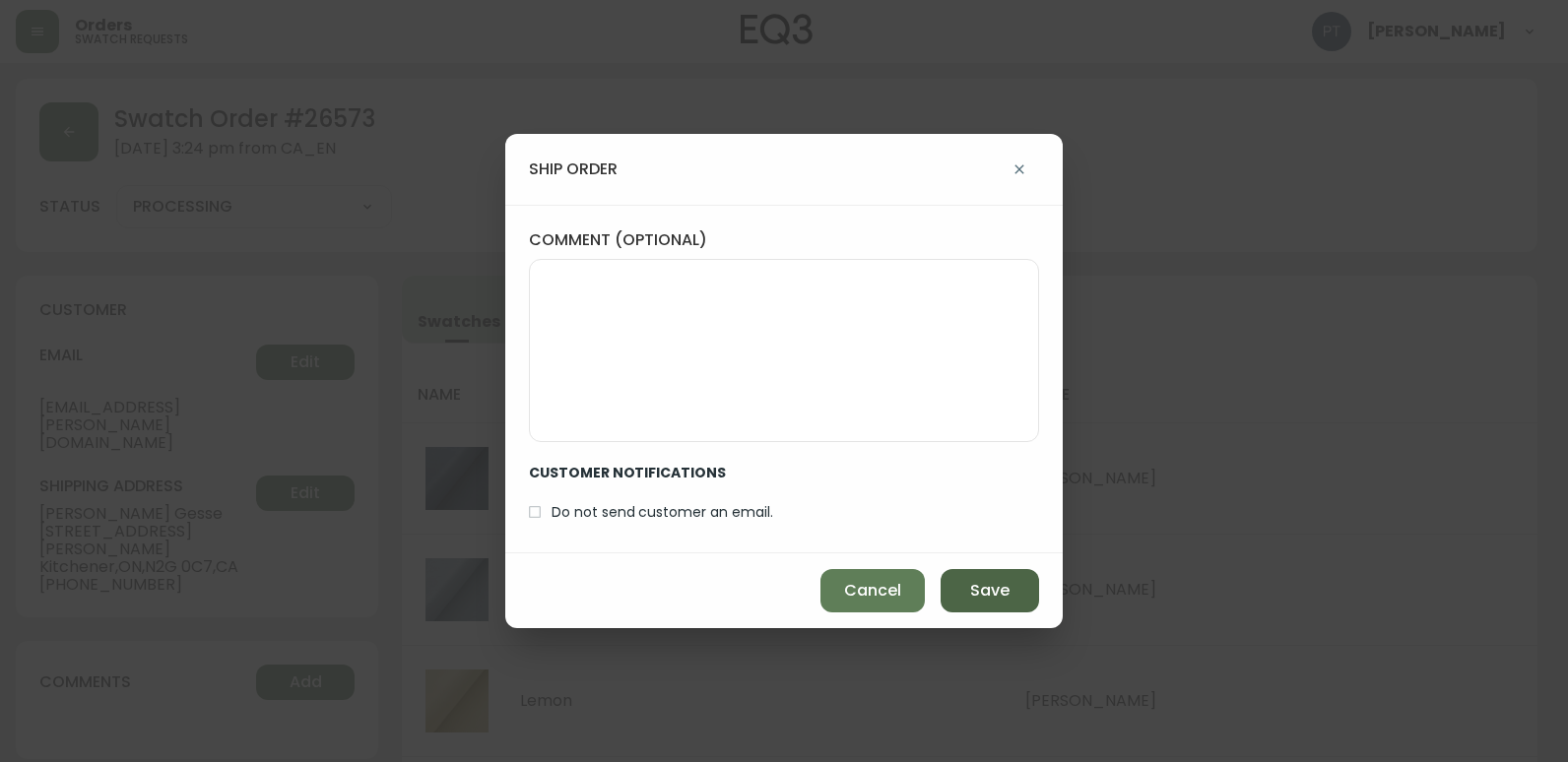
click at [962, 576] on button "Save" at bounding box center [990, 591] width 99 height 43
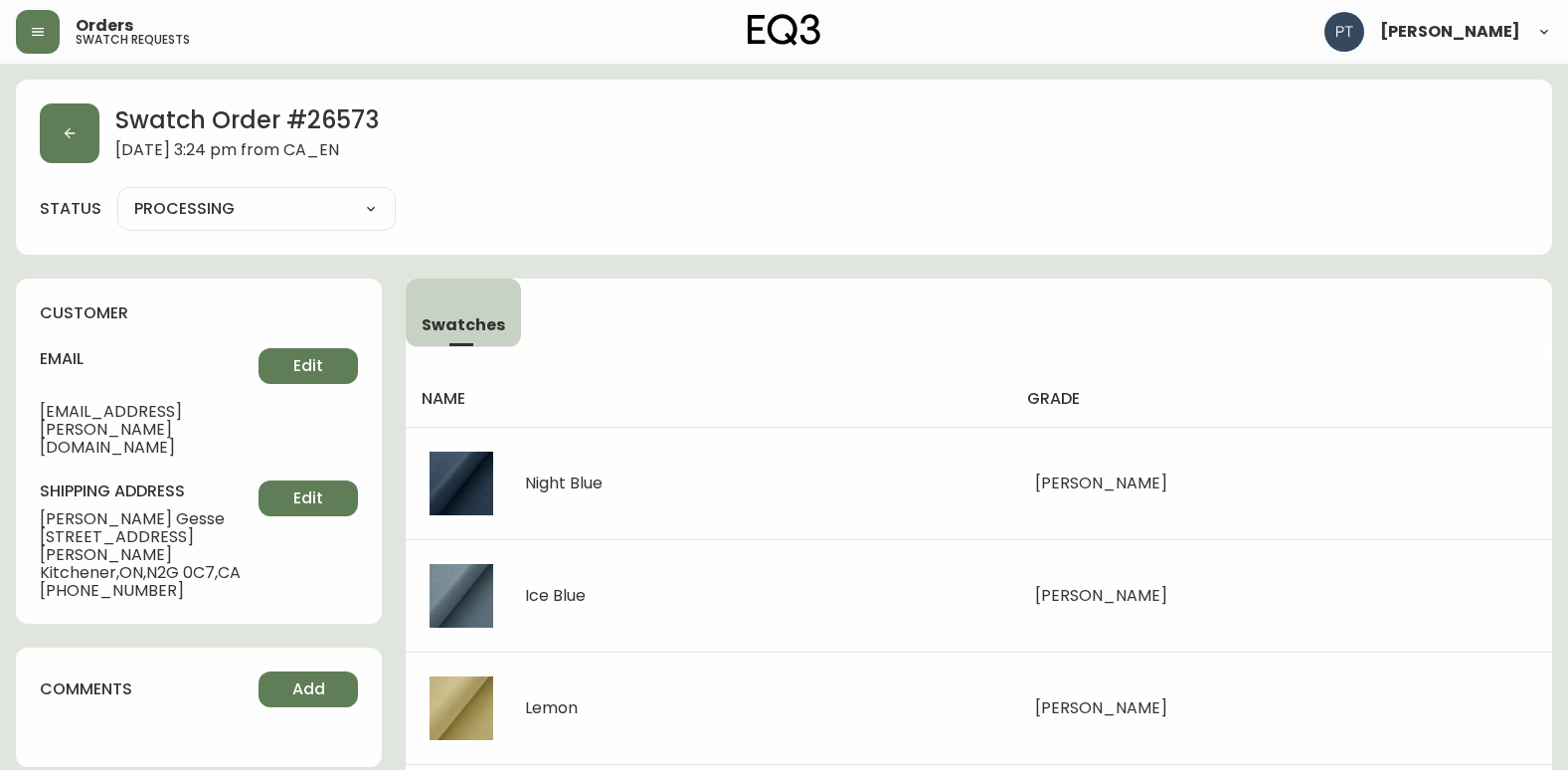
type input "SHIPPED"
select select "SHIPPED"
click at [81, 145] on button "button" at bounding box center [70, 134] width 60 height 60
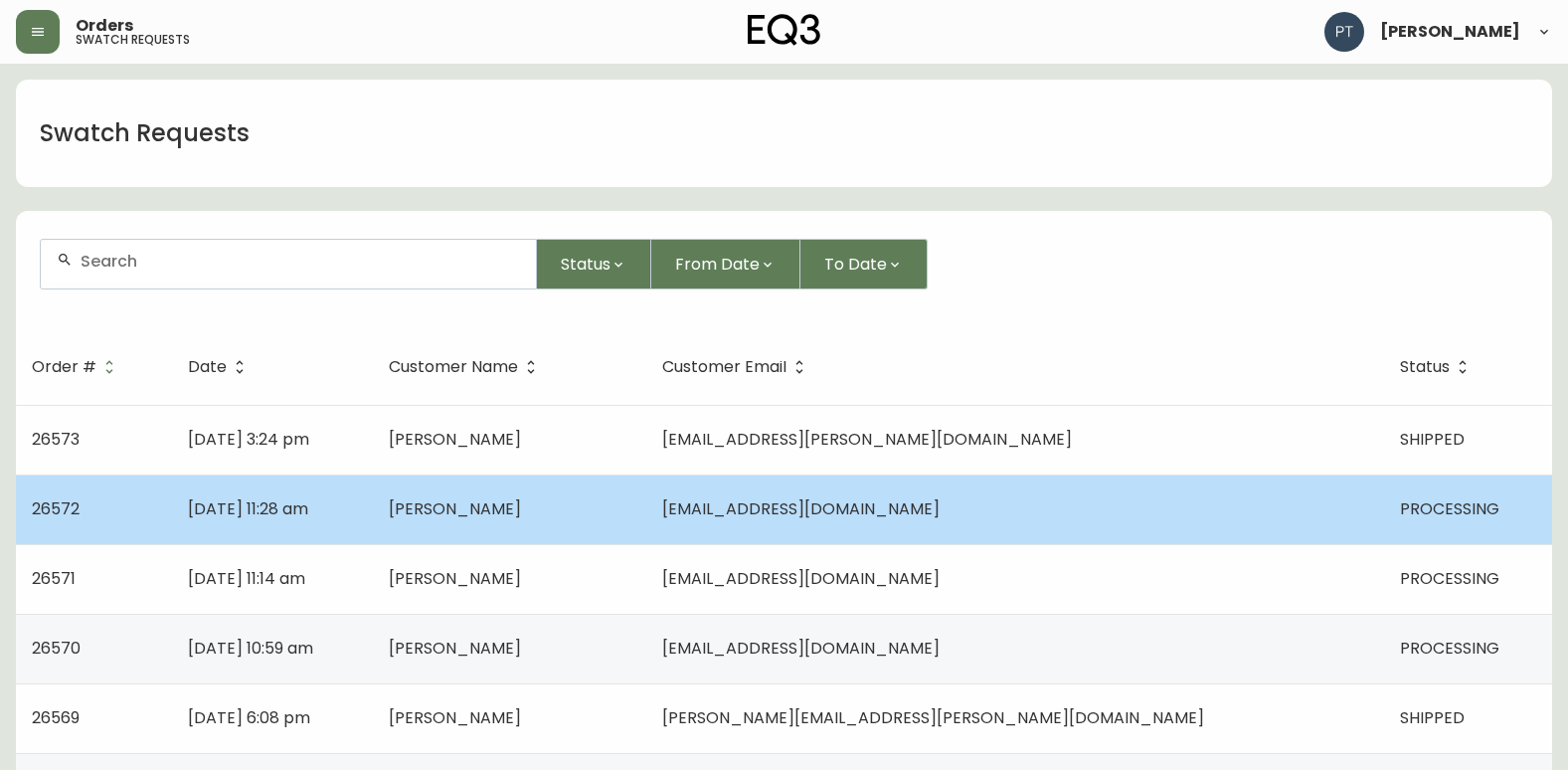
click at [646, 492] on td "[PERSON_NAME]" at bounding box center [509, 509] width 273 height 70
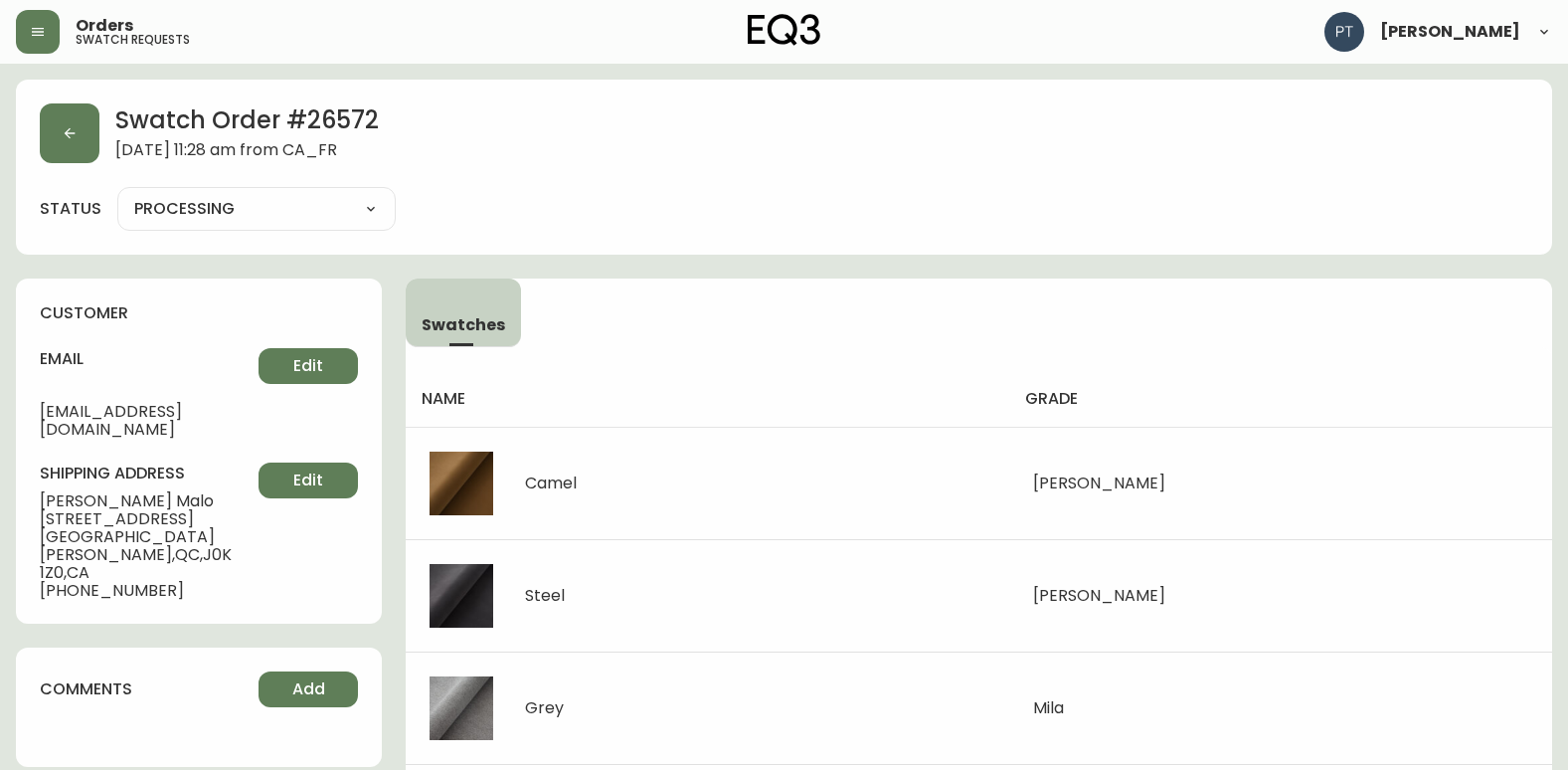
click at [286, 211] on select "PROCESSING SHIPPED CANCELLED" at bounding box center [257, 209] width 278 height 30
click at [118, 194] on select "PROCESSING SHIPPED CANCELLED" at bounding box center [257, 209] width 278 height 30
select select "PROCESSING"
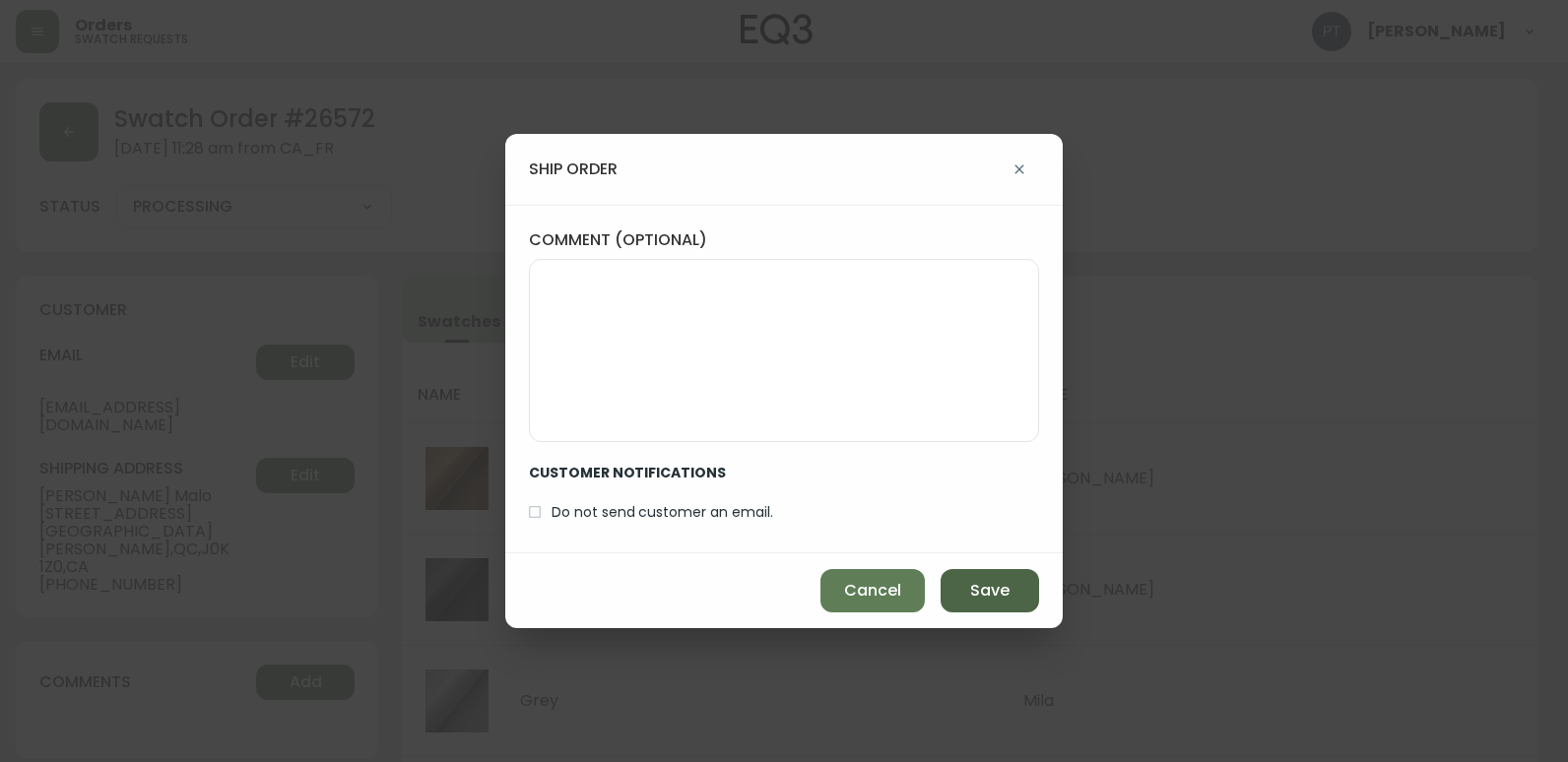
click at [947, 604] on button "Save" at bounding box center [990, 591] width 99 height 43
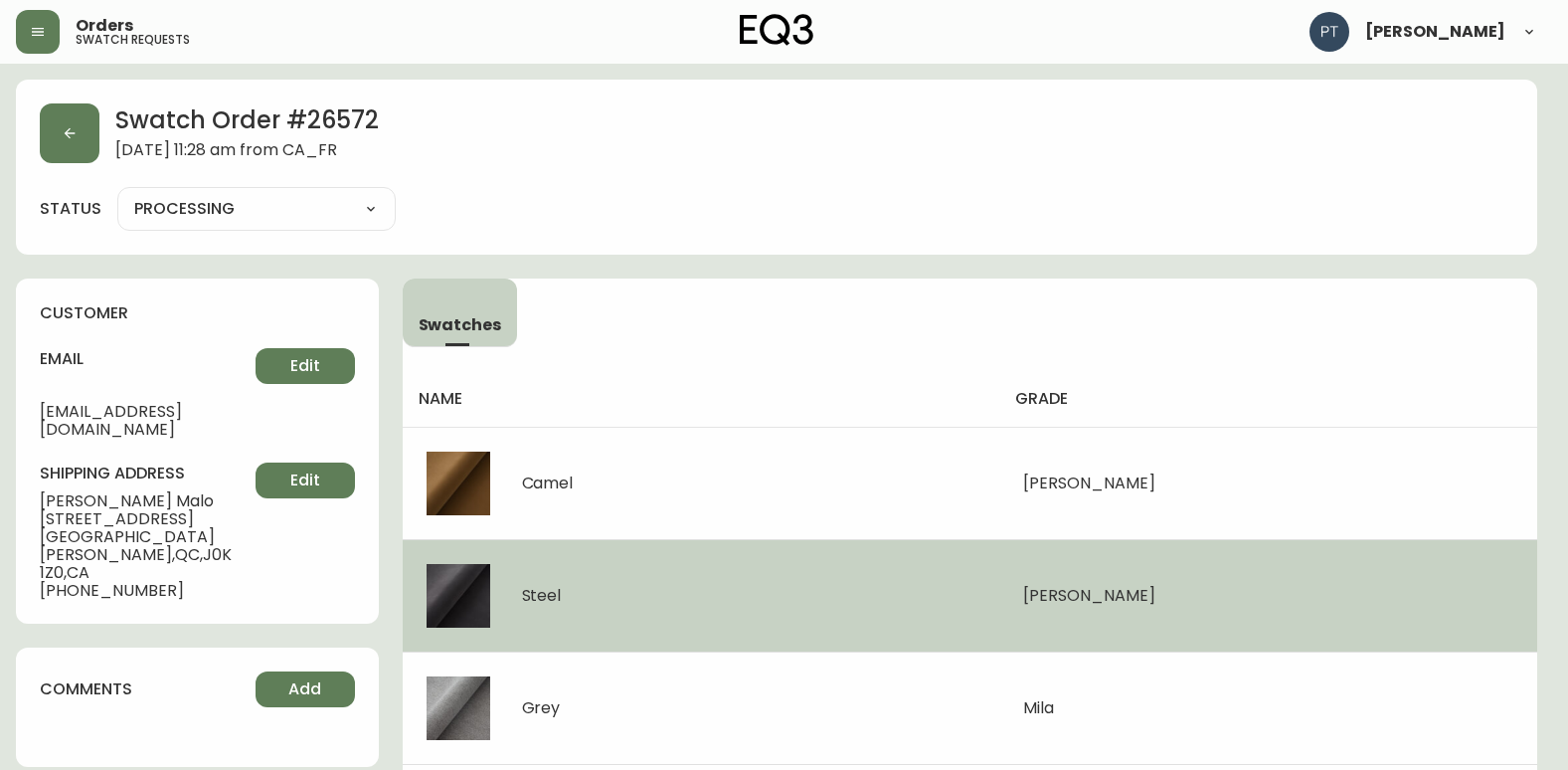
type input "SHIPPED"
select select "SHIPPED"
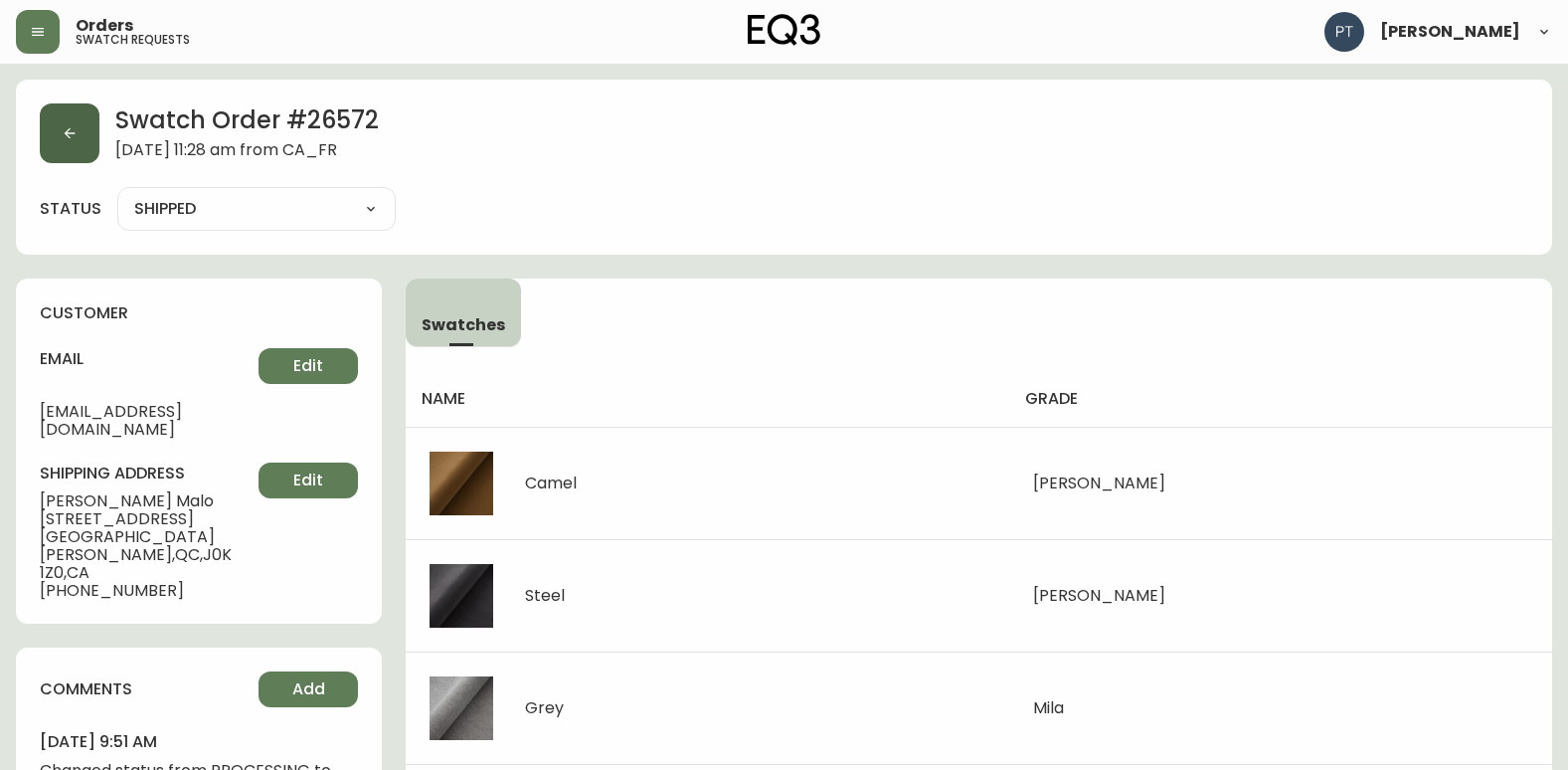
click at [55, 132] on button "button" at bounding box center [70, 134] width 60 height 60
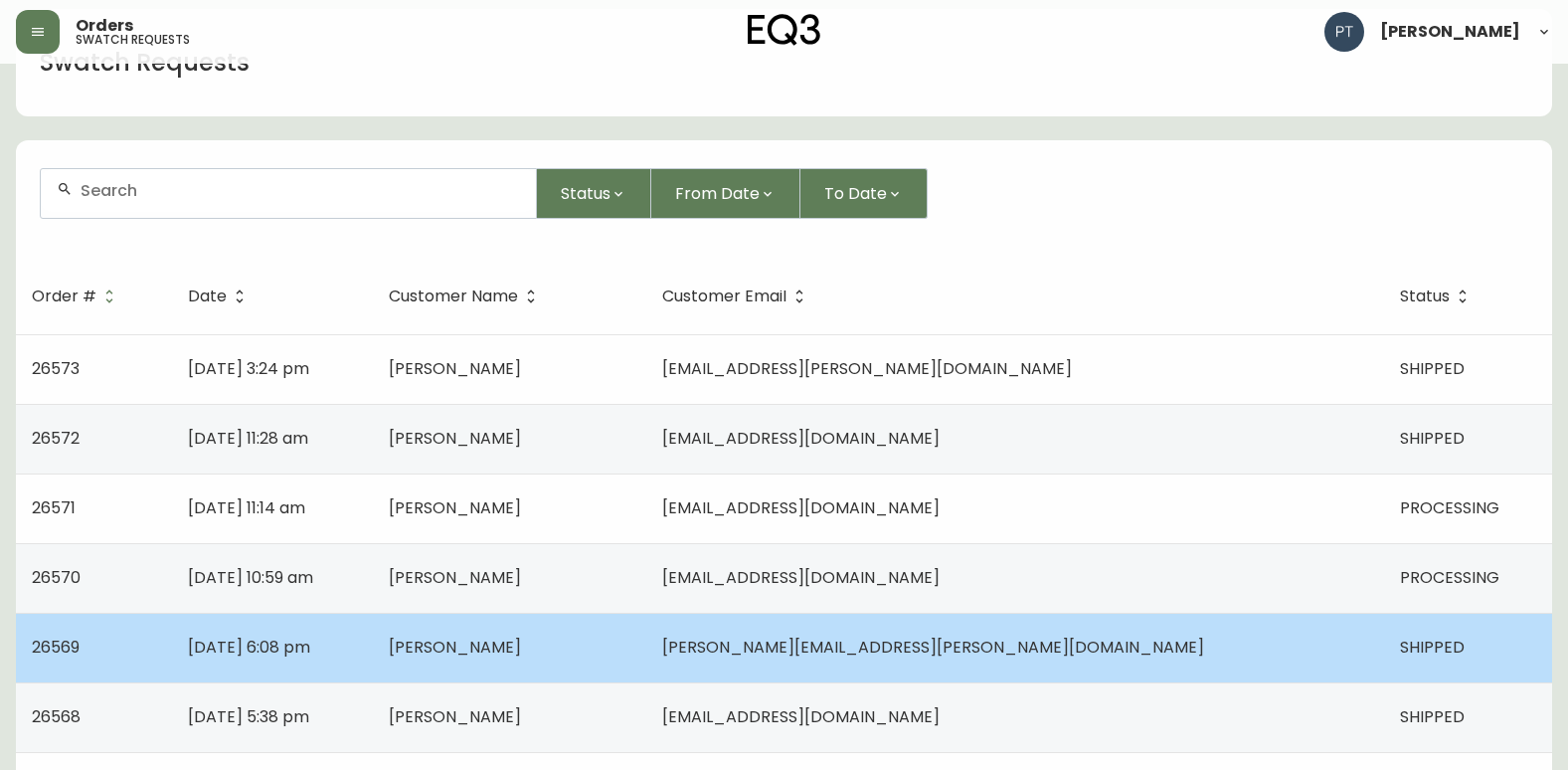
scroll to position [199, 0]
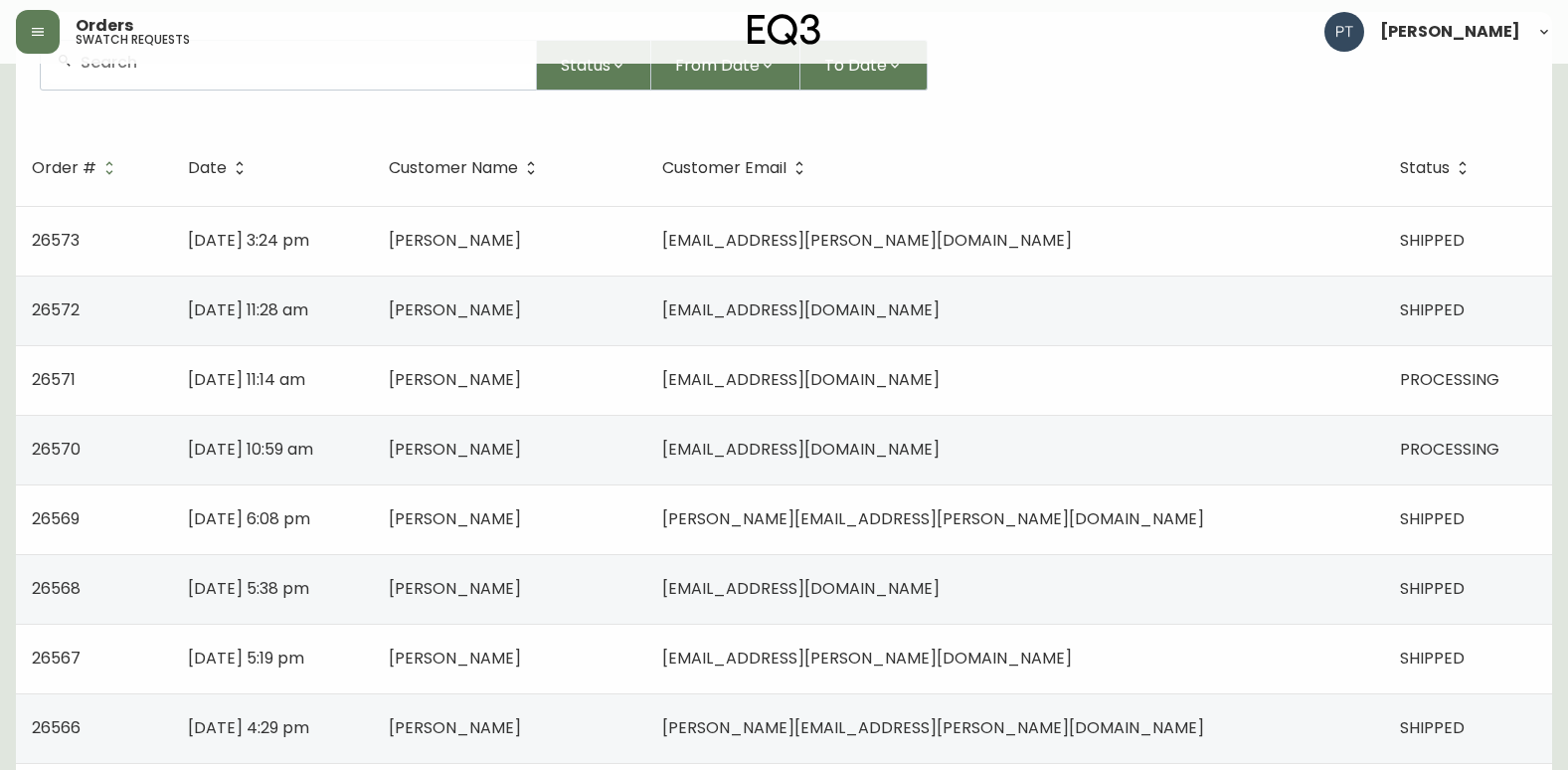
click at [646, 393] on td "[PERSON_NAME]" at bounding box center [509, 381] width 273 height 70
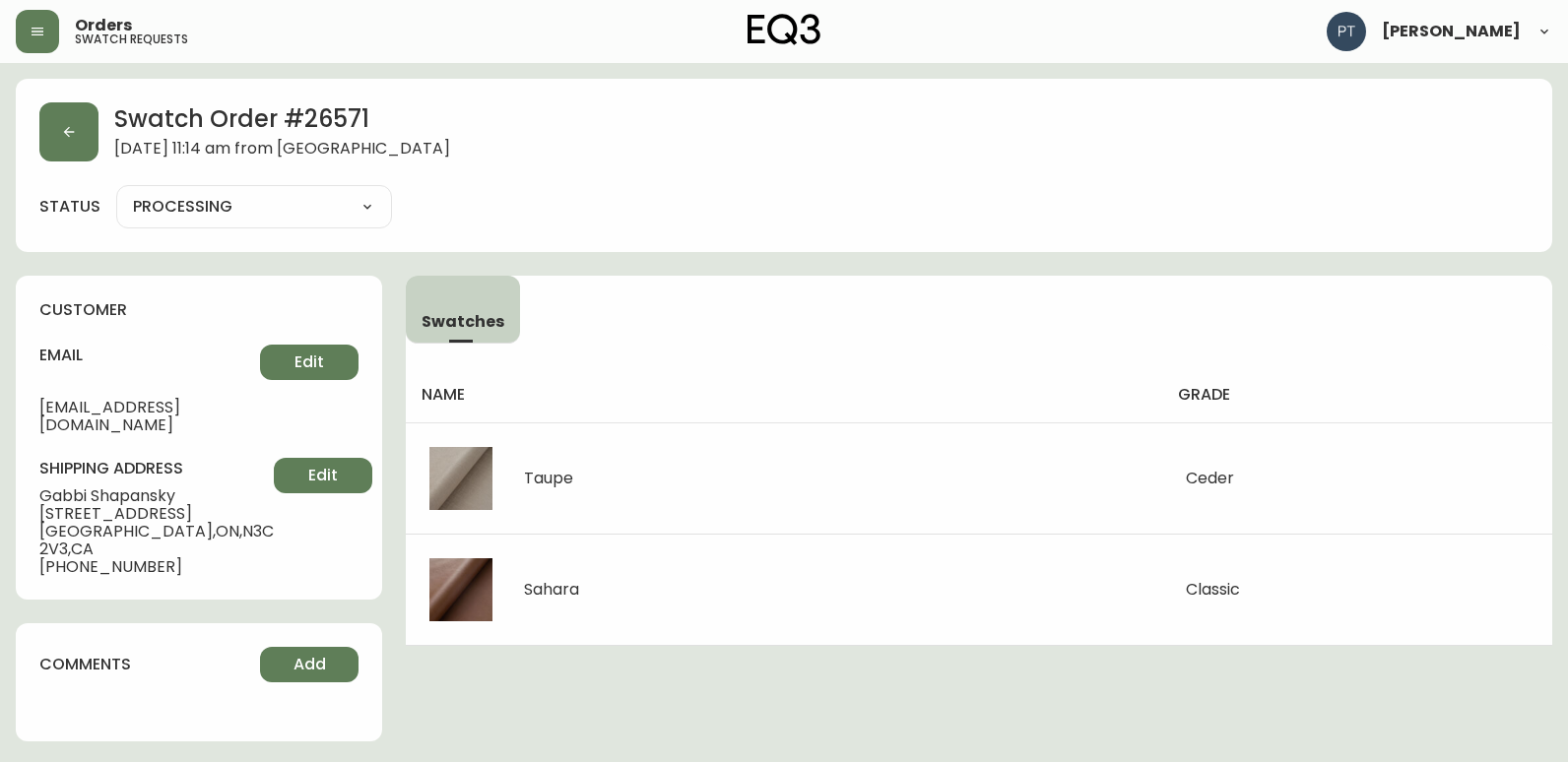
drag, startPoint x: 326, startPoint y: 197, endPoint x: 322, endPoint y: 209, distance: 12.6
click at [326, 197] on select "PROCESSING SHIPPED CANCELLED" at bounding box center [254, 207] width 276 height 30
click at [117, 192] on select "PROCESSING SHIPPED CANCELLED" at bounding box center [254, 207] width 276 height 30
select select "PROCESSING"
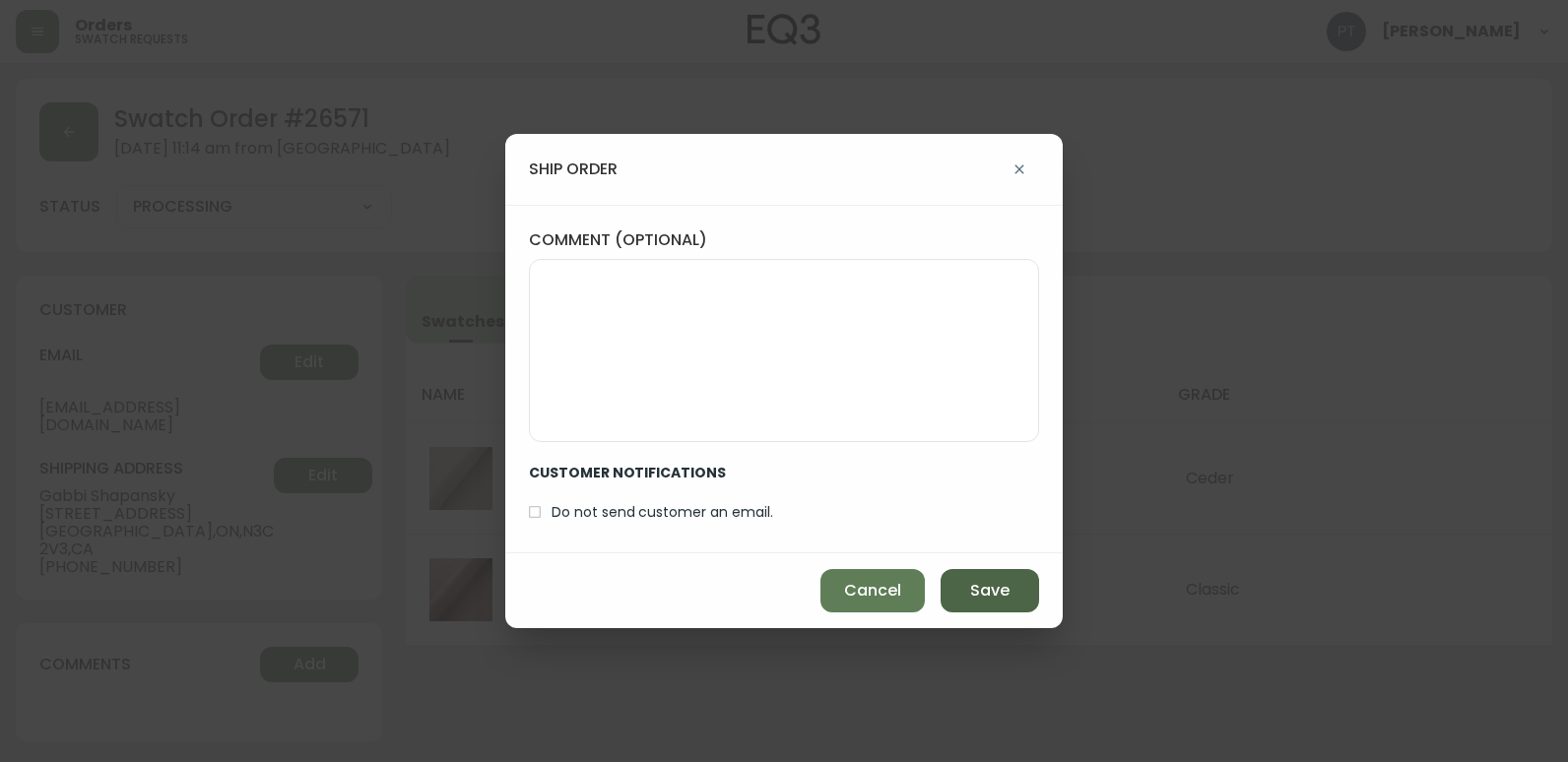
click at [992, 600] on span "Save" at bounding box center [990, 591] width 40 height 22
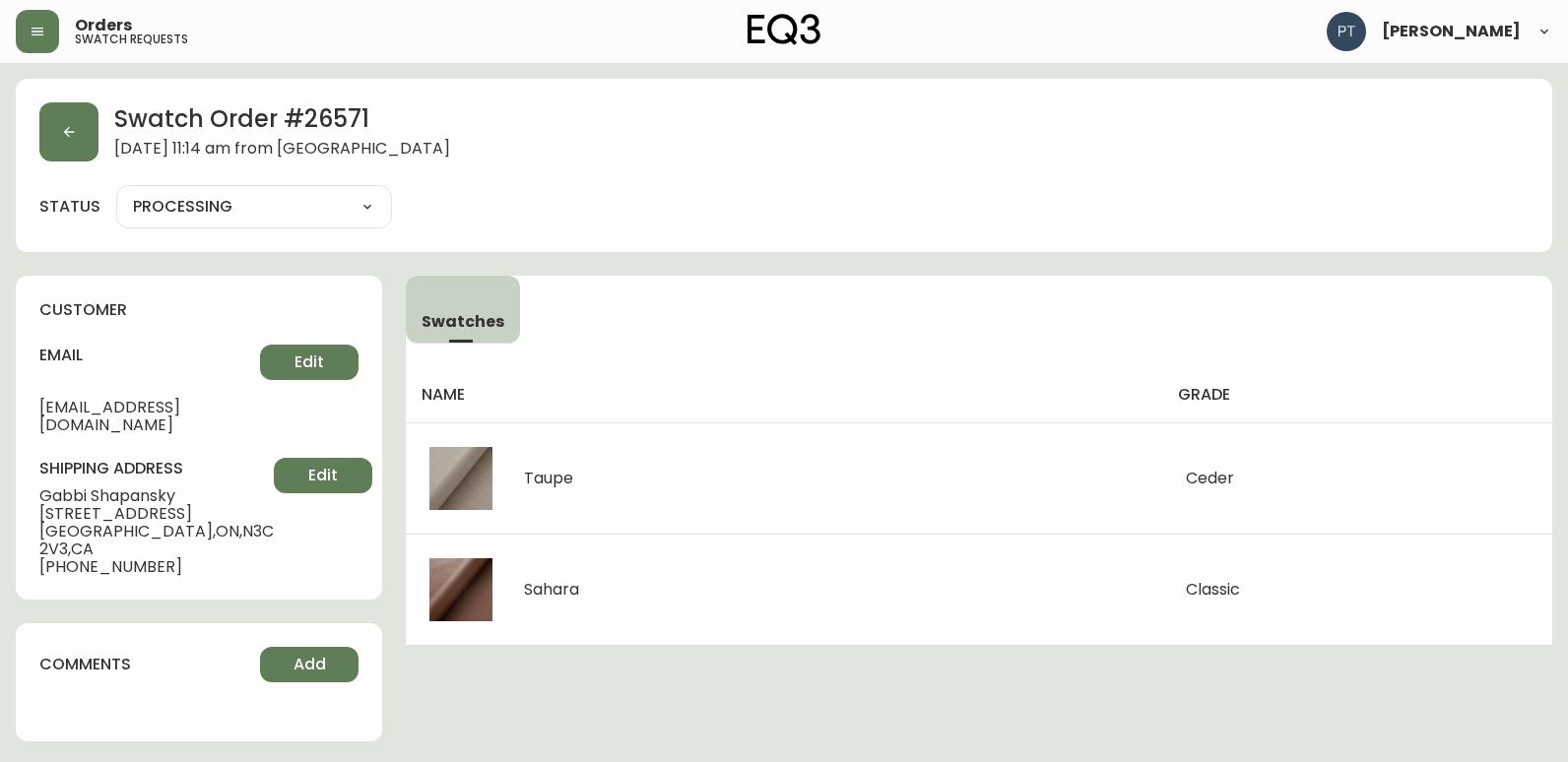
type input "SHIPPED"
select select "SHIPPED"
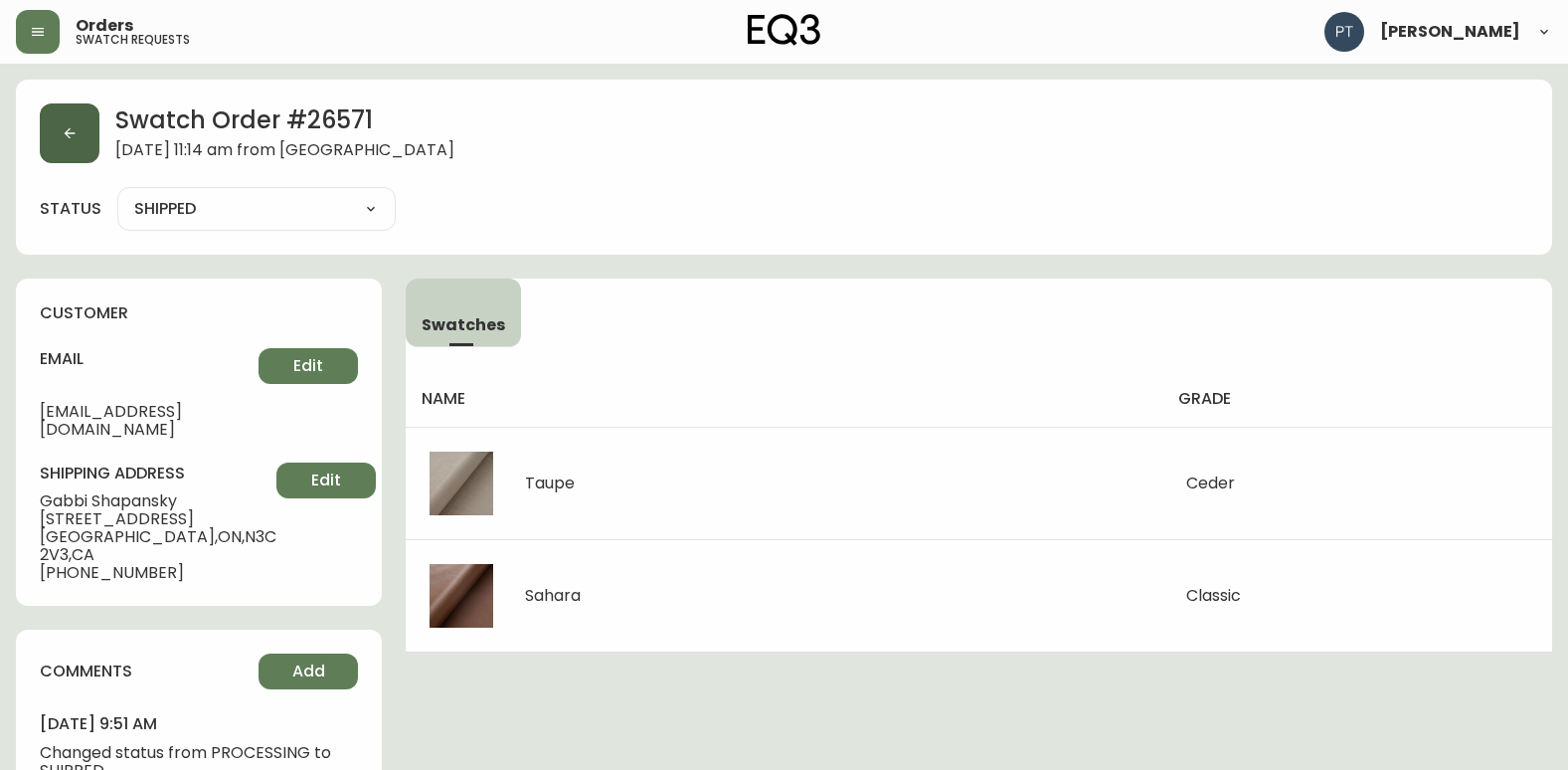
click at [56, 134] on button "button" at bounding box center [70, 134] width 60 height 60
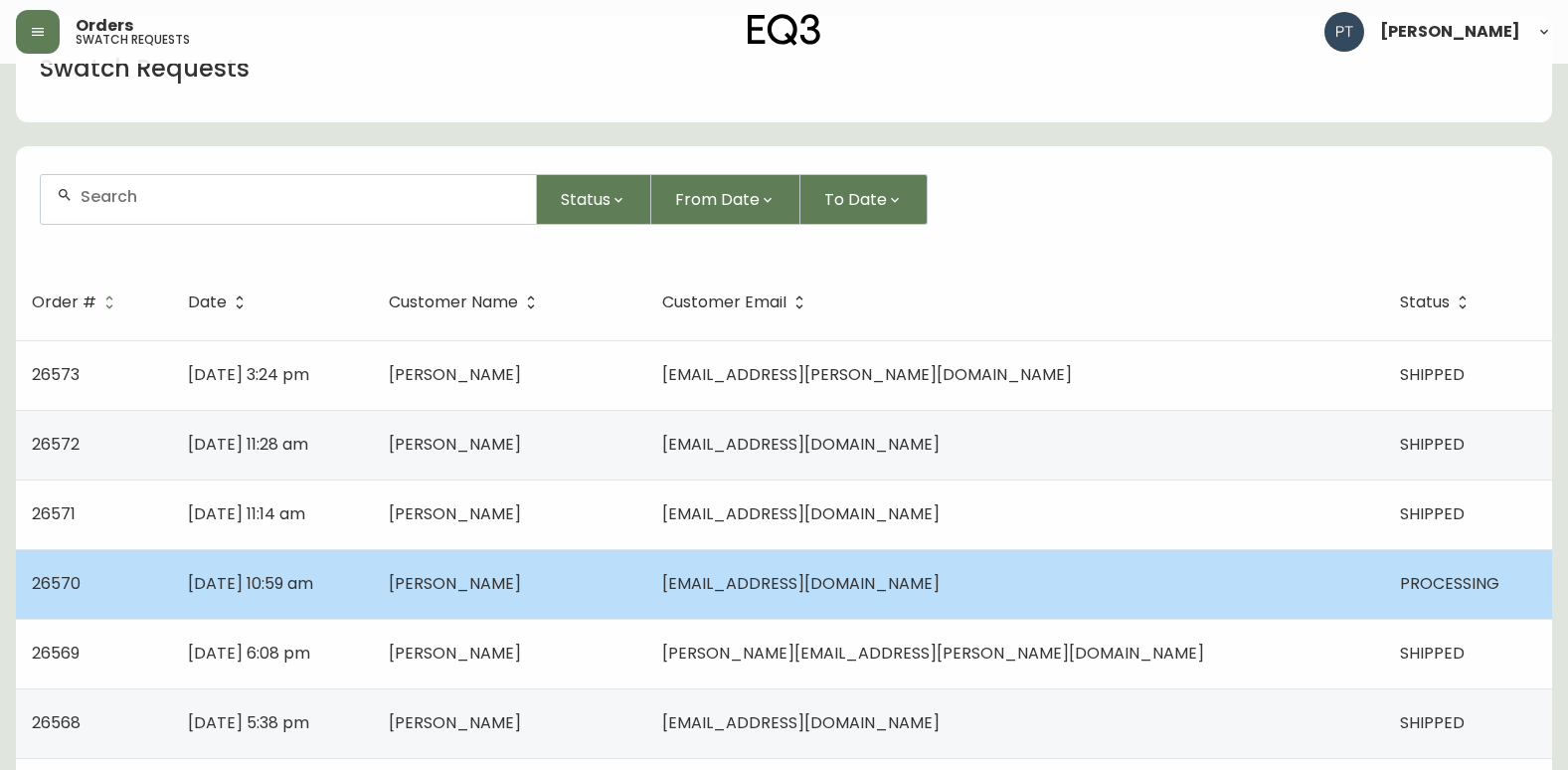
scroll to position [100, 0]
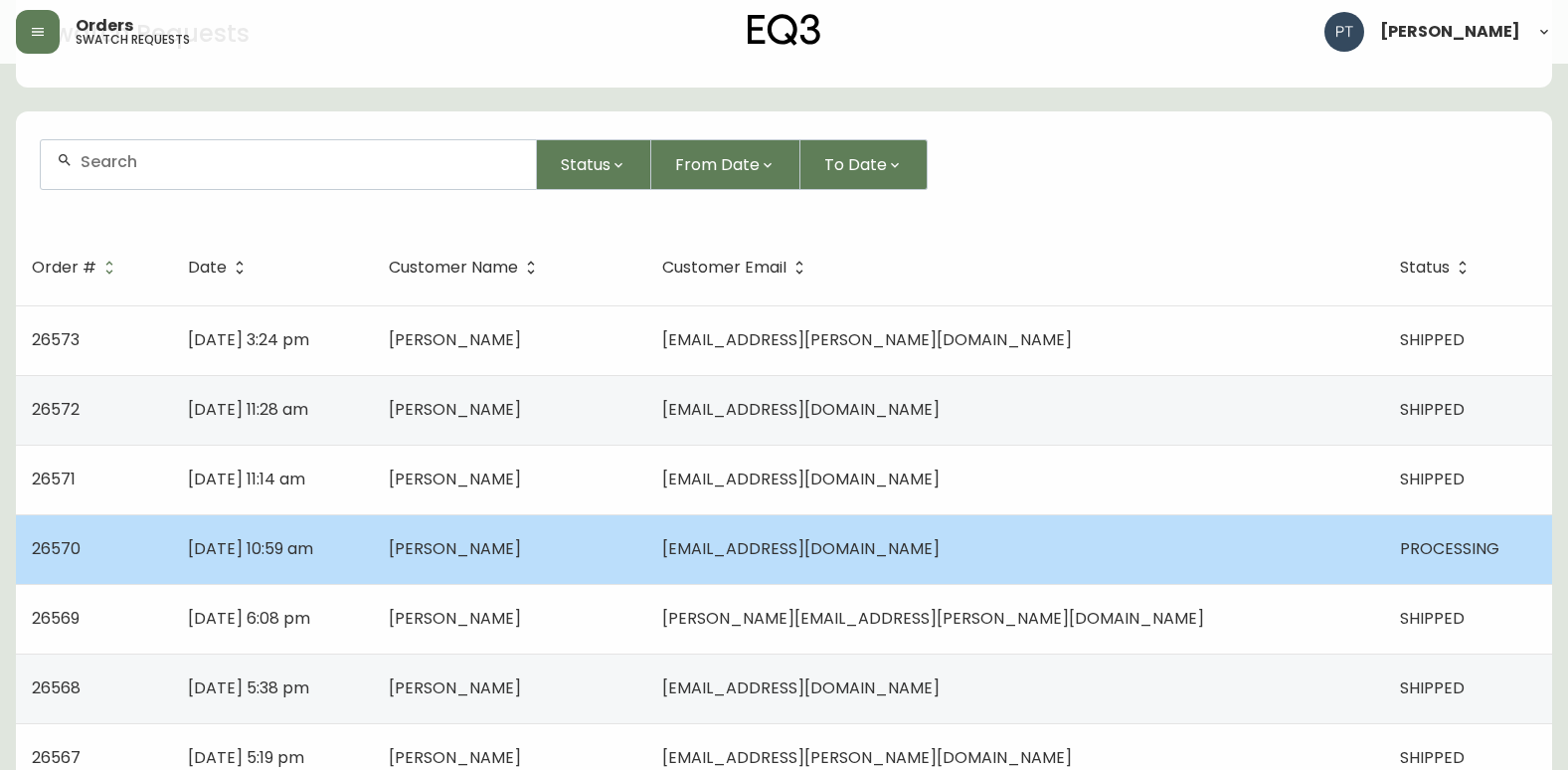
click at [646, 520] on td "[PERSON_NAME]" at bounding box center [509, 549] width 273 height 70
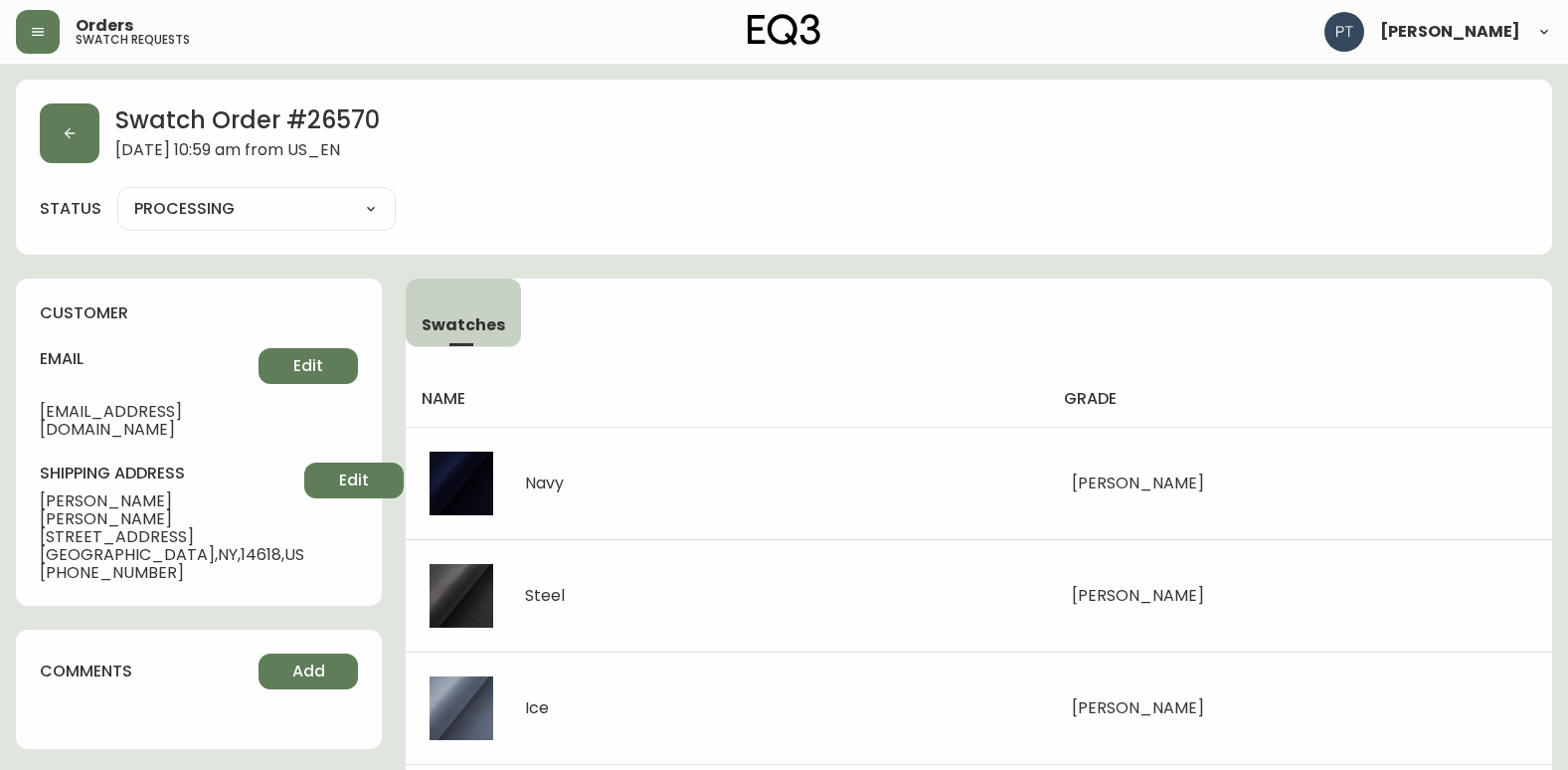
click at [339, 217] on select "PROCESSING SHIPPED CANCELLED" at bounding box center [257, 209] width 278 height 30
click at [118, 194] on select "PROCESSING SHIPPED CANCELLED" at bounding box center [257, 209] width 278 height 30
select select "PROCESSING"
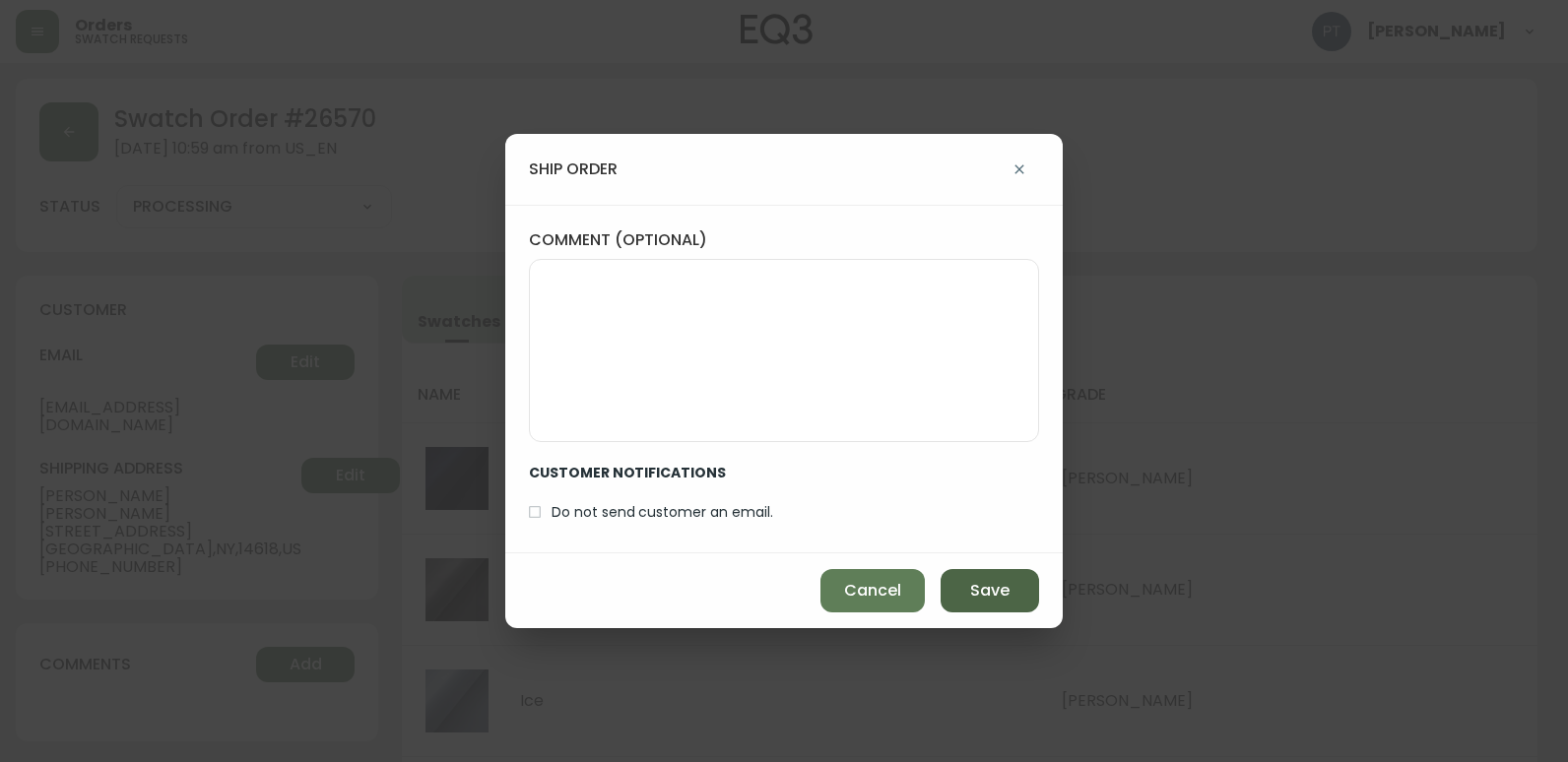
click at [950, 603] on button "Save" at bounding box center [990, 591] width 99 height 43
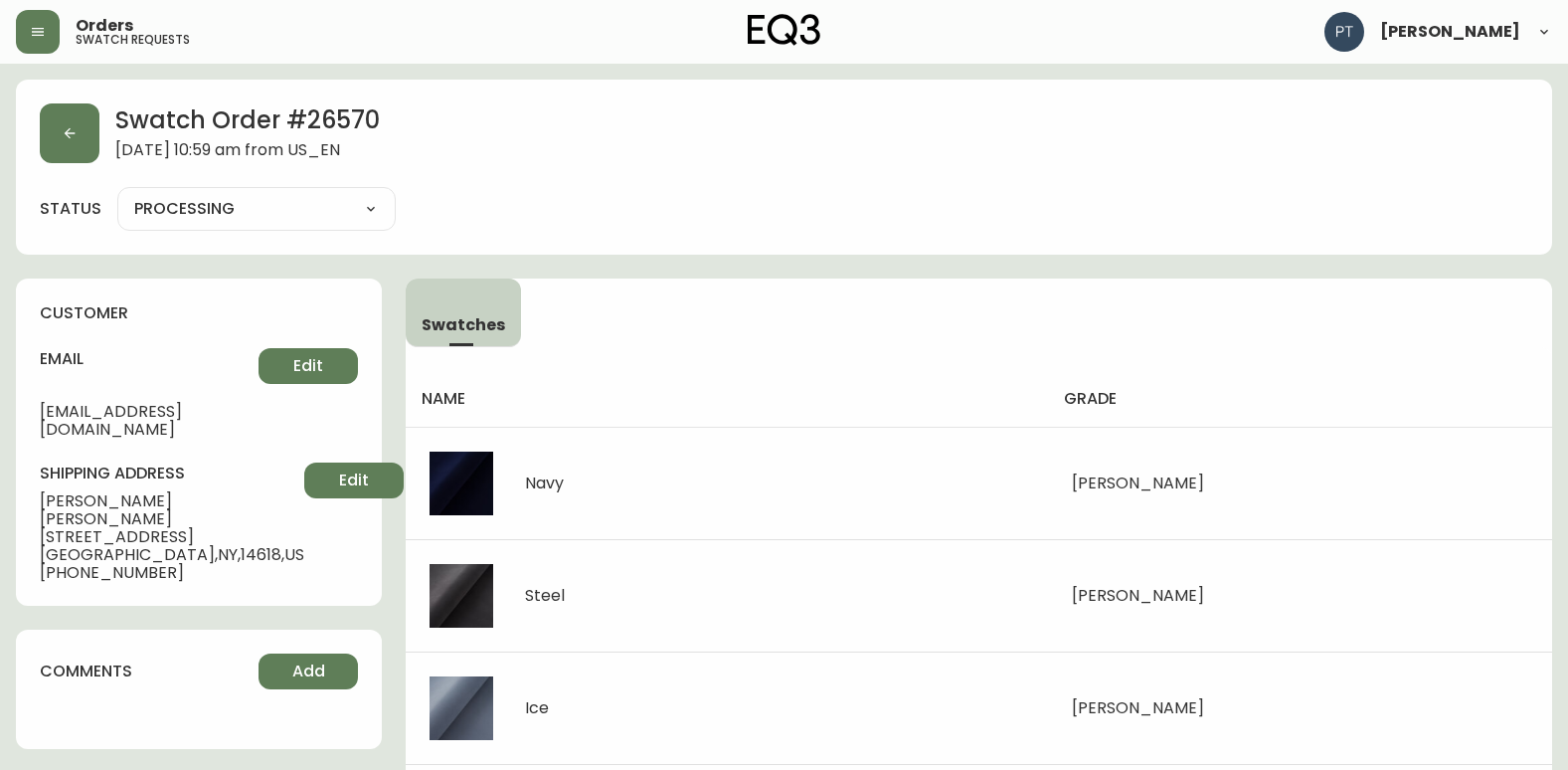
type input "SHIPPED"
select select "SHIPPED"
click at [104, 144] on div "Swatch Order # 26570 [DATE] 10:59 am from US_EN" at bounding box center [784, 134] width 1488 height 60
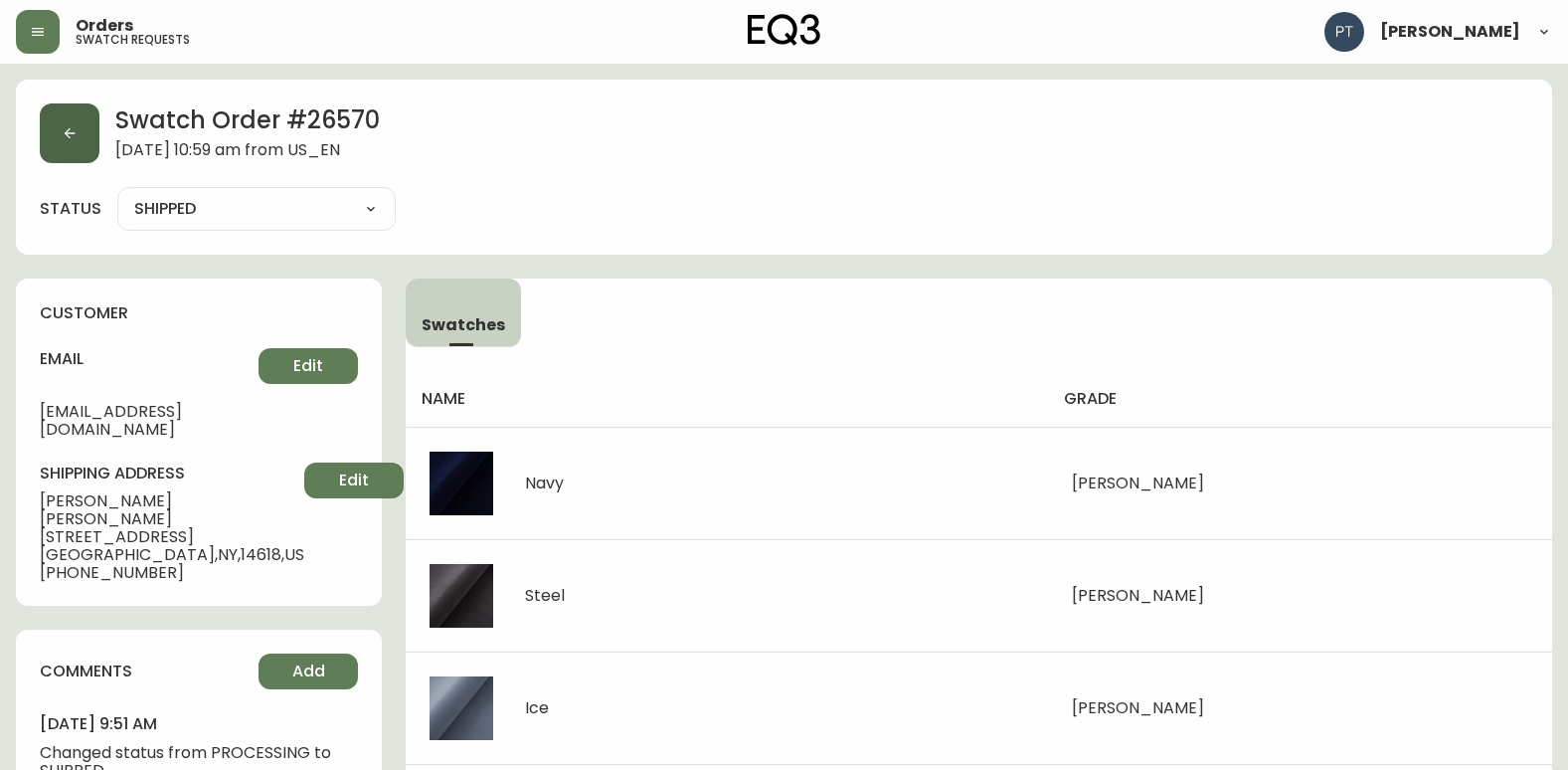
click at [83, 135] on button "button" at bounding box center [70, 134] width 60 height 60
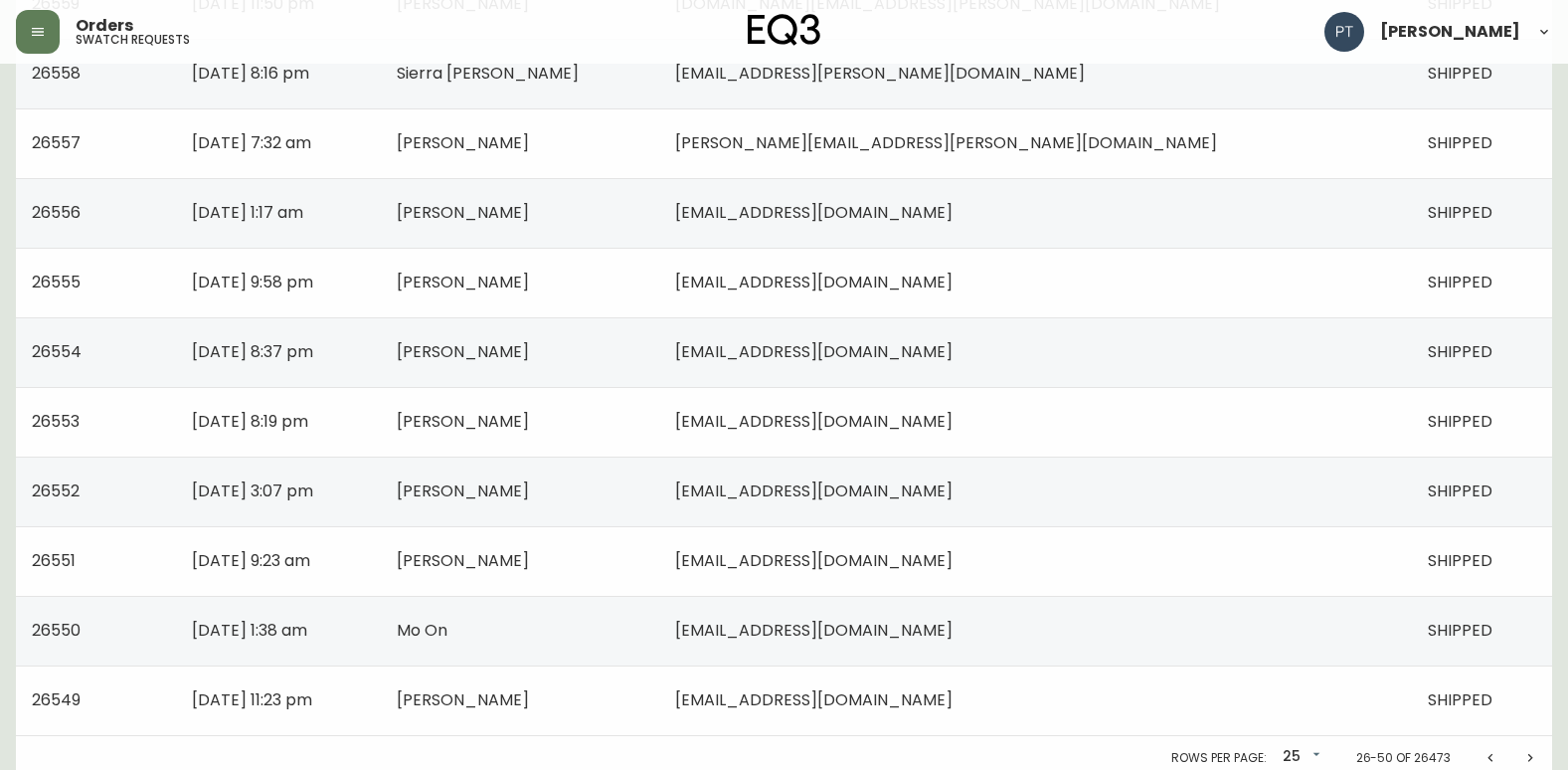
scroll to position [1420, 0]
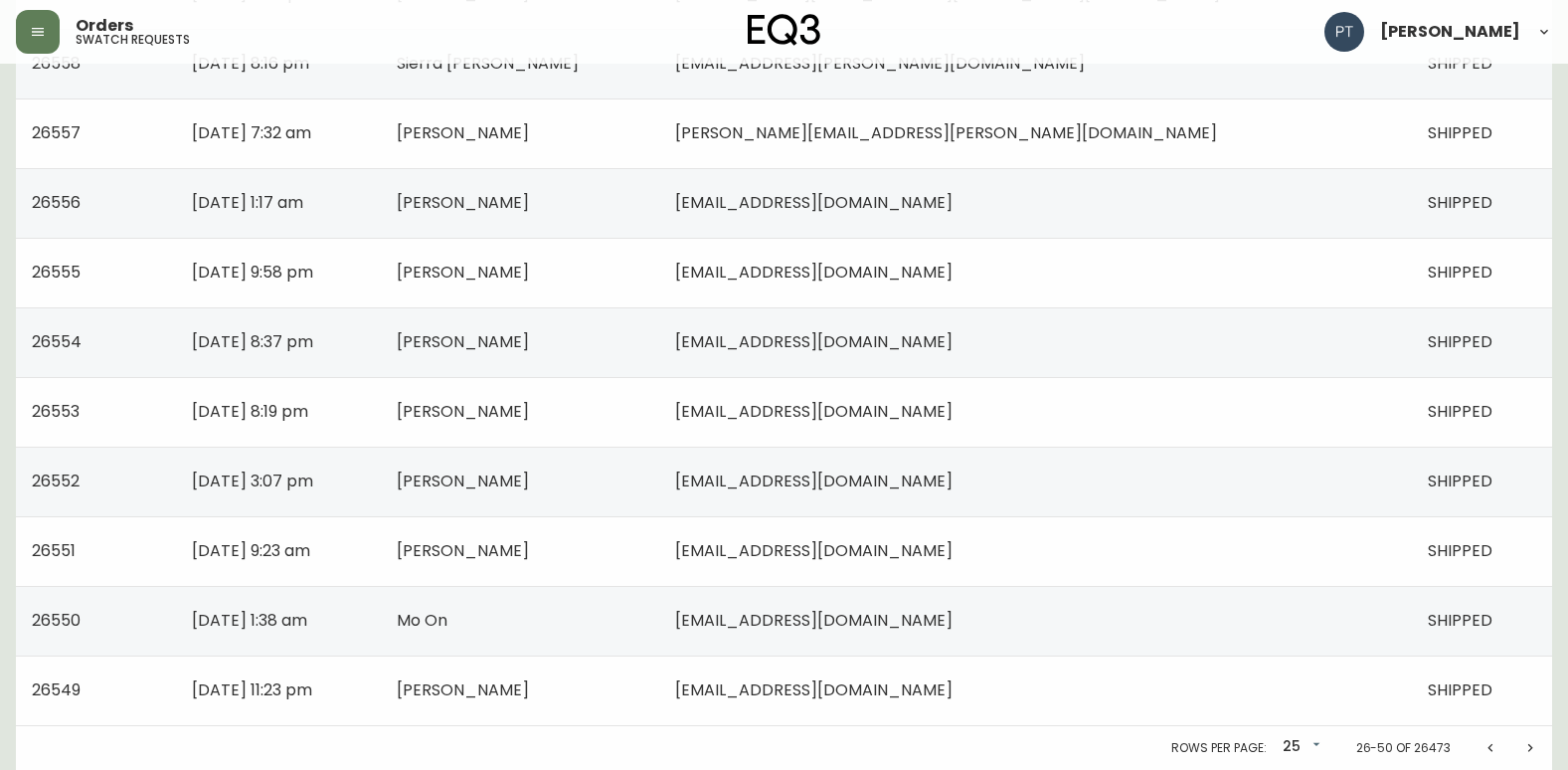
click at [1480, 753] on button "Previous page" at bounding box center [1490, 748] width 40 height 40
